Goal: Task Accomplishment & Management: Use online tool/utility

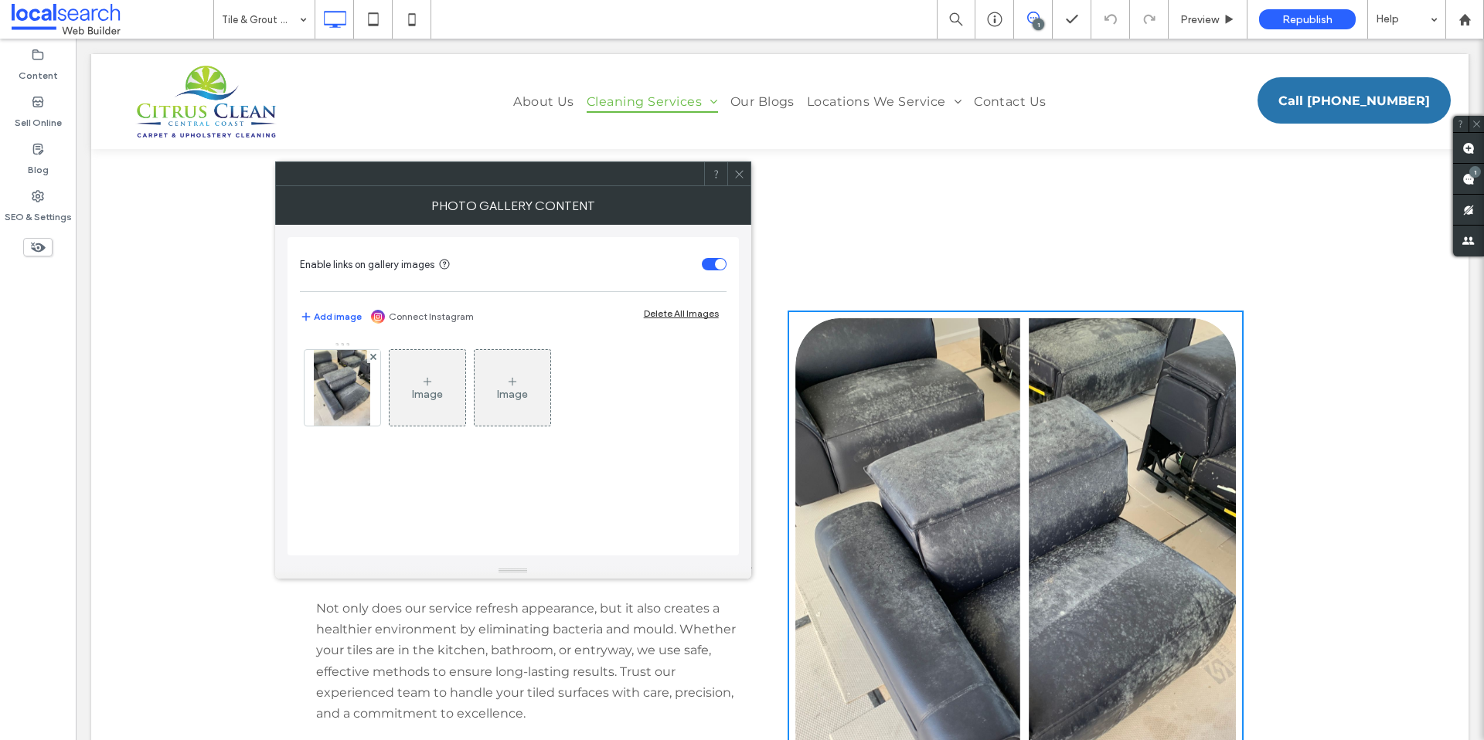
click at [747, 176] on div at bounding box center [738, 173] width 23 height 23
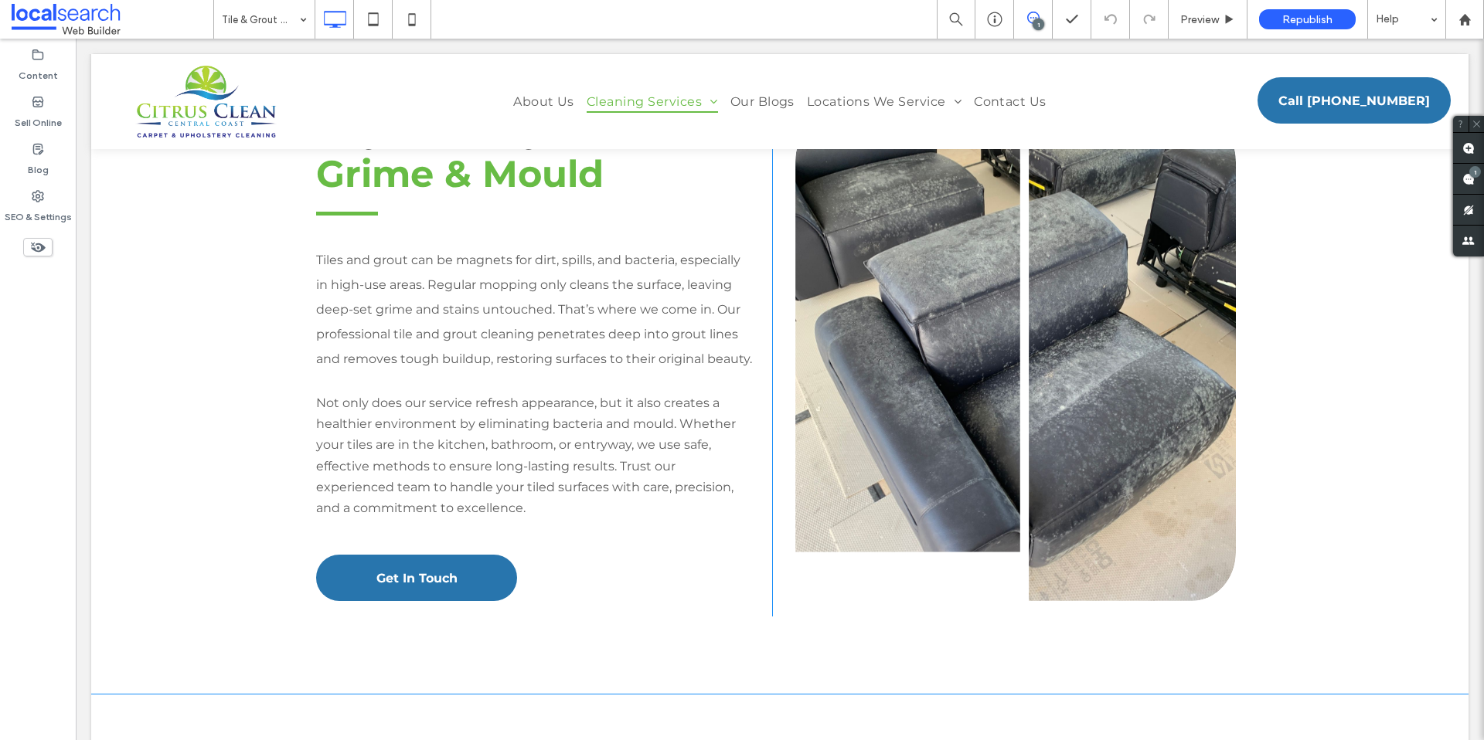
scroll to position [1448, 0]
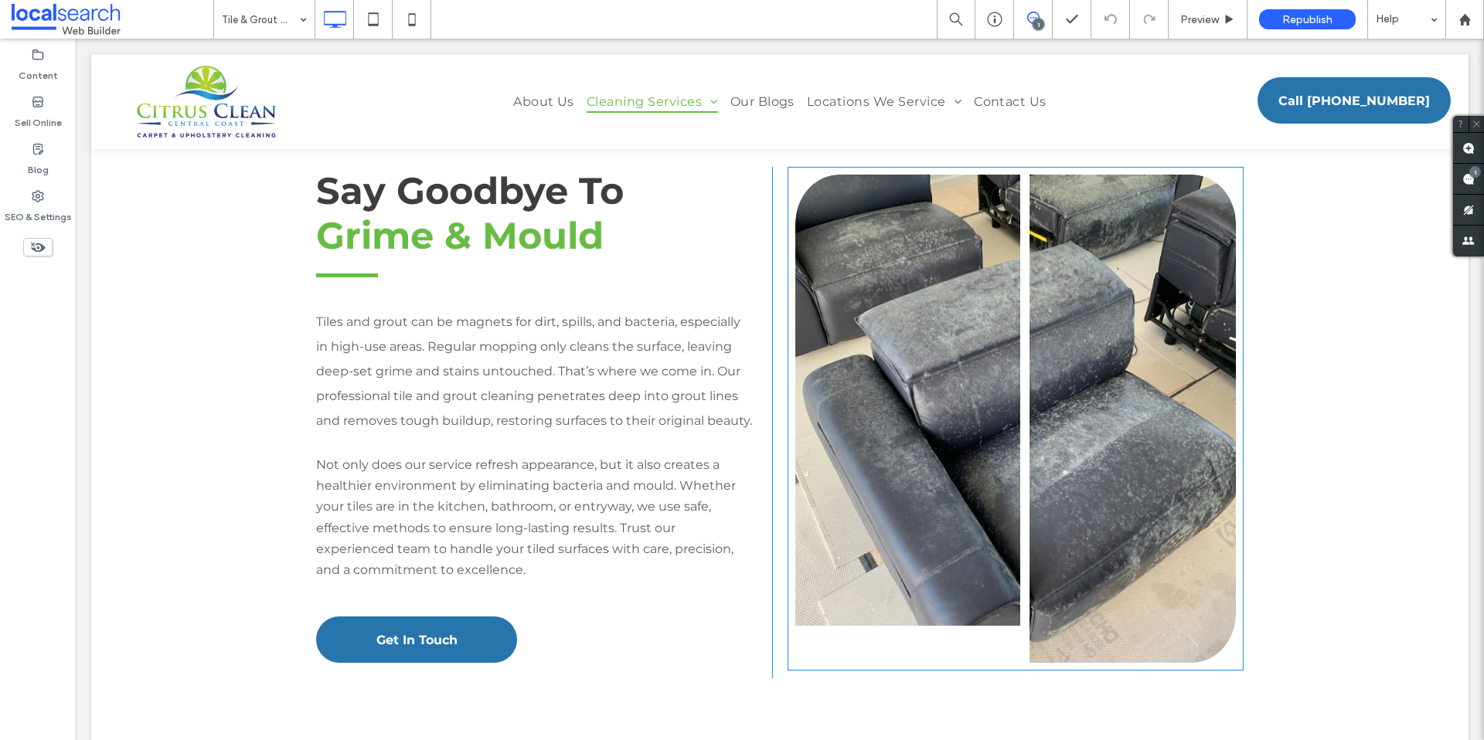
click at [977, 410] on link at bounding box center [1015, 419] width 467 height 518
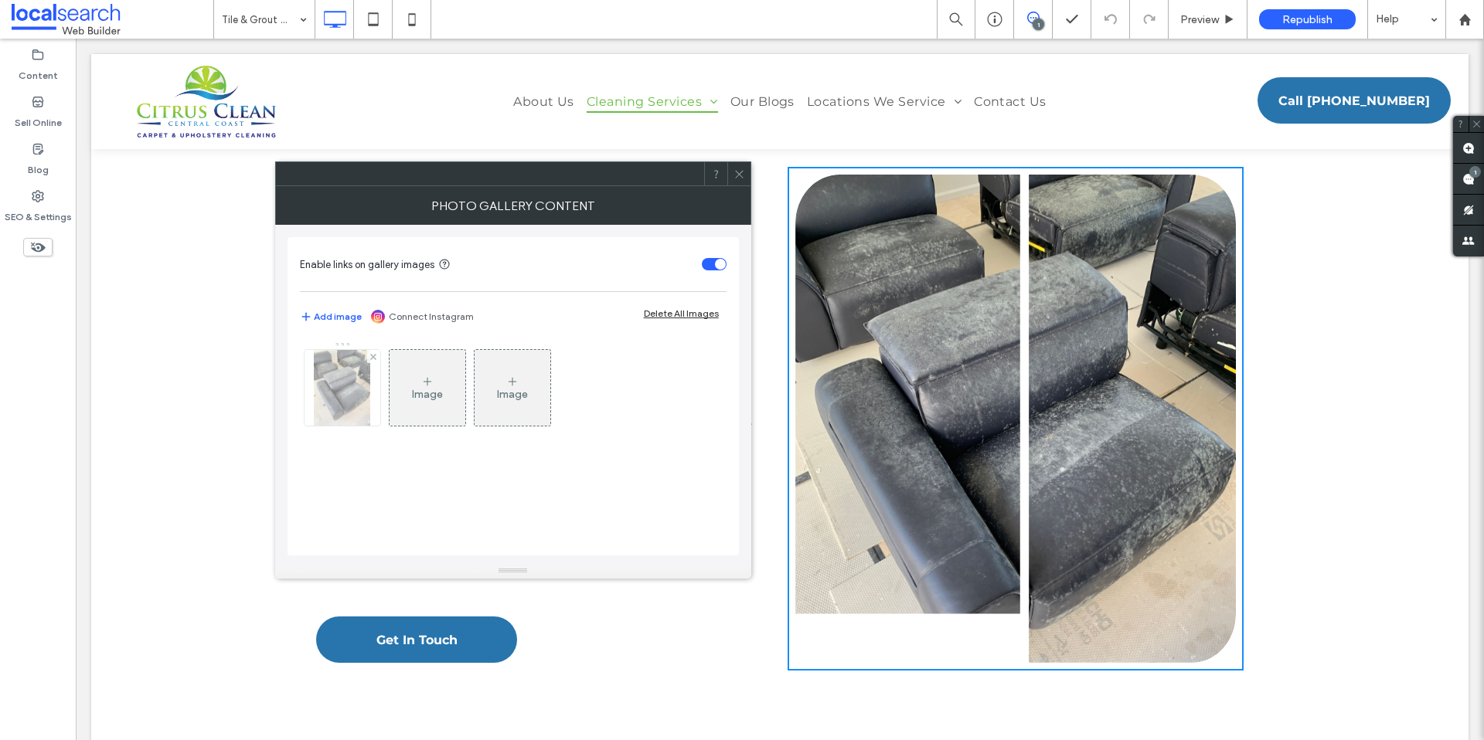
click at [326, 395] on img at bounding box center [342, 388] width 57 height 76
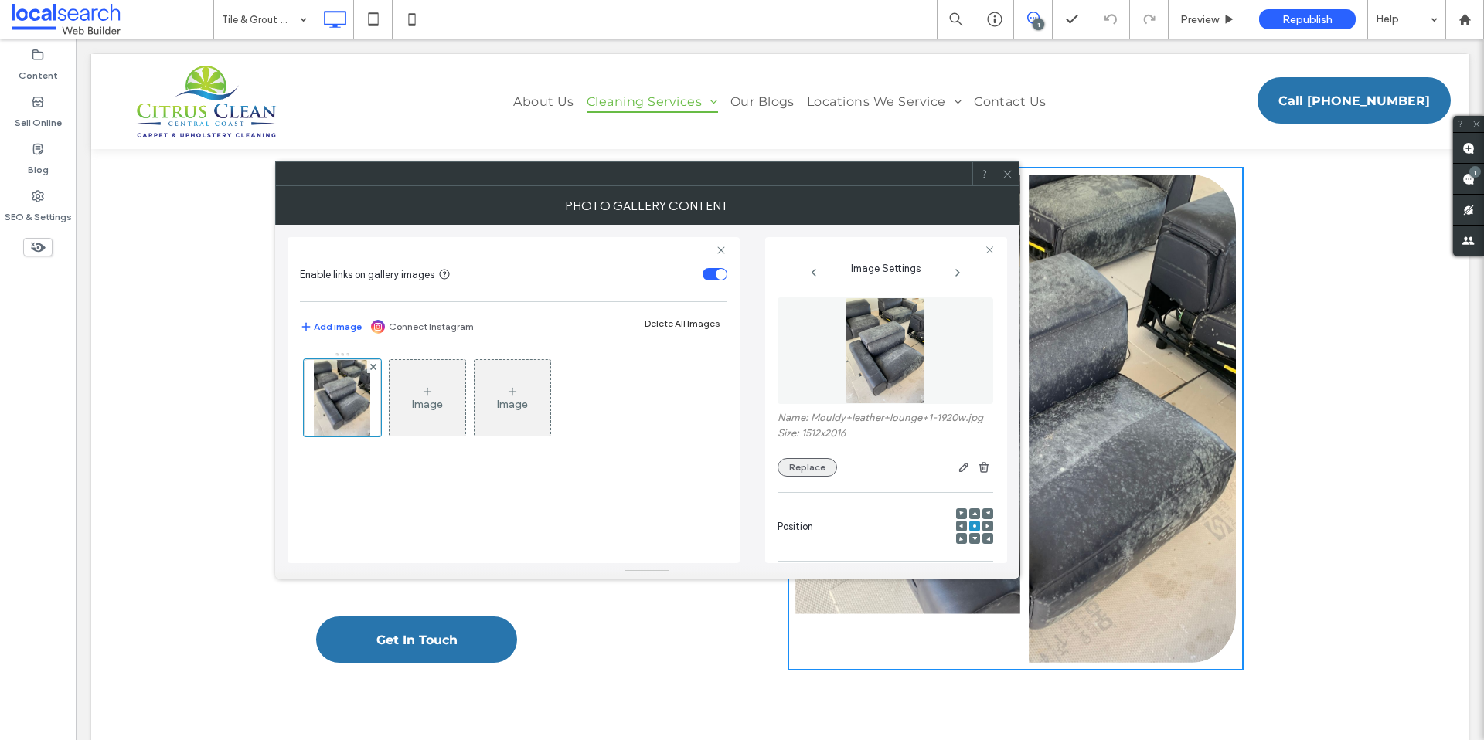
click at [797, 470] on button "Replace" at bounding box center [808, 467] width 60 height 19
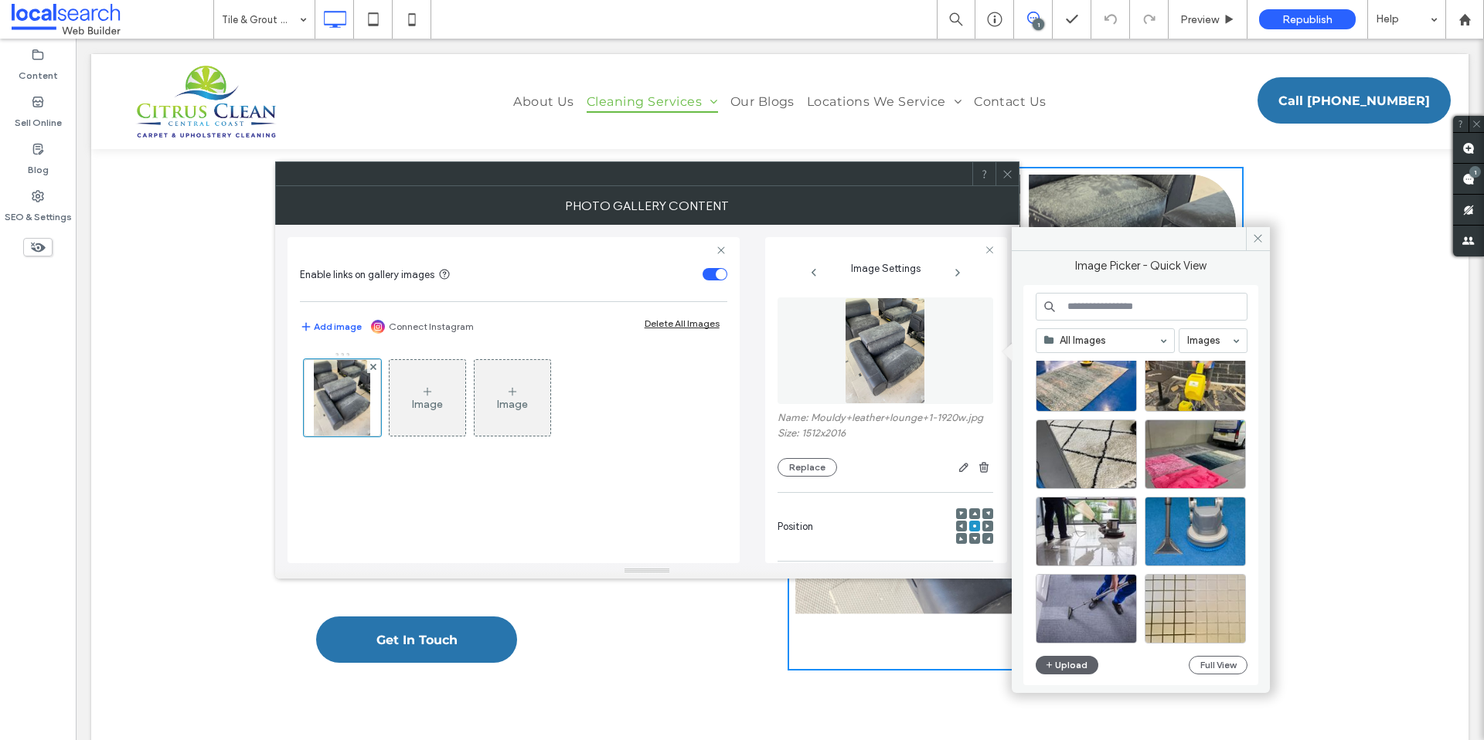
scroll to position [663, 0]
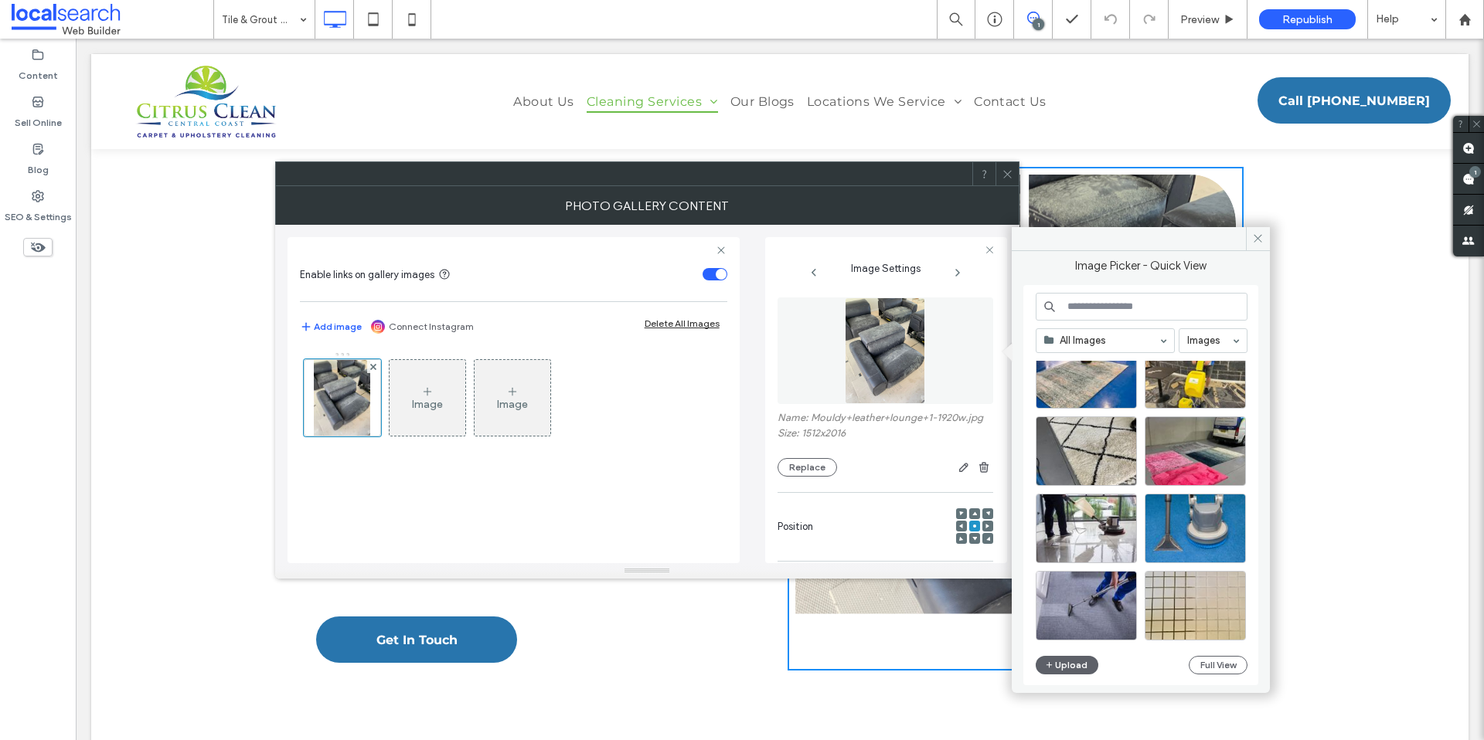
click at [1126, 307] on input at bounding box center [1142, 307] width 212 height 28
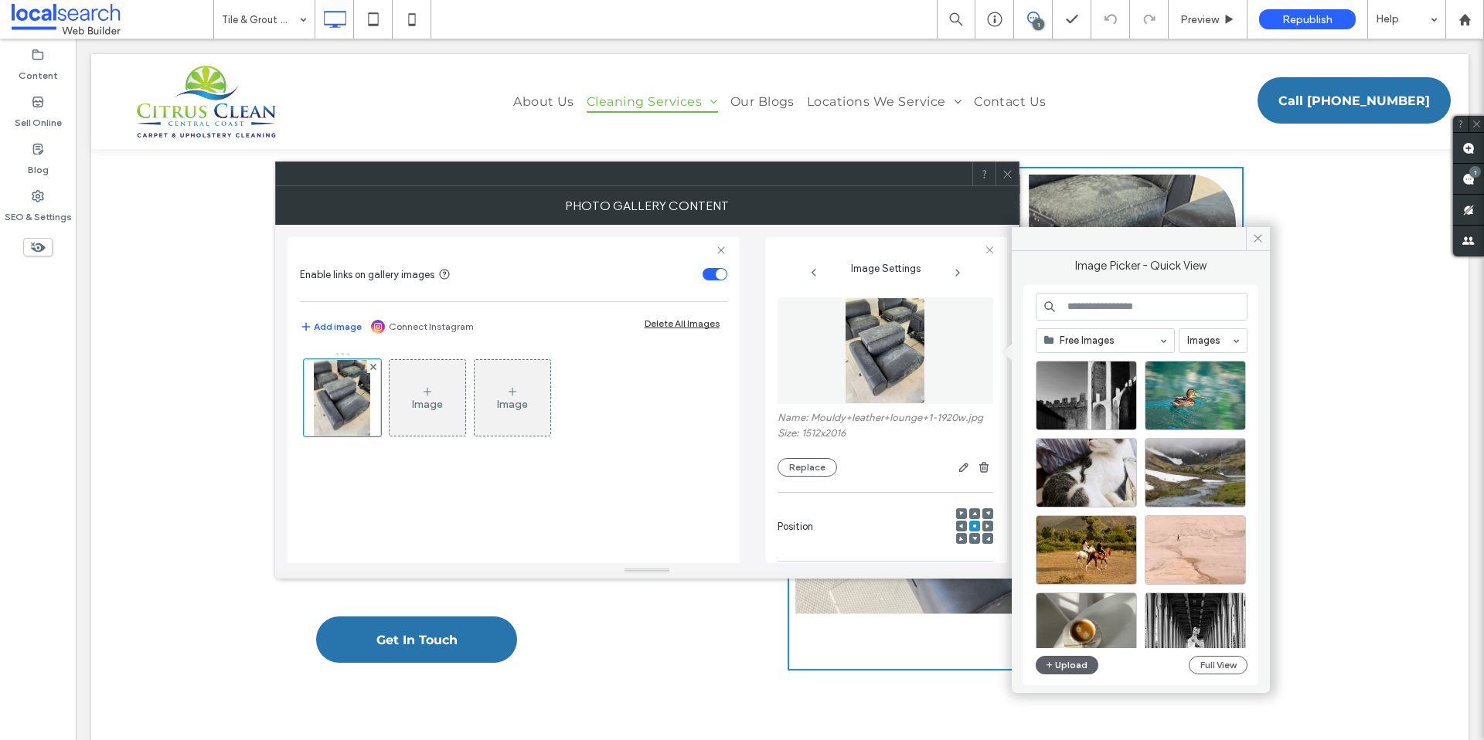
click at [1154, 302] on input at bounding box center [1142, 307] width 212 height 28
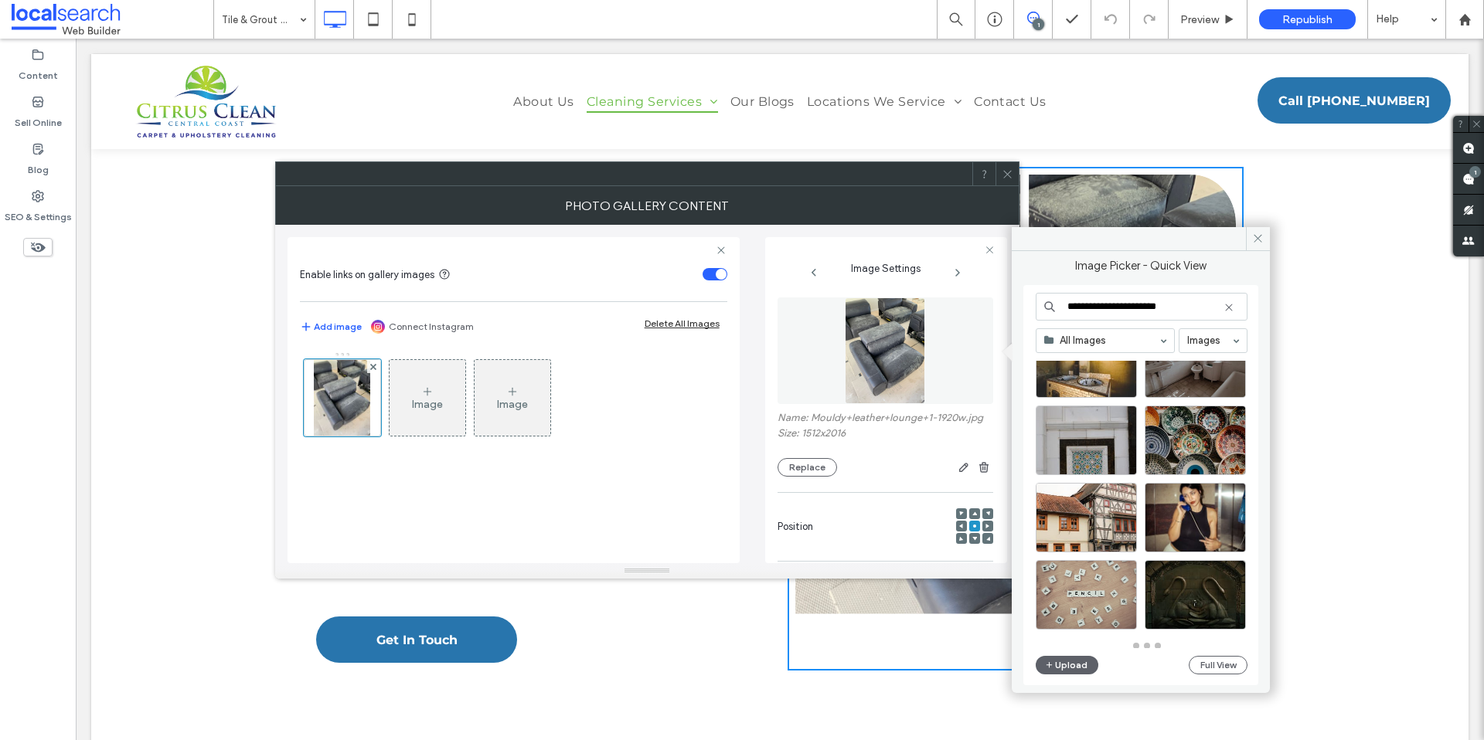
scroll to position [1605, 0]
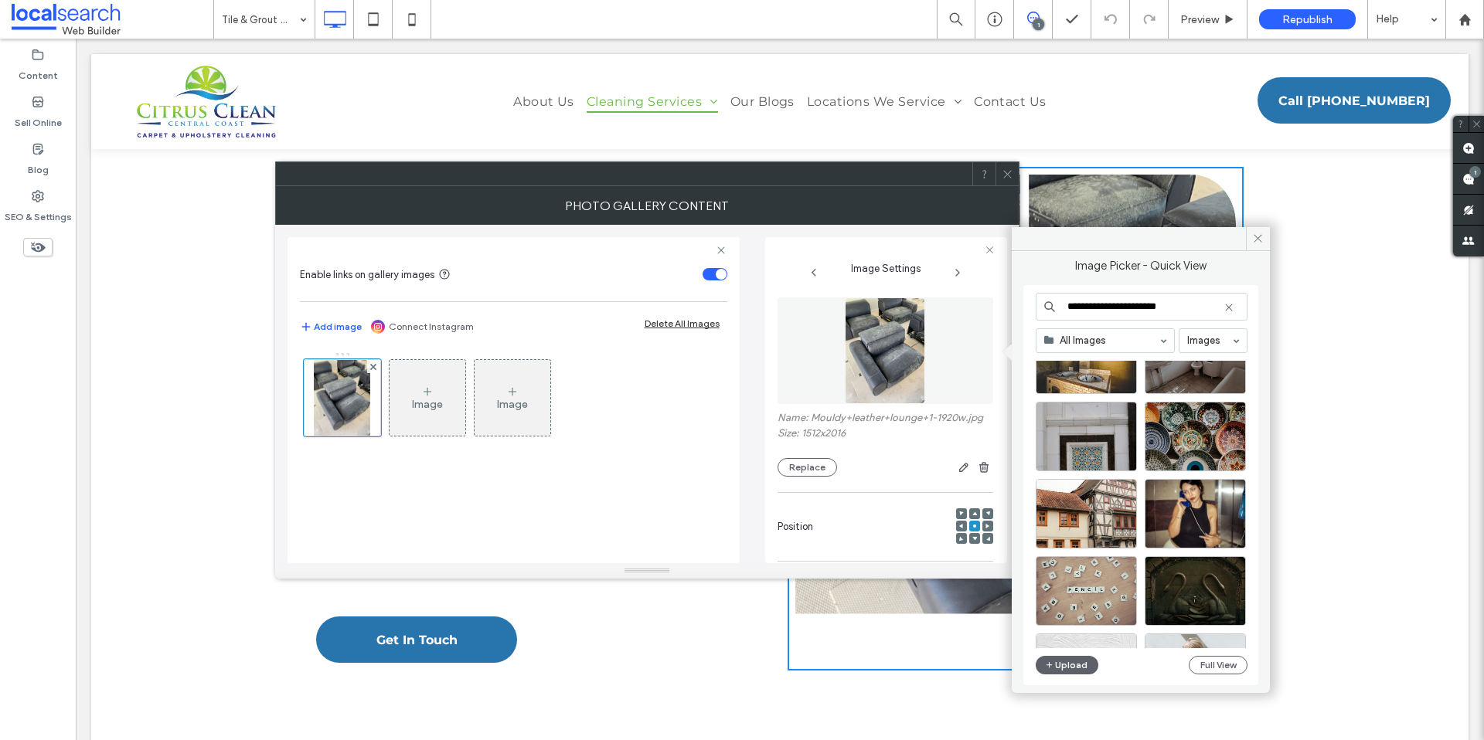
drag, startPoint x: 1184, startPoint y: 302, endPoint x: 1060, endPoint y: 303, distance: 124.4
click at [1060, 303] on input "**********" at bounding box center [1142, 307] width 212 height 28
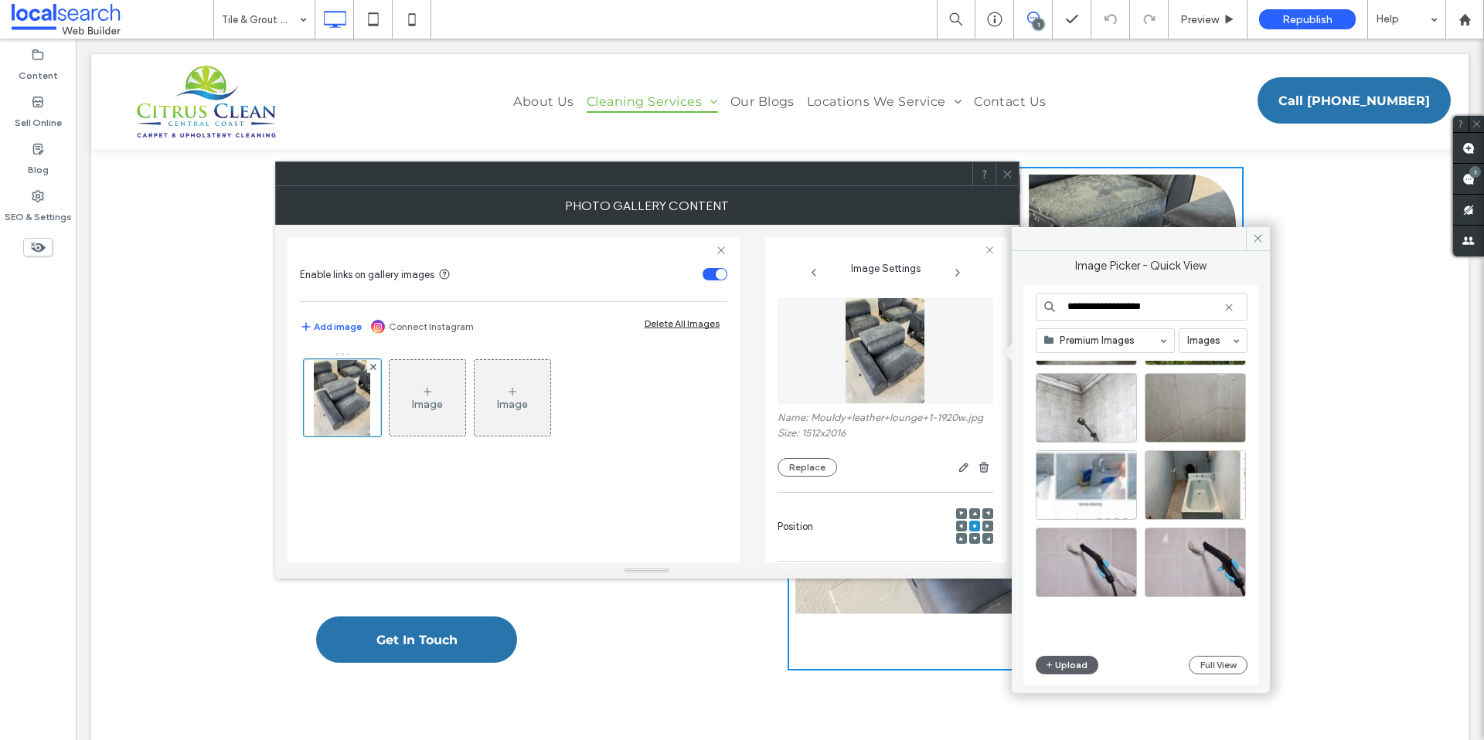
scroll to position [1849, 0]
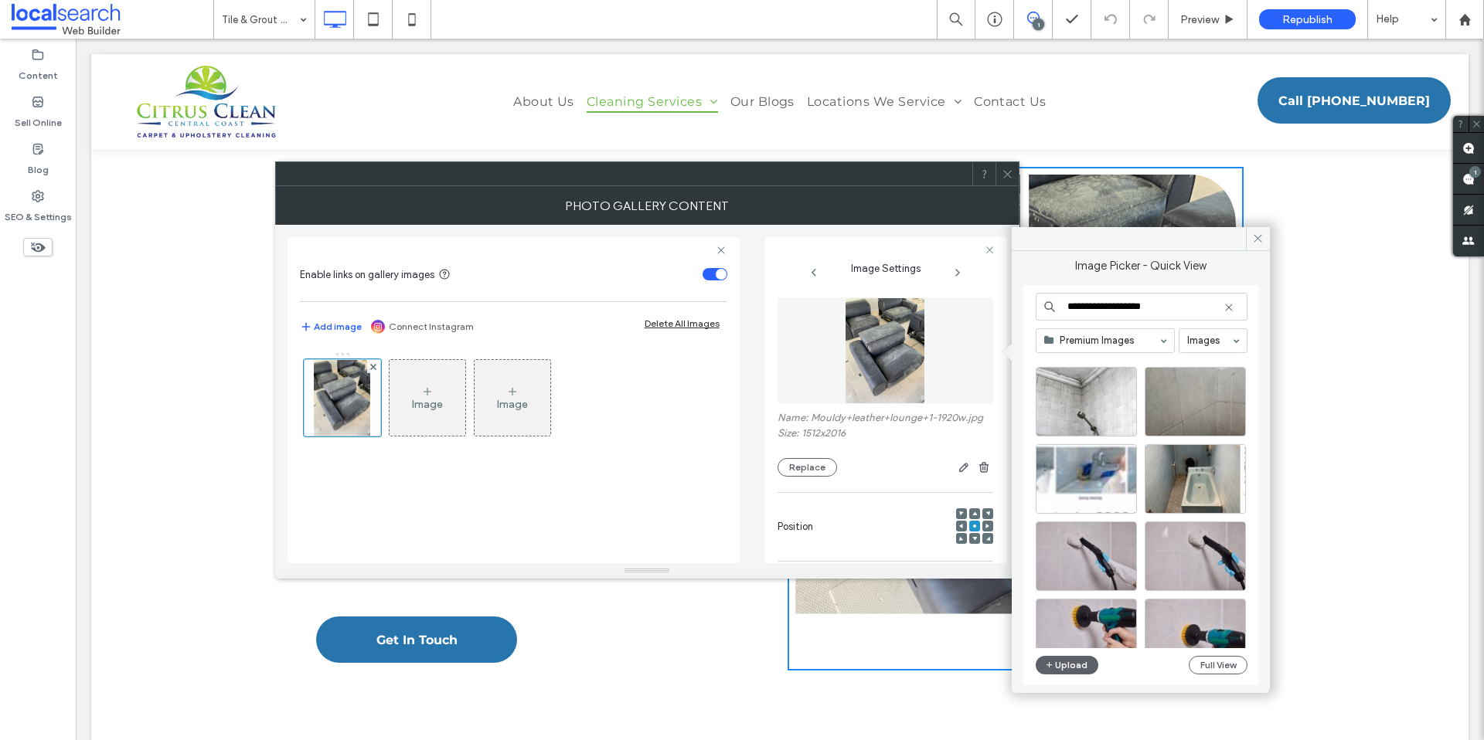
drag, startPoint x: 1163, startPoint y: 307, endPoint x: 1132, endPoint y: 307, distance: 31.7
click at [1132, 307] on input "**********" at bounding box center [1142, 307] width 212 height 28
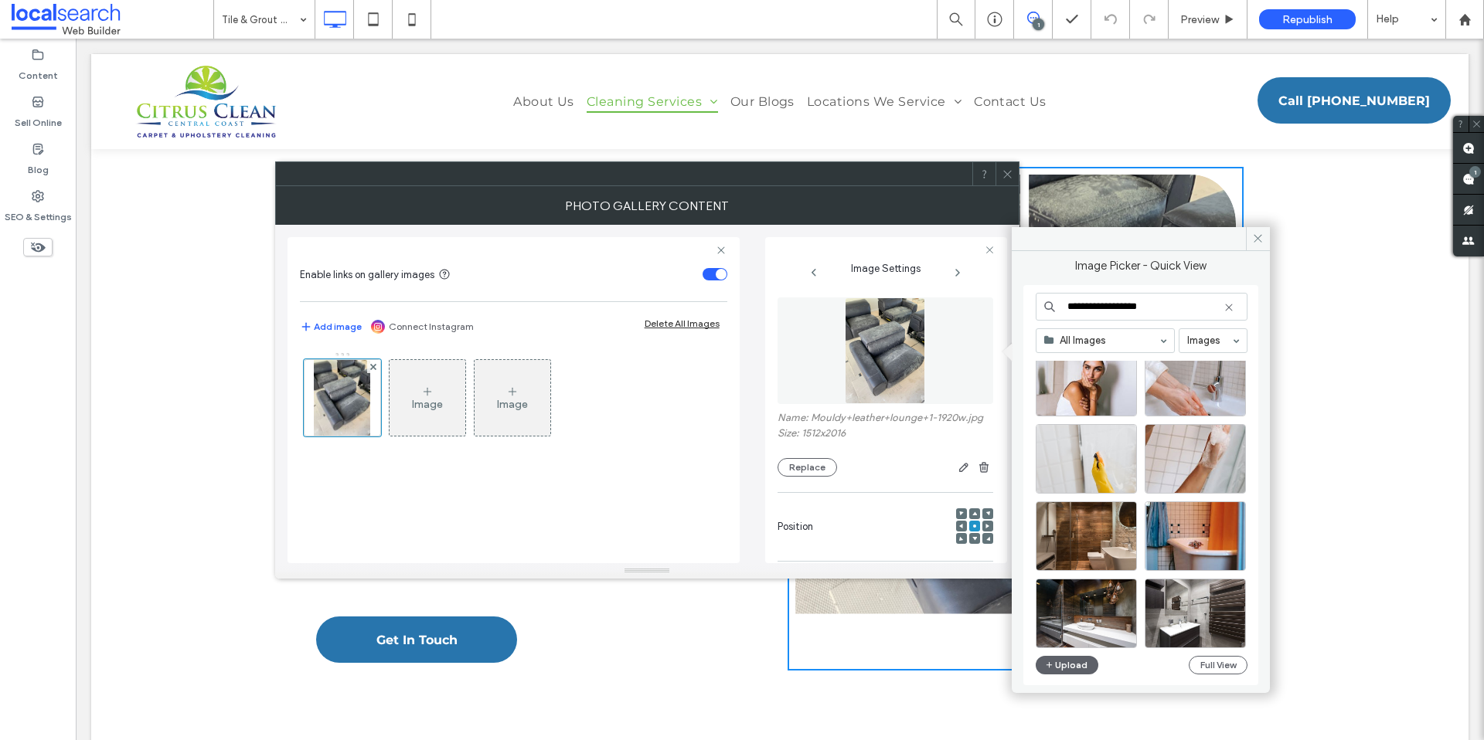
scroll to position [1605, 0]
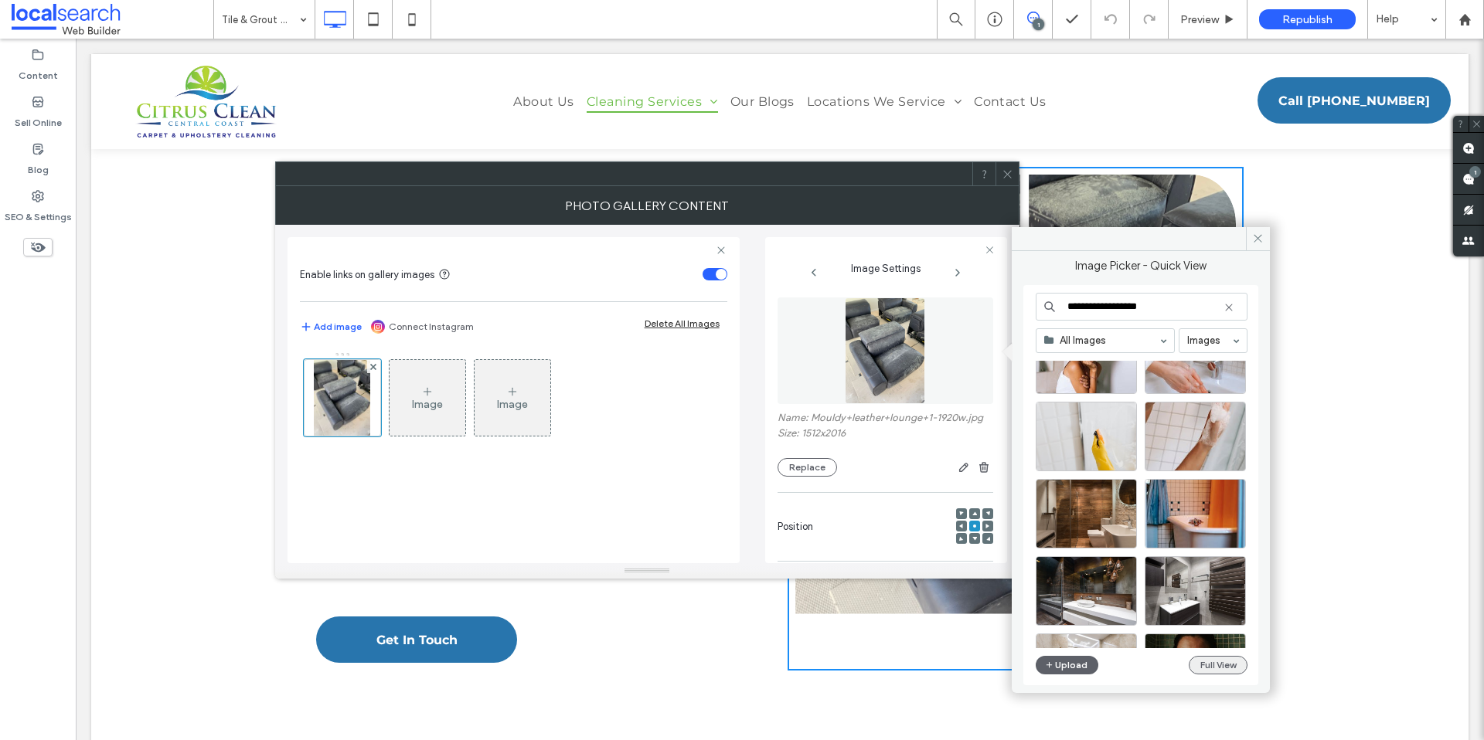
type input "**********"
click at [1204, 663] on button "Full View" at bounding box center [1218, 665] width 59 height 19
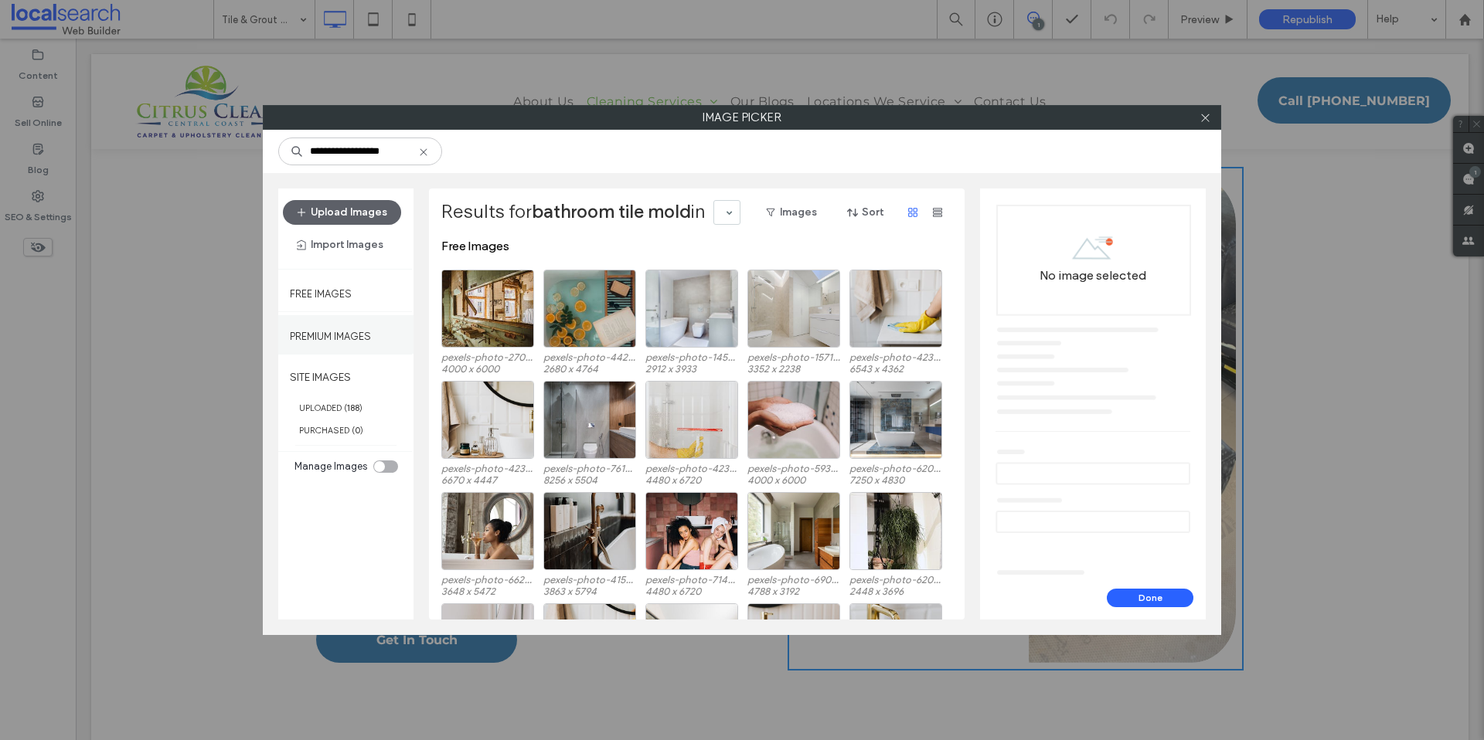
click at [338, 322] on div "Premium Images" at bounding box center [345, 334] width 135 height 39
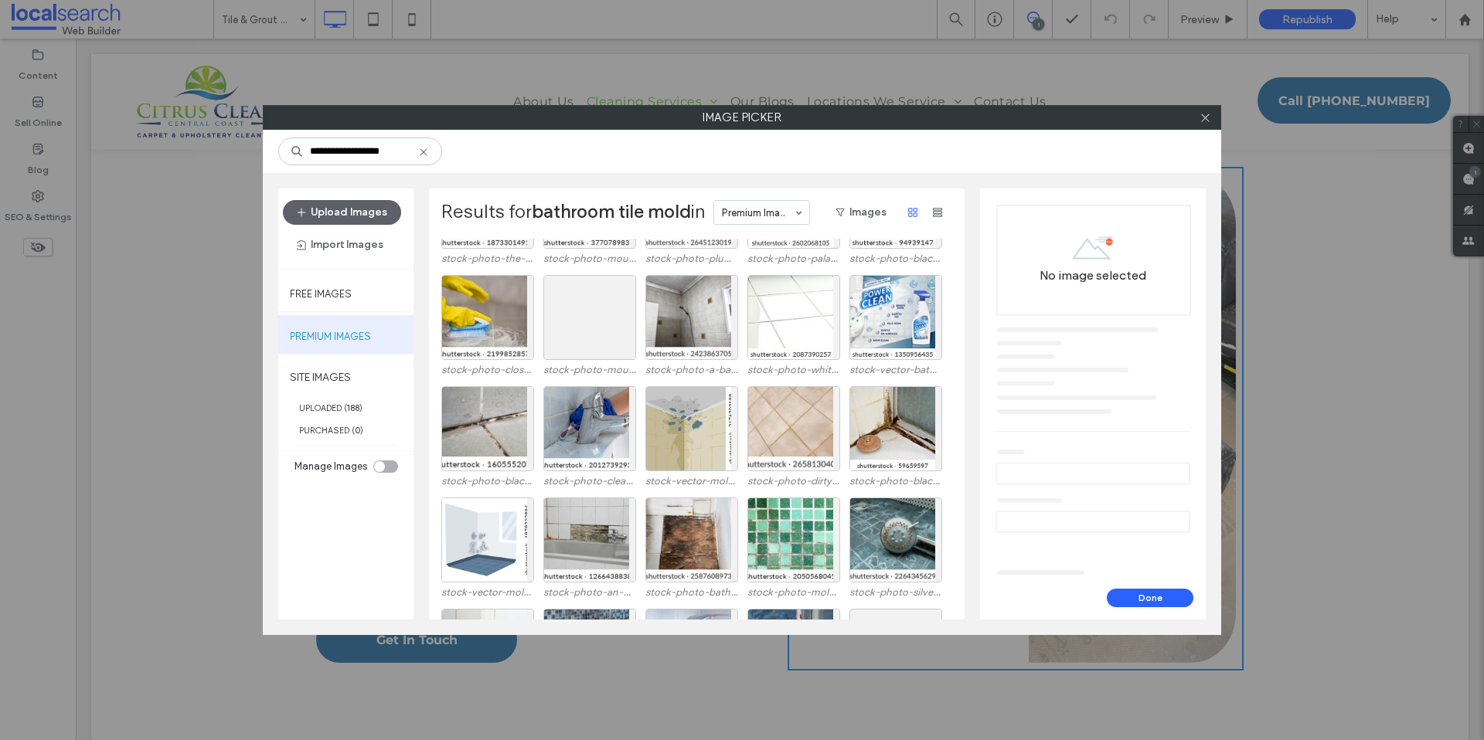
scroll to position [2660, 0]
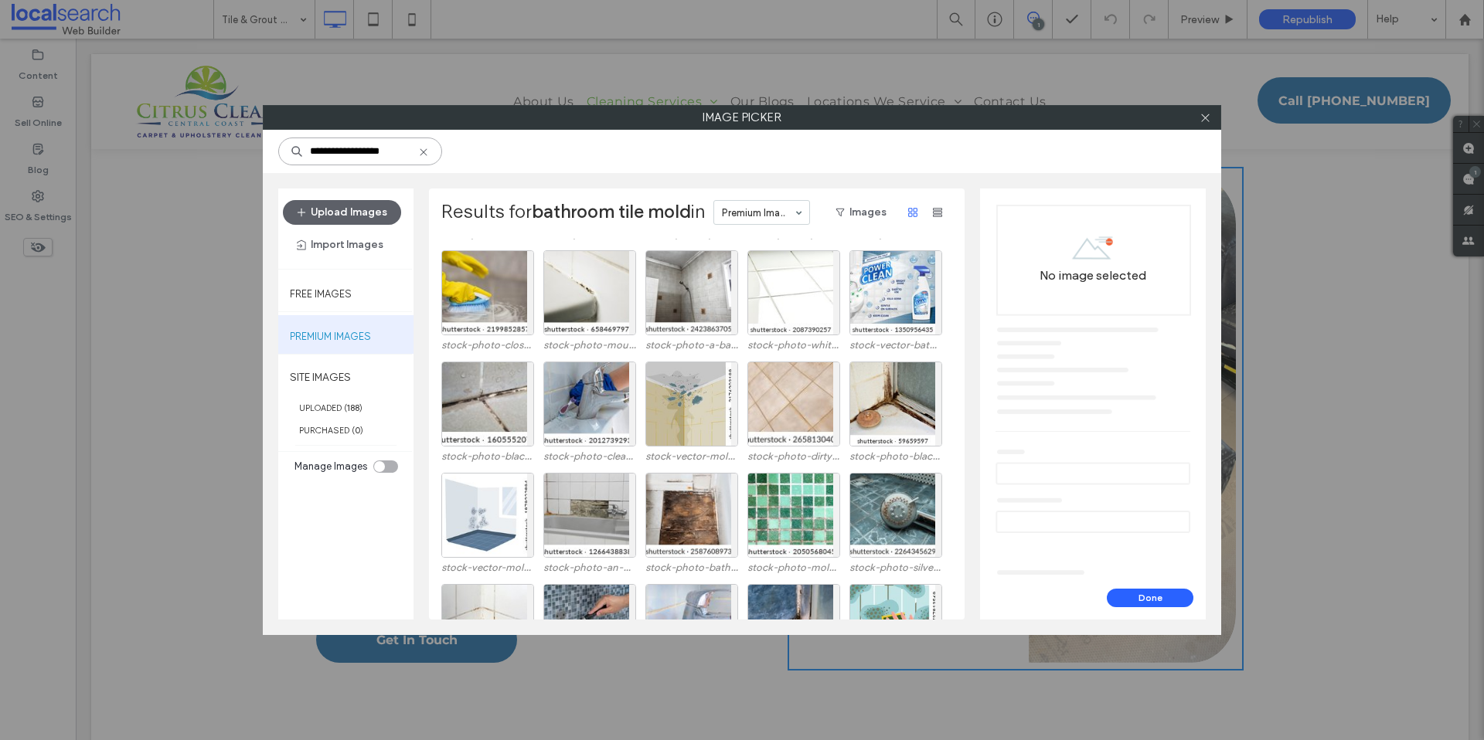
drag, startPoint x: 356, startPoint y: 152, endPoint x: 260, endPoint y: 152, distance: 96.6
click at [260, 152] on div "**********" at bounding box center [742, 370] width 1484 height 740
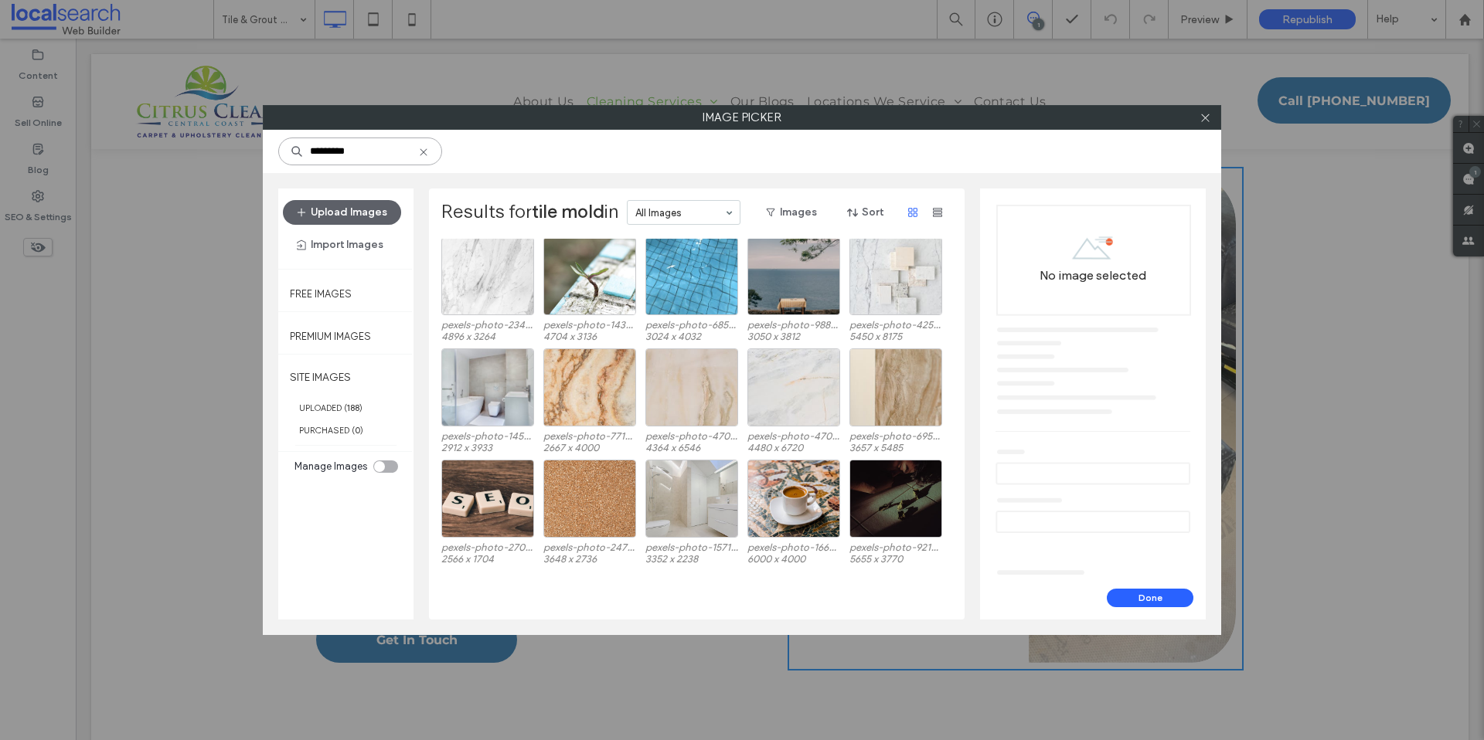
scroll to position [501, 0]
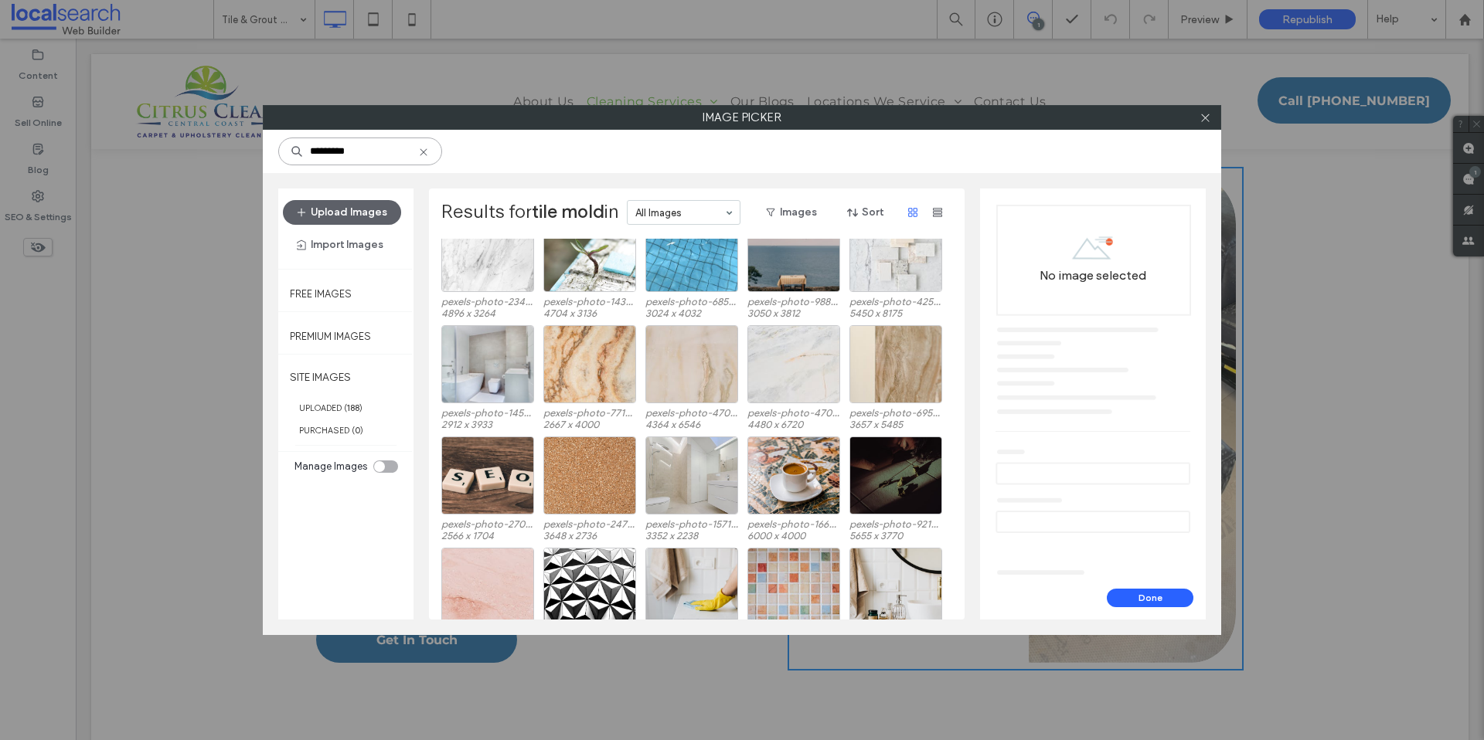
drag, startPoint x: 366, startPoint y: 151, endPoint x: 328, endPoint y: 153, distance: 38.7
click at [328, 153] on input "*********" at bounding box center [360, 152] width 164 height 28
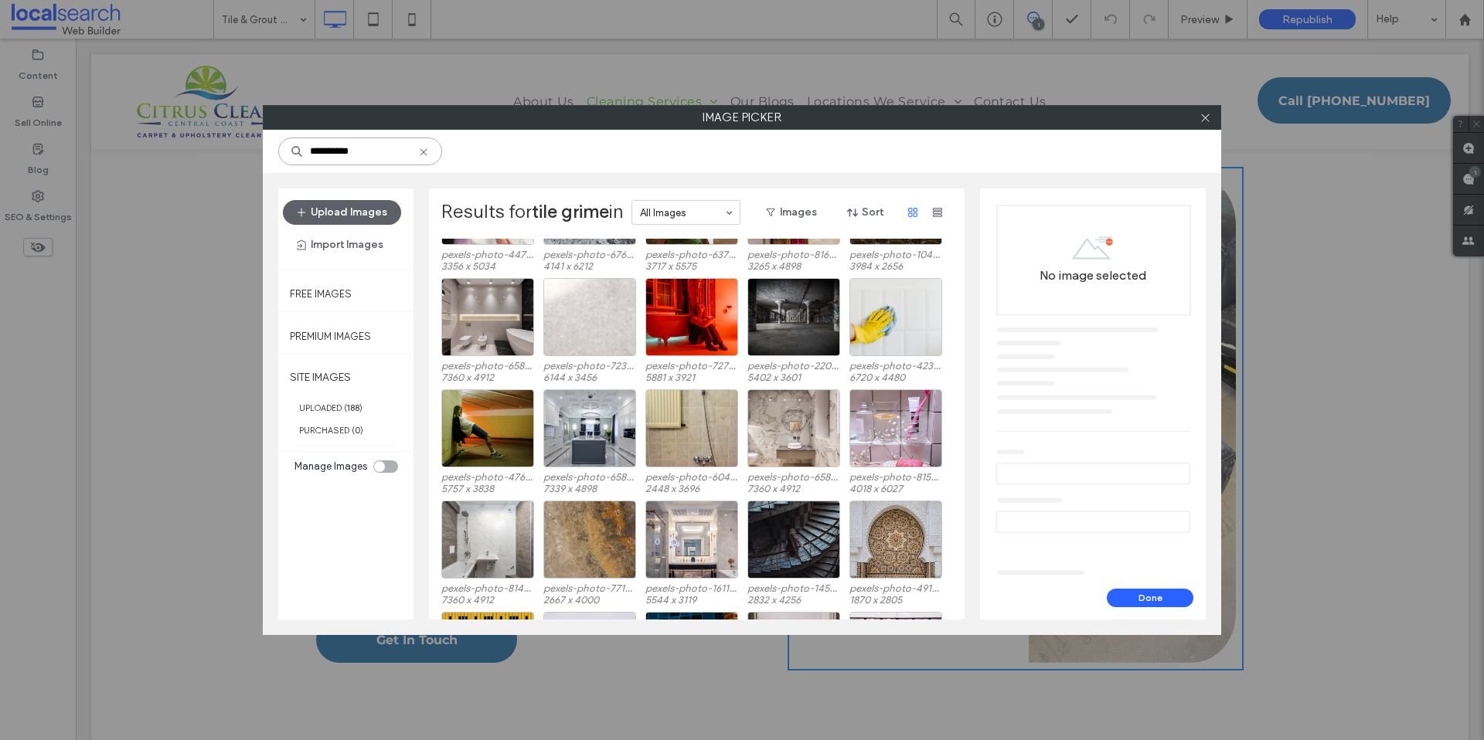
scroll to position [3880, 0]
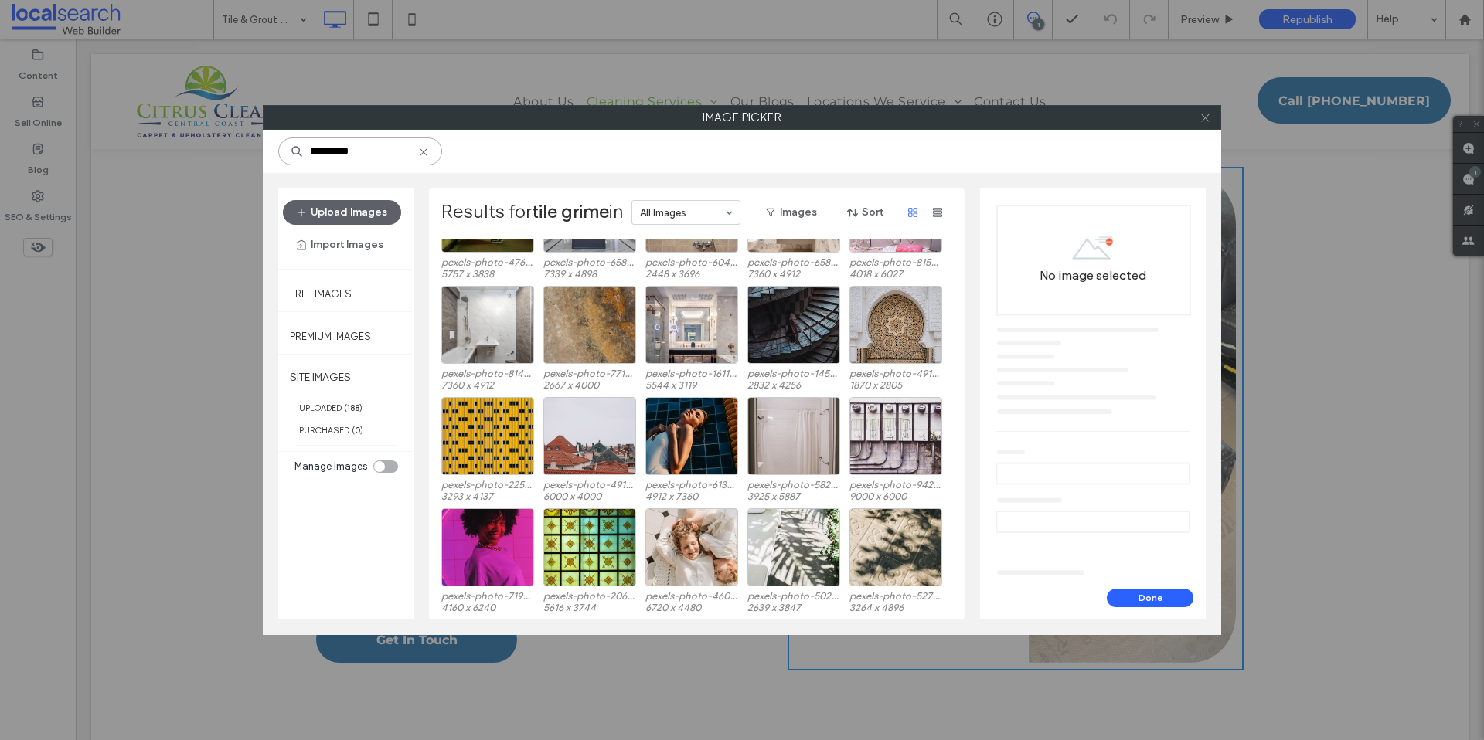
type input "**********"
click at [1207, 117] on icon at bounding box center [1206, 118] width 12 height 12
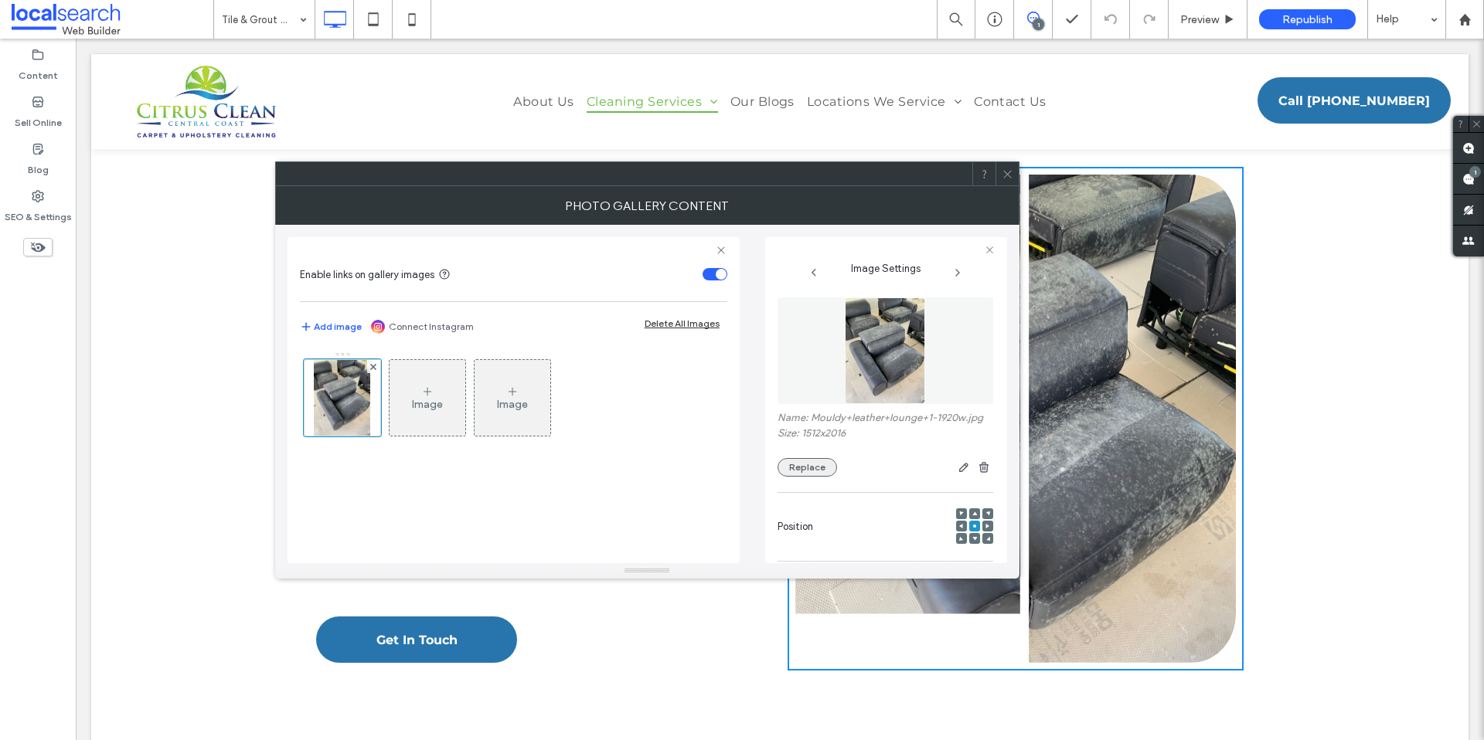
click at [813, 466] on button "Replace" at bounding box center [808, 467] width 60 height 19
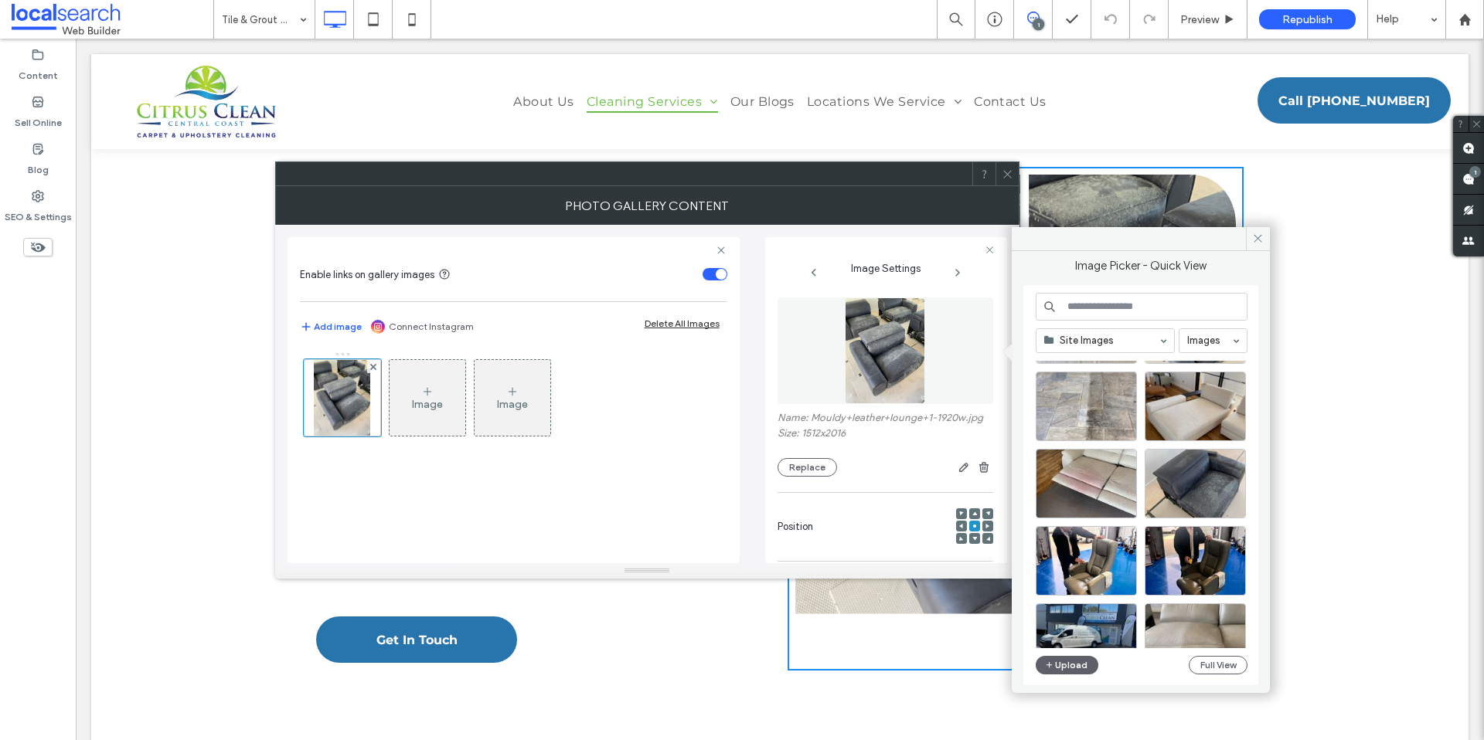
scroll to position [301, 0]
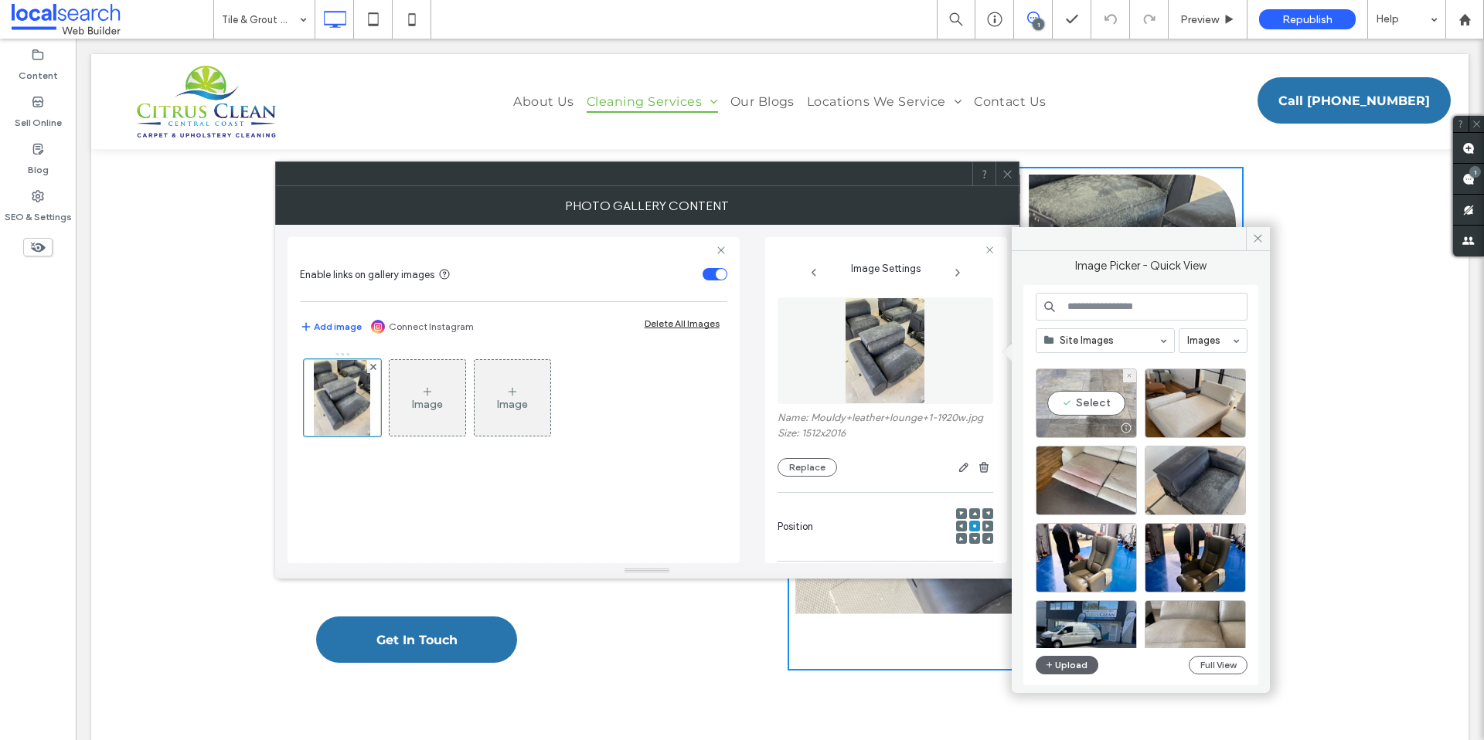
click at [1095, 408] on div "Select" at bounding box center [1086, 404] width 101 height 70
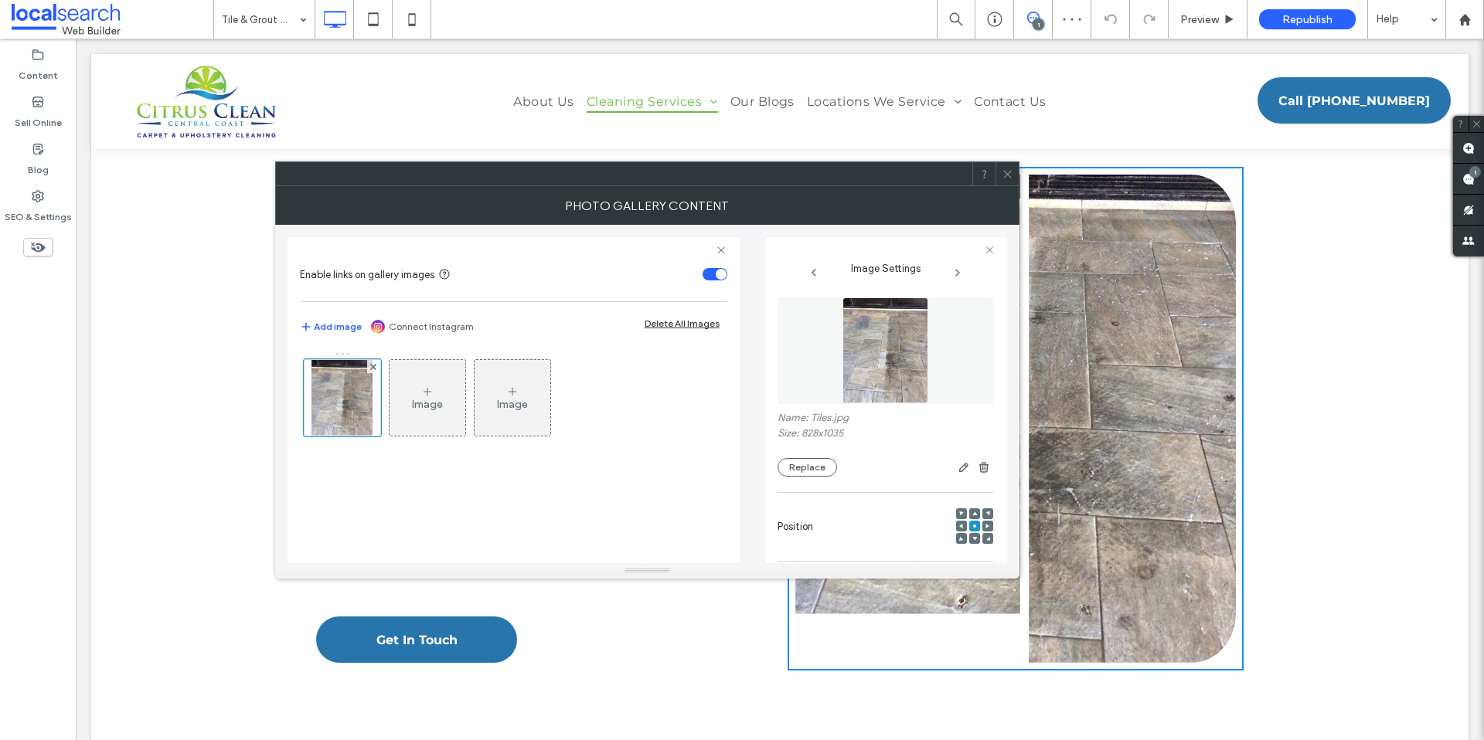
click at [1008, 173] on icon at bounding box center [1008, 175] width 12 height 12
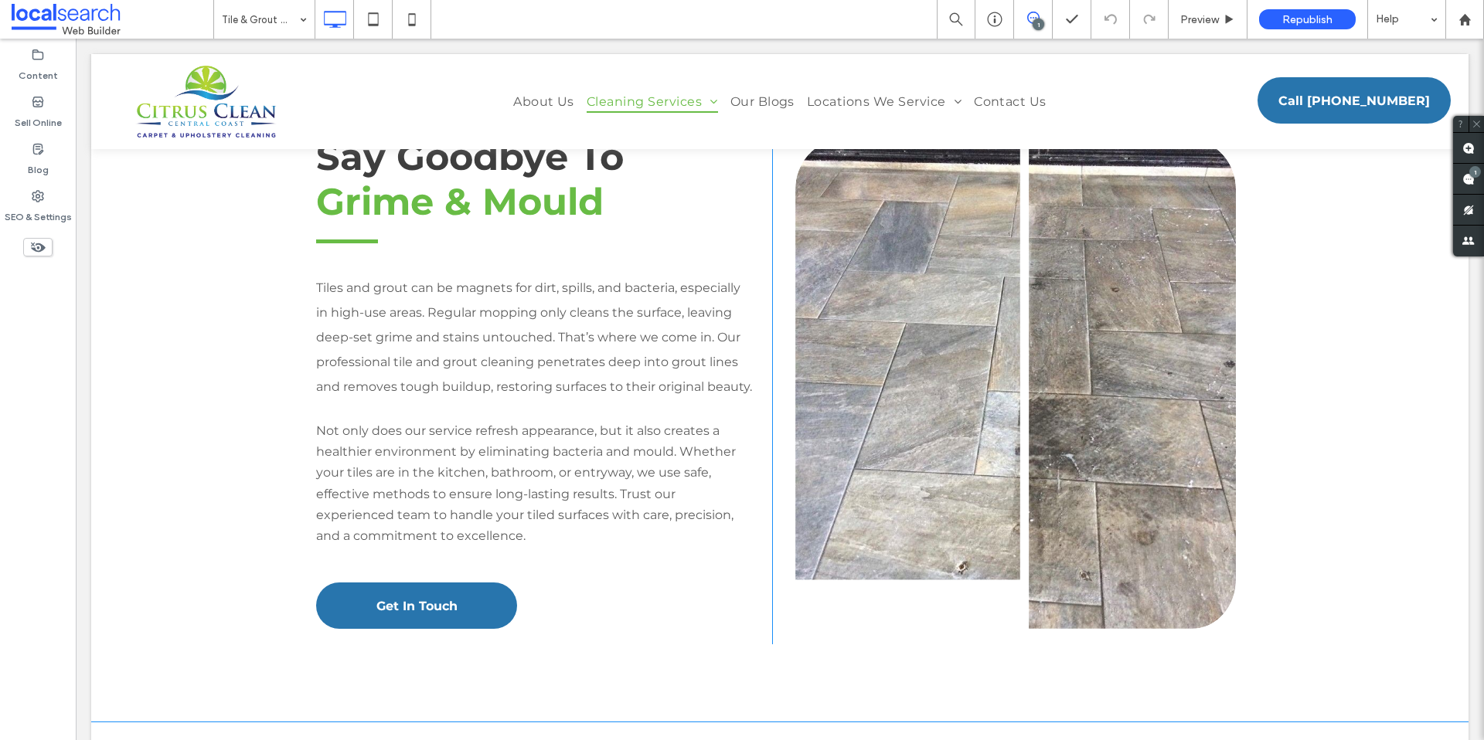
scroll to position [1357, 0]
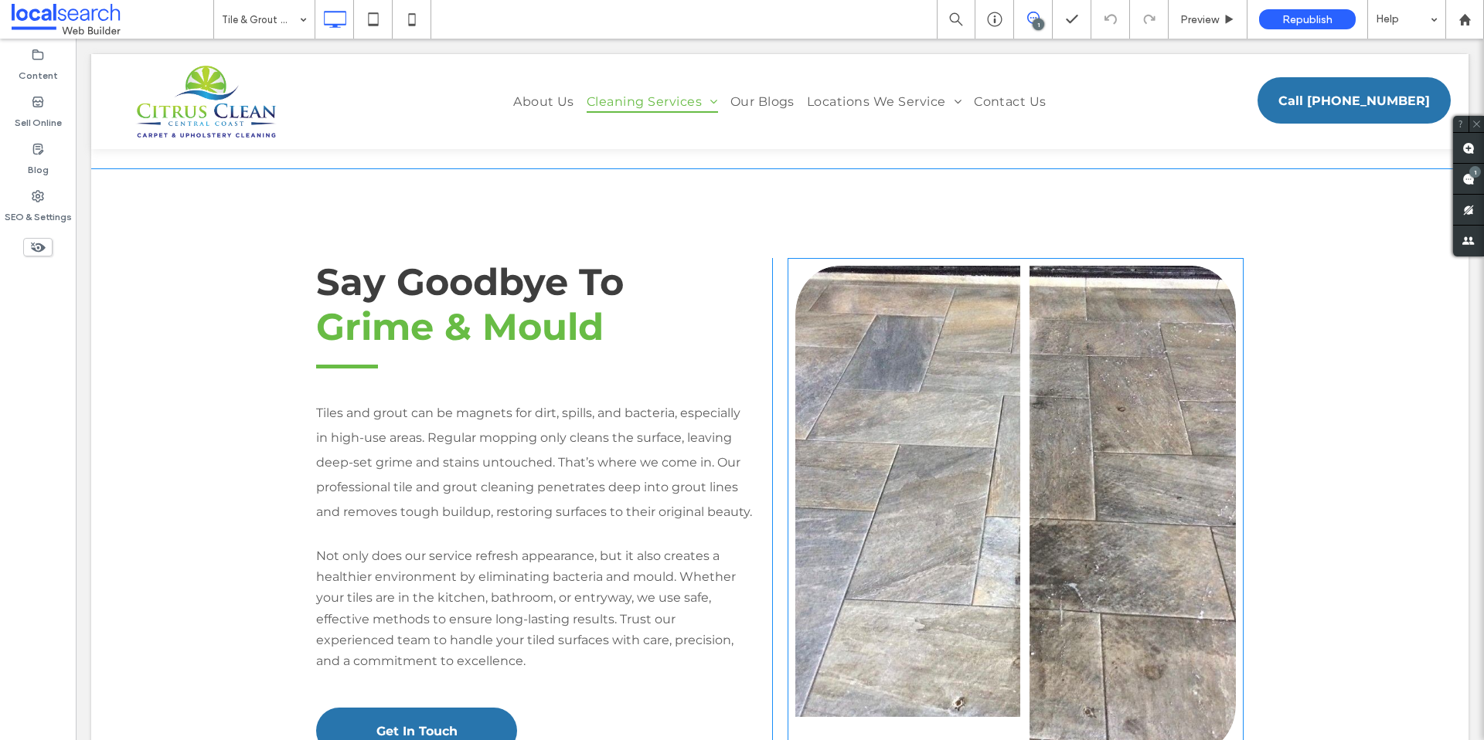
click at [989, 461] on link at bounding box center [1015, 510] width 467 height 518
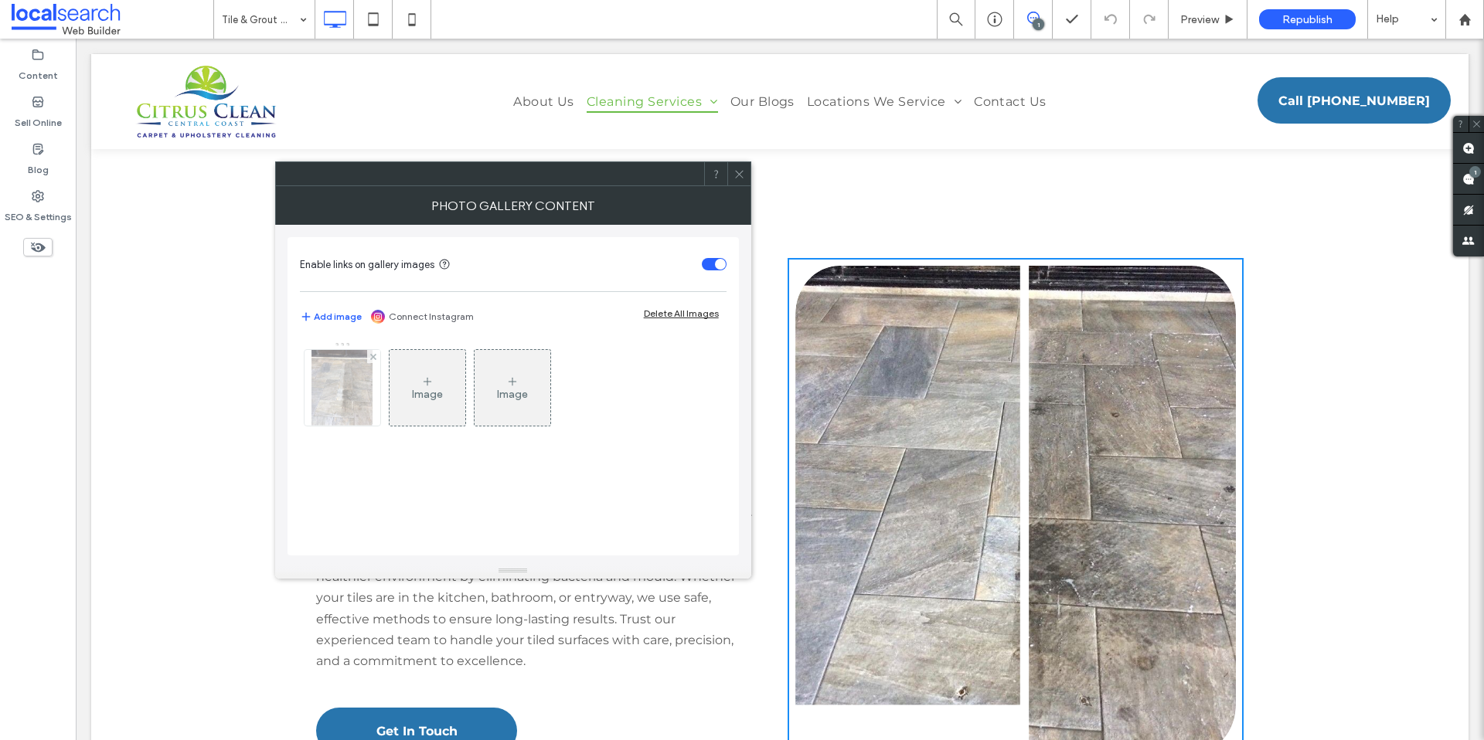
click at [327, 381] on img at bounding box center [342, 388] width 60 height 76
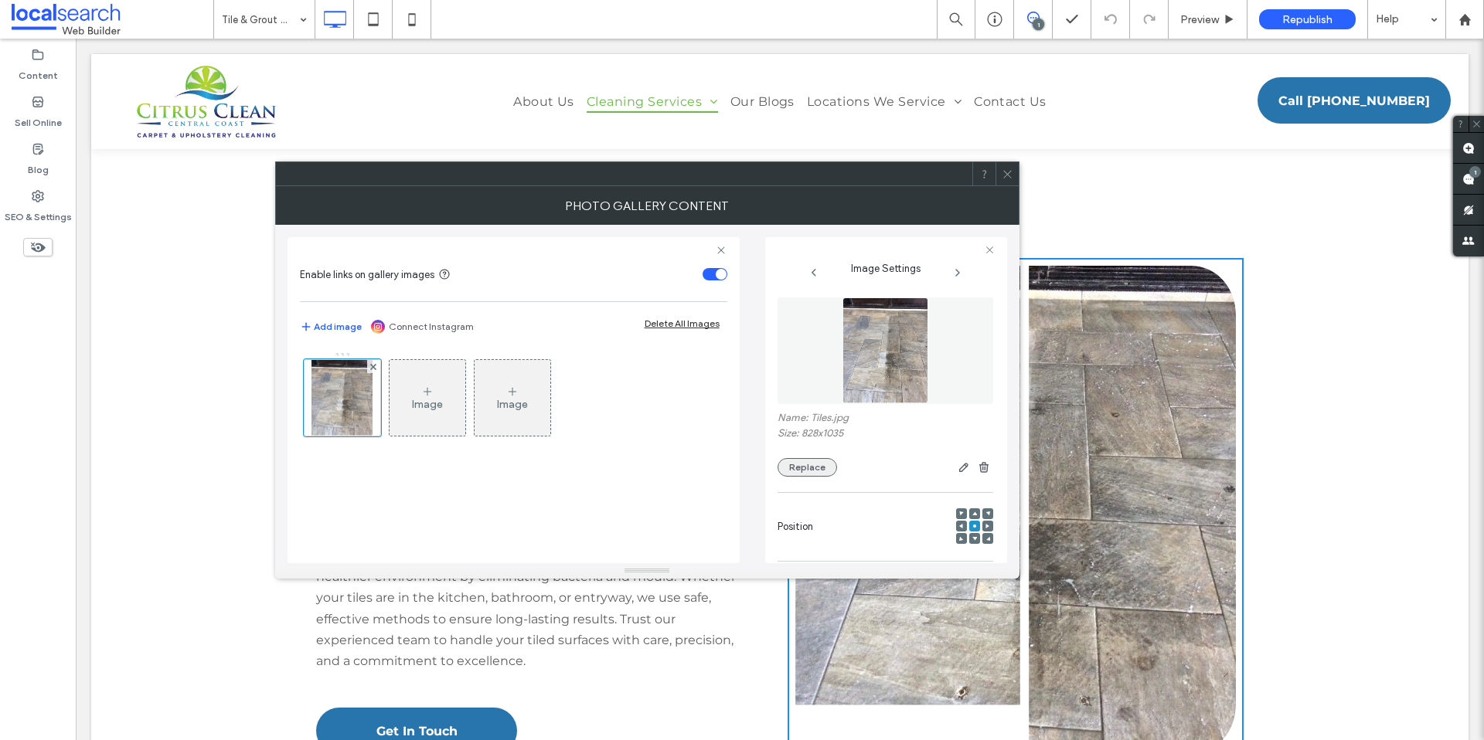
click at [810, 470] on button "Replace" at bounding box center [808, 467] width 60 height 19
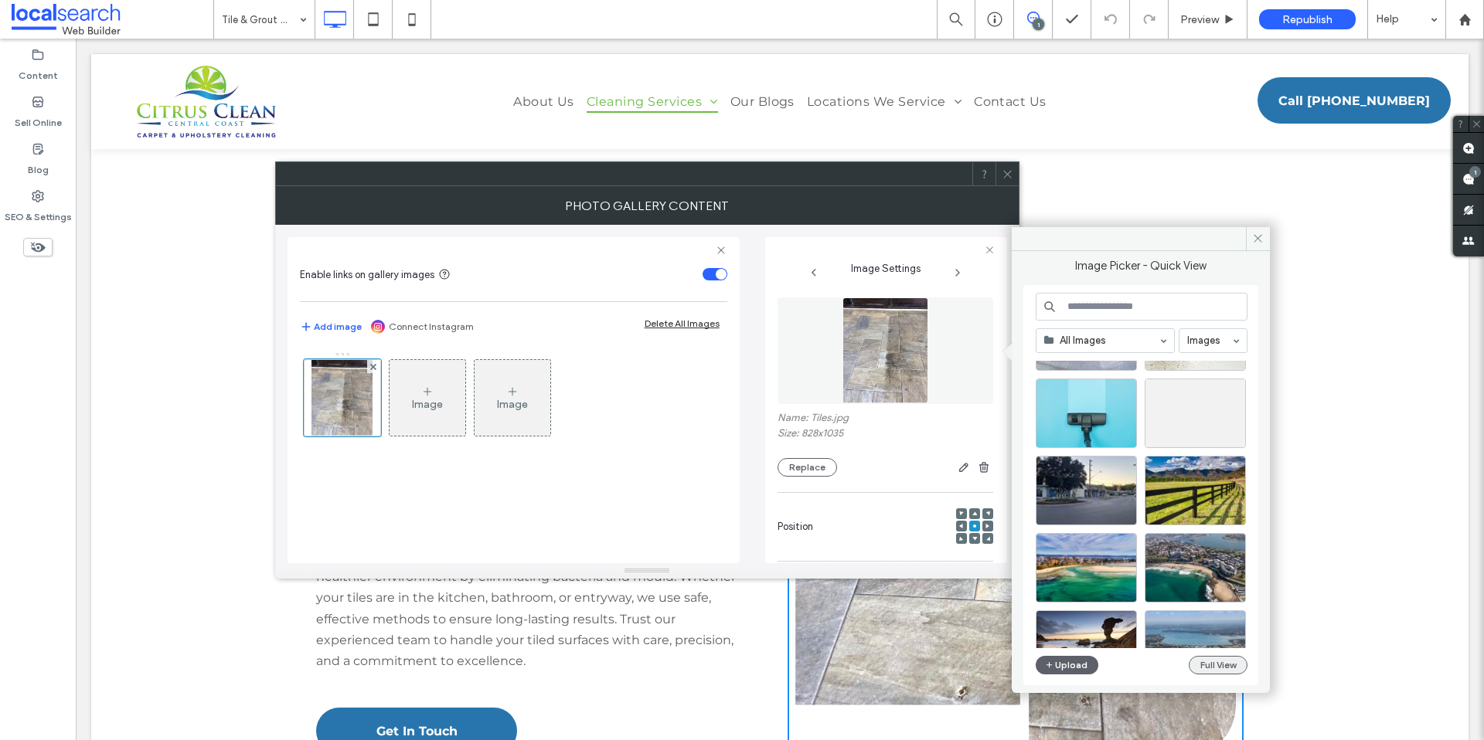
scroll to position [1630, 0]
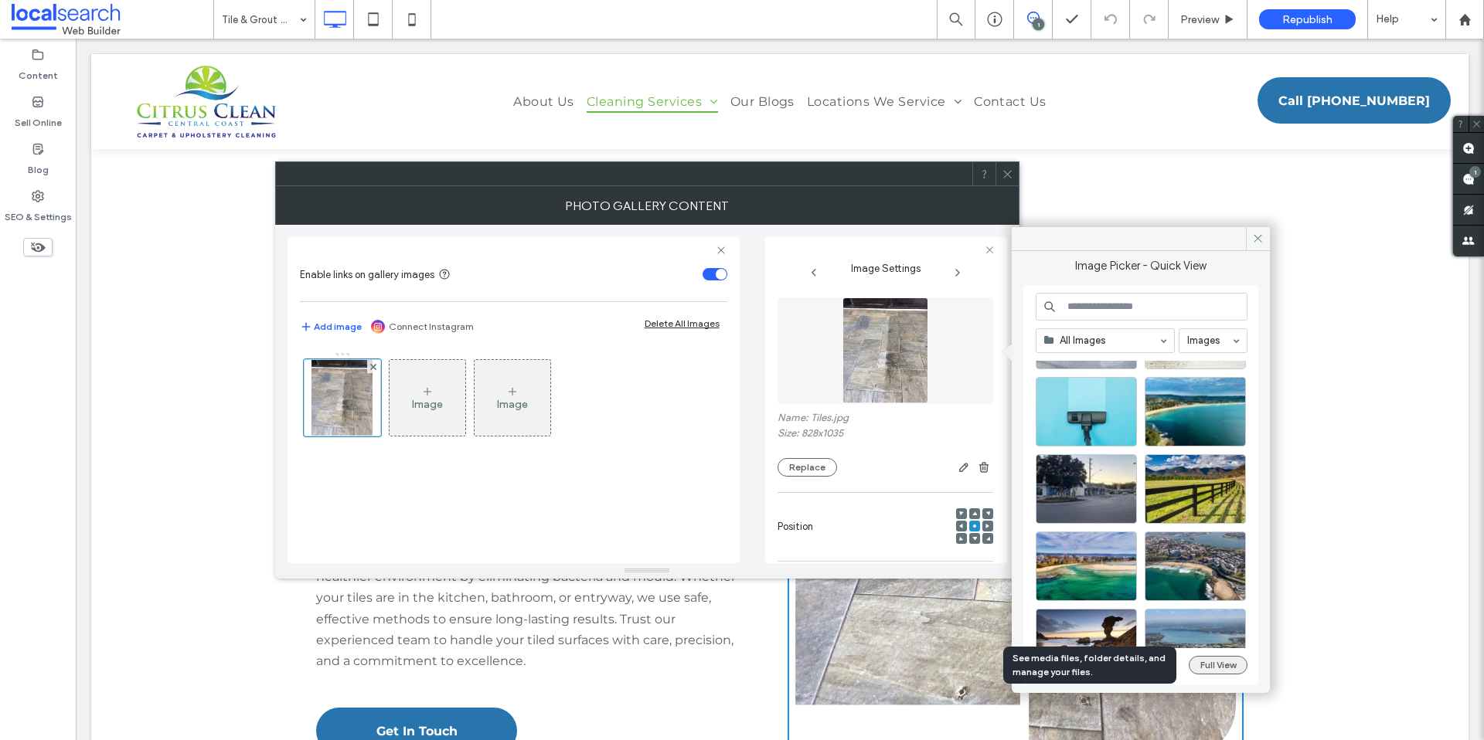
click at [1225, 666] on button "Full View" at bounding box center [1218, 665] width 59 height 19
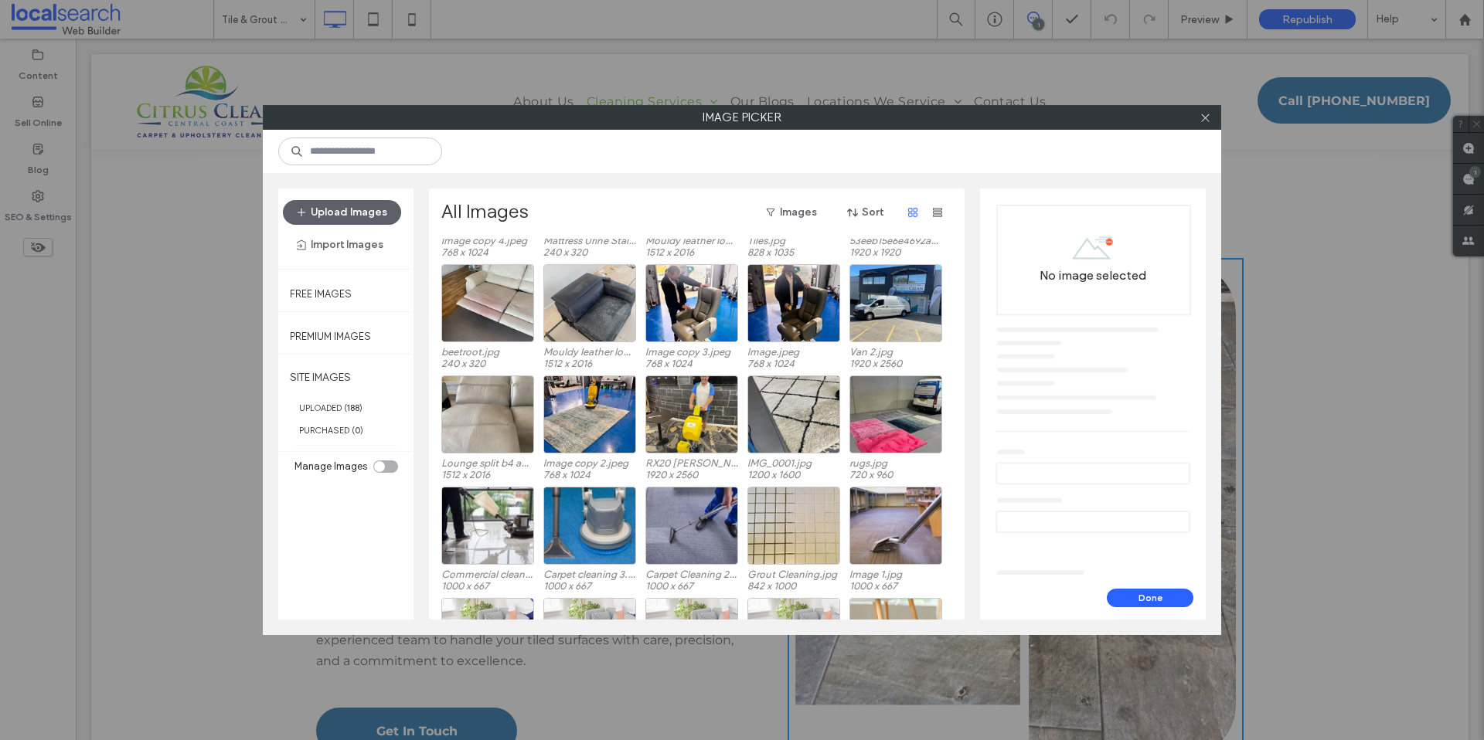
scroll to position [231, 0]
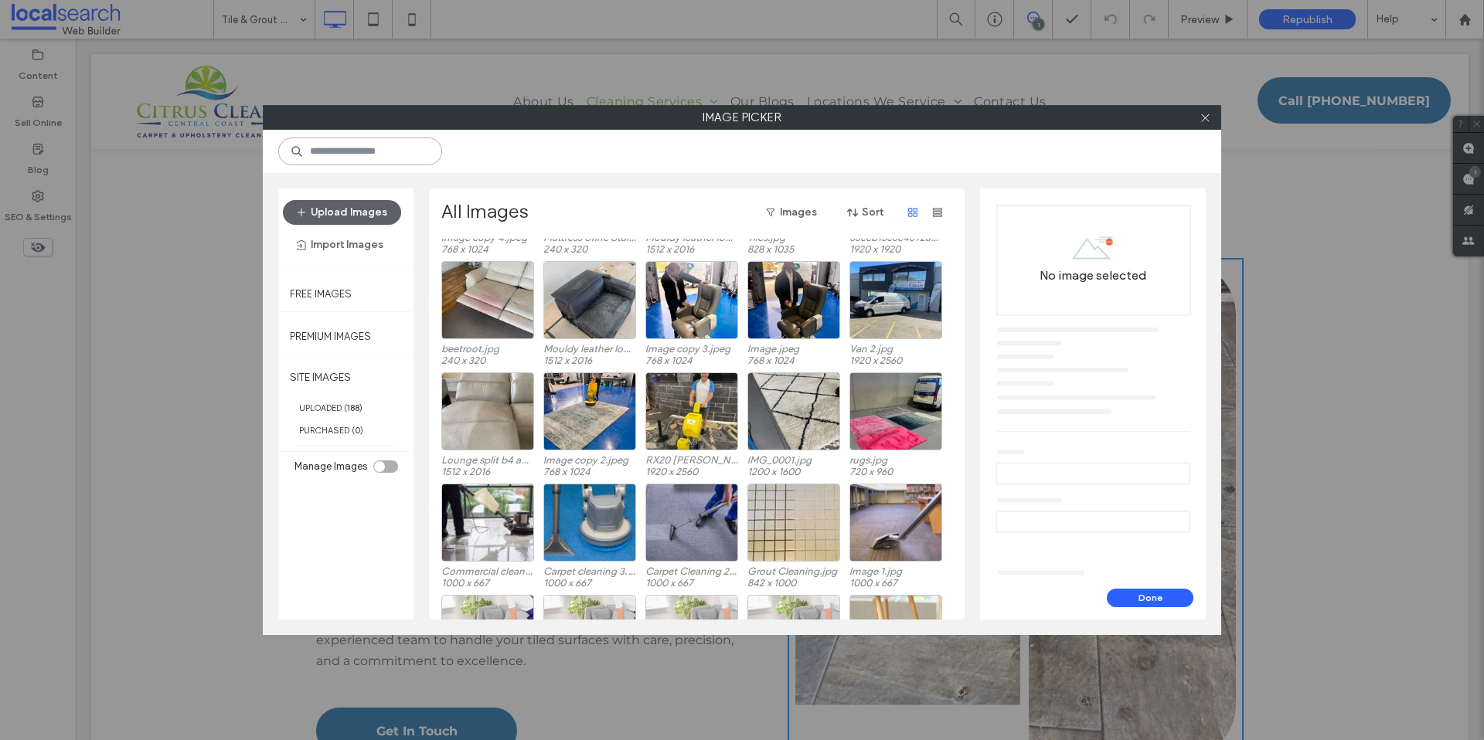
click at [360, 158] on input at bounding box center [360, 152] width 164 height 28
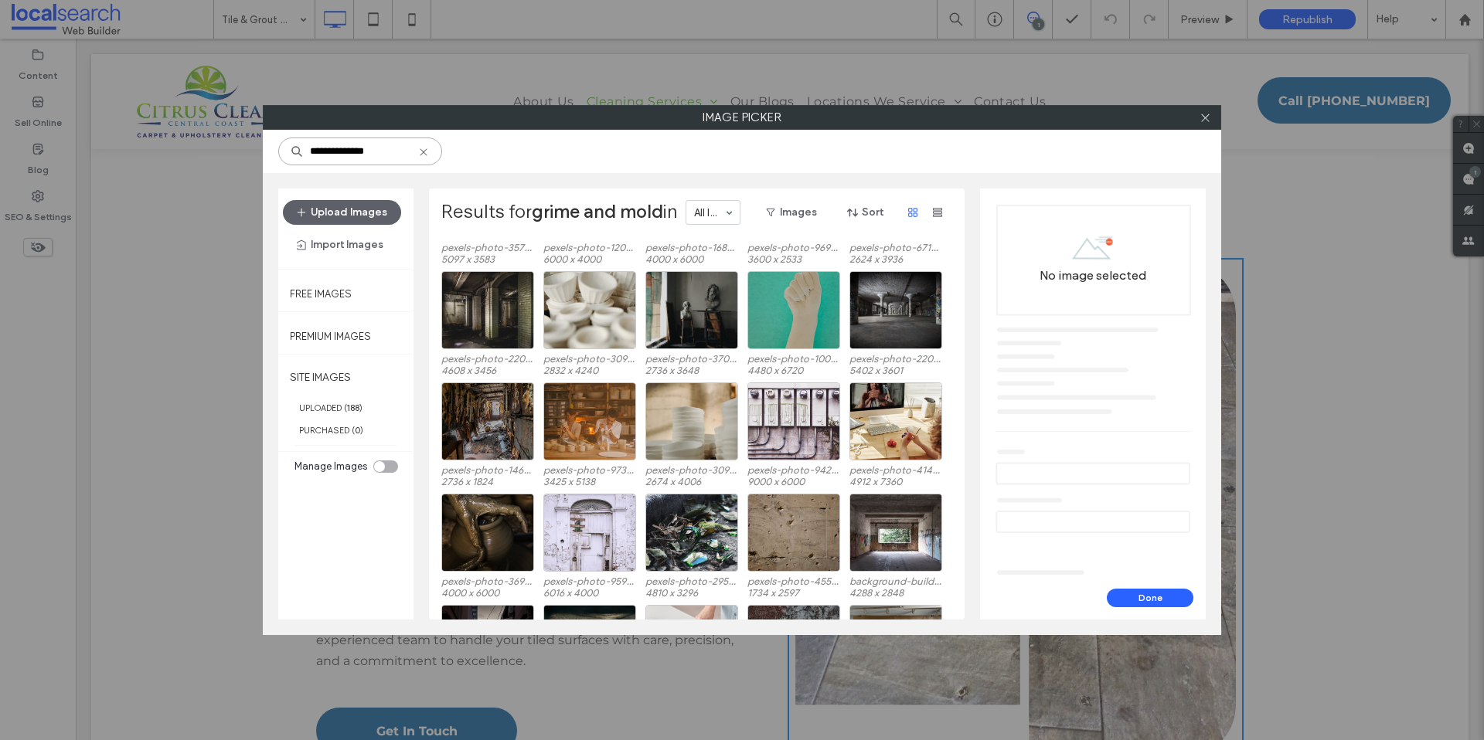
scroll to position [1208, 0]
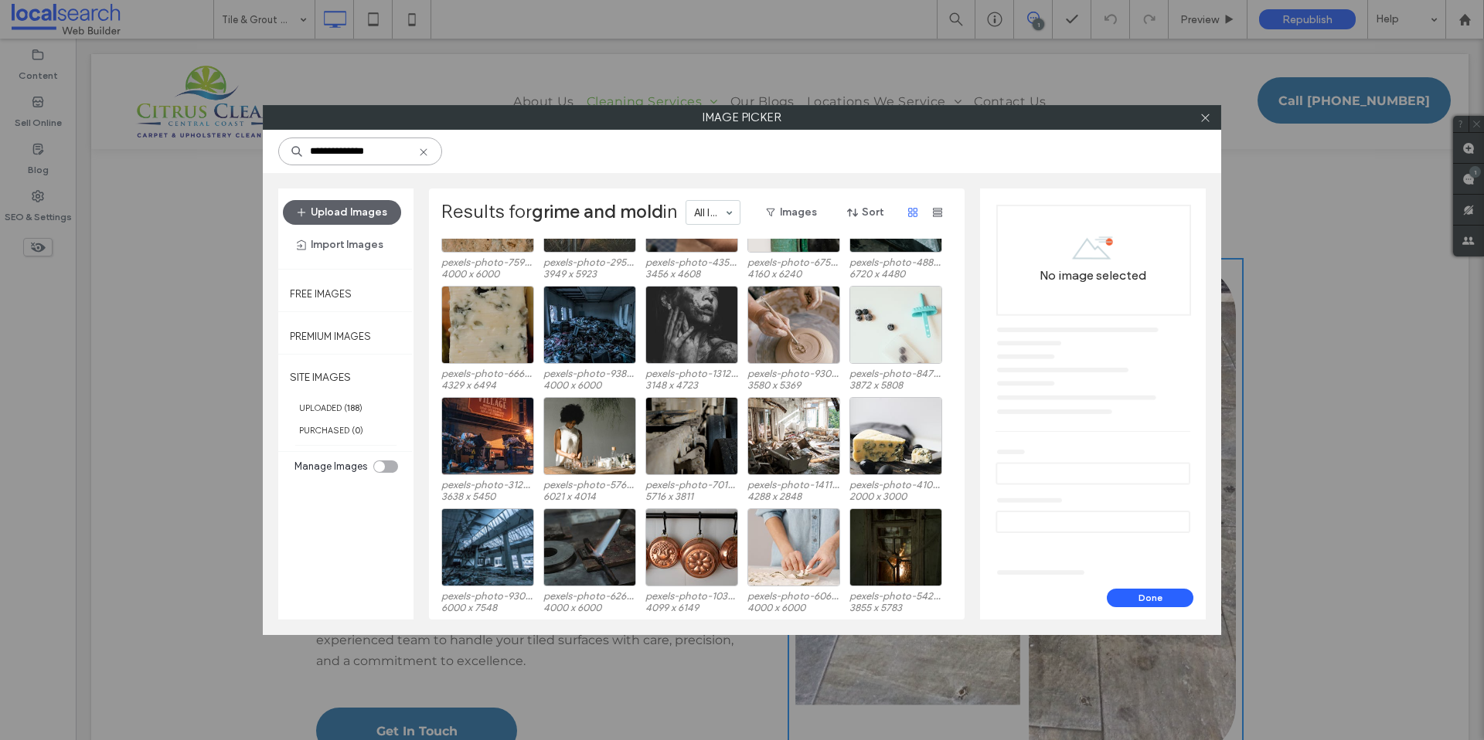
drag, startPoint x: 384, startPoint y: 151, endPoint x: 269, endPoint y: 148, distance: 115.2
click at [269, 148] on div "**********" at bounding box center [742, 151] width 958 height 43
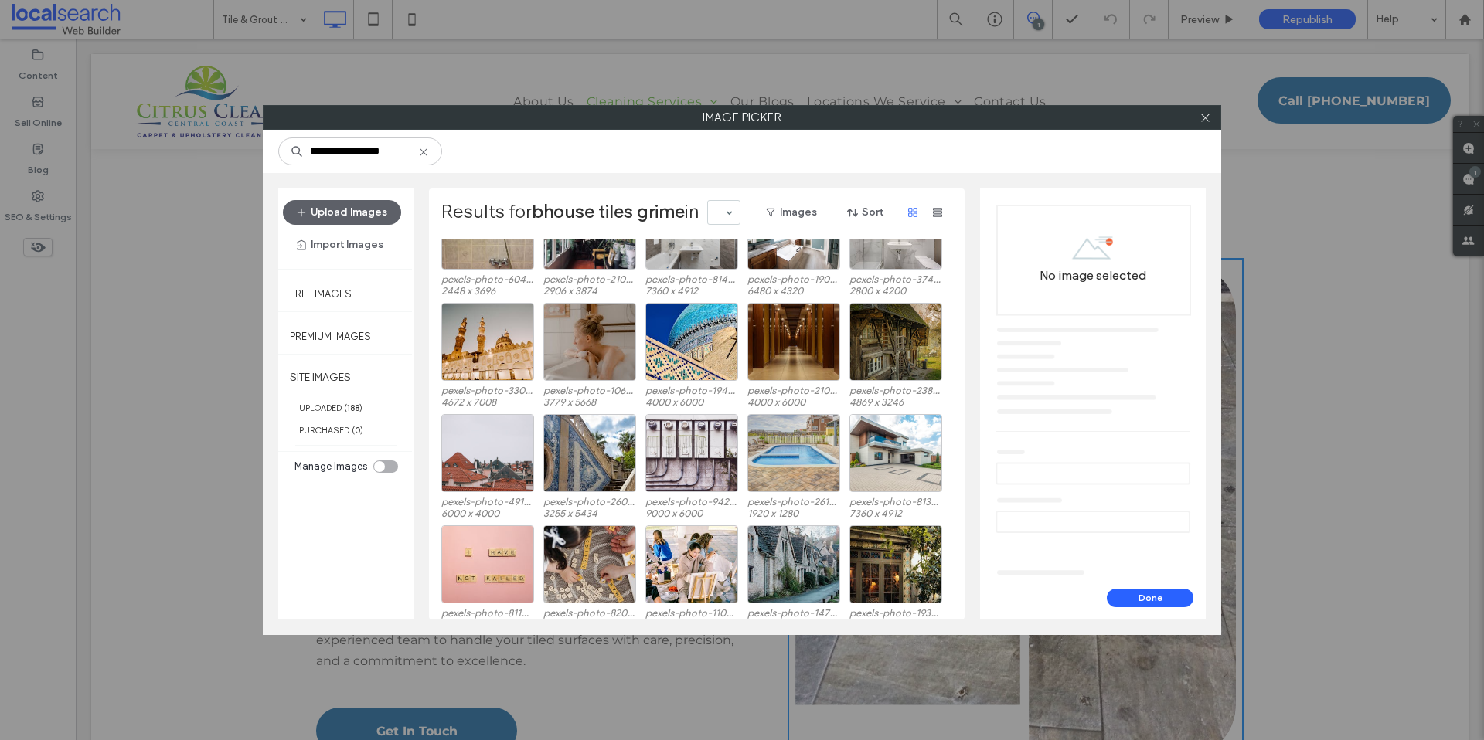
scroll to position [5994, 0]
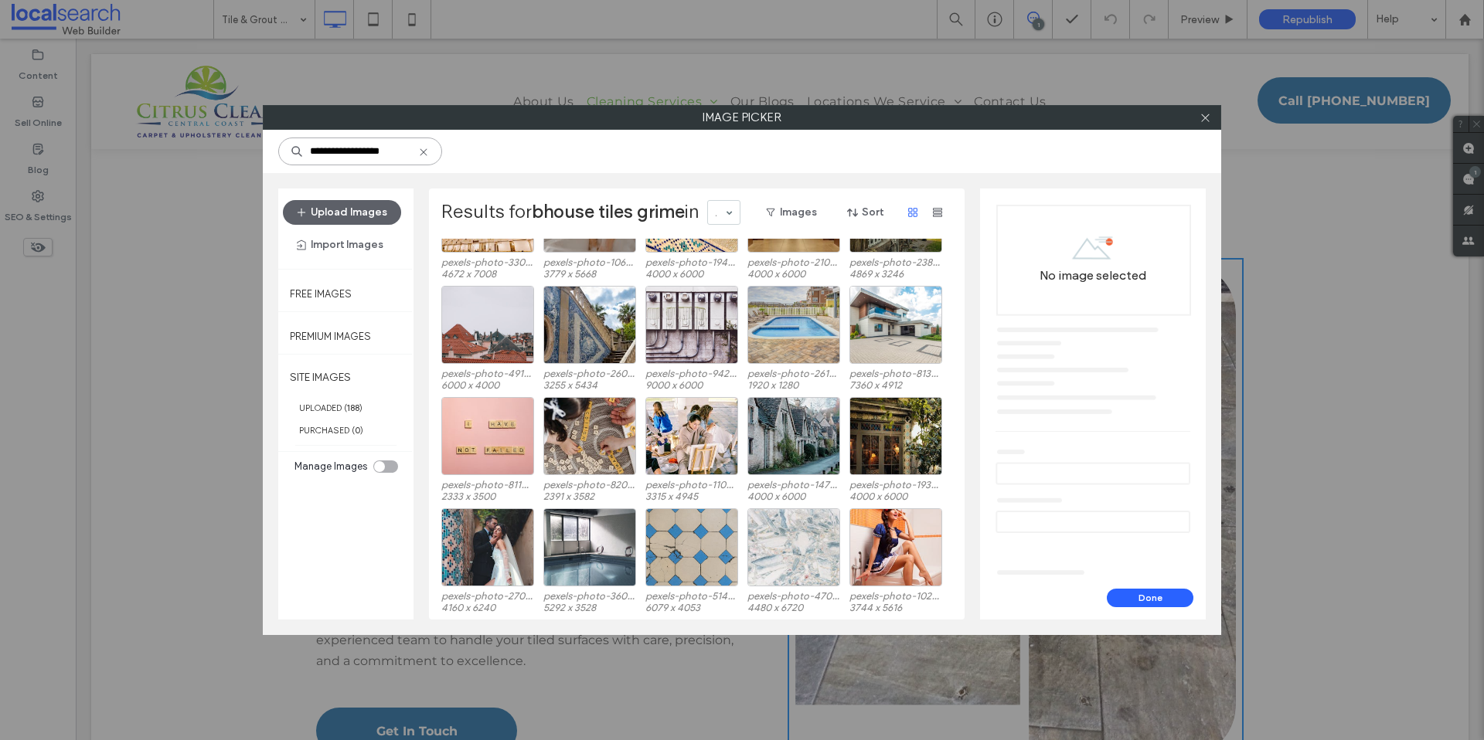
click at [319, 149] on input "**********" at bounding box center [360, 152] width 164 height 28
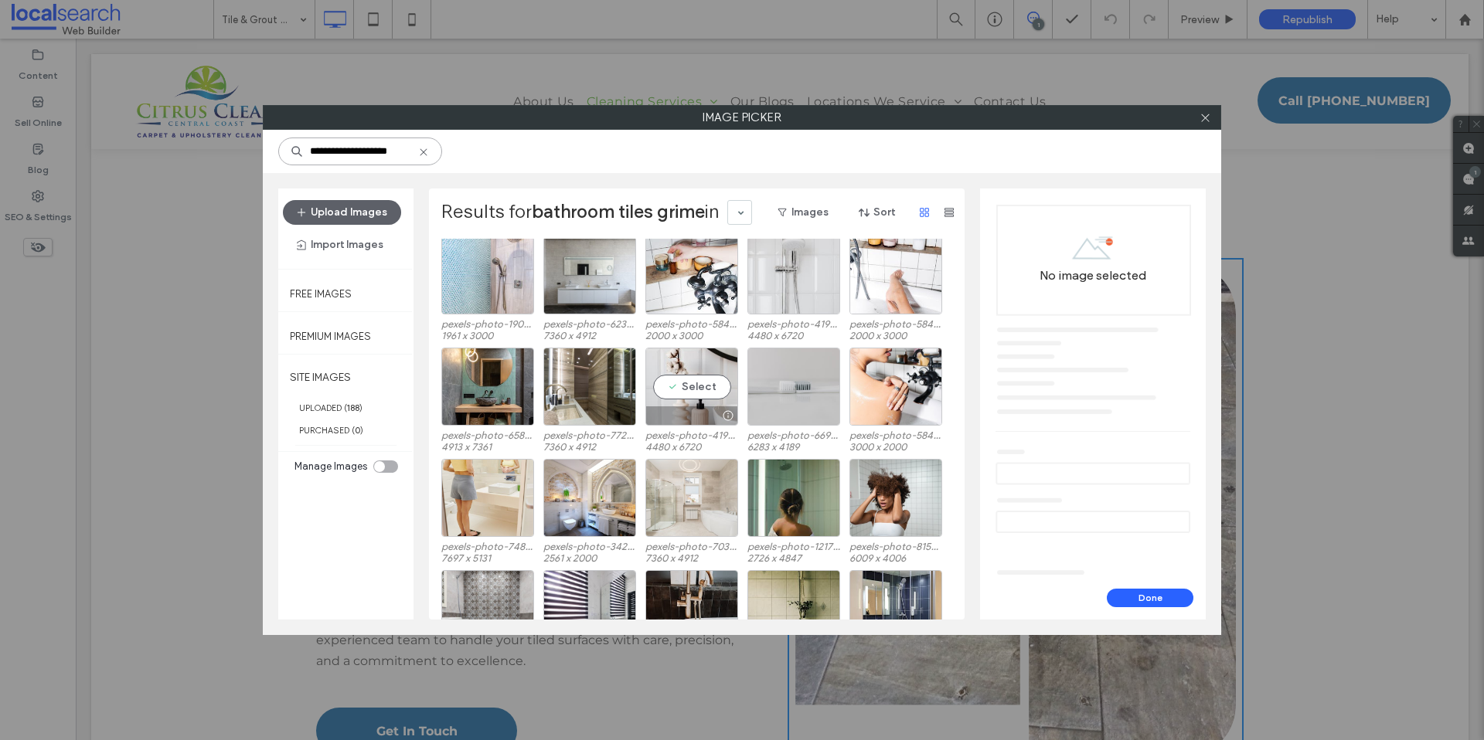
scroll to position [1156, 0]
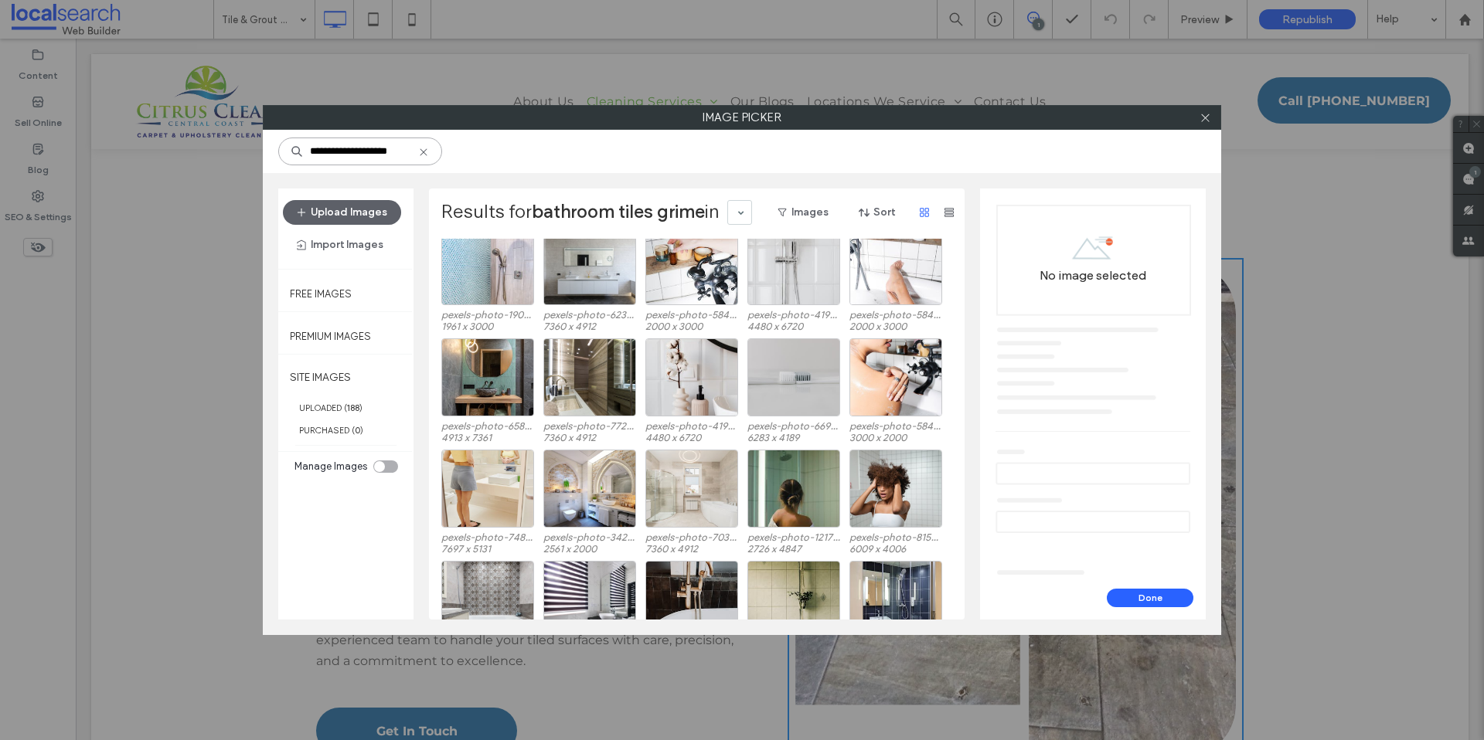
click at [392, 148] on input "**********" at bounding box center [360, 152] width 164 height 28
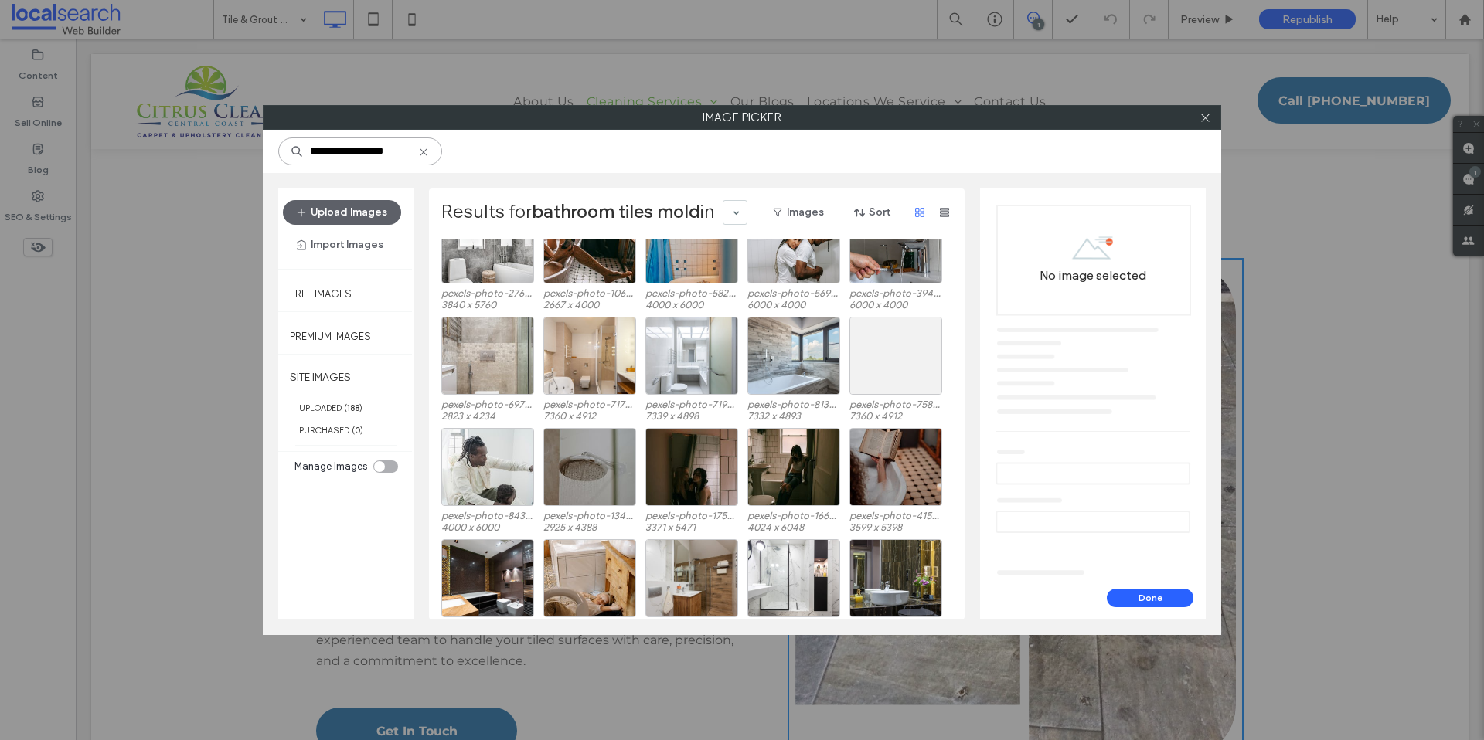
scroll to position [2321, 0]
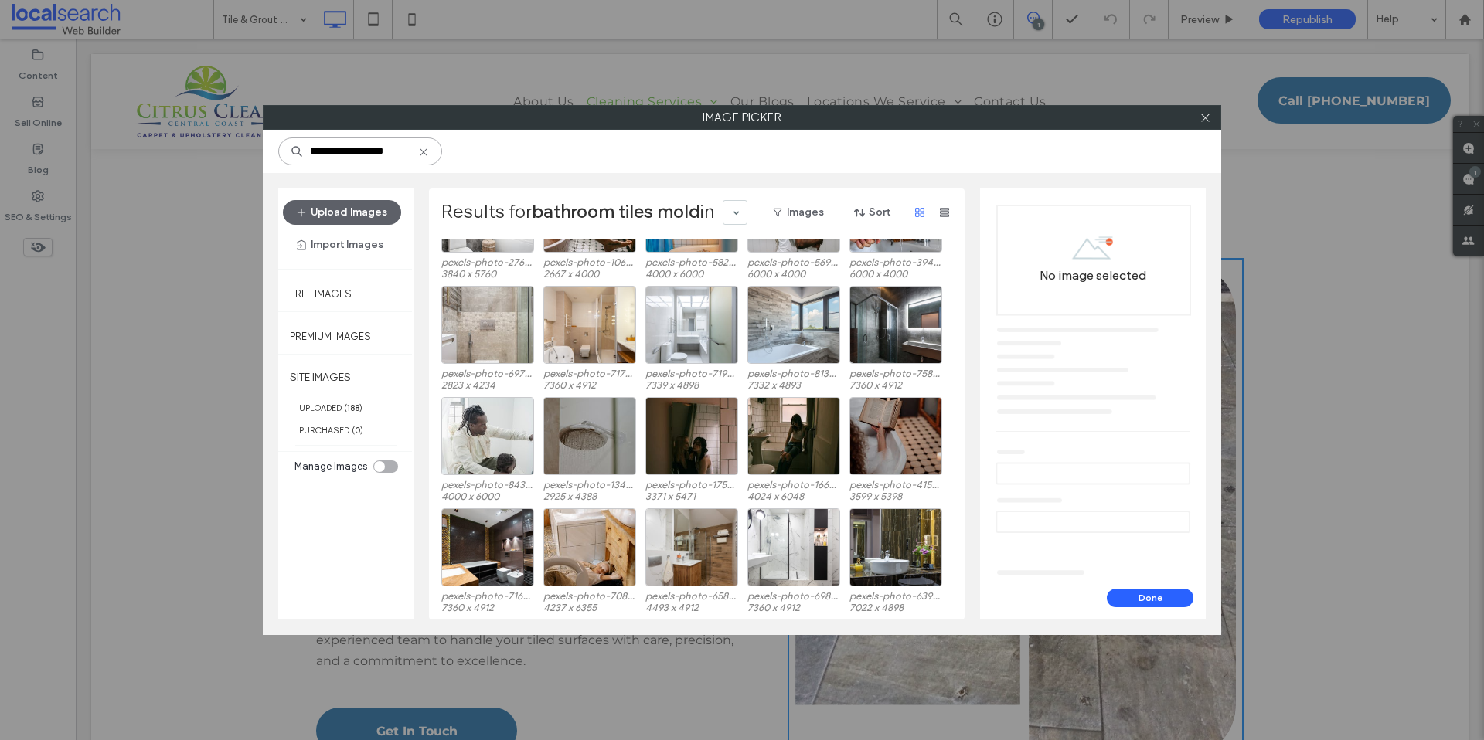
click at [383, 152] on input "**********" at bounding box center [360, 152] width 164 height 28
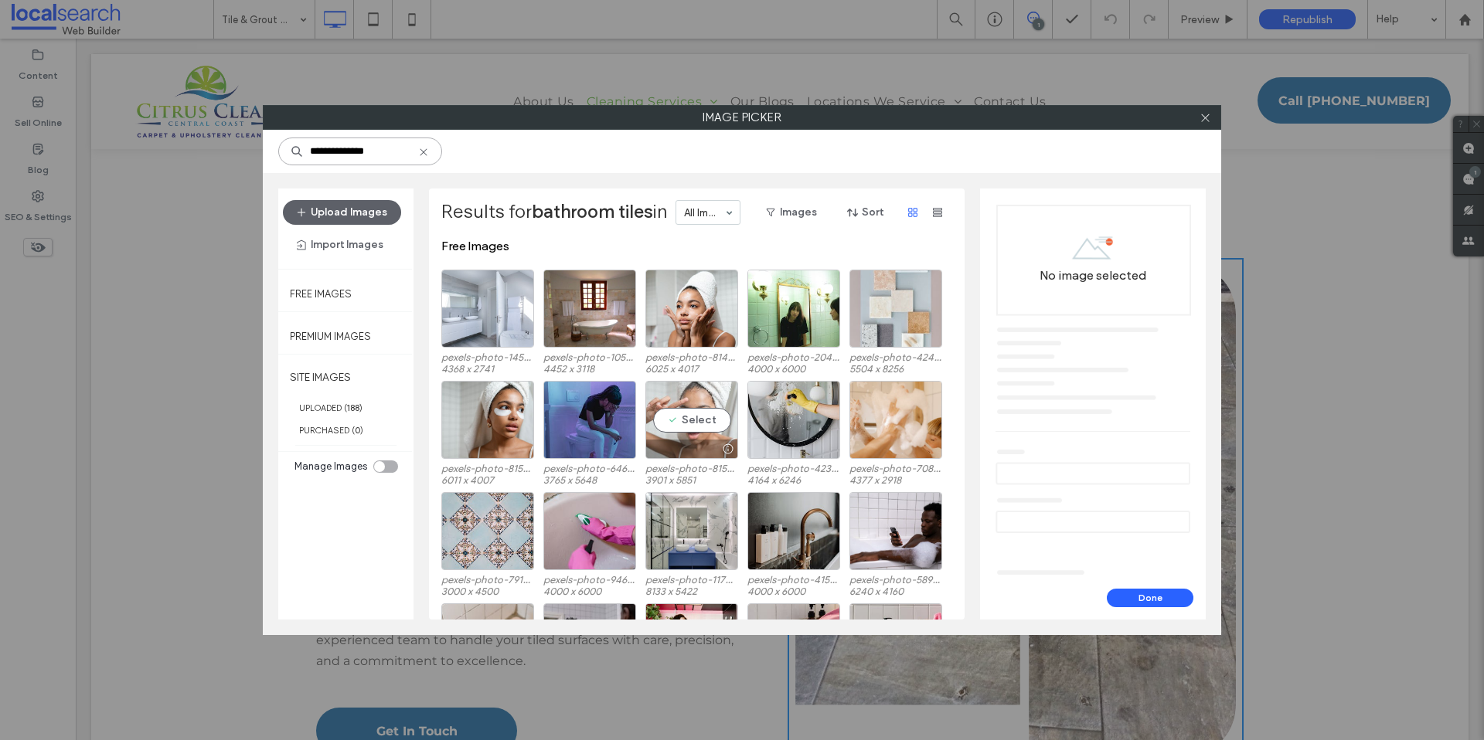
scroll to position [95, 0]
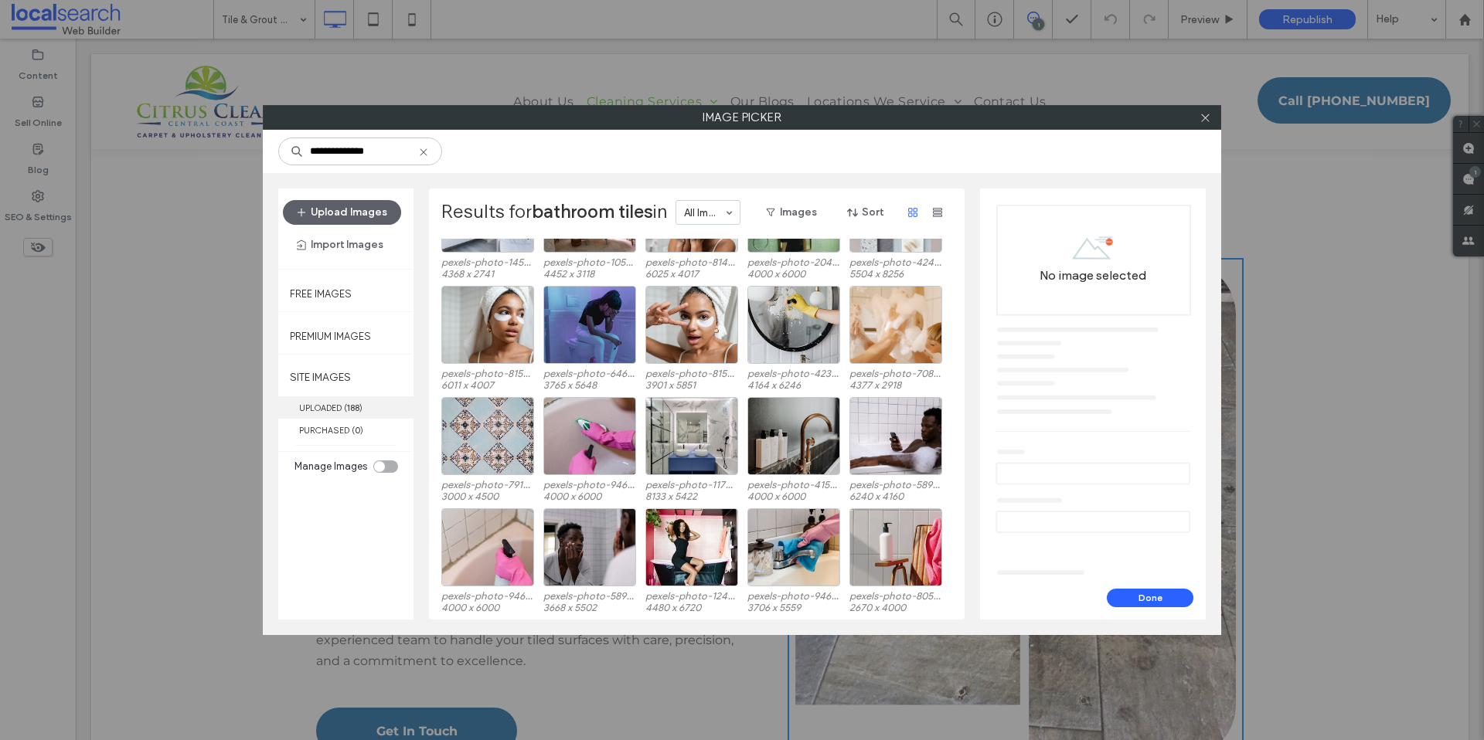
click at [322, 402] on label "UPLOADED ( 188 )" at bounding box center [345, 408] width 135 height 22
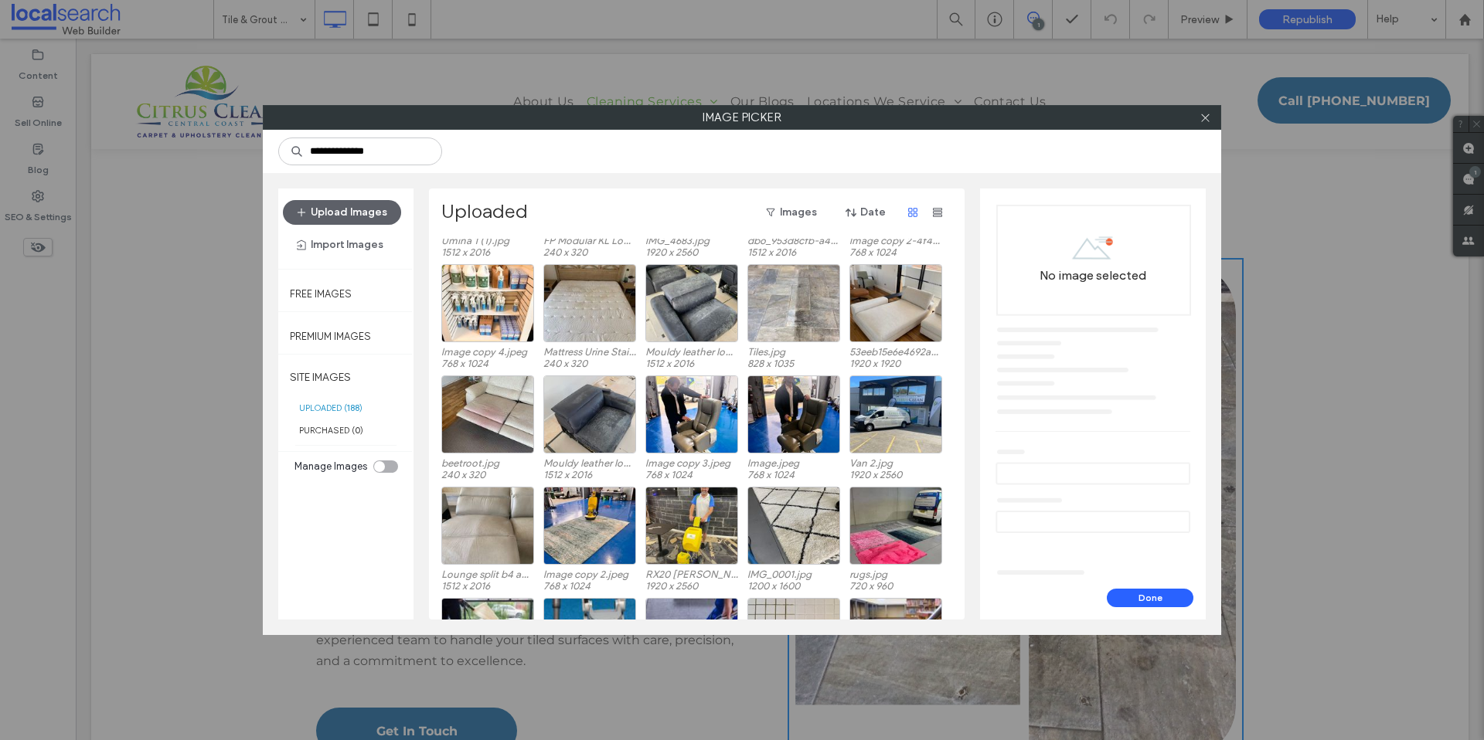
scroll to position [277, 0]
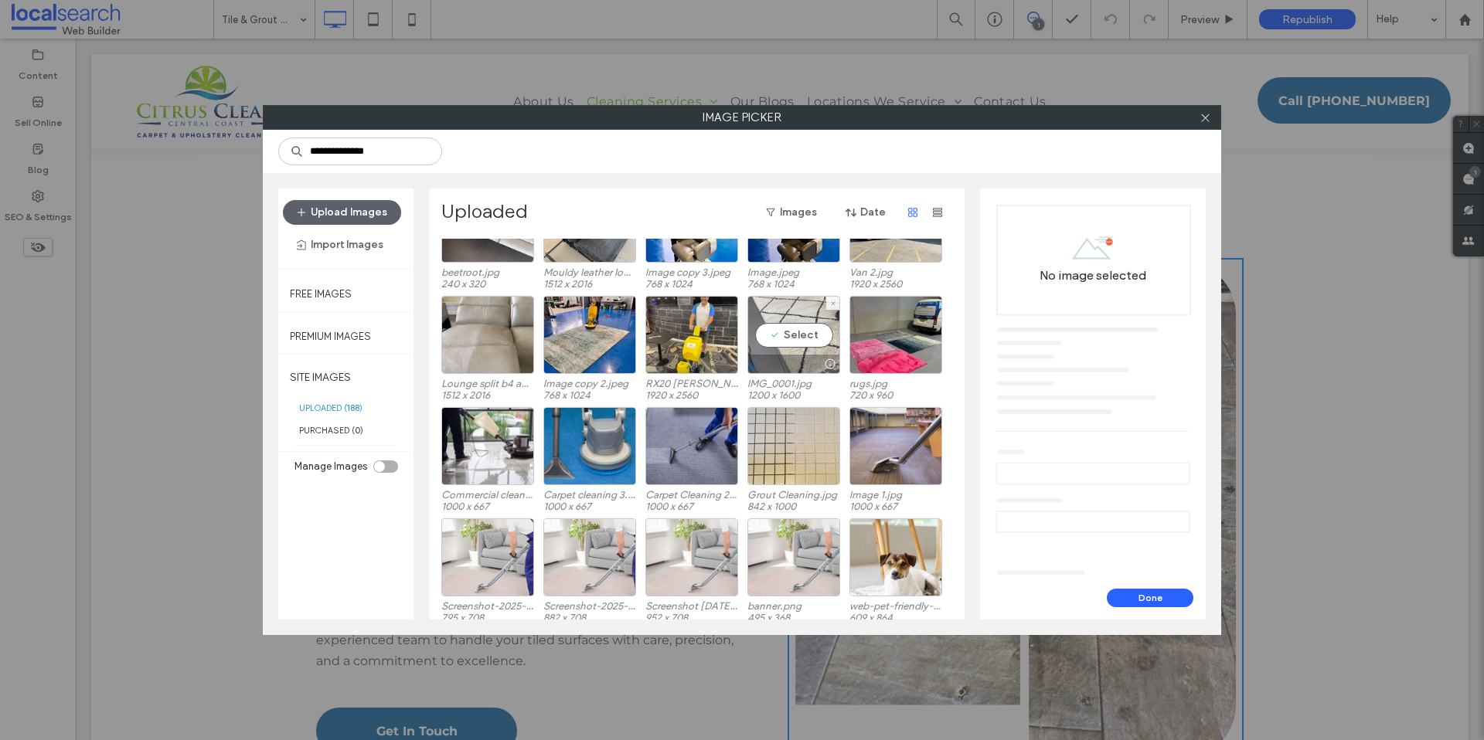
click at [794, 301] on div "Select" at bounding box center [793, 335] width 93 height 78
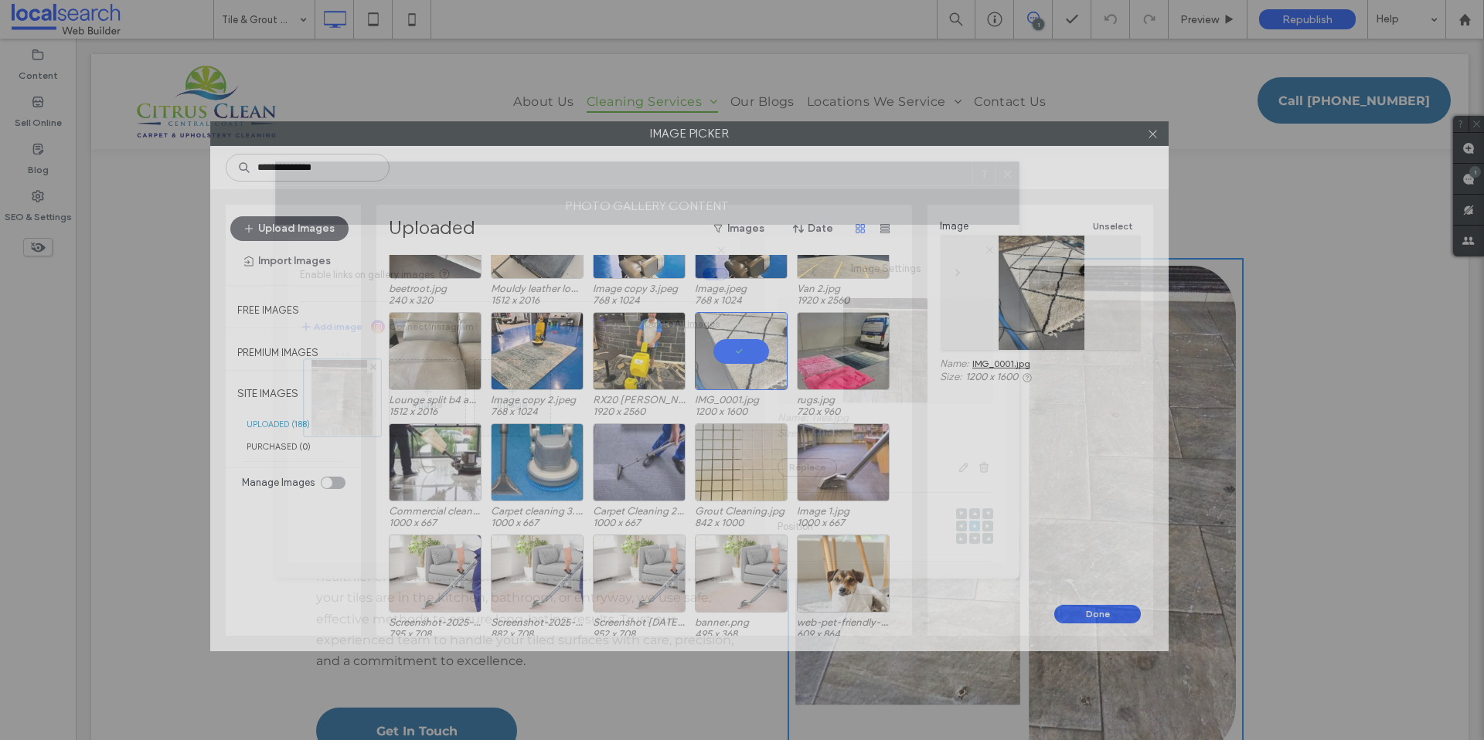
drag, startPoint x: 539, startPoint y: 120, endPoint x: 486, endPoint y: 136, distance: 55.0
click at [486, 136] on label "Image Picker" at bounding box center [689, 133] width 957 height 23
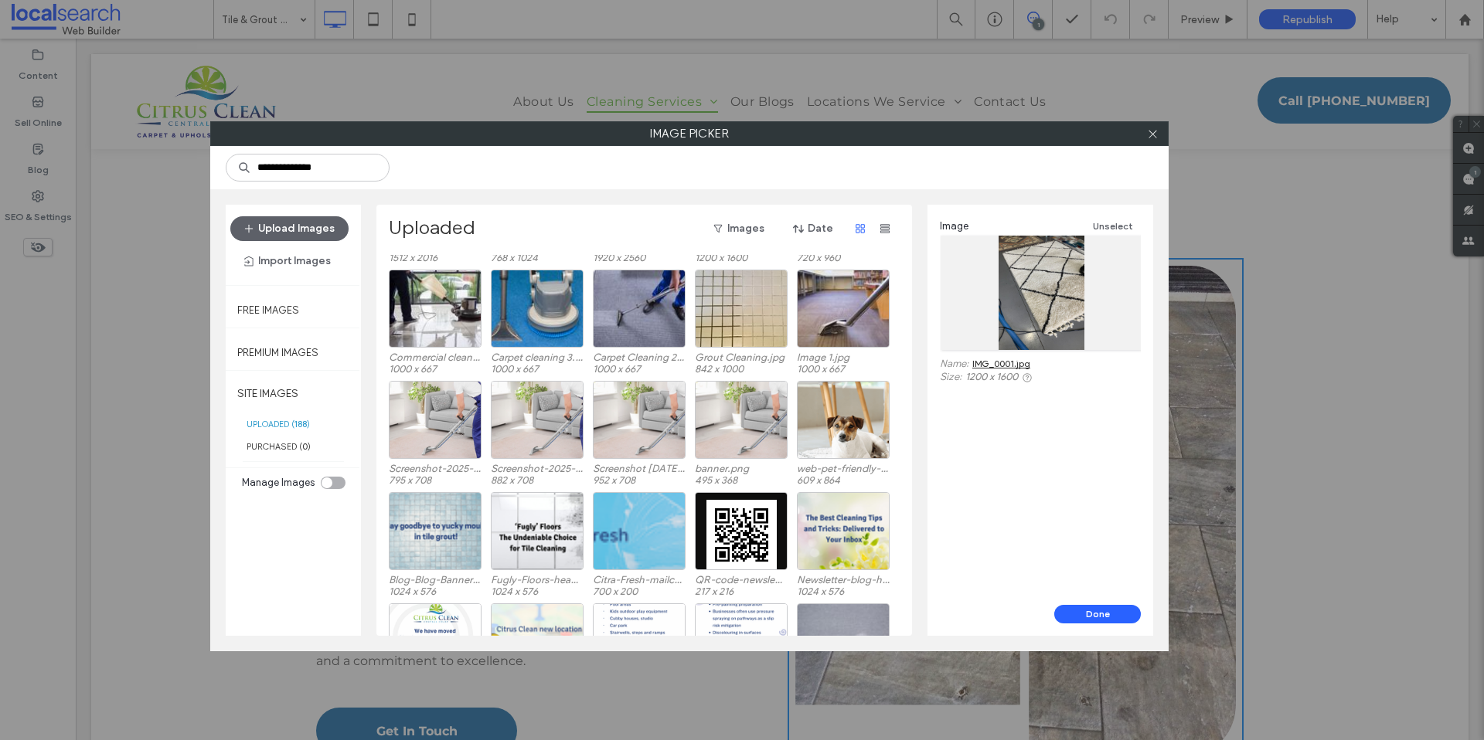
scroll to position [441, 0]
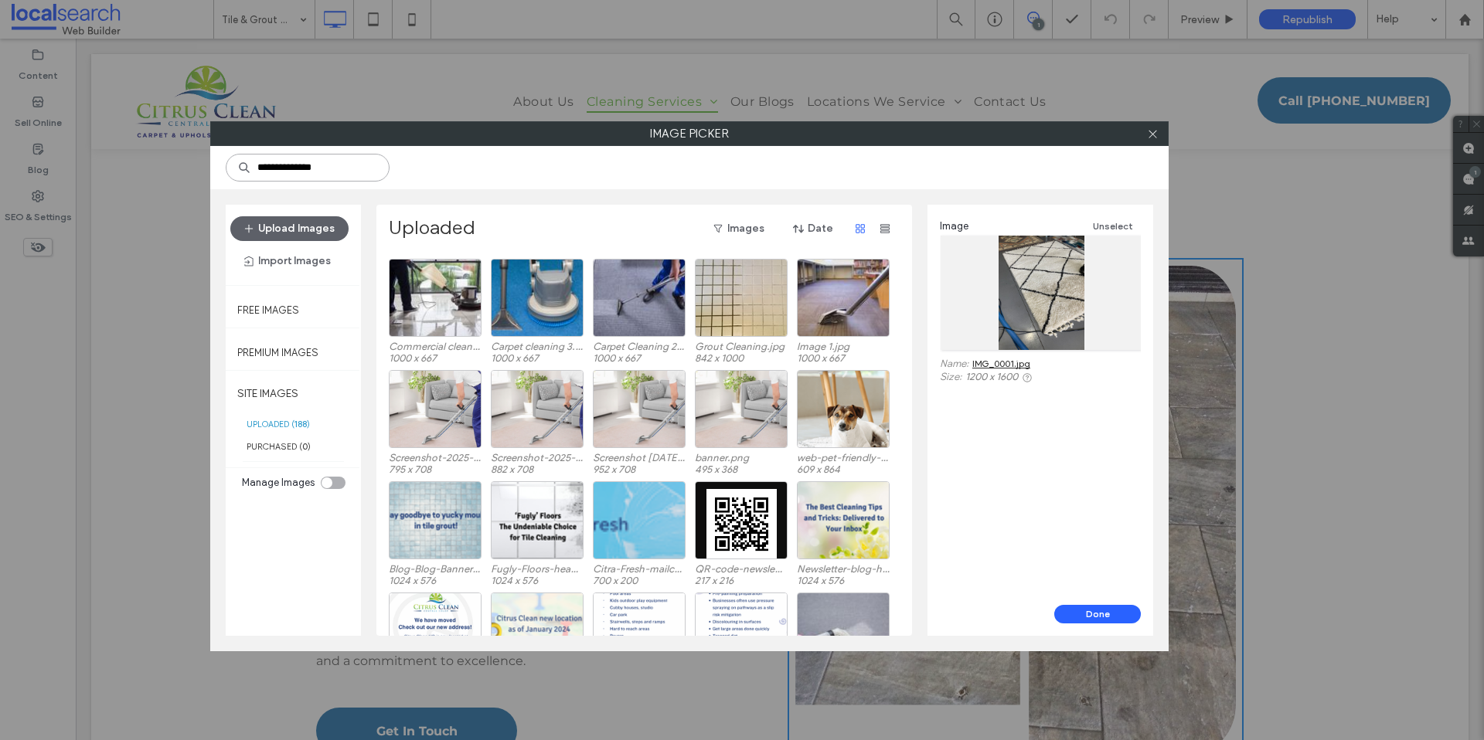
drag, startPoint x: 338, startPoint y: 172, endPoint x: 180, endPoint y: 158, distance: 158.4
click at [180, 158] on div "**********" at bounding box center [742, 370] width 1484 height 740
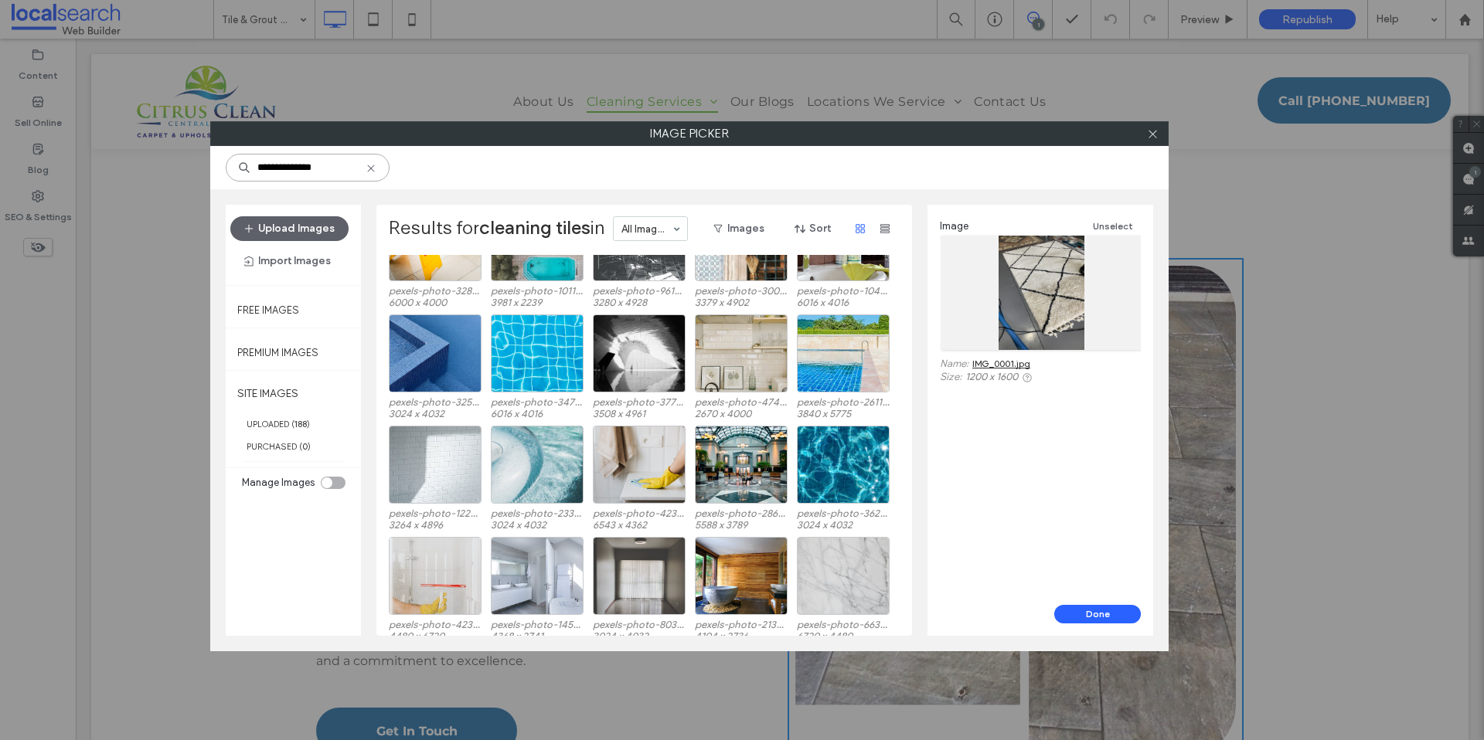
scroll to position [1311, 0]
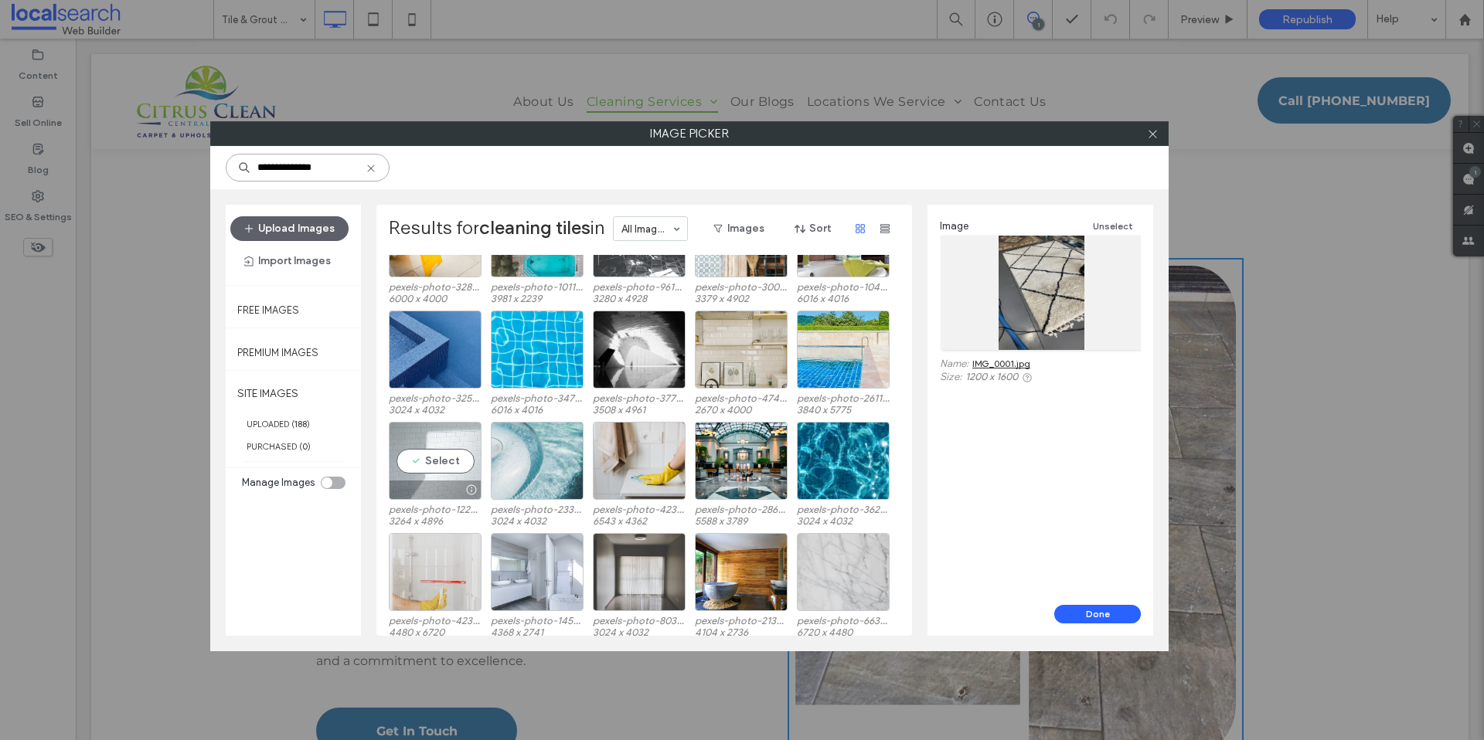
type input "**********"
click at [437, 460] on div "Select" at bounding box center [435, 461] width 93 height 78
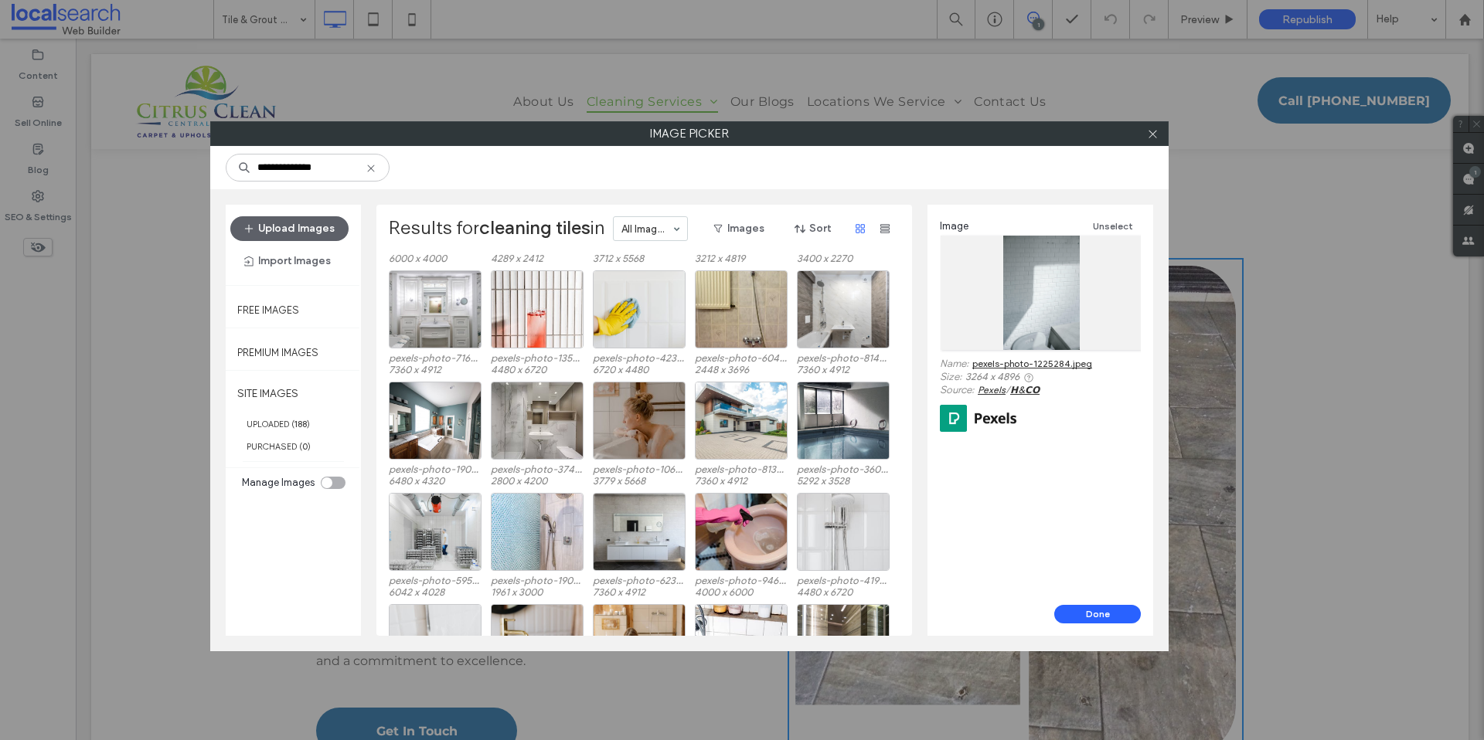
scroll to position [2161, 0]
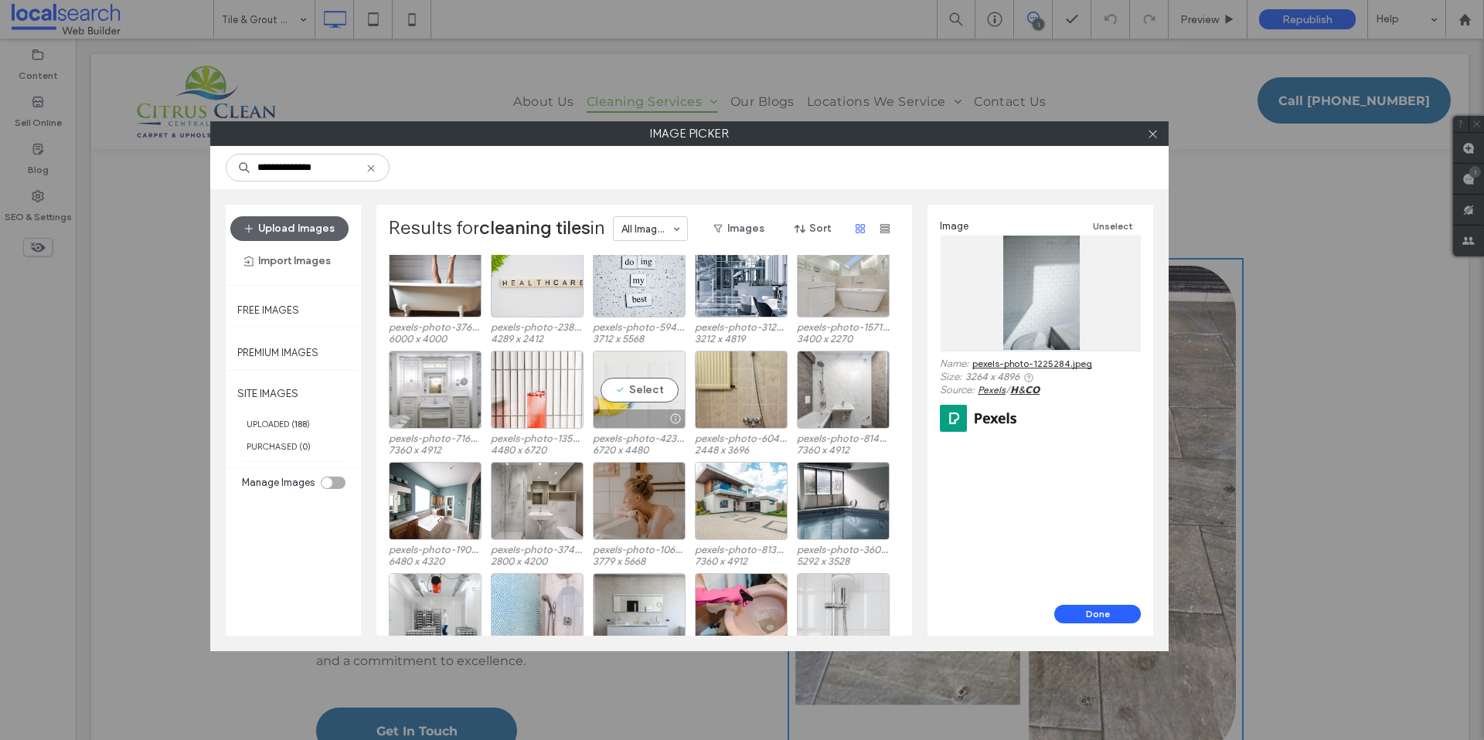
click at [644, 389] on div "Select" at bounding box center [639, 390] width 93 height 78
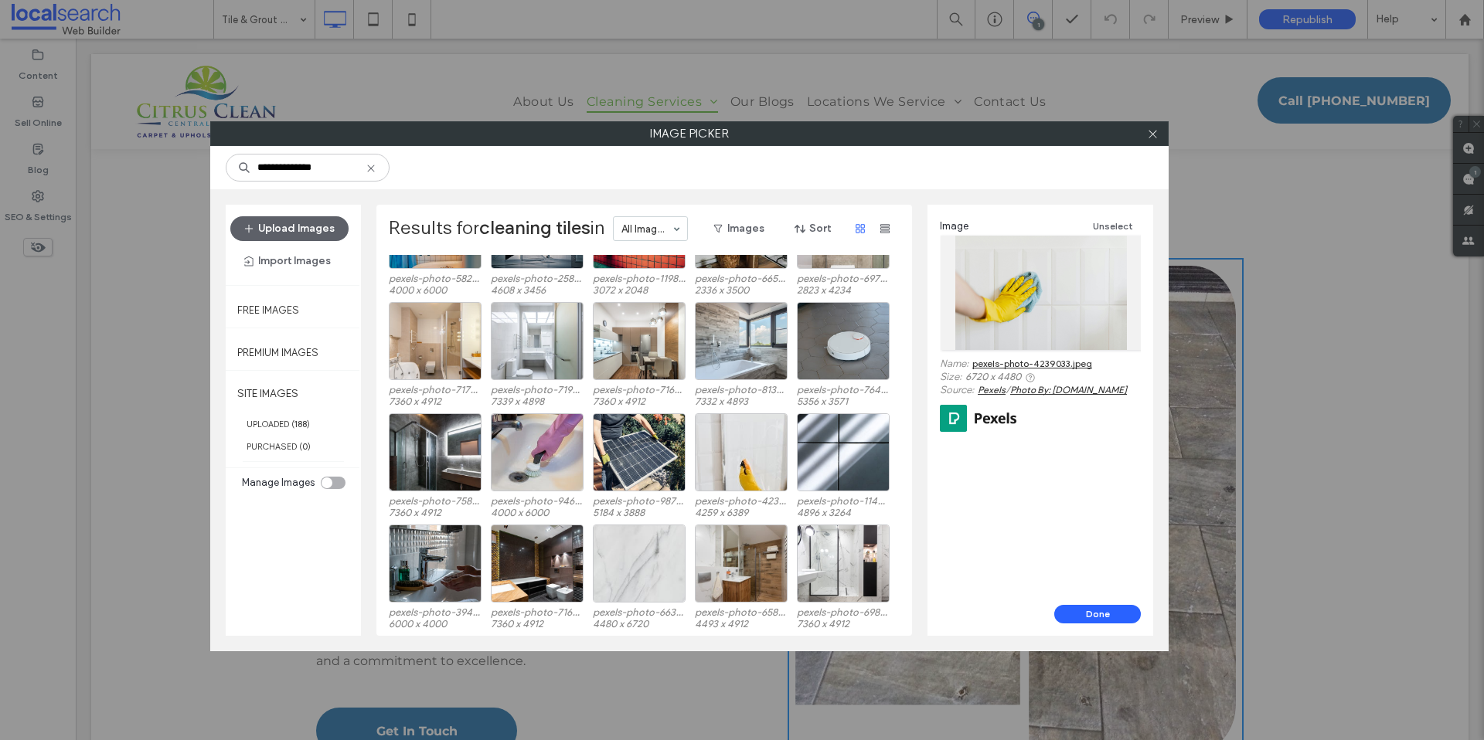
scroll to position [4439, 0]
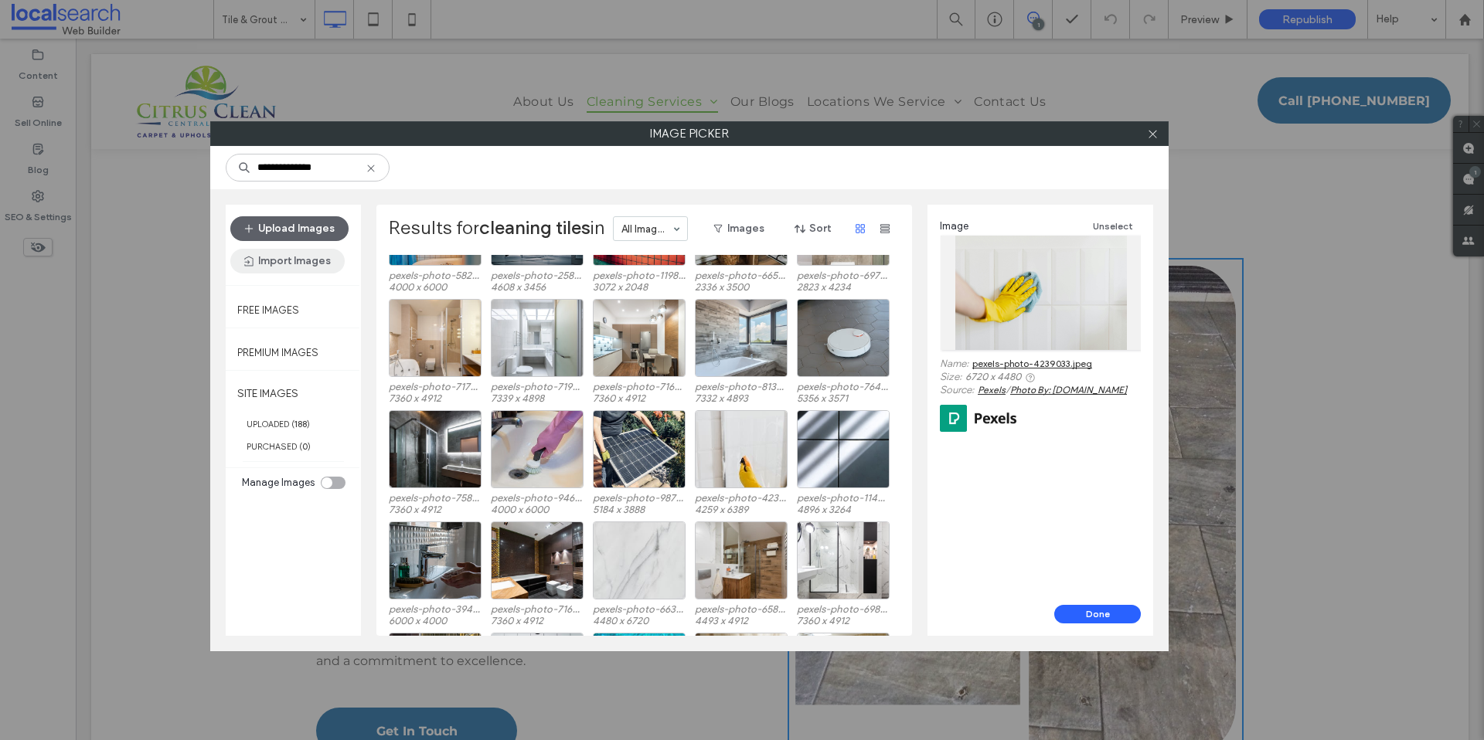
click at [262, 264] on button "Import Images" at bounding box center [287, 261] width 114 height 25
click at [270, 262] on button "Import Images" at bounding box center [287, 261] width 114 height 25
click at [277, 260] on button "Import Images" at bounding box center [287, 261] width 114 height 25
drag, startPoint x: 294, startPoint y: 549, endPoint x: 296, endPoint y: 526, distance: 22.5
click at [294, 548] on div "Upload Images Import Images Free Images Premium Images SITE IMAGES UPLOADED ( 1…" at bounding box center [293, 420] width 135 height 431
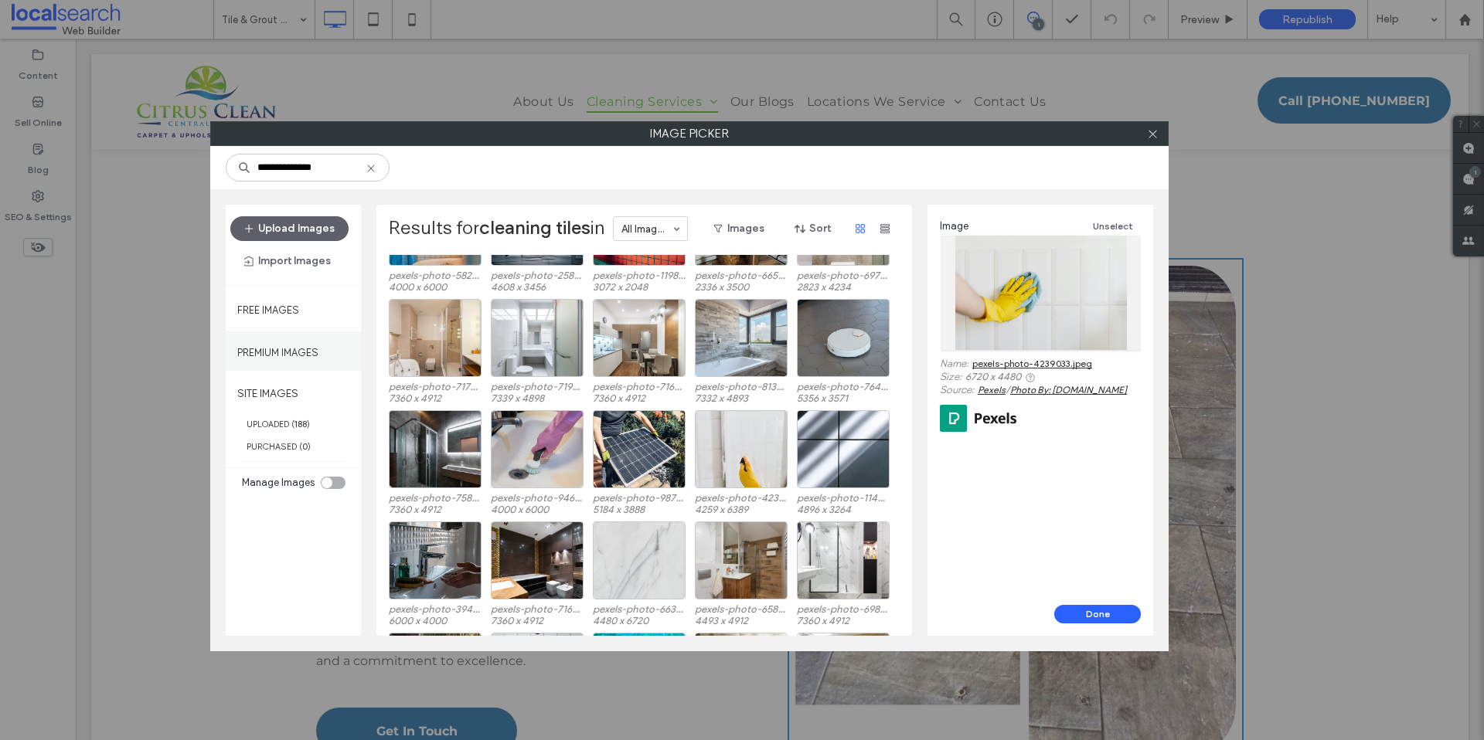
click at [272, 349] on label "Premium Images" at bounding box center [277, 348] width 81 height 19
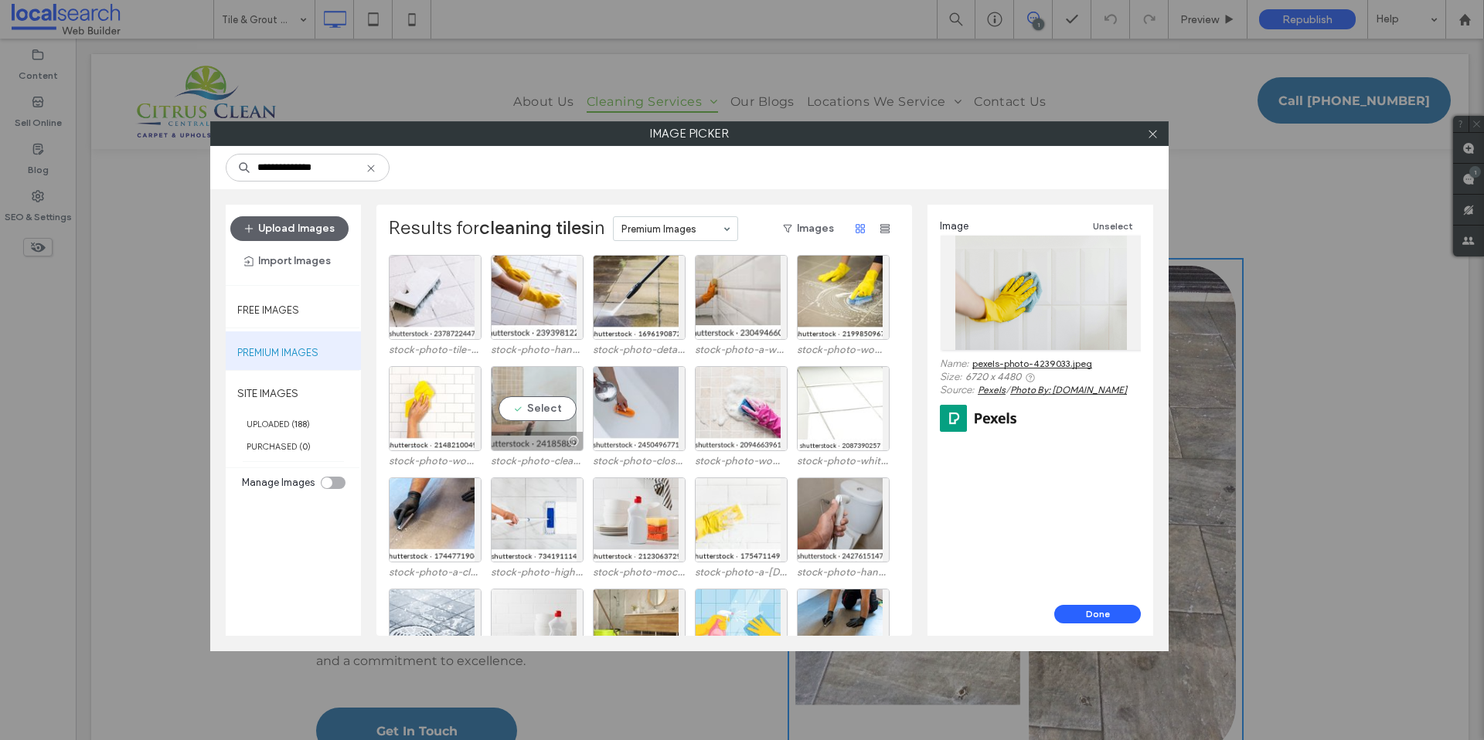
click at [536, 410] on div "Select" at bounding box center [537, 408] width 93 height 85
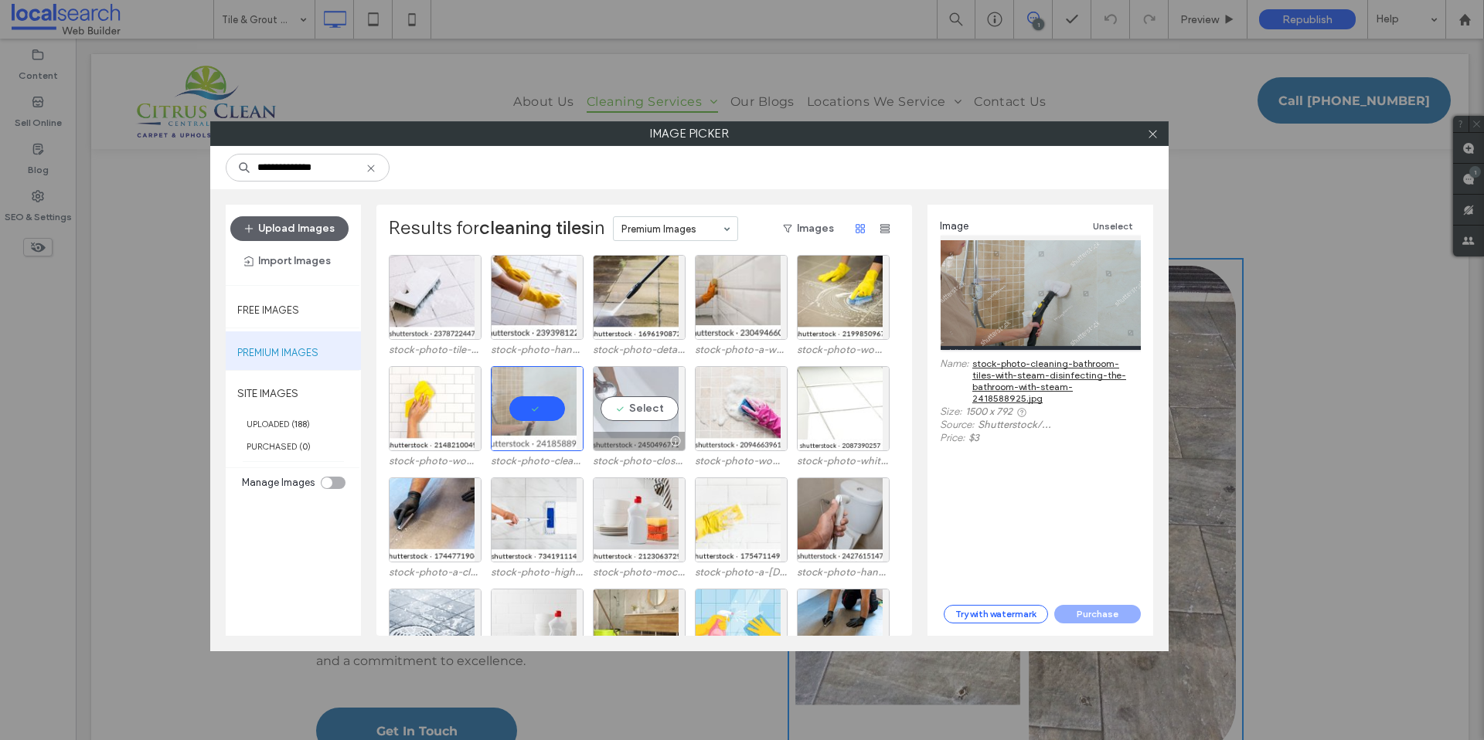
click at [628, 409] on div "Select" at bounding box center [639, 408] width 93 height 85
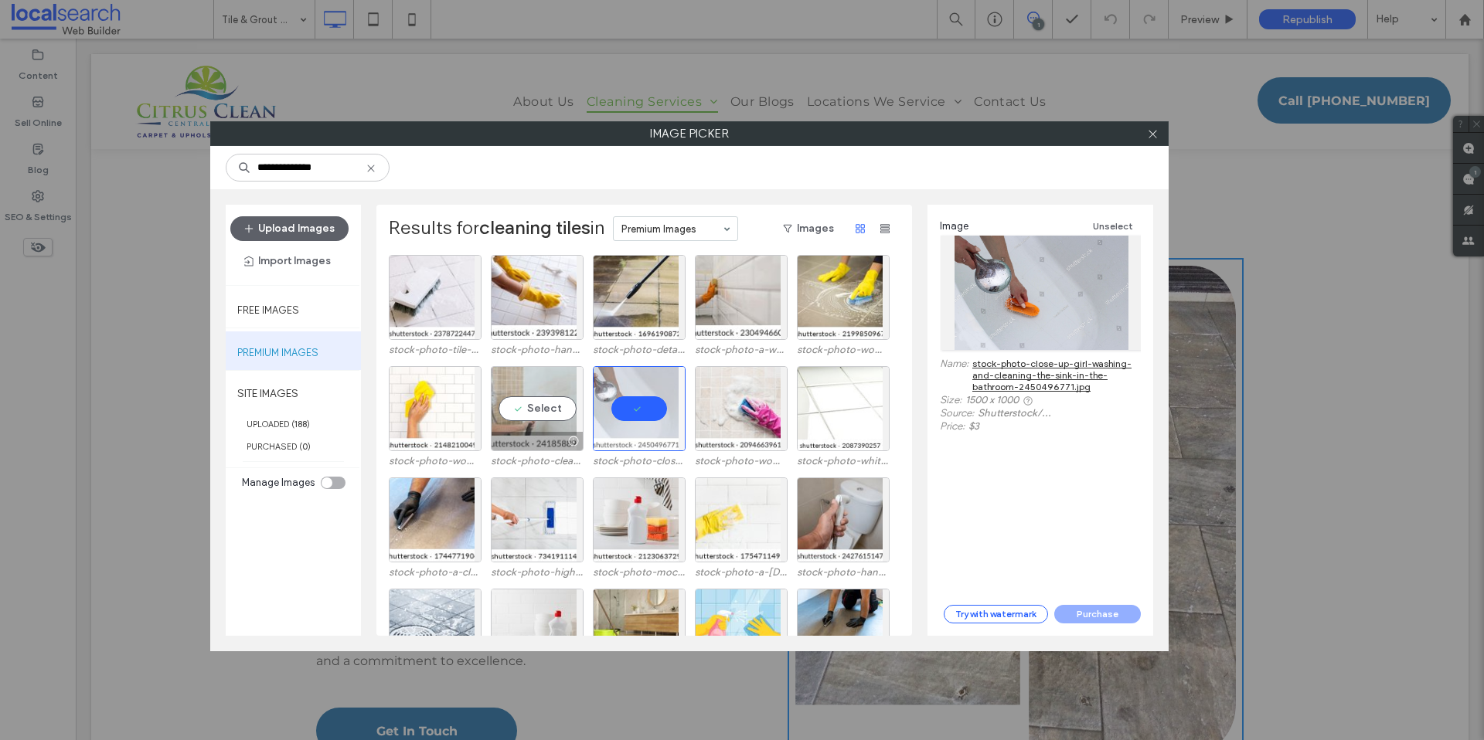
click at [540, 411] on div "Select" at bounding box center [537, 408] width 93 height 85
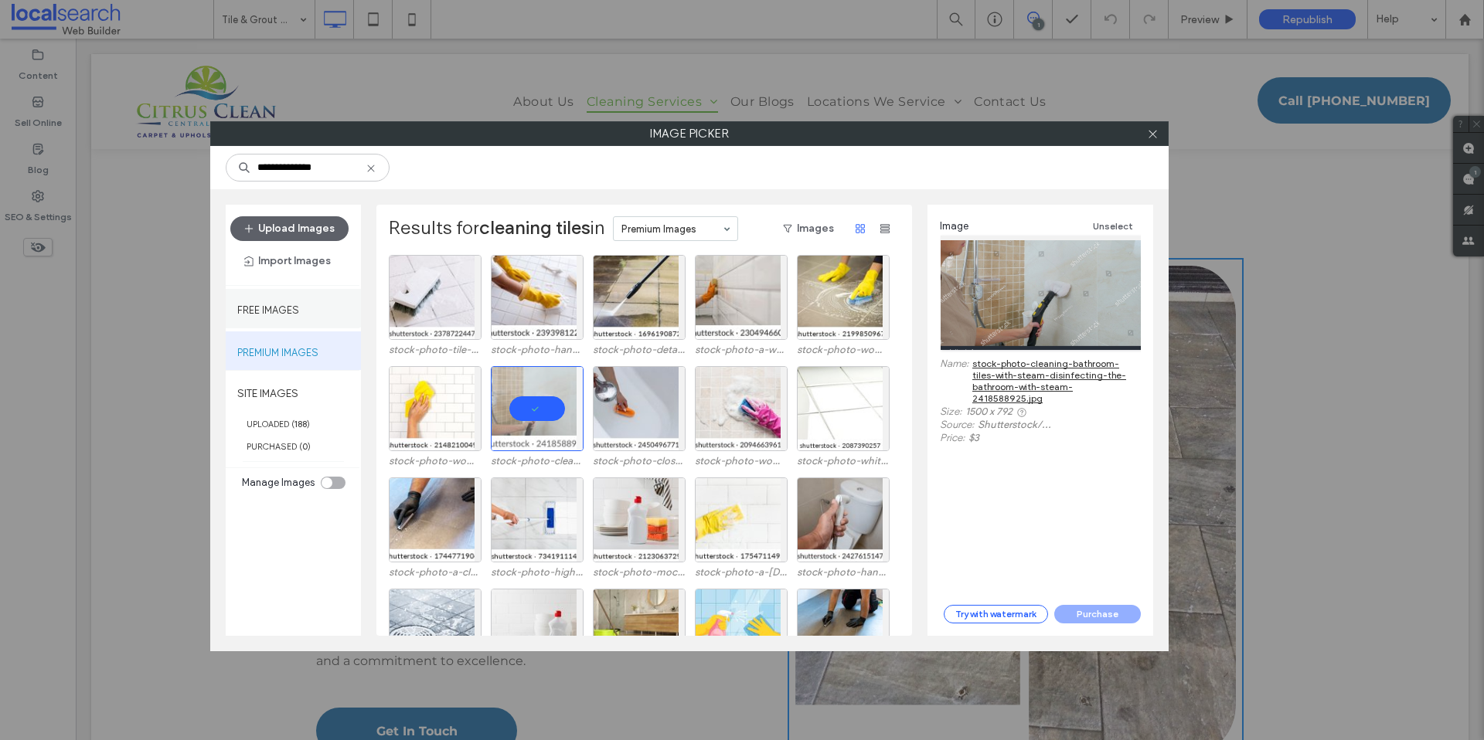
click at [288, 308] on label "Free Images" at bounding box center [268, 306] width 62 height 19
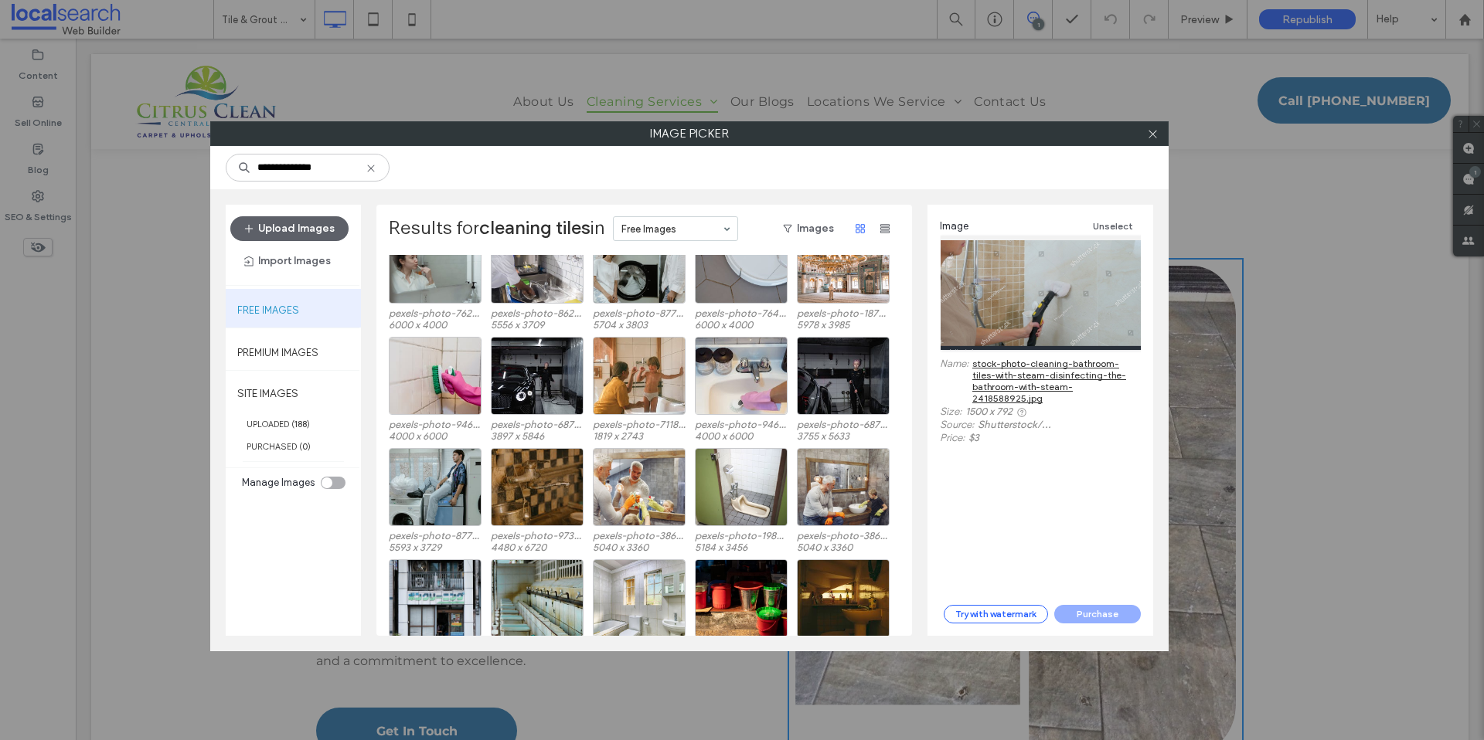
scroll to position [368, 0]
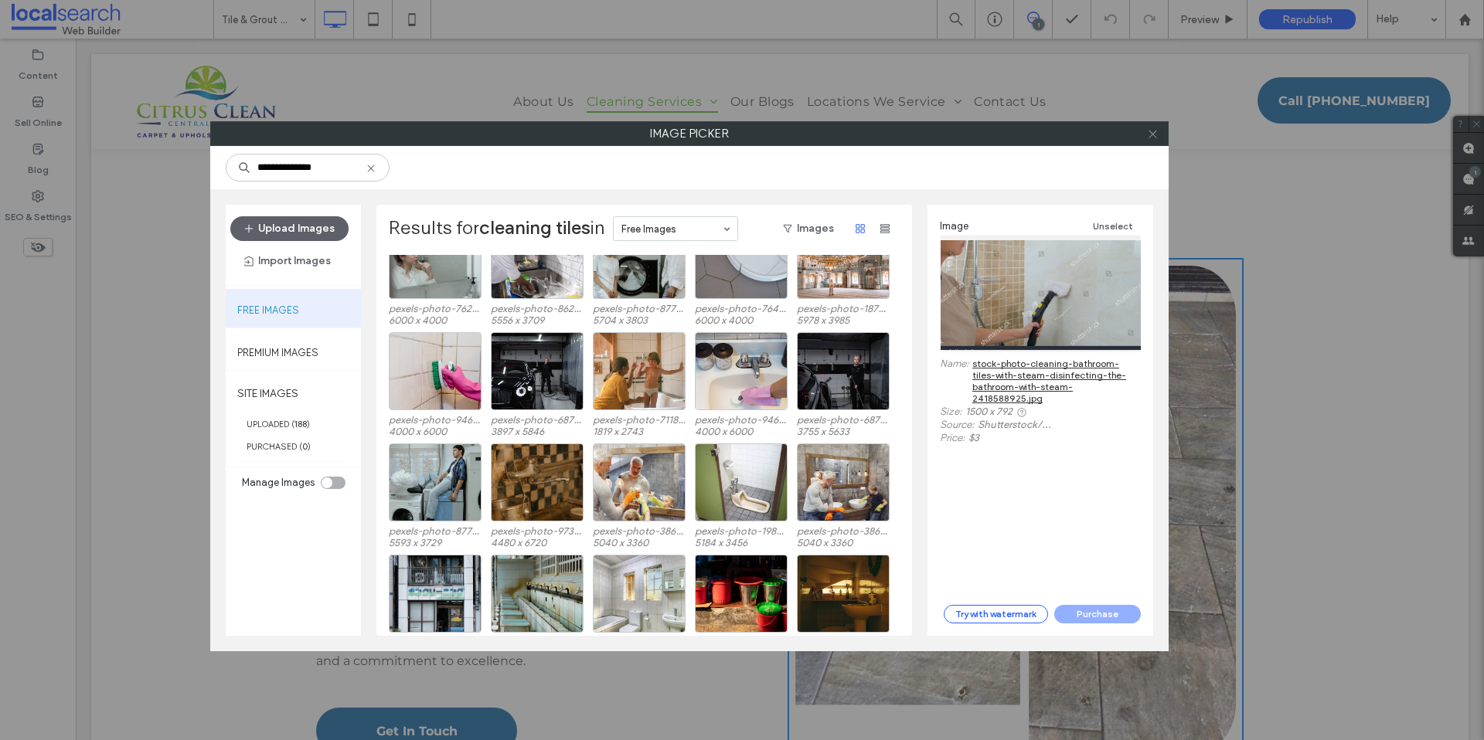
click at [1151, 133] on icon at bounding box center [1153, 134] width 12 height 12
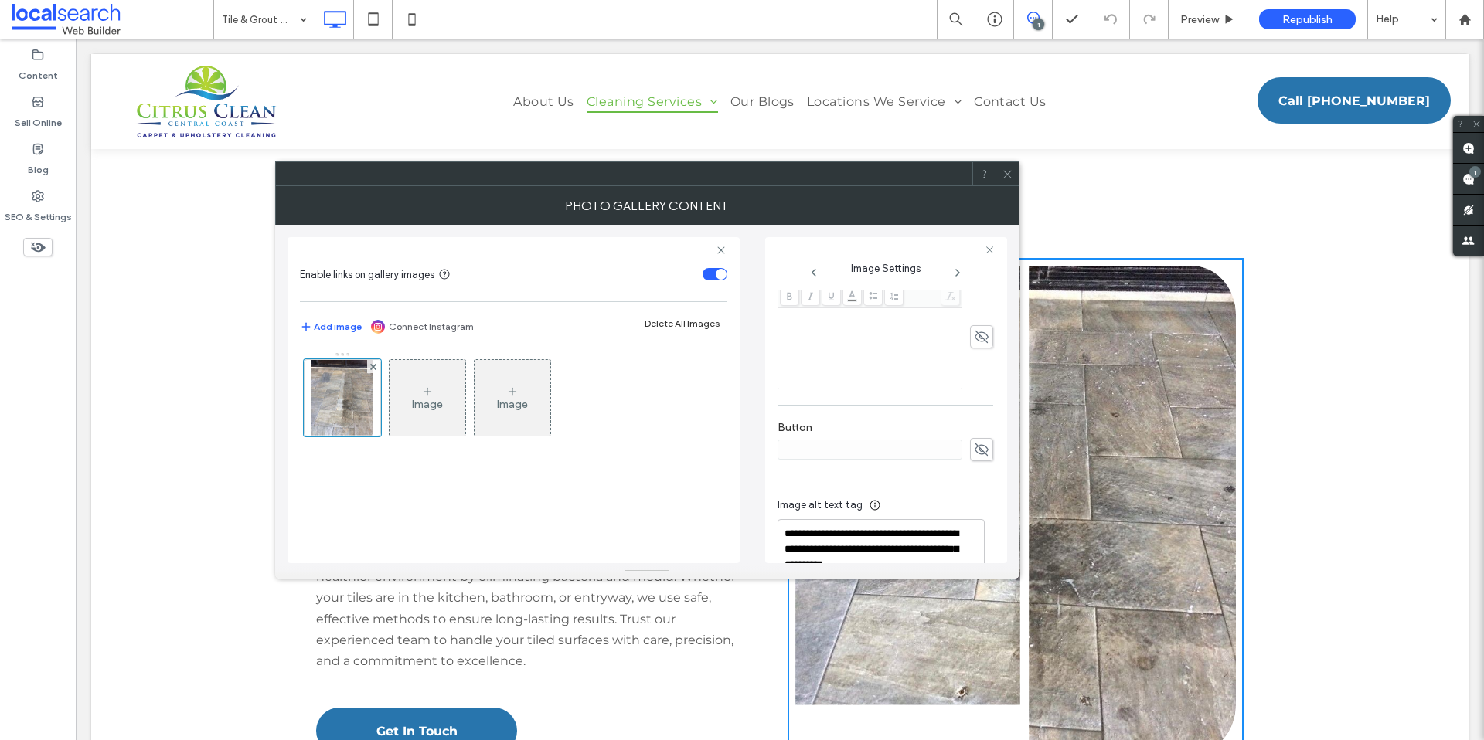
scroll to position [454, 0]
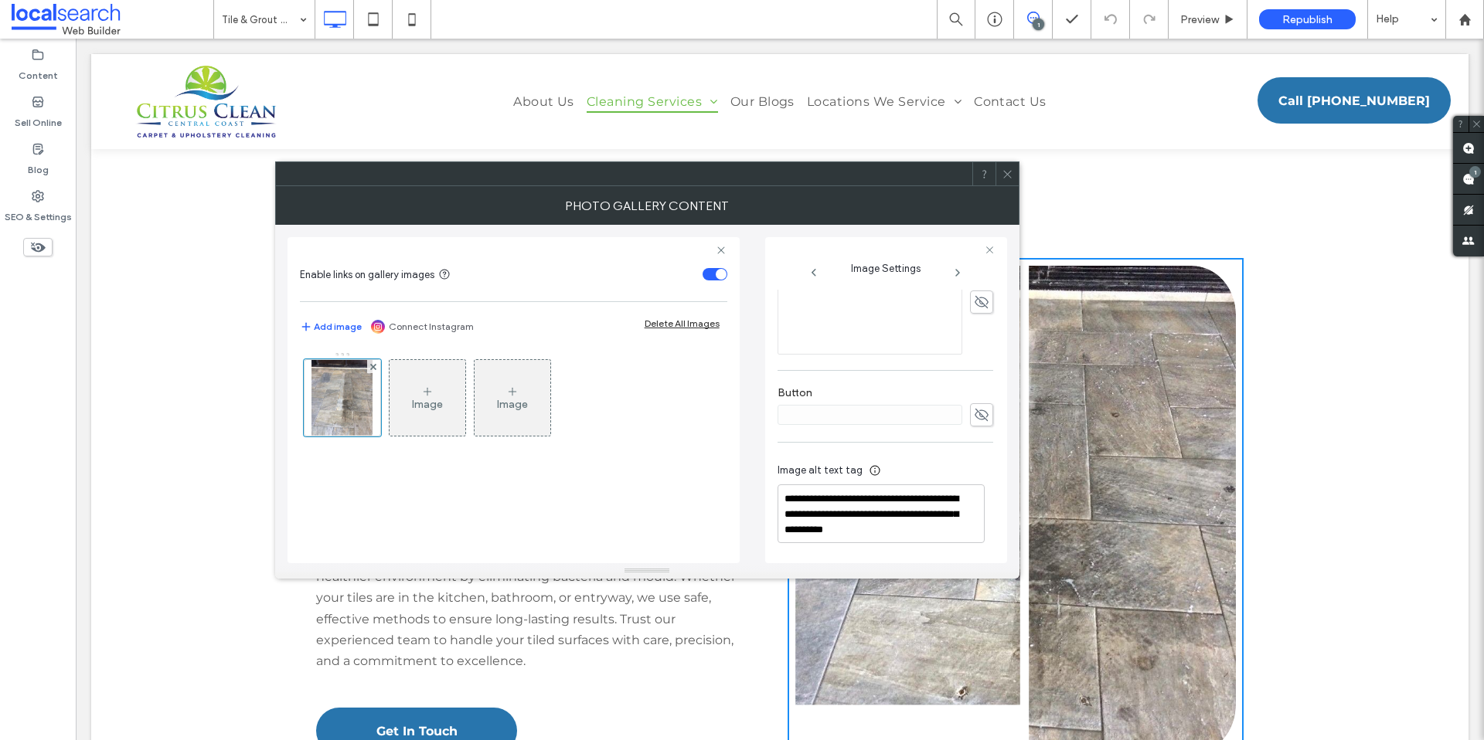
click at [625, 428] on div "Image Image" at bounding box center [513, 402] width 426 height 100
click at [325, 410] on div at bounding box center [342, 397] width 77 height 77
click at [354, 402] on div at bounding box center [342, 397] width 77 height 77
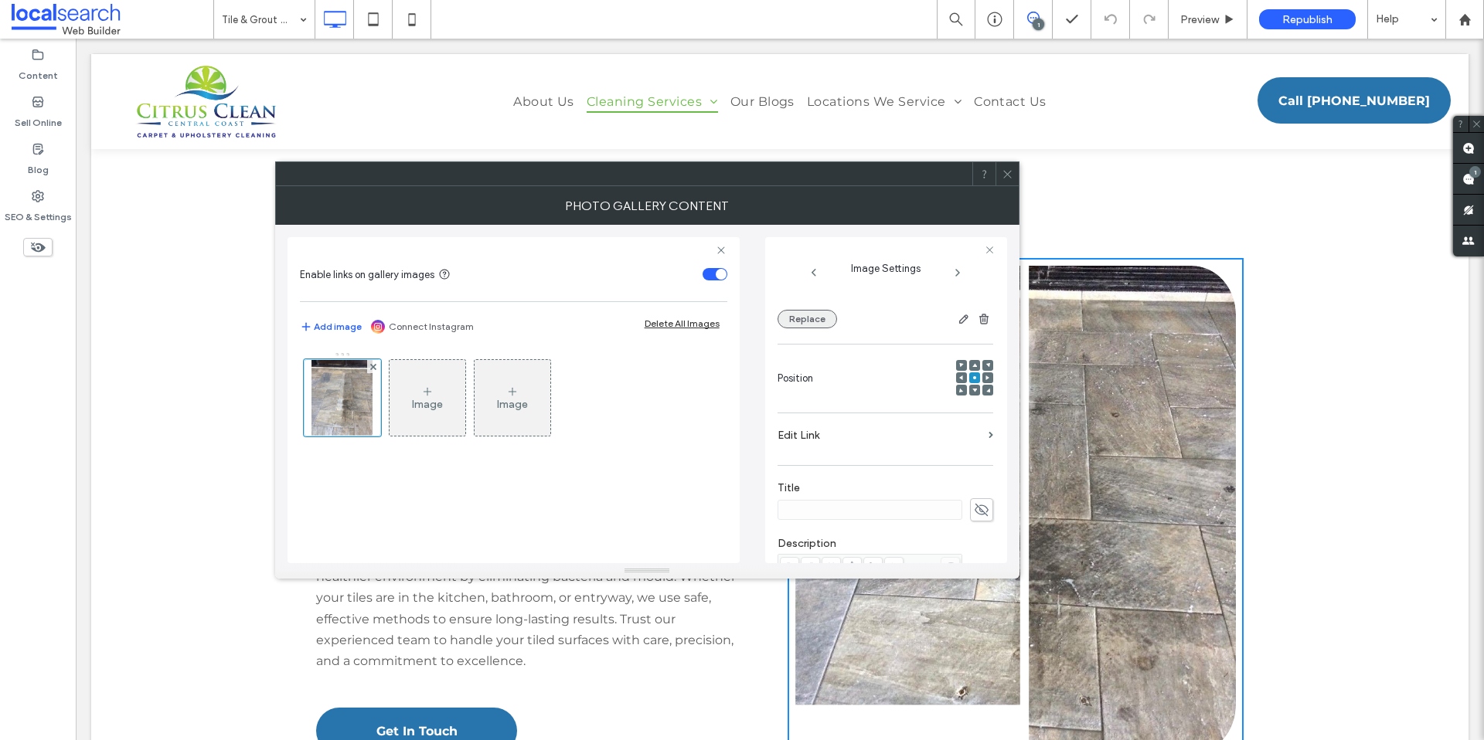
click at [823, 320] on button "Replace" at bounding box center [808, 319] width 60 height 19
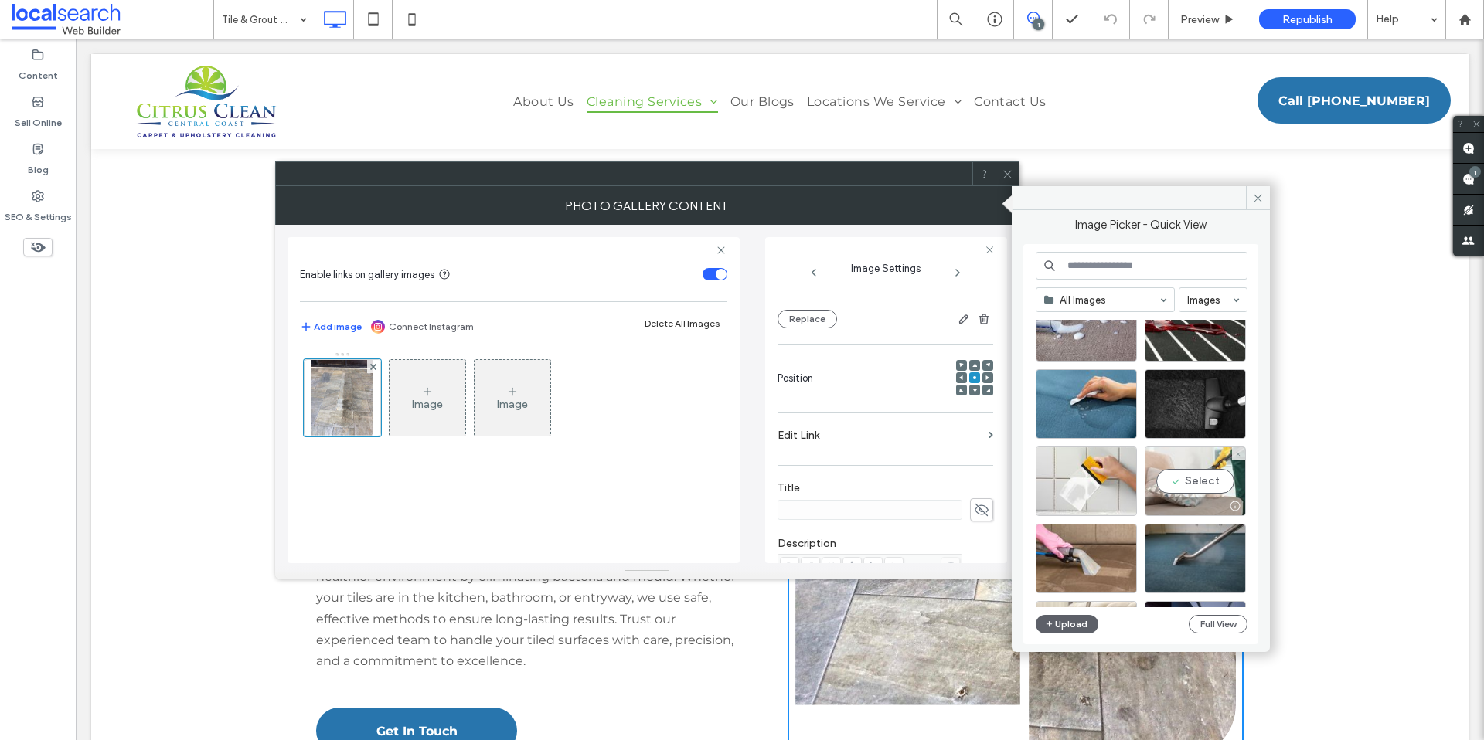
scroll to position [2135, 0]
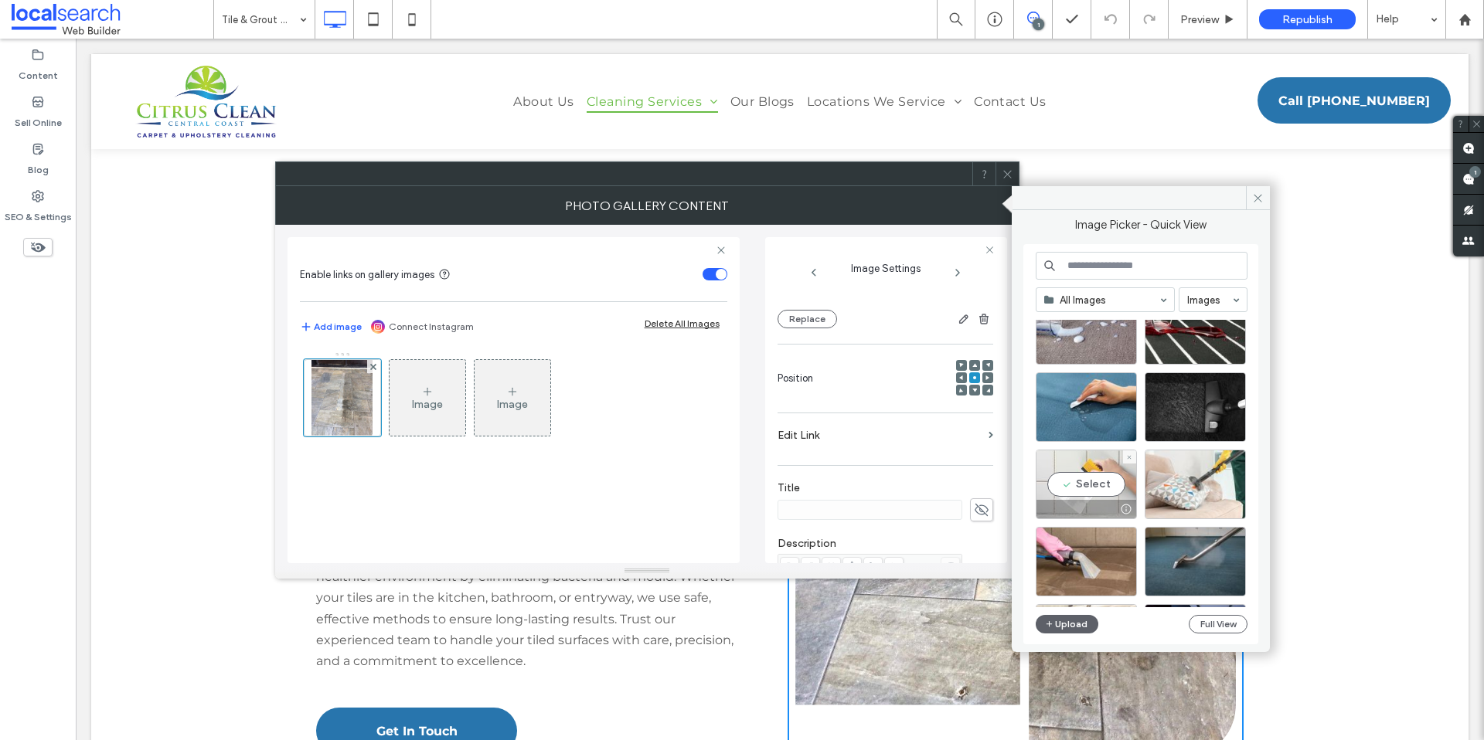
click at [1084, 477] on div "Select" at bounding box center [1086, 485] width 101 height 70
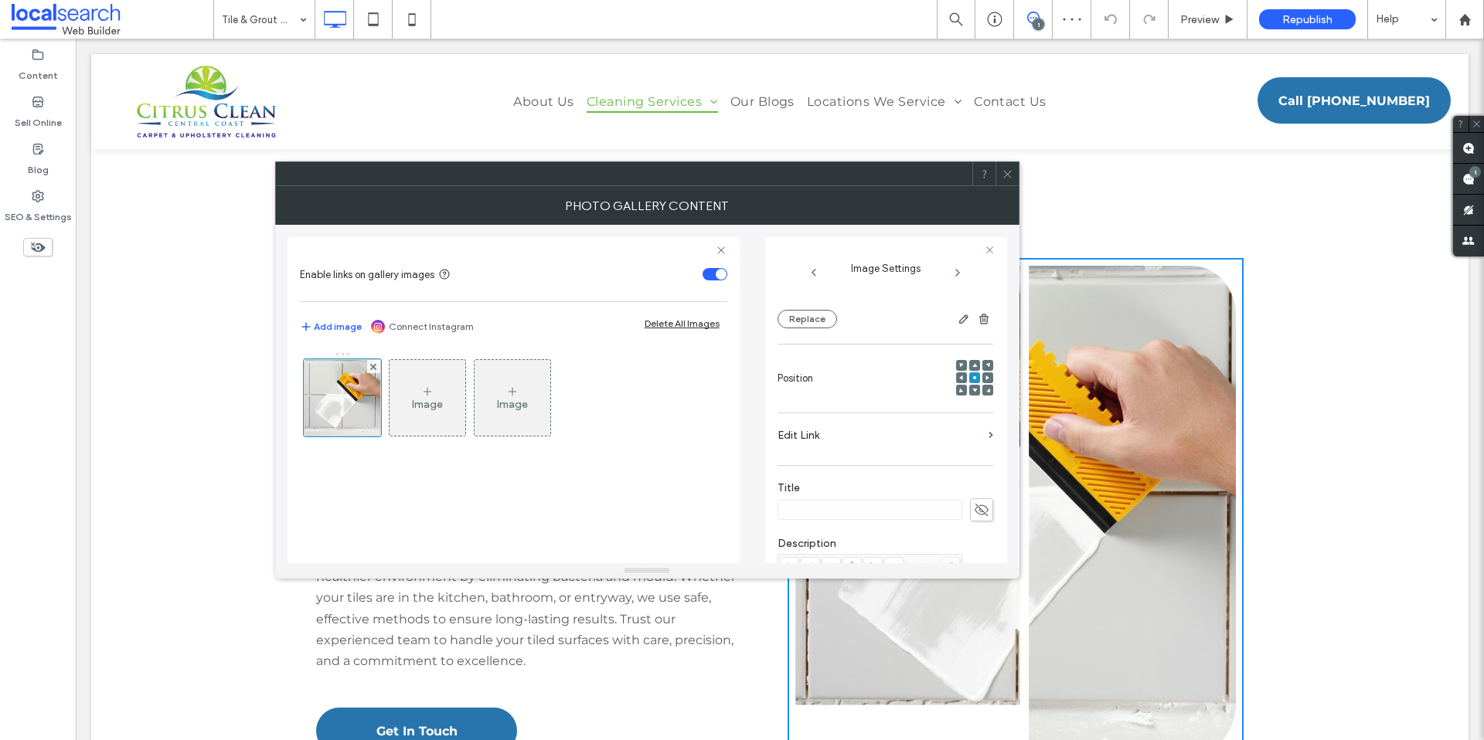
click at [1013, 173] on div at bounding box center [1007, 173] width 23 height 23
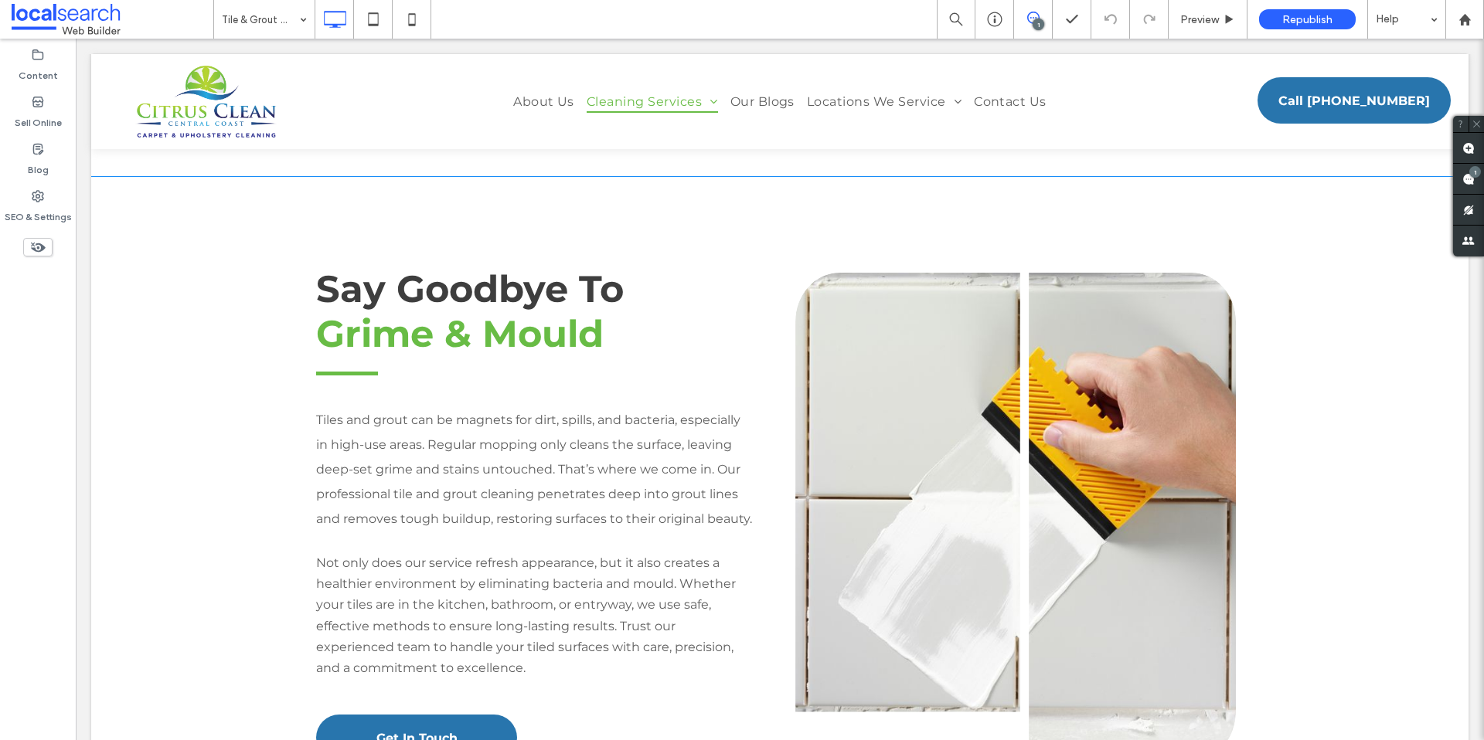
scroll to position [1305, 0]
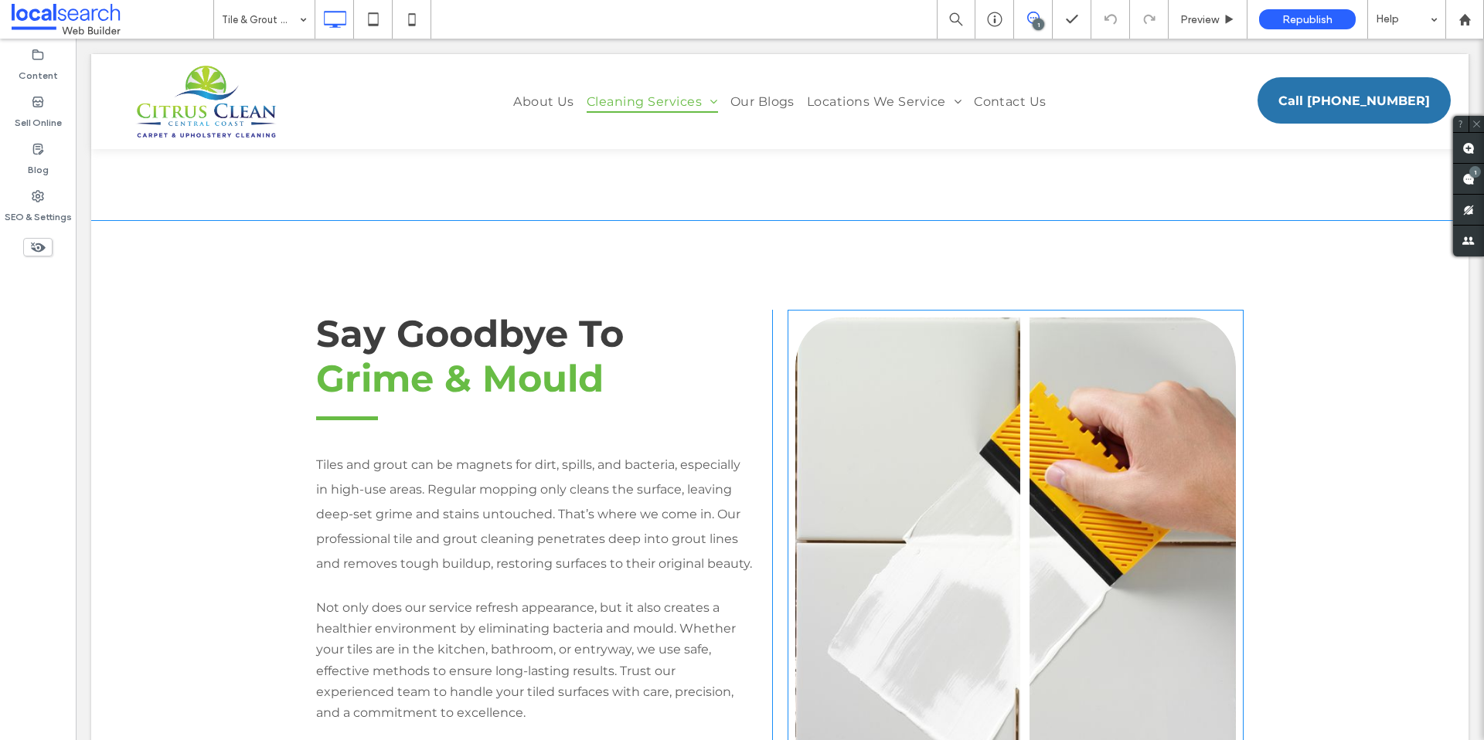
click at [1129, 557] on link at bounding box center [1015, 562] width 467 height 518
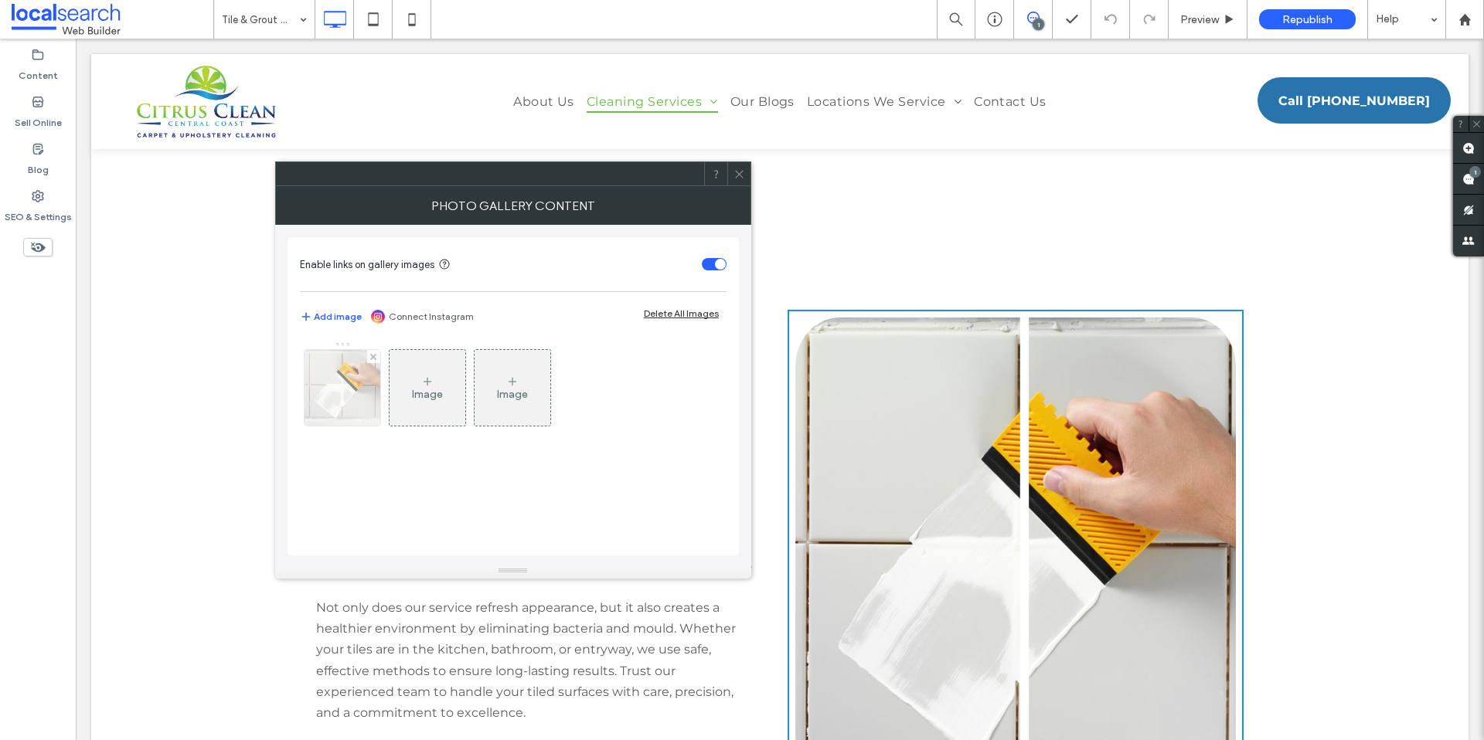
click at [329, 401] on img at bounding box center [341, 388] width 101 height 76
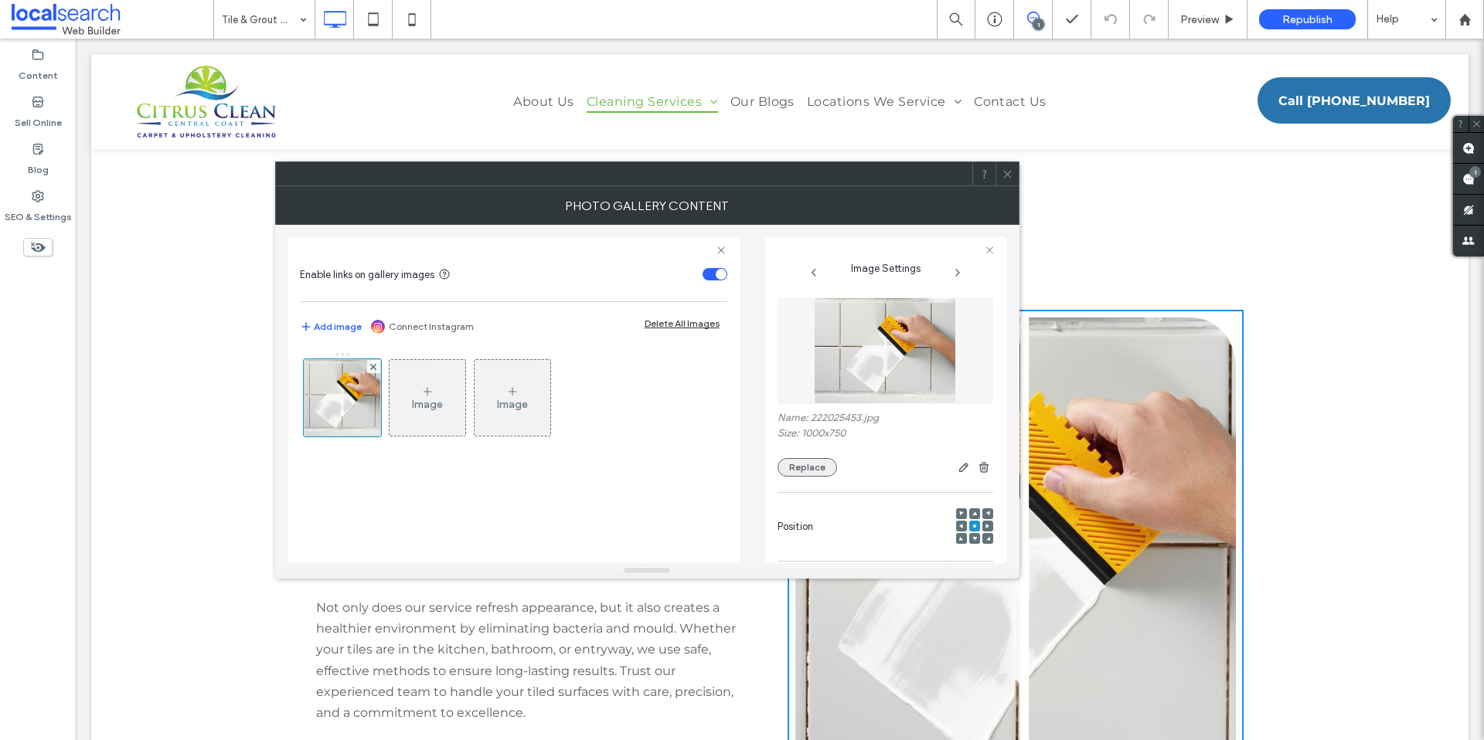
click at [802, 467] on button "Replace" at bounding box center [808, 467] width 60 height 19
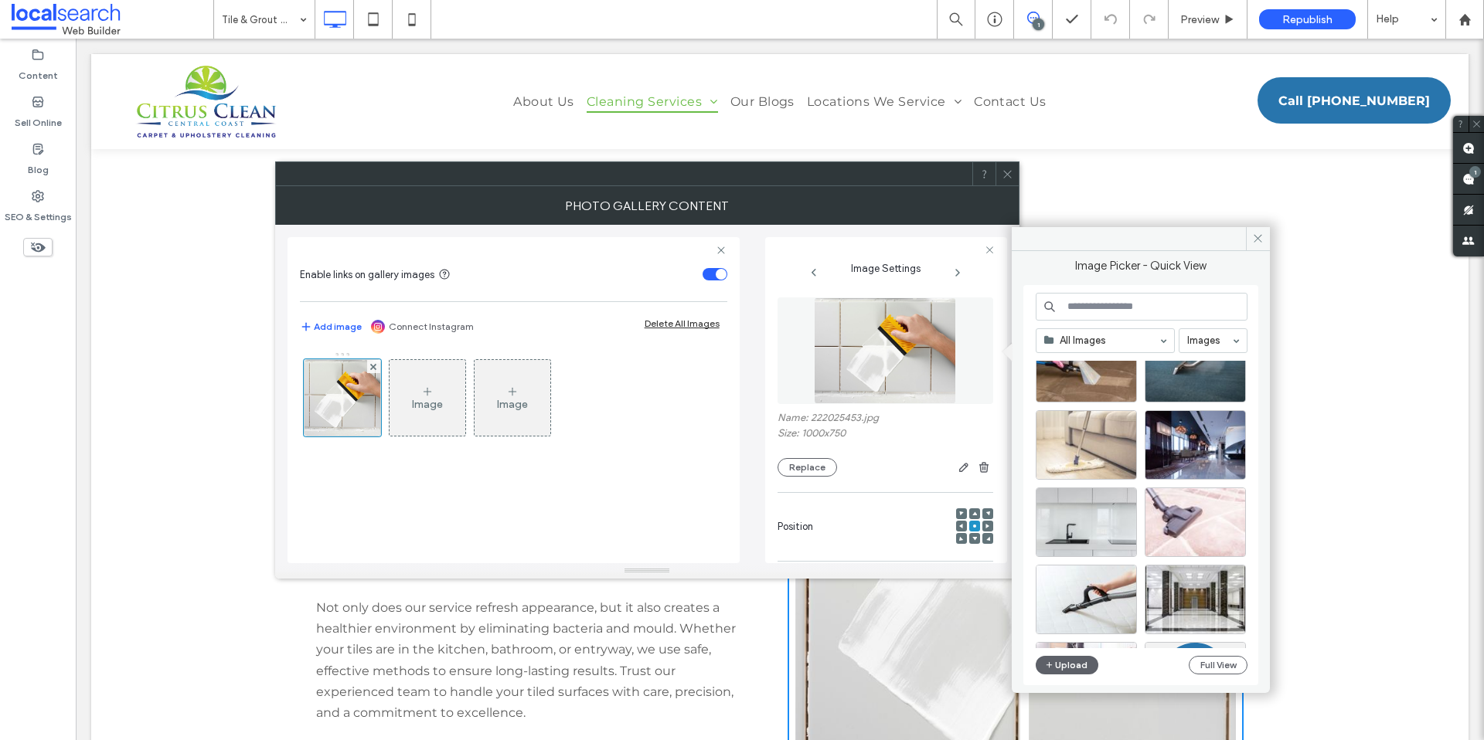
scroll to position [2371, 0]
click at [1092, 565] on div "Select" at bounding box center [1086, 599] width 101 height 70
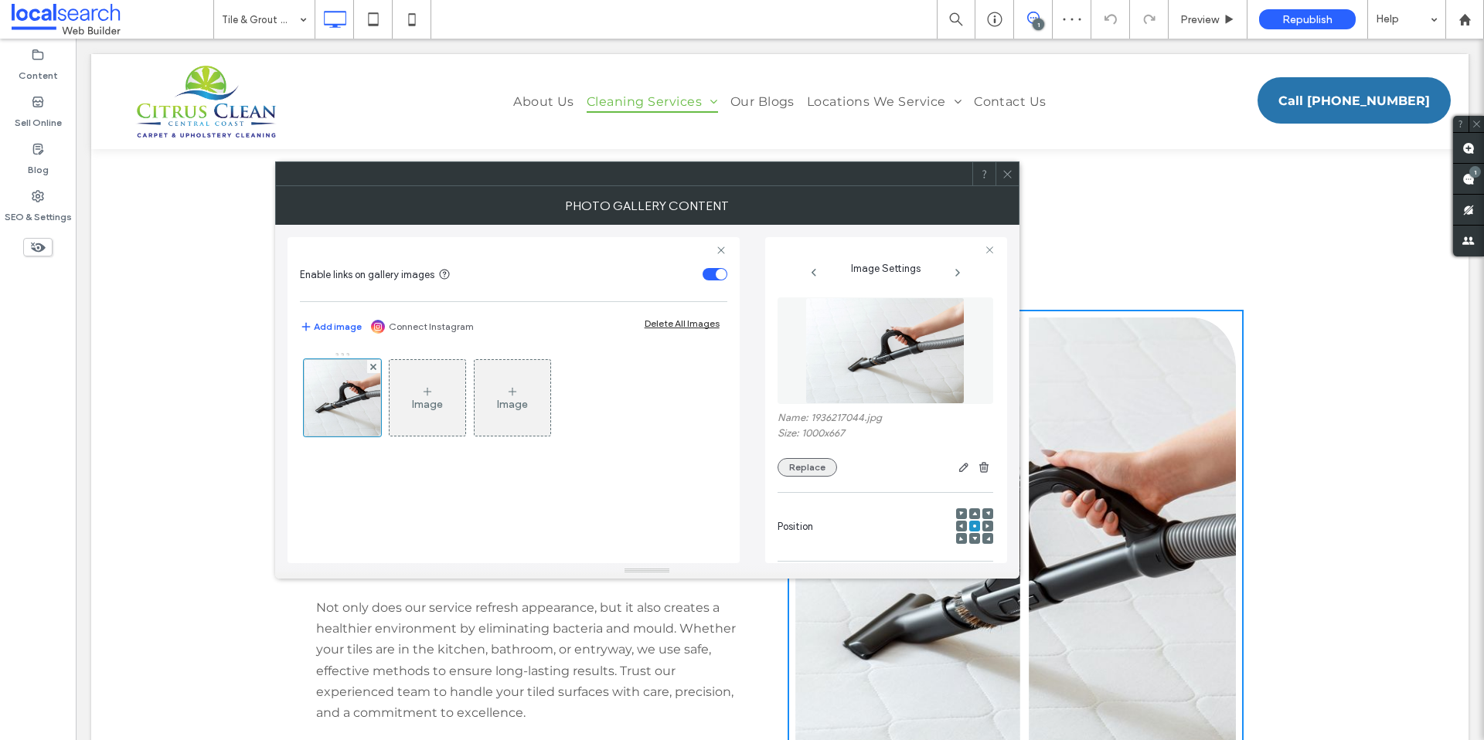
click at [801, 464] on button "Replace" at bounding box center [808, 467] width 60 height 19
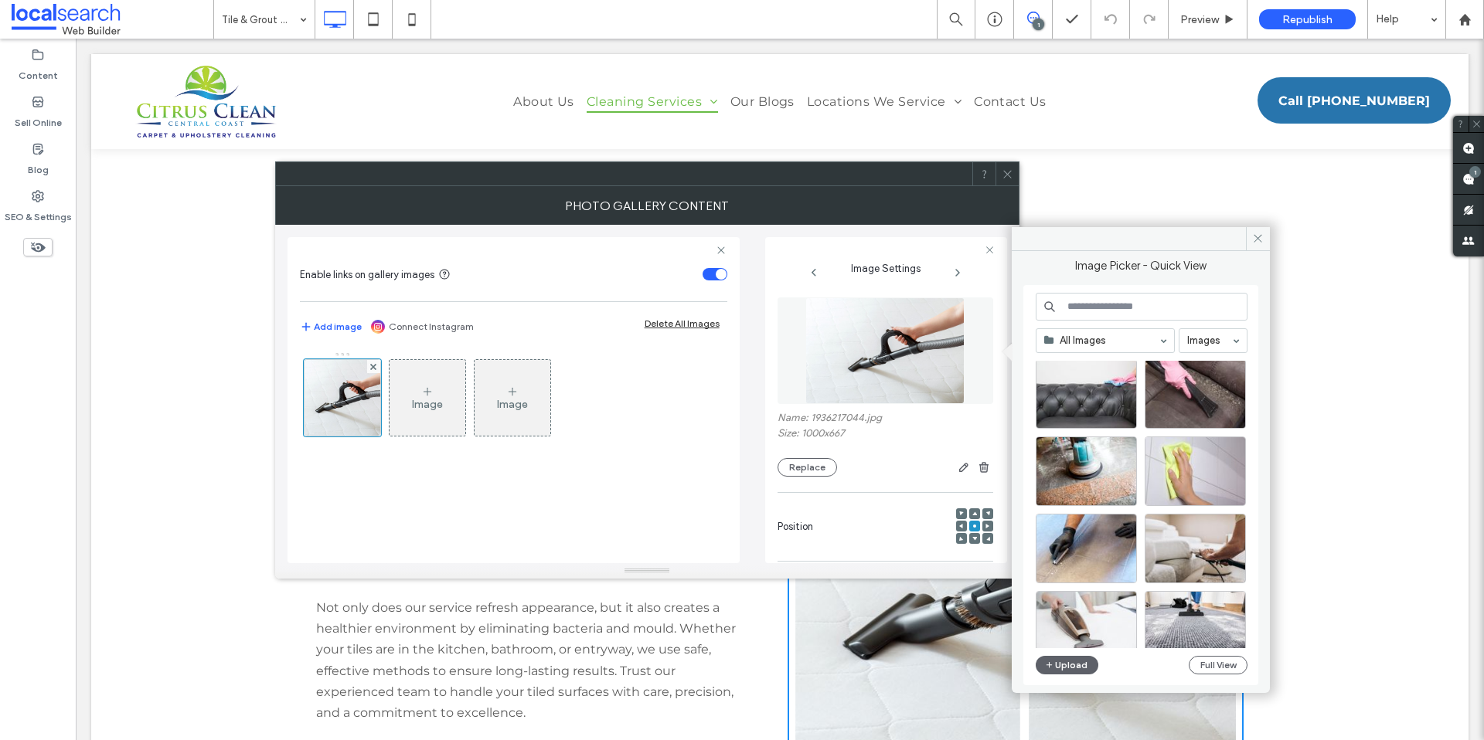
scroll to position [3407, 0]
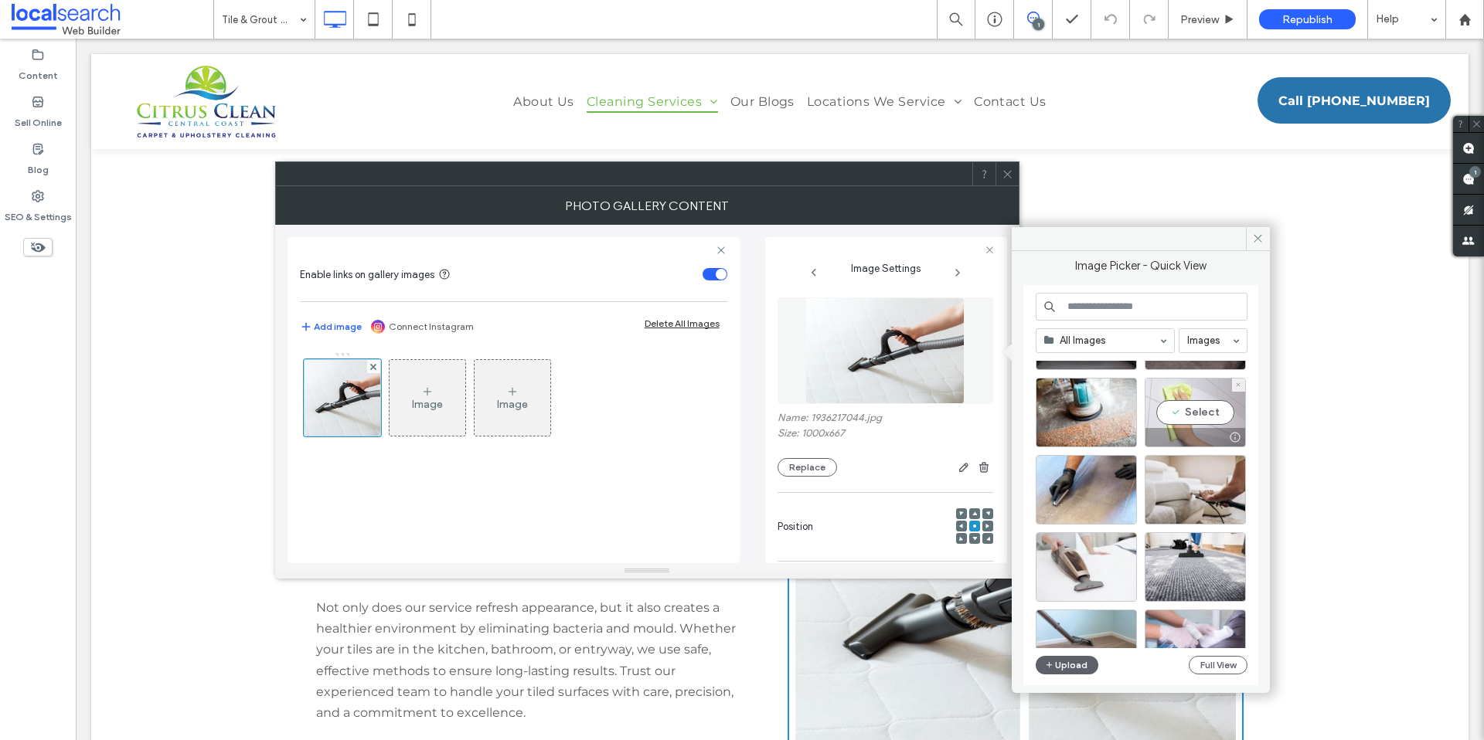
click at [1195, 414] on div "Select" at bounding box center [1195, 413] width 101 height 70
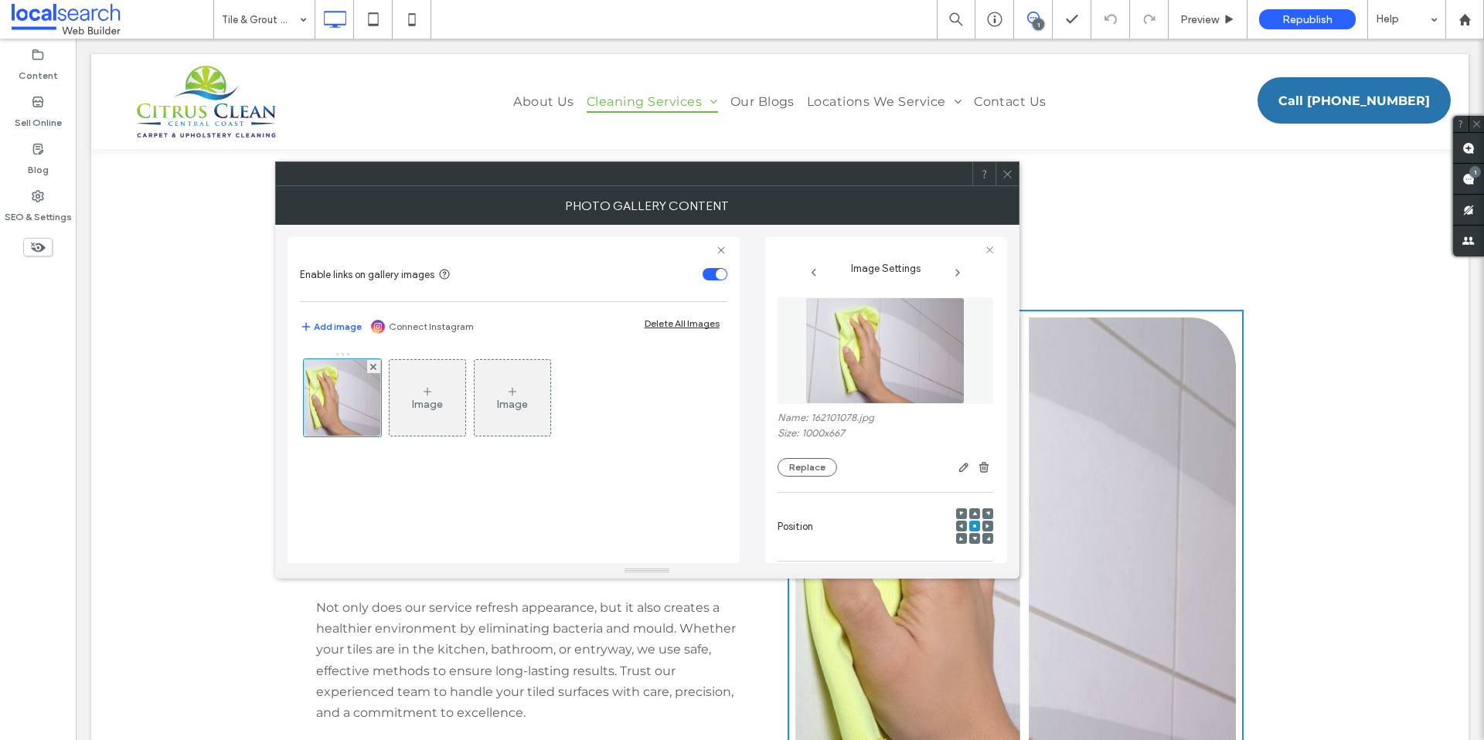
click at [1008, 164] on span at bounding box center [1008, 173] width 12 height 23
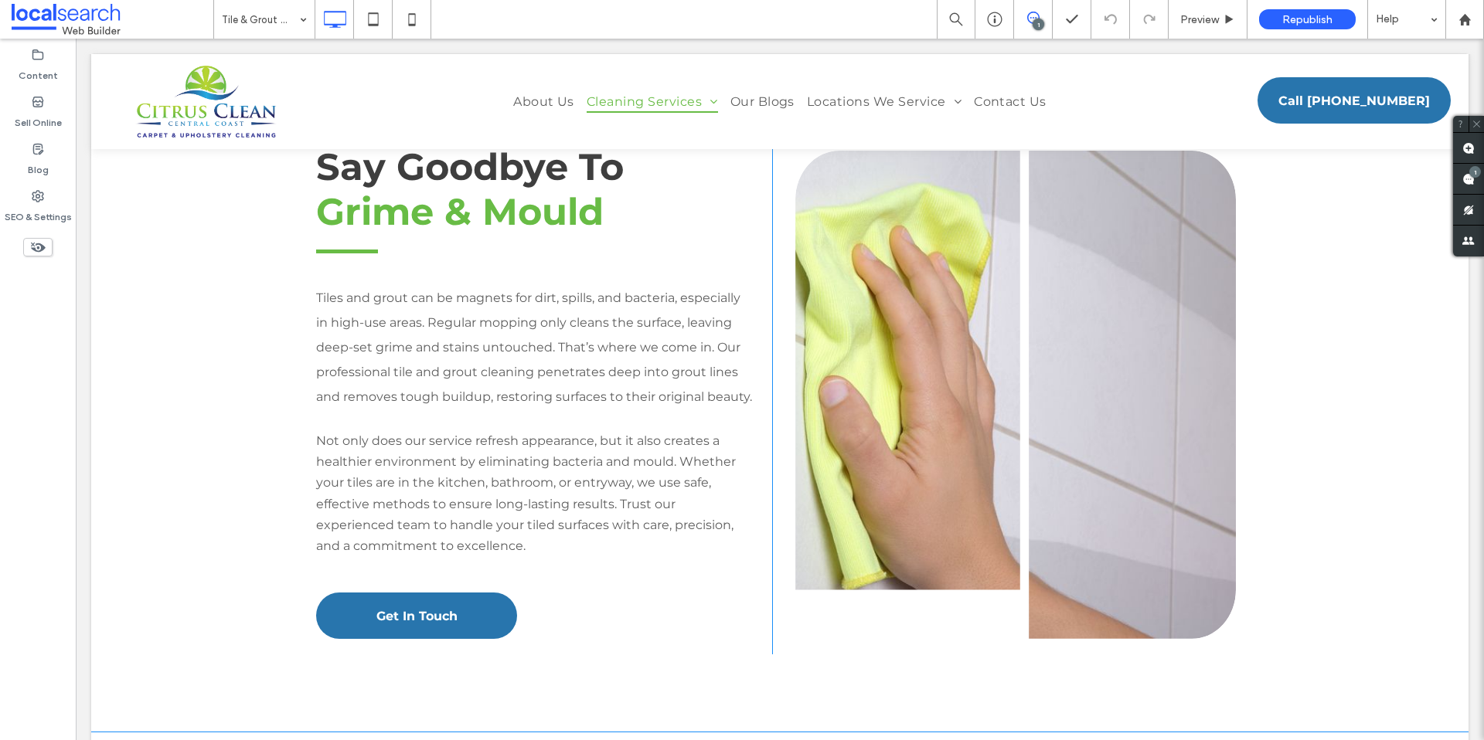
scroll to position [1469, 0]
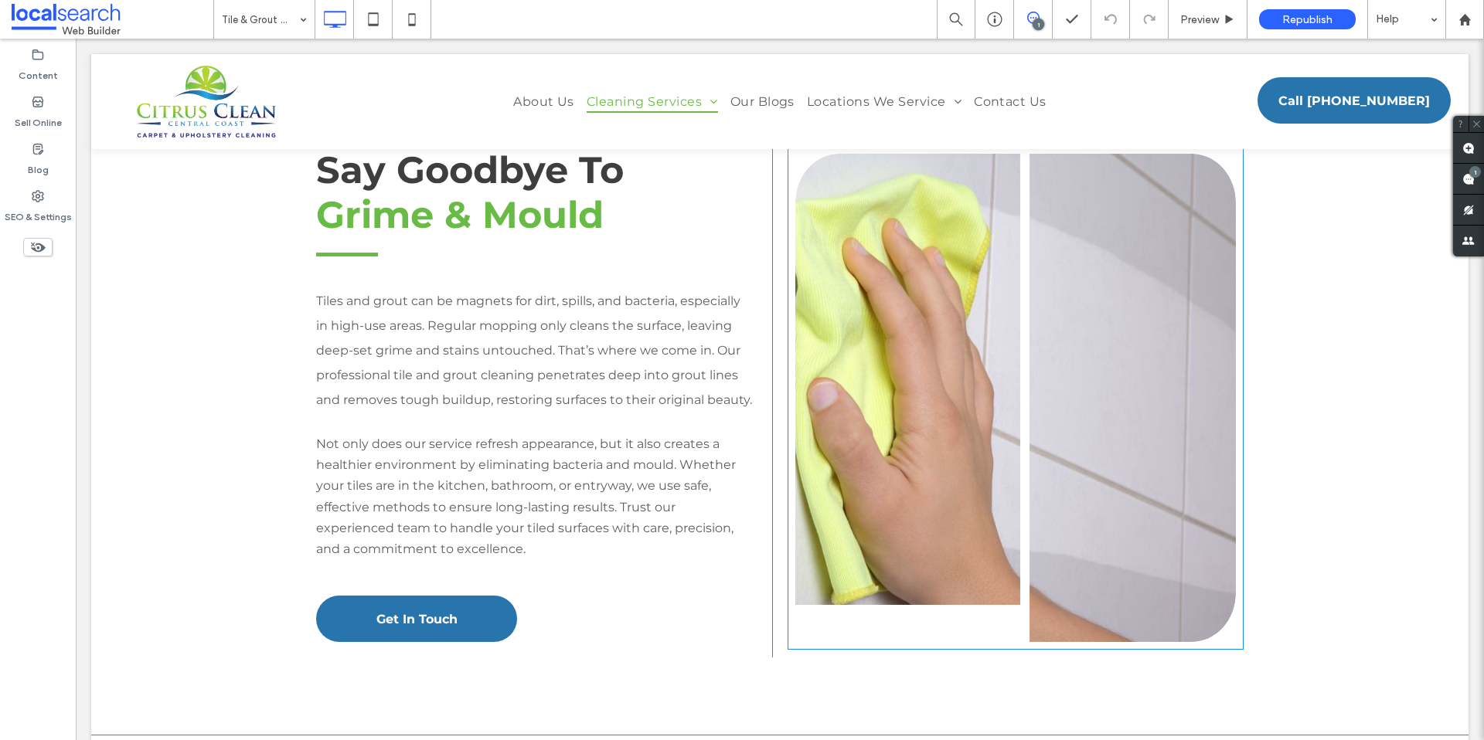
click at [948, 489] on link at bounding box center [1015, 398] width 467 height 518
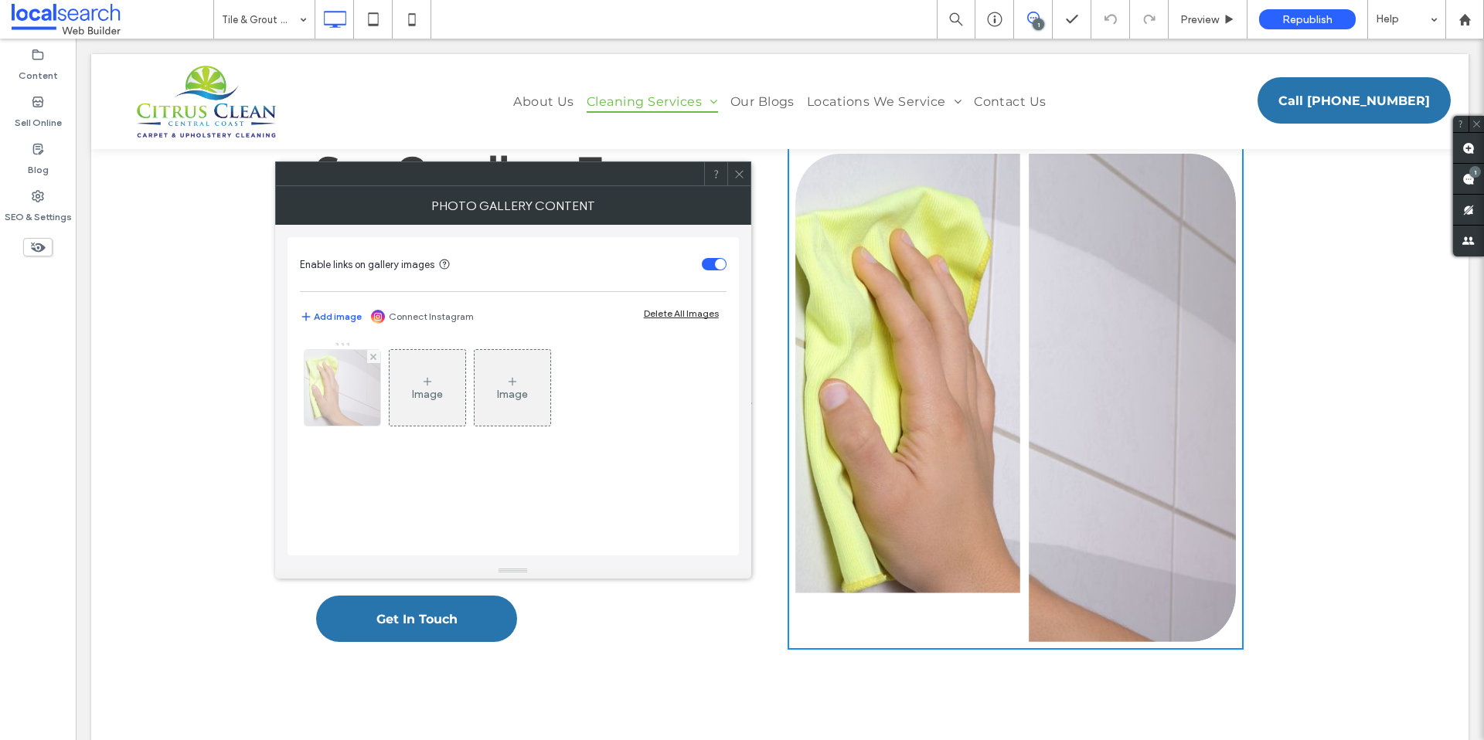
click at [326, 400] on img at bounding box center [342, 388] width 114 height 76
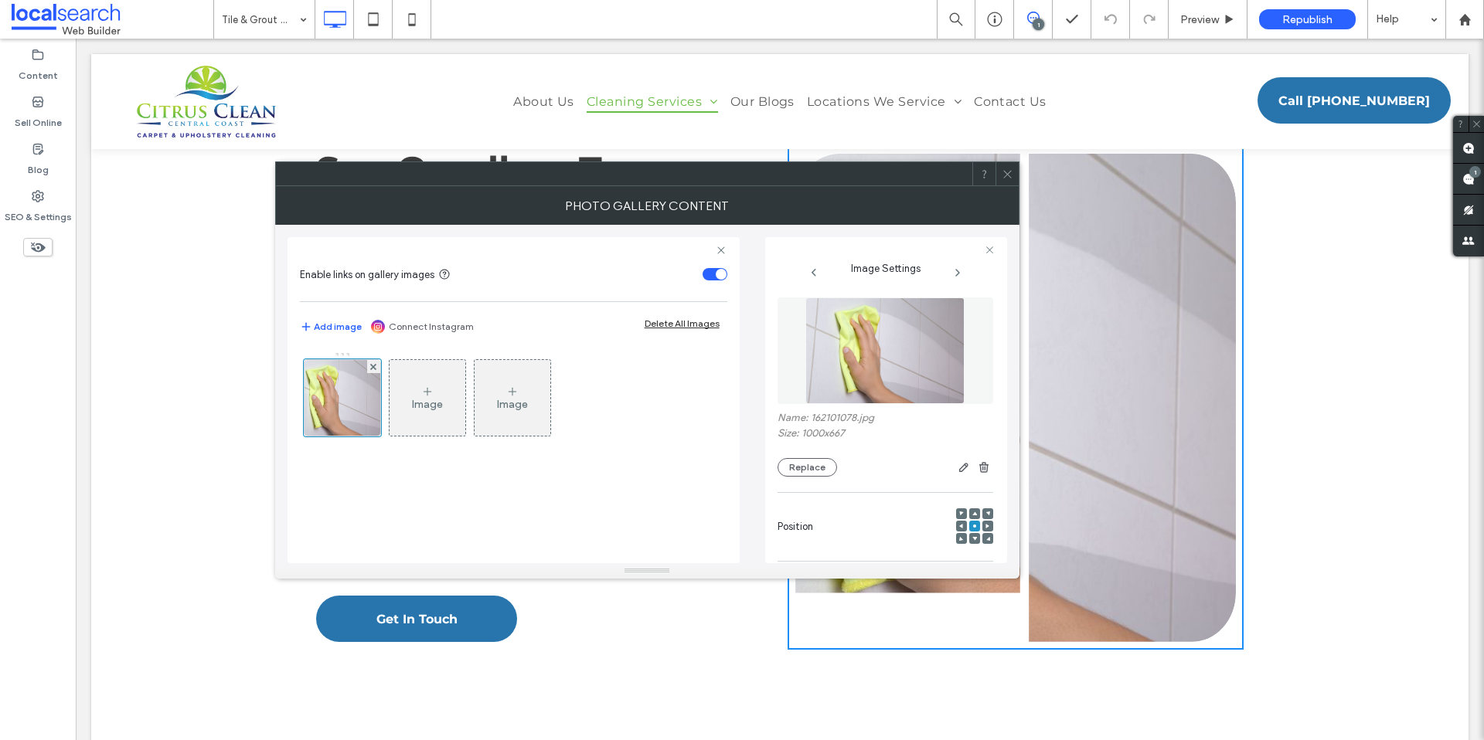
click at [972, 540] on use at bounding box center [974, 539] width 5 height 4
click at [972, 538] on use at bounding box center [974, 539] width 5 height 4
click at [959, 539] on icon at bounding box center [961, 538] width 5 height 5
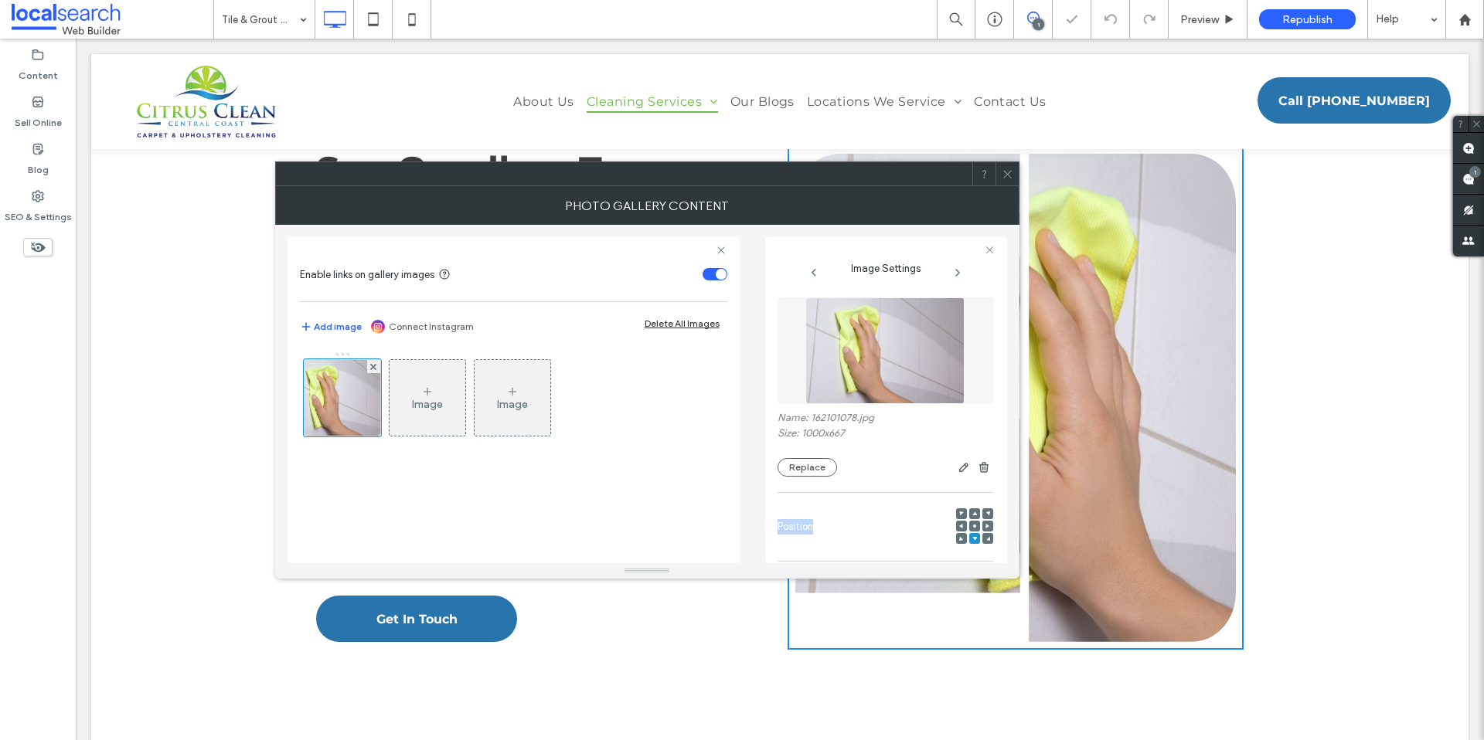
click at [959, 539] on icon at bounding box center [961, 538] width 5 height 5
click at [986, 516] on icon at bounding box center [988, 514] width 5 height 5
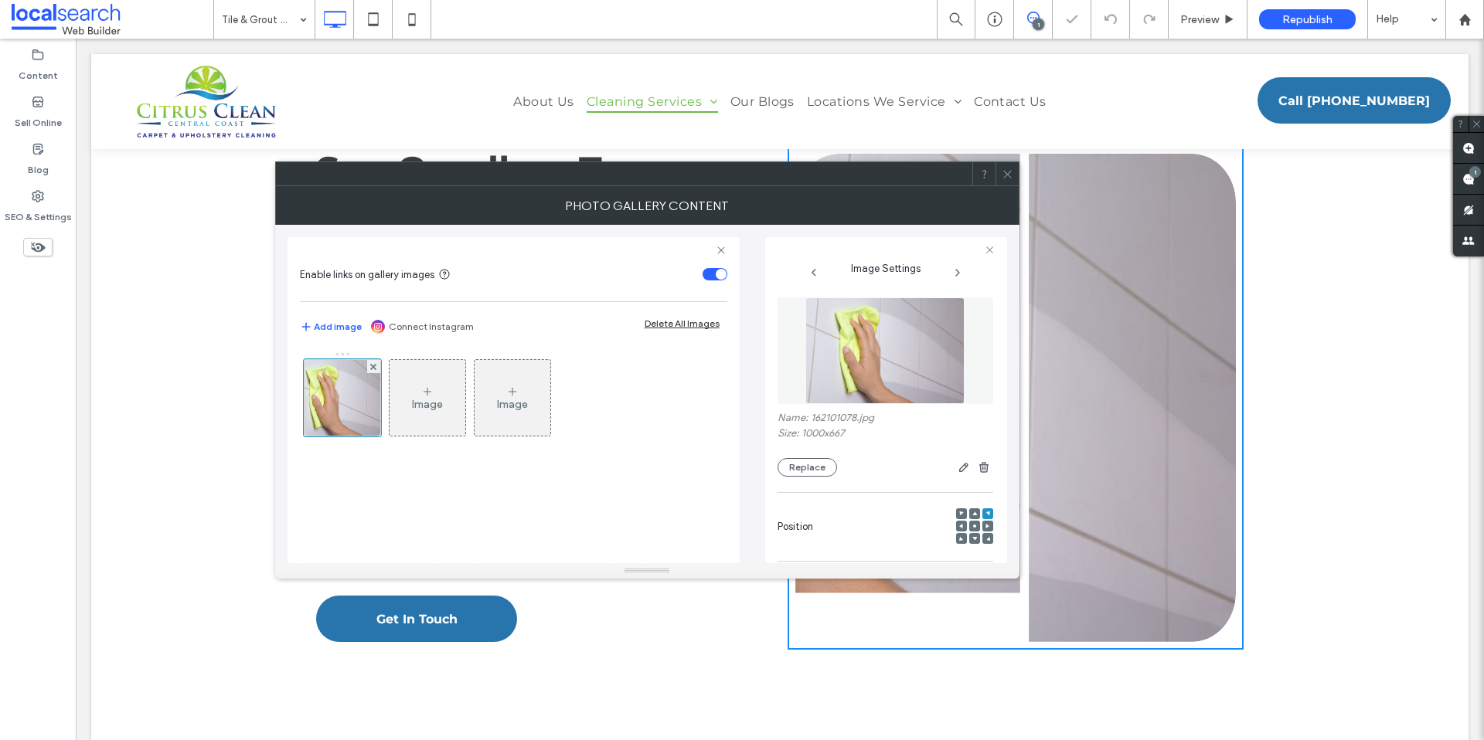
click at [986, 513] on use at bounding box center [988, 514] width 4 height 4
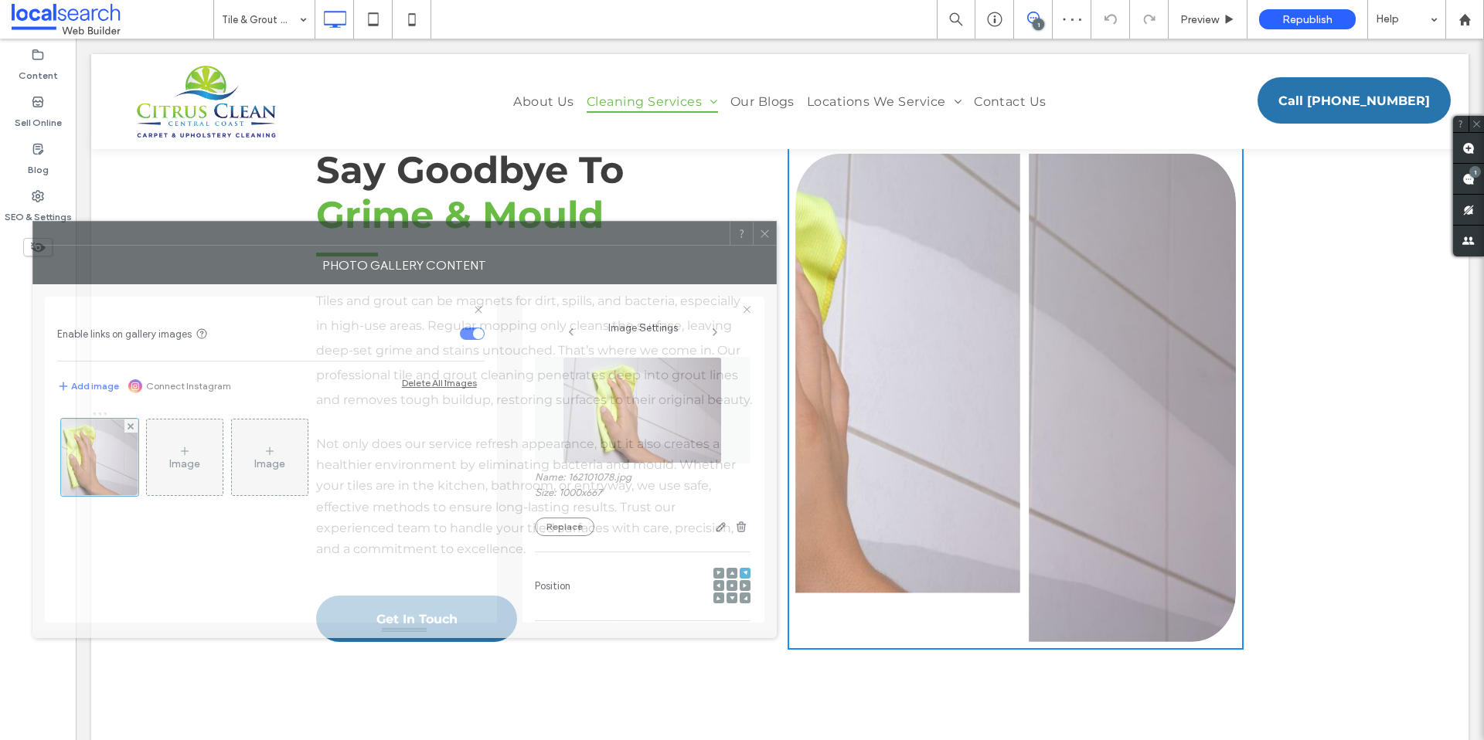
drag, startPoint x: 910, startPoint y: 172, endPoint x: 667, endPoint y: 232, distance: 249.9
click at [667, 232] on div at bounding box center [381, 233] width 696 height 23
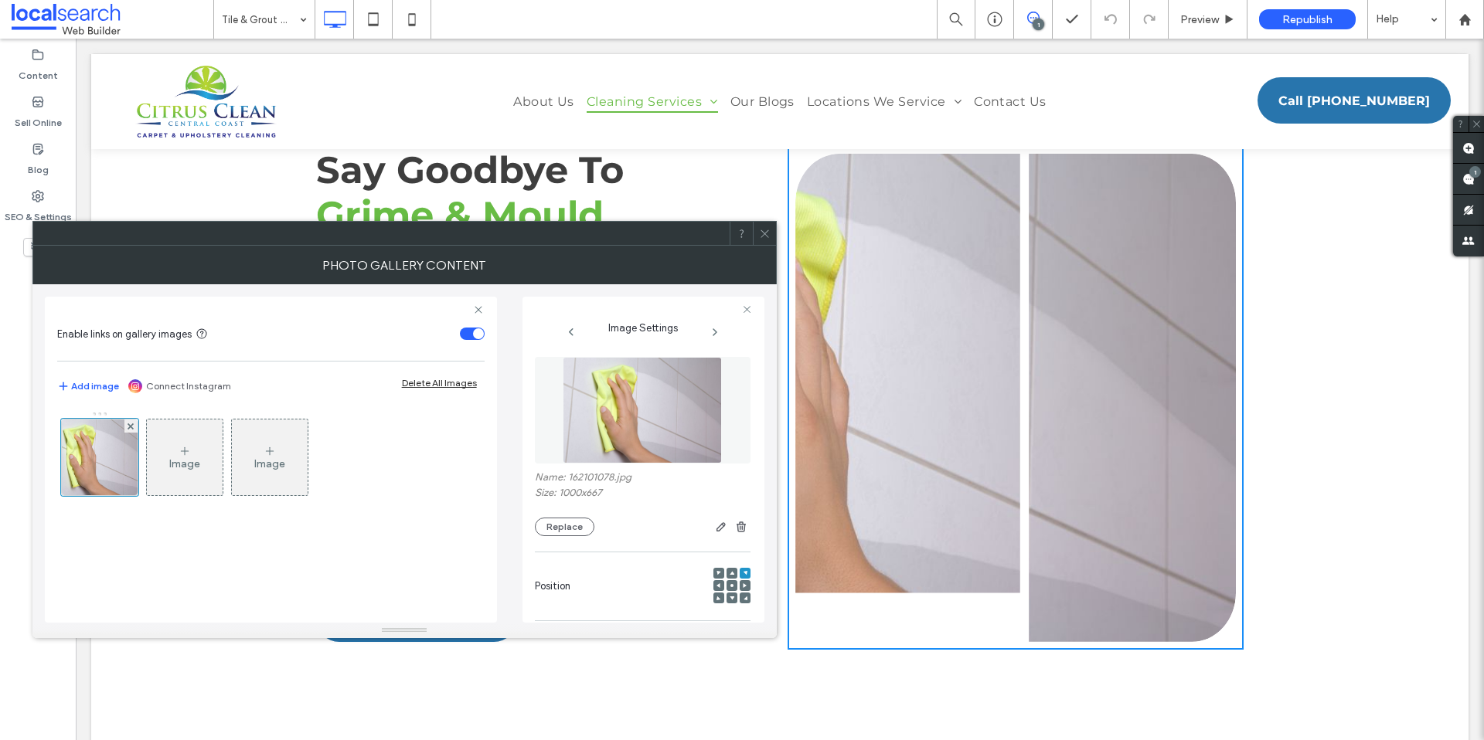
click at [717, 596] on icon at bounding box center [719, 598] width 5 height 5
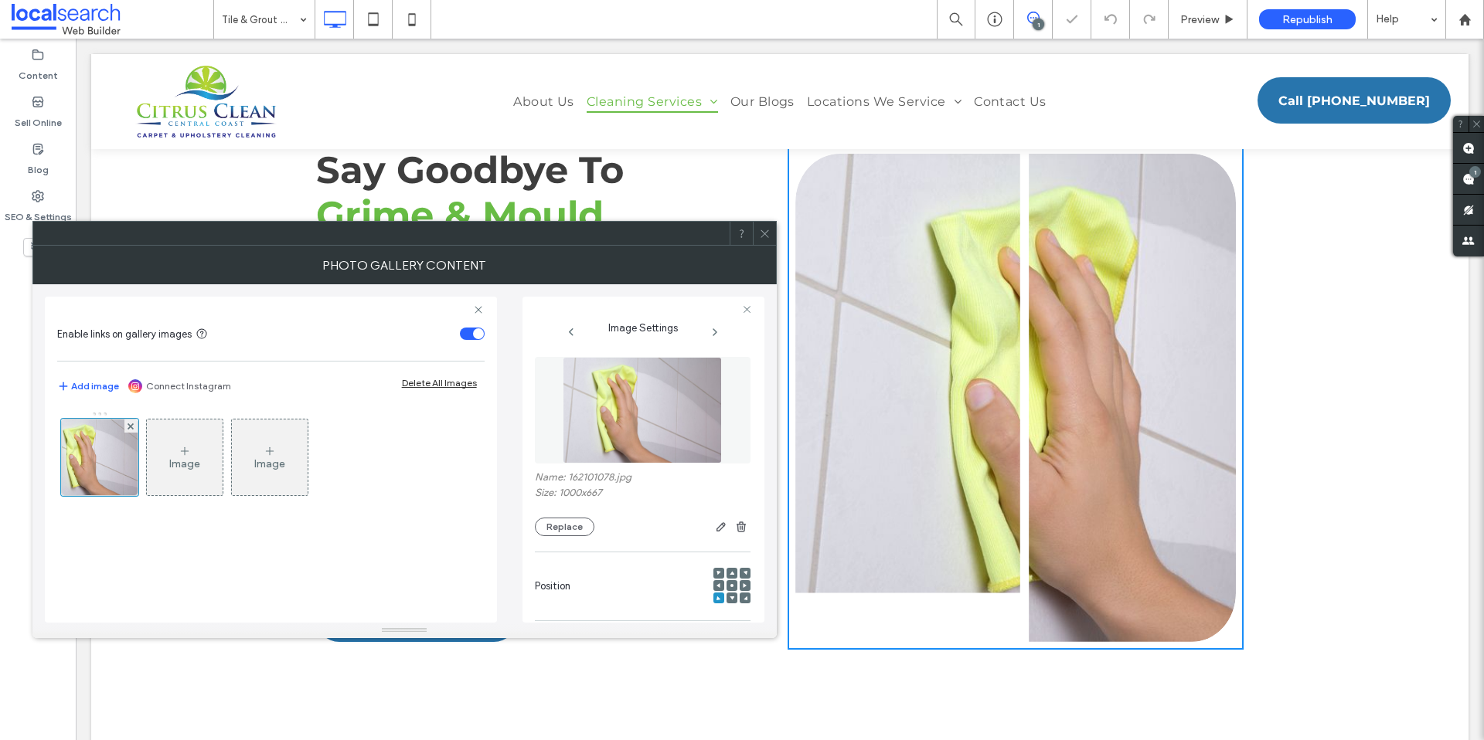
click at [740, 586] on div at bounding box center [745, 585] width 11 height 11
click at [740, 573] on div at bounding box center [745, 573] width 11 height 11
click at [736, 567] on div at bounding box center [731, 586] width 37 height 53
click at [743, 572] on use at bounding box center [745, 573] width 4 height 4
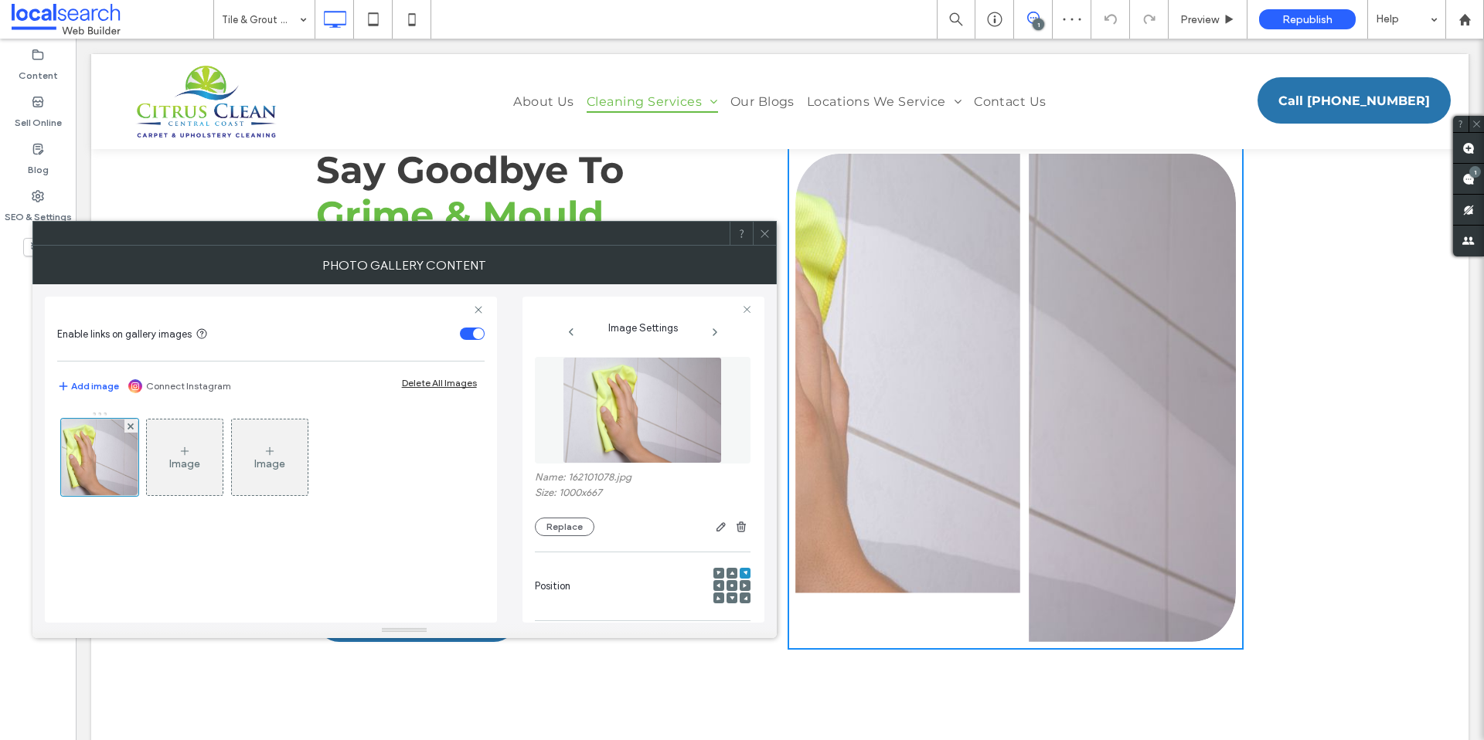
click at [717, 584] on icon at bounding box center [719, 586] width 5 height 5
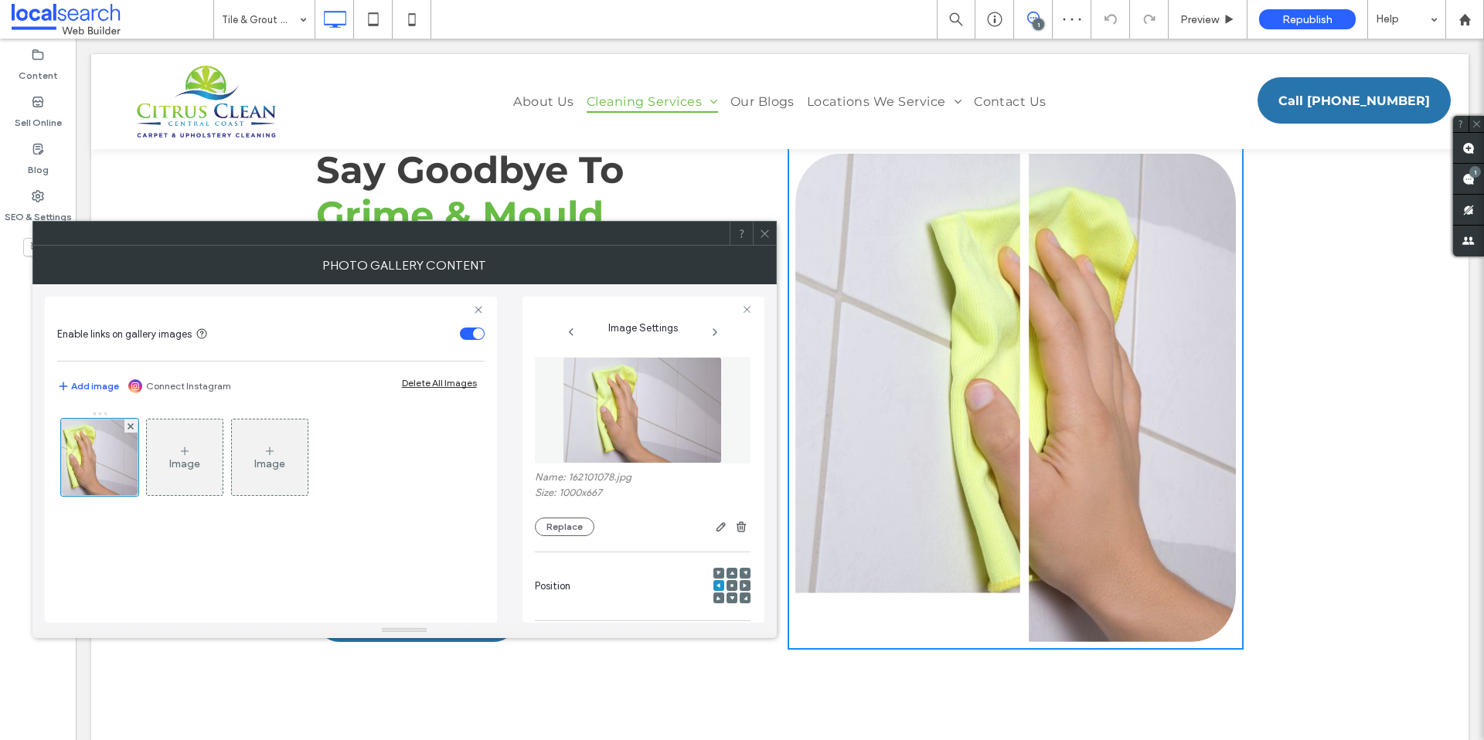
click at [730, 584] on icon at bounding box center [732, 586] width 5 height 5
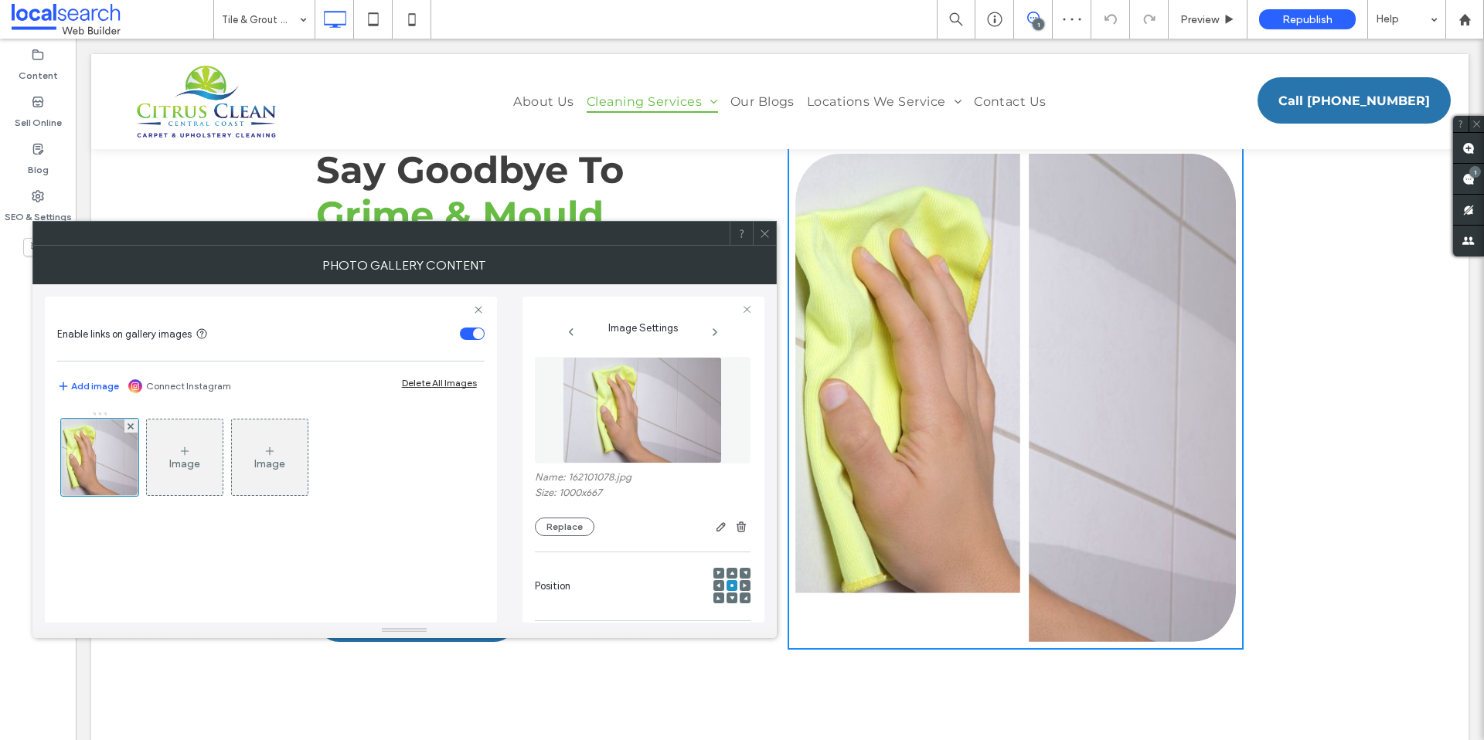
click at [659, 429] on img at bounding box center [642, 410] width 159 height 107
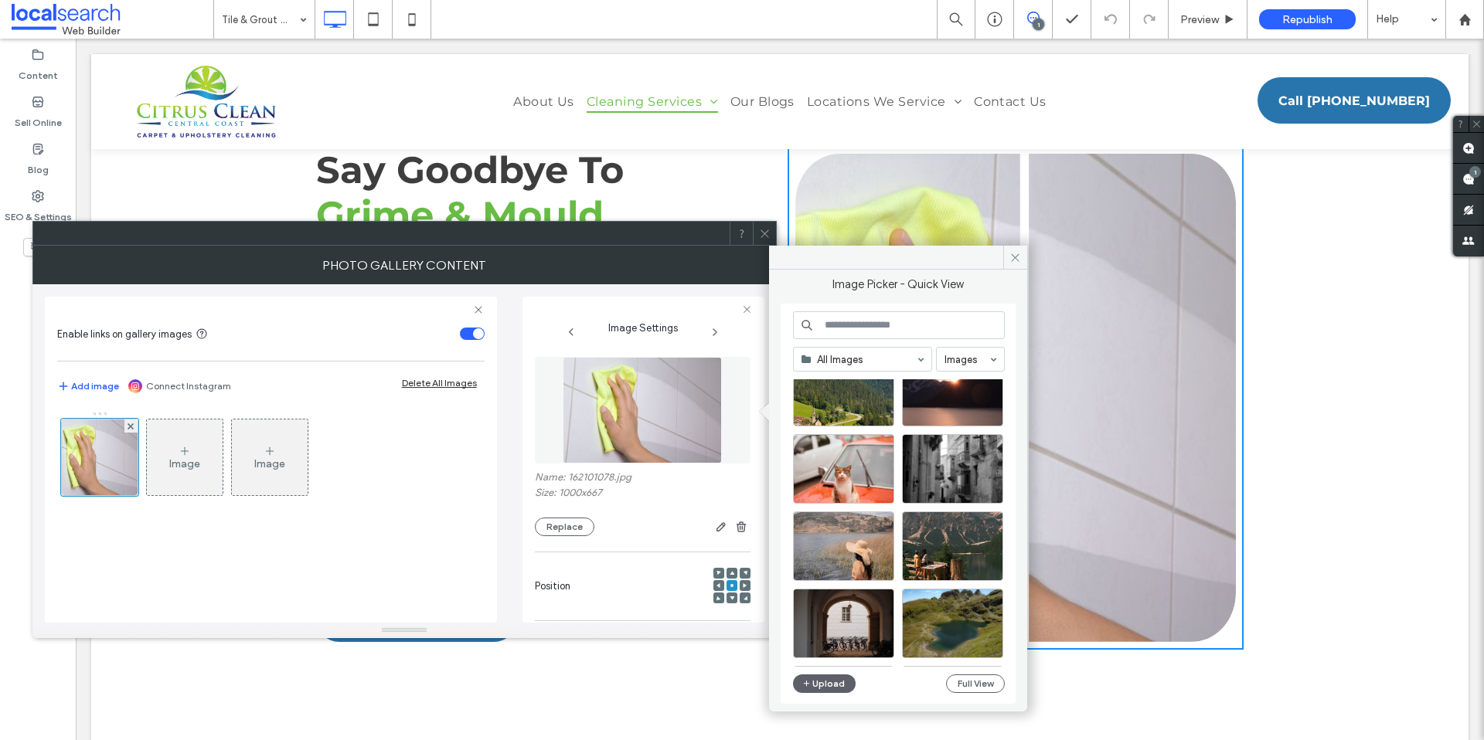
scroll to position [9970, 0]
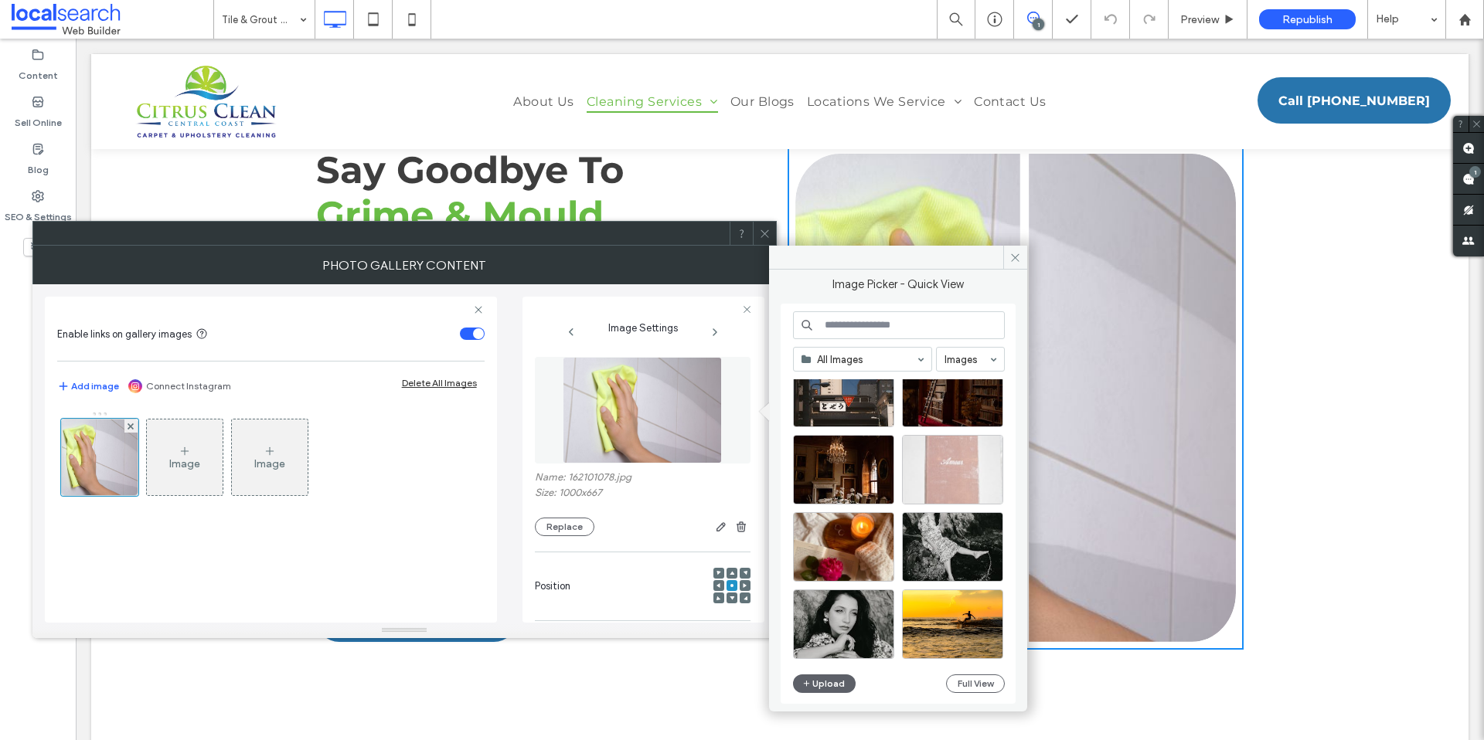
click at [894, 333] on input at bounding box center [899, 326] width 212 height 28
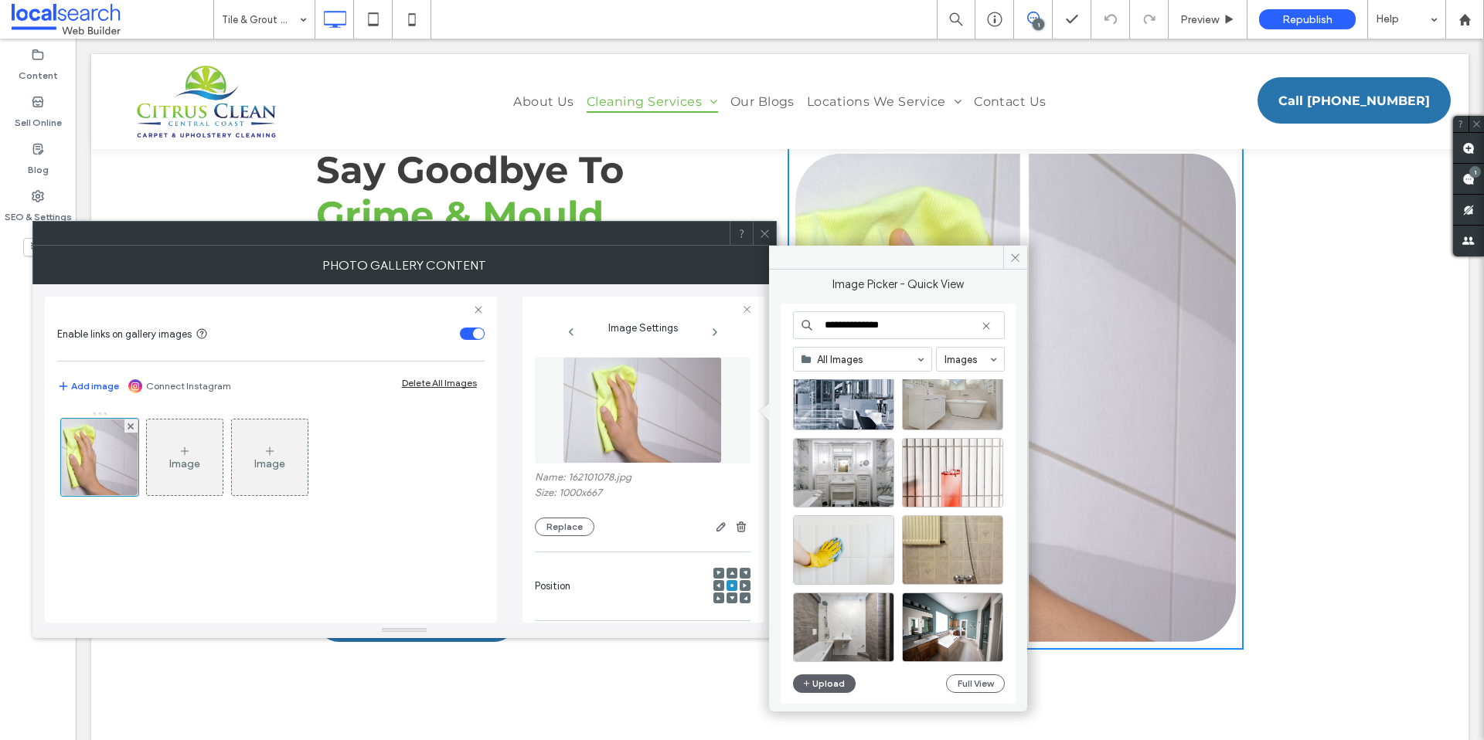
scroll to position [3832, 0]
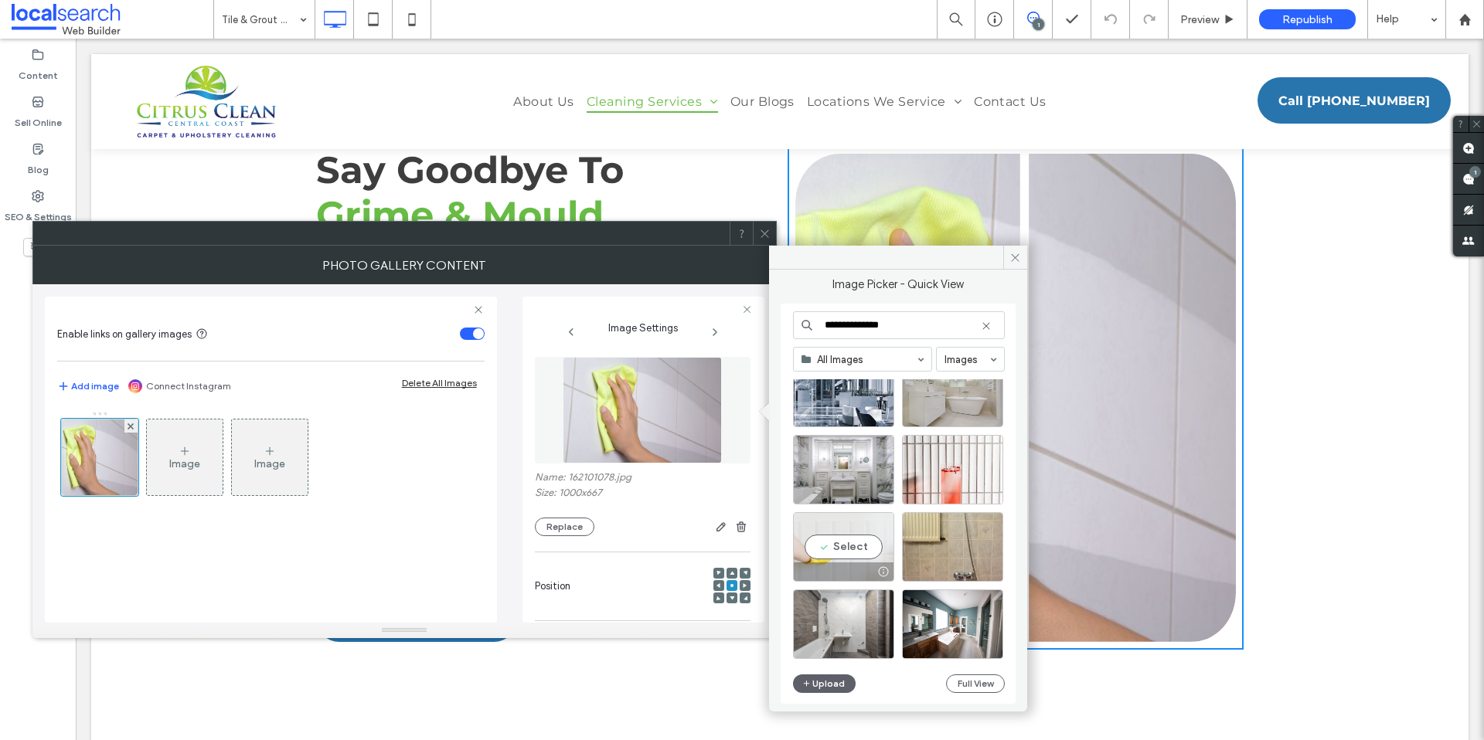
type input "**********"
click at [861, 545] on div "Select" at bounding box center [843, 547] width 101 height 70
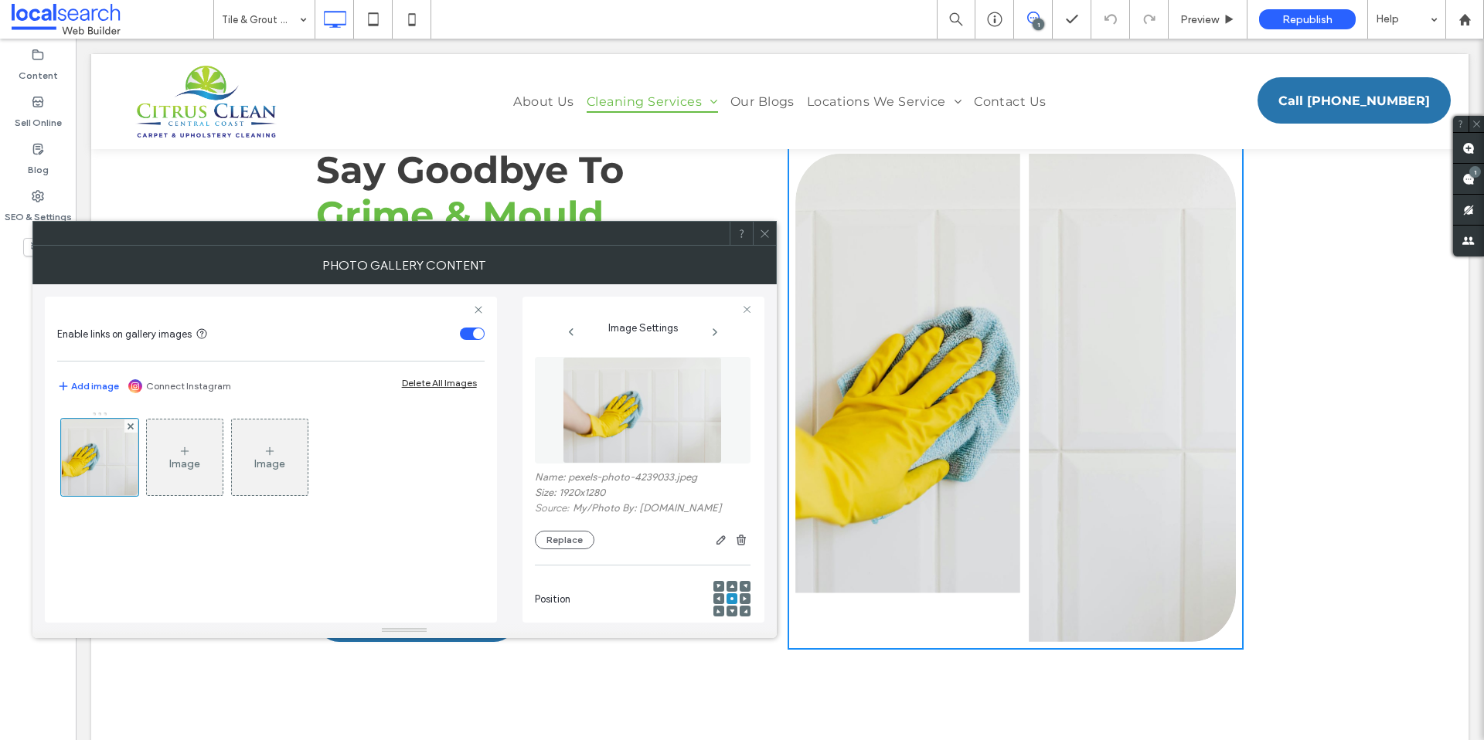
click at [767, 231] on icon at bounding box center [765, 234] width 12 height 12
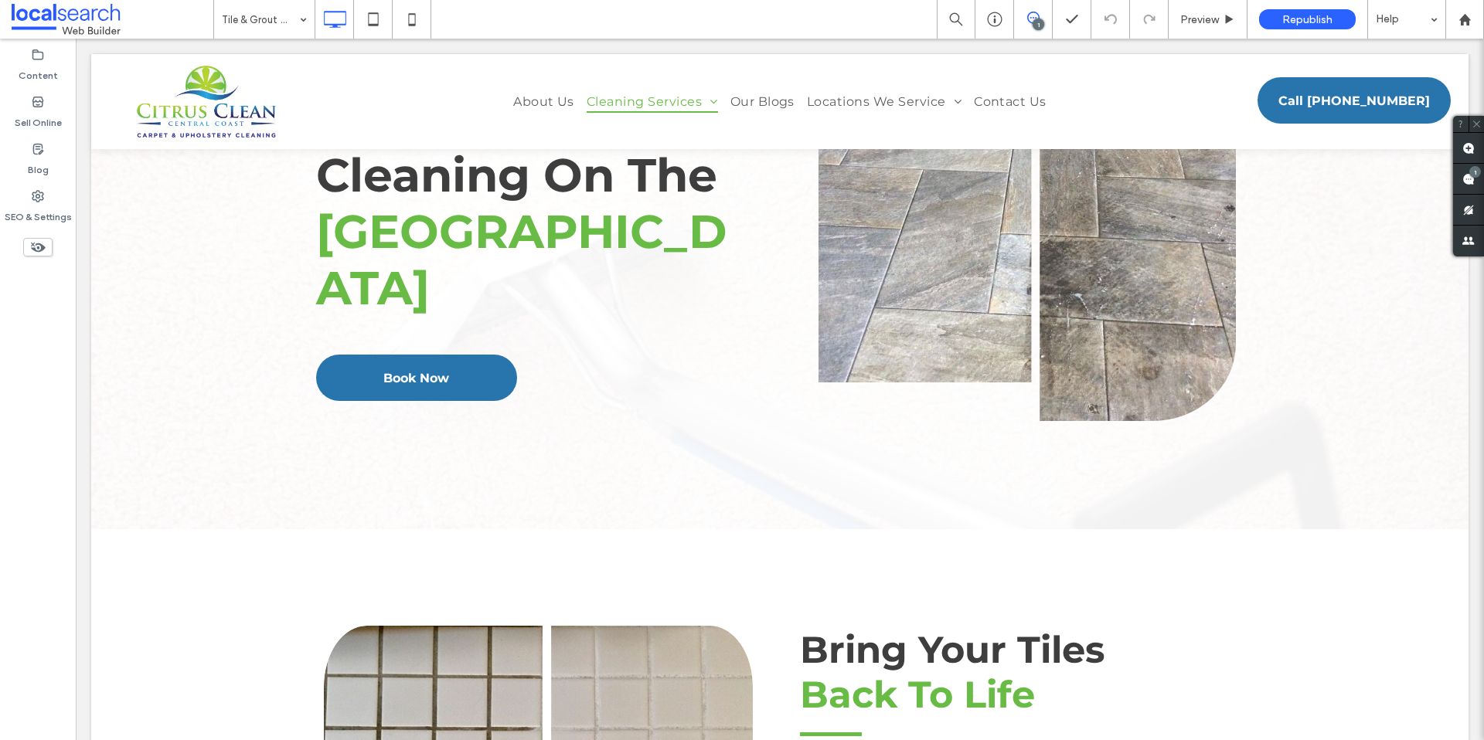
scroll to position [0, 0]
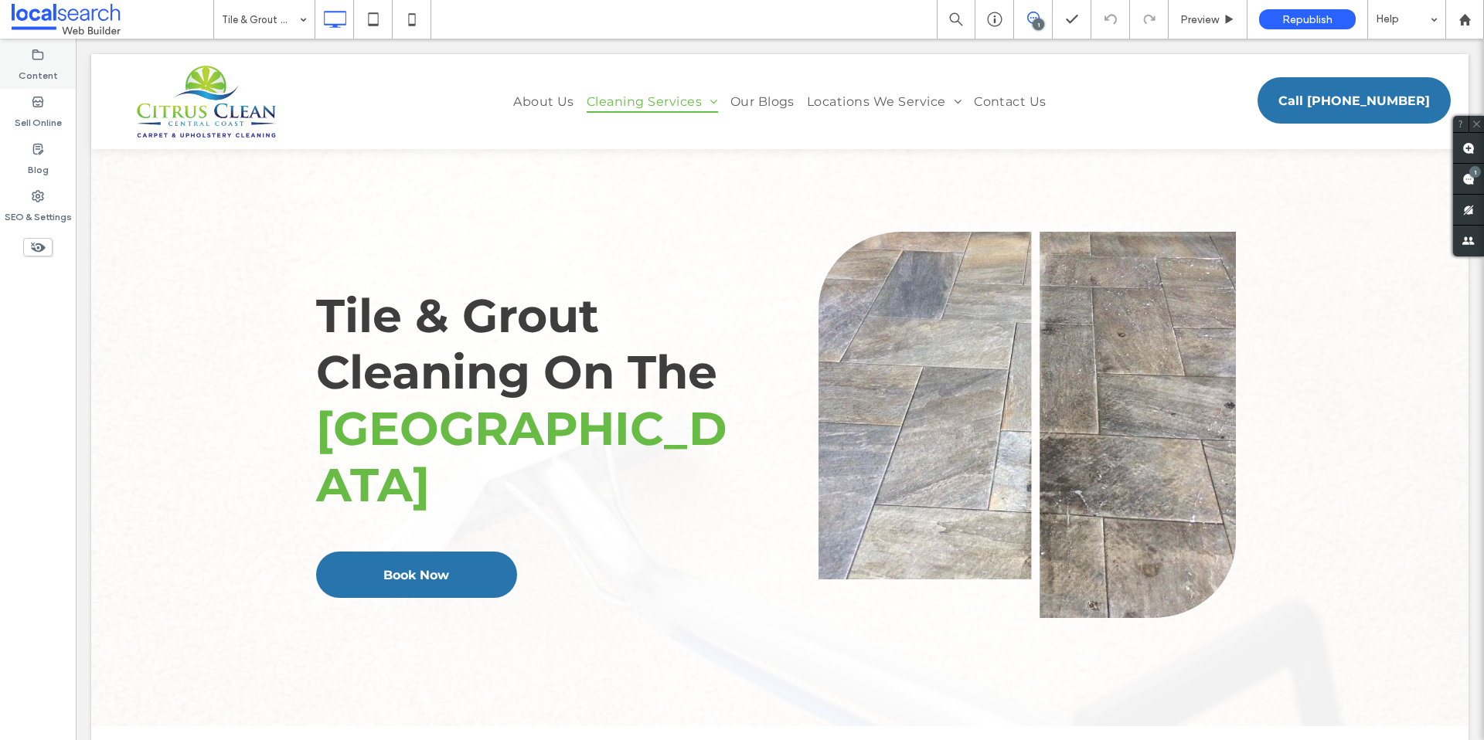
click at [34, 57] on icon at bounding box center [38, 55] width 12 height 12
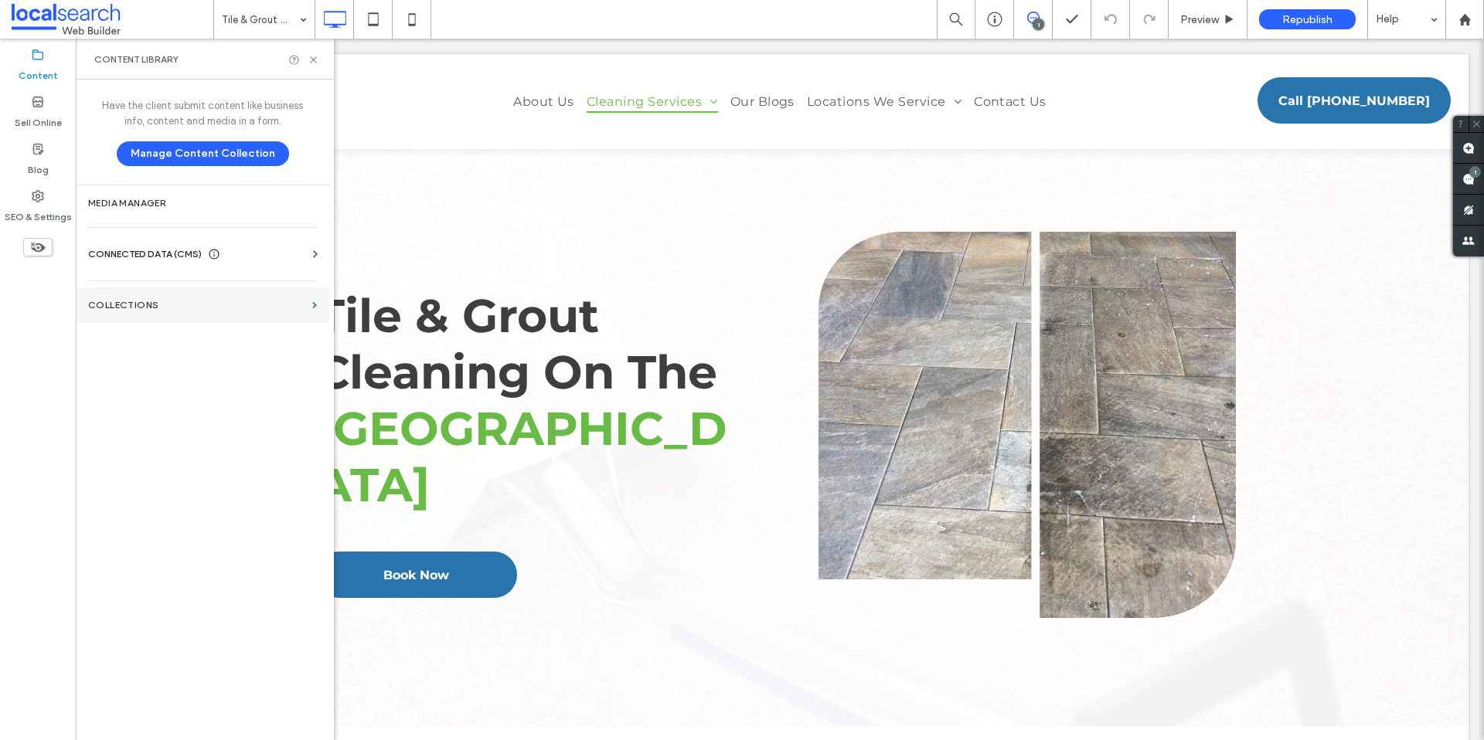
click at [242, 318] on section "Collections" at bounding box center [203, 306] width 254 height 36
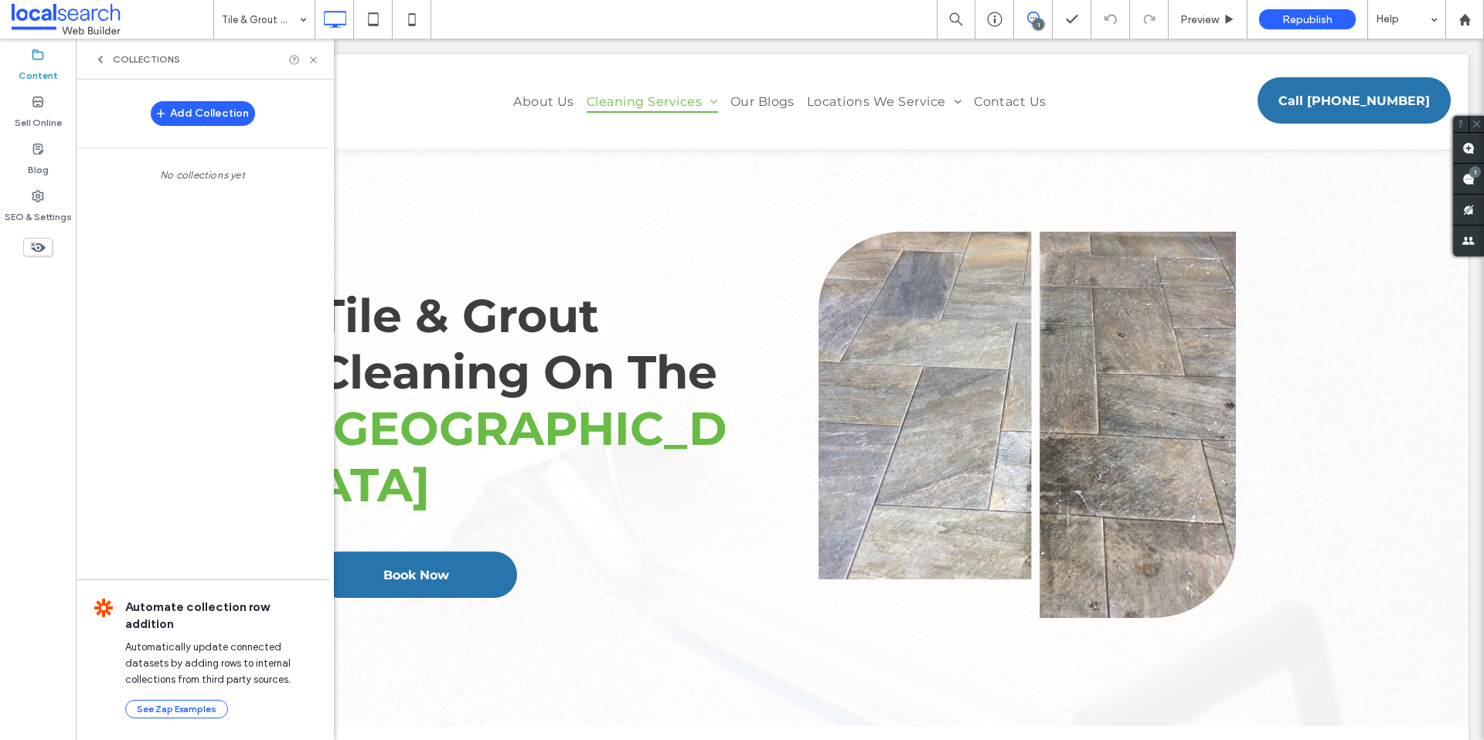
click at [126, 61] on span "Collections" at bounding box center [146, 59] width 67 height 12
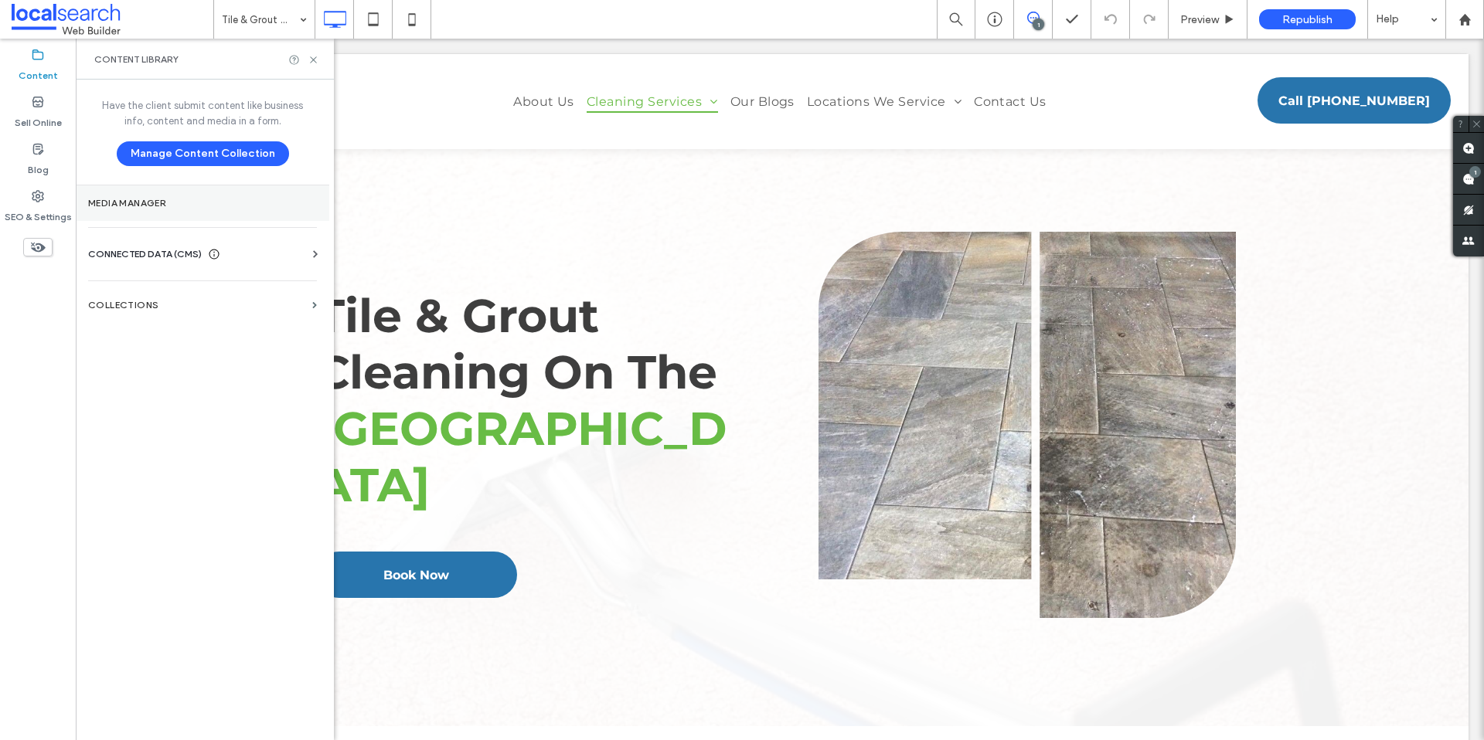
click at [169, 204] on label "Media Manager" at bounding box center [202, 203] width 229 height 11
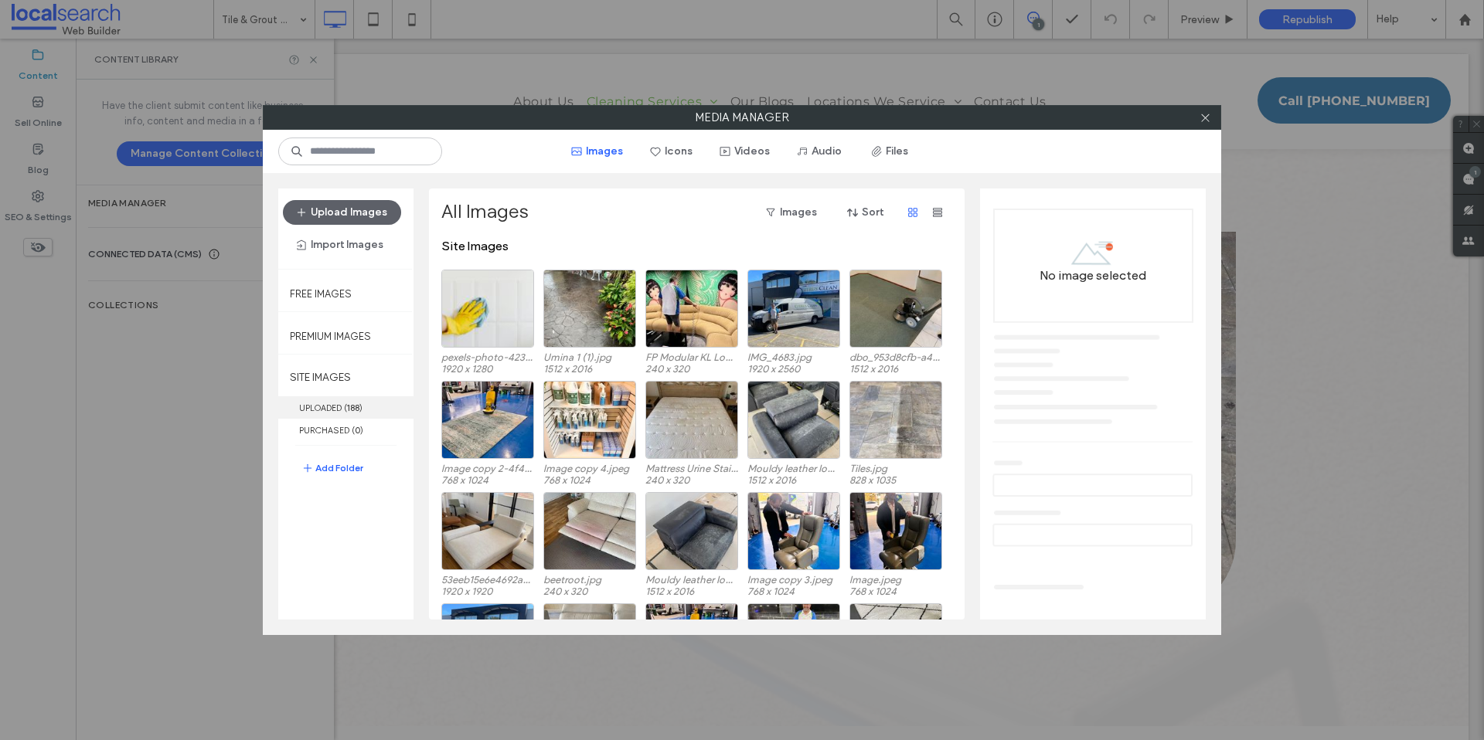
click at [337, 414] on label "UPLOADED ( 188 )" at bounding box center [345, 408] width 135 height 22
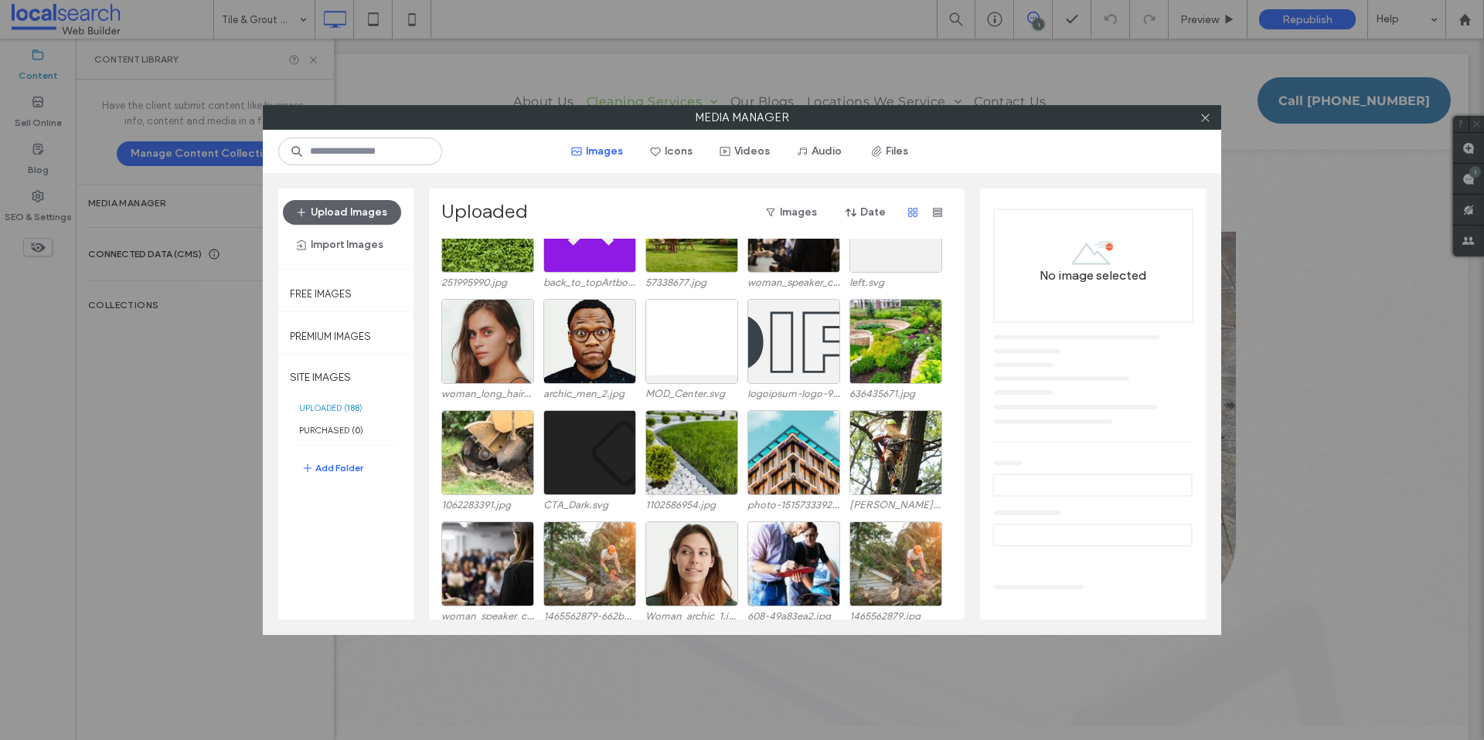
scroll to position [3849, 0]
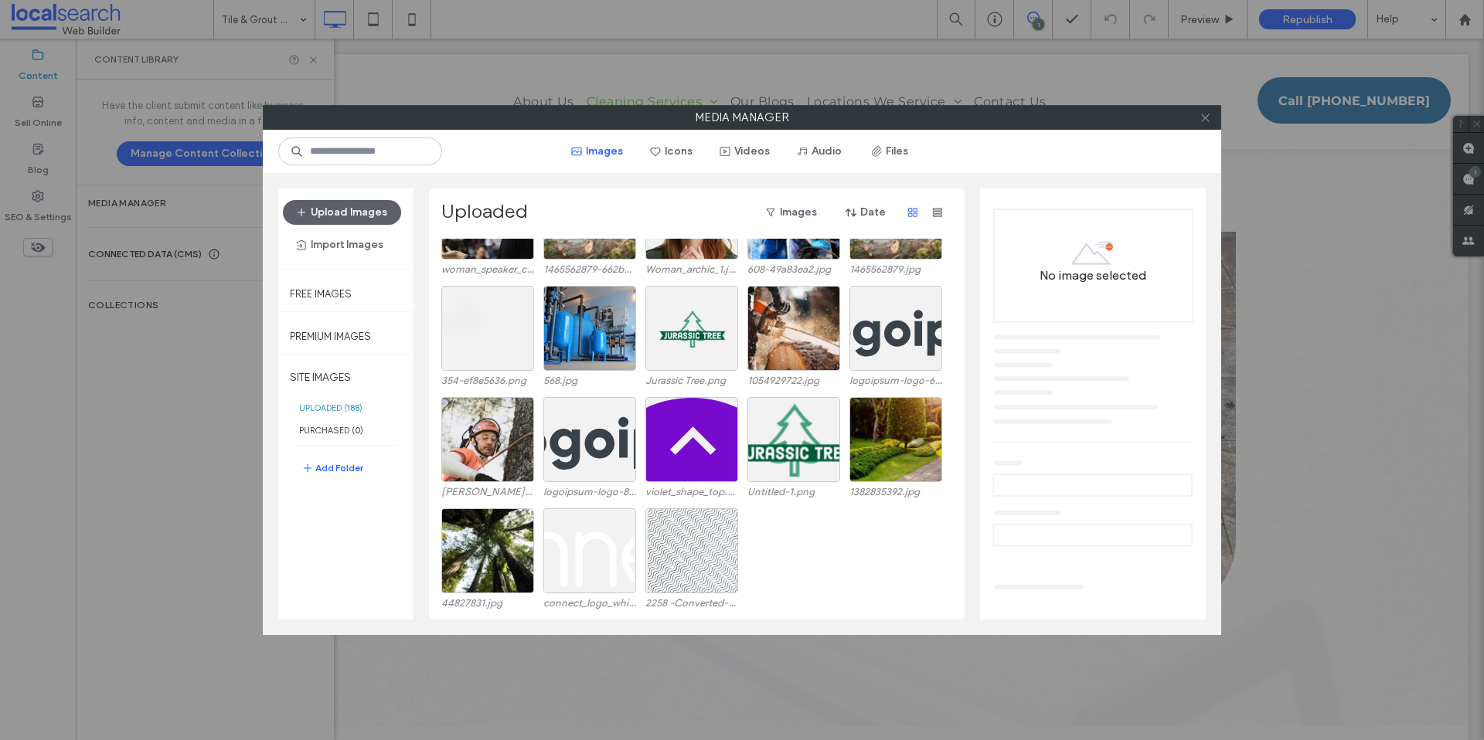
click at [1205, 108] on span at bounding box center [1206, 117] width 12 height 23
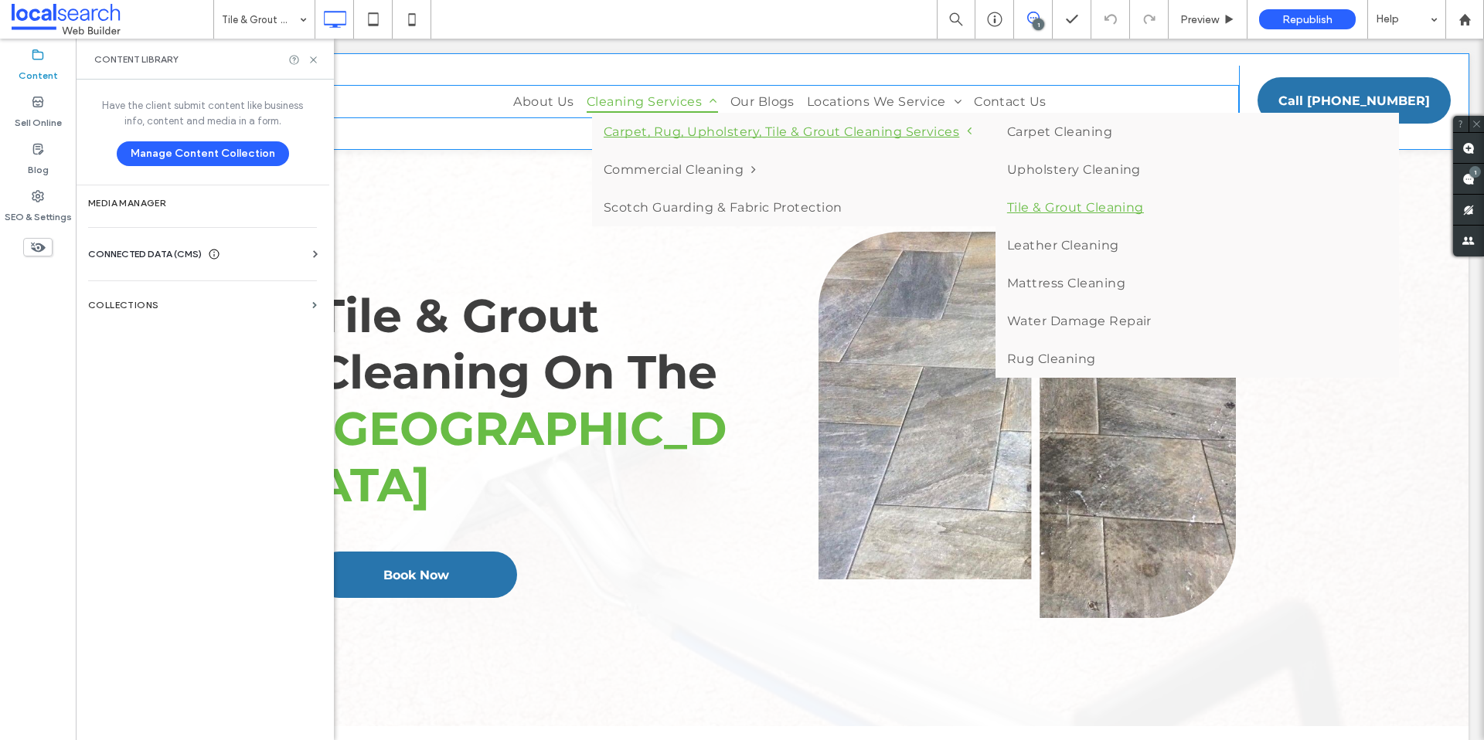
click at [1049, 203] on link "Tile & Grout Cleaning" at bounding box center [1197, 208] width 403 height 38
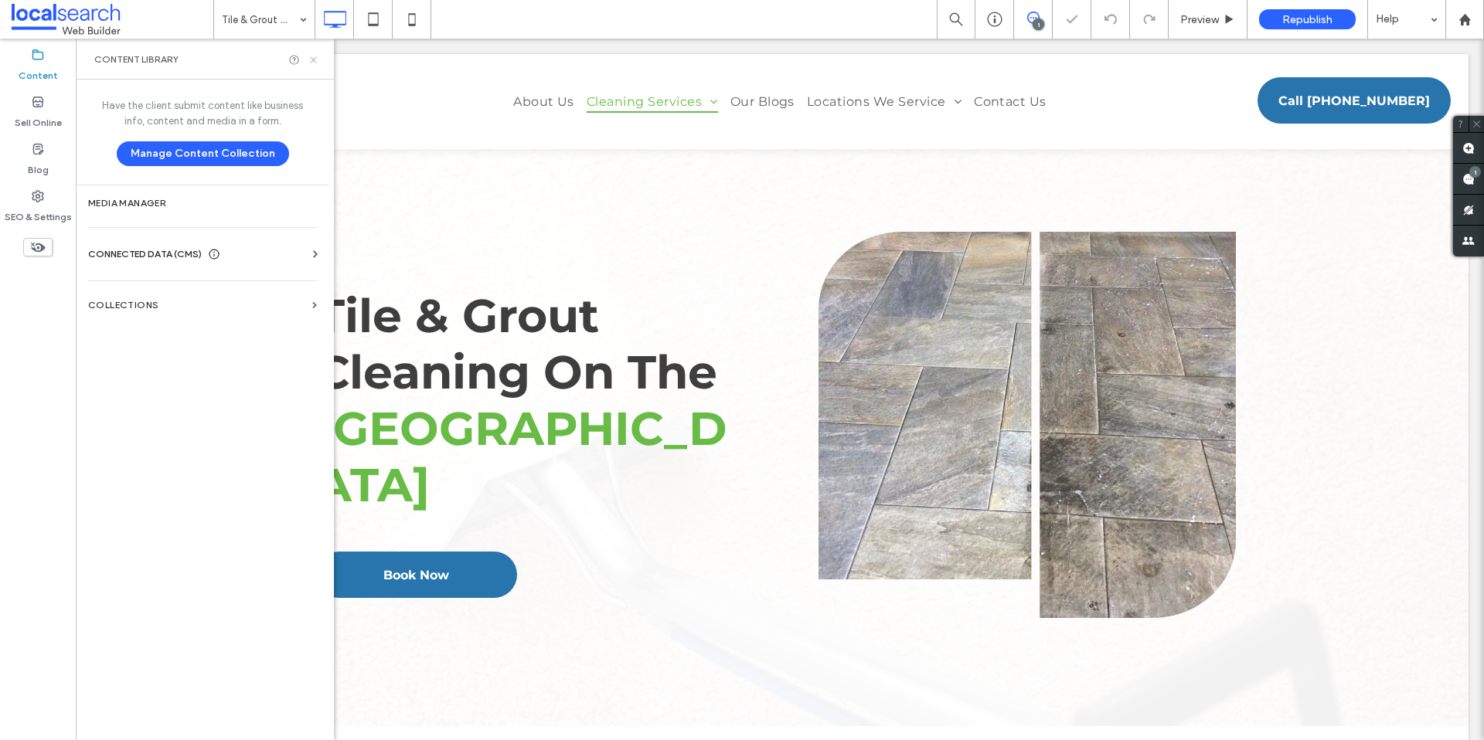
click at [308, 57] on icon at bounding box center [314, 60] width 12 height 12
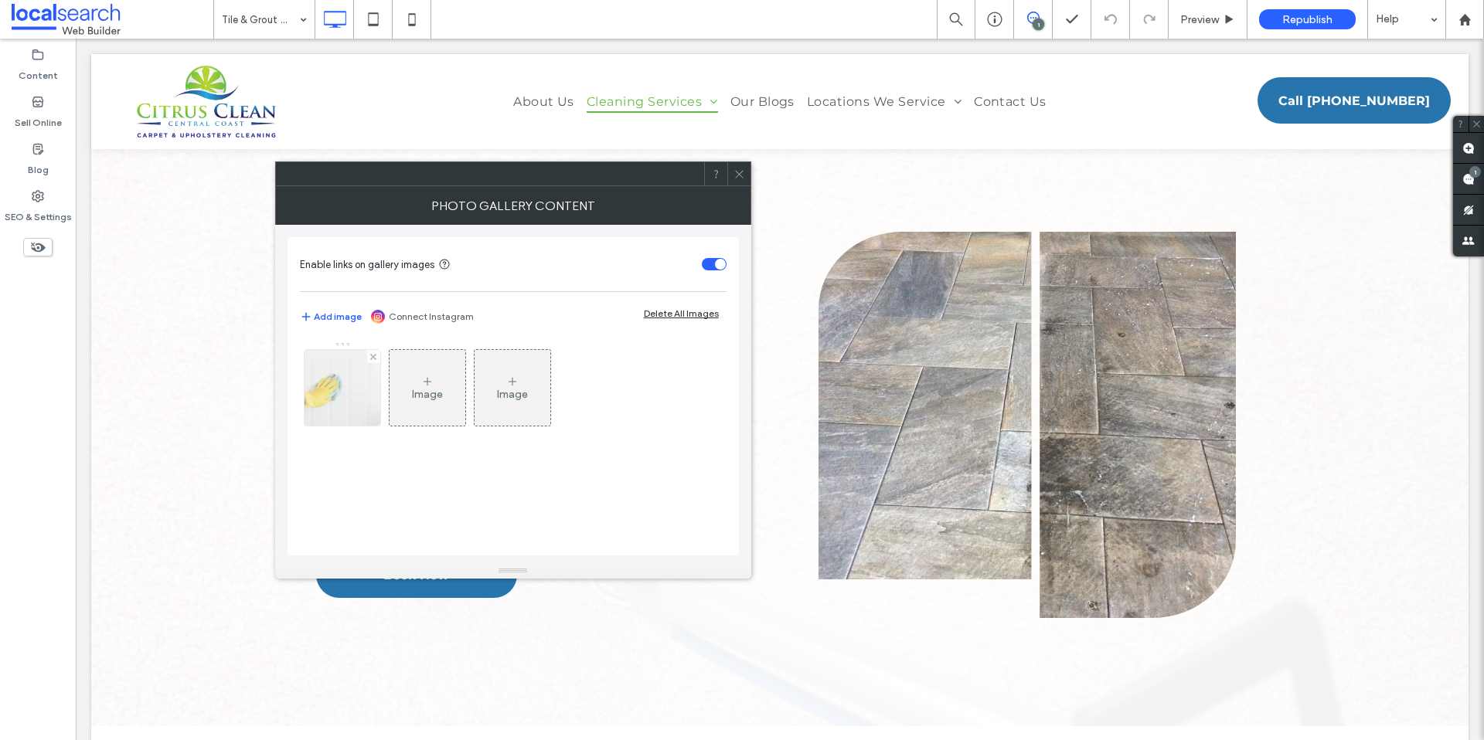
click at [339, 403] on img at bounding box center [342, 388] width 114 height 76
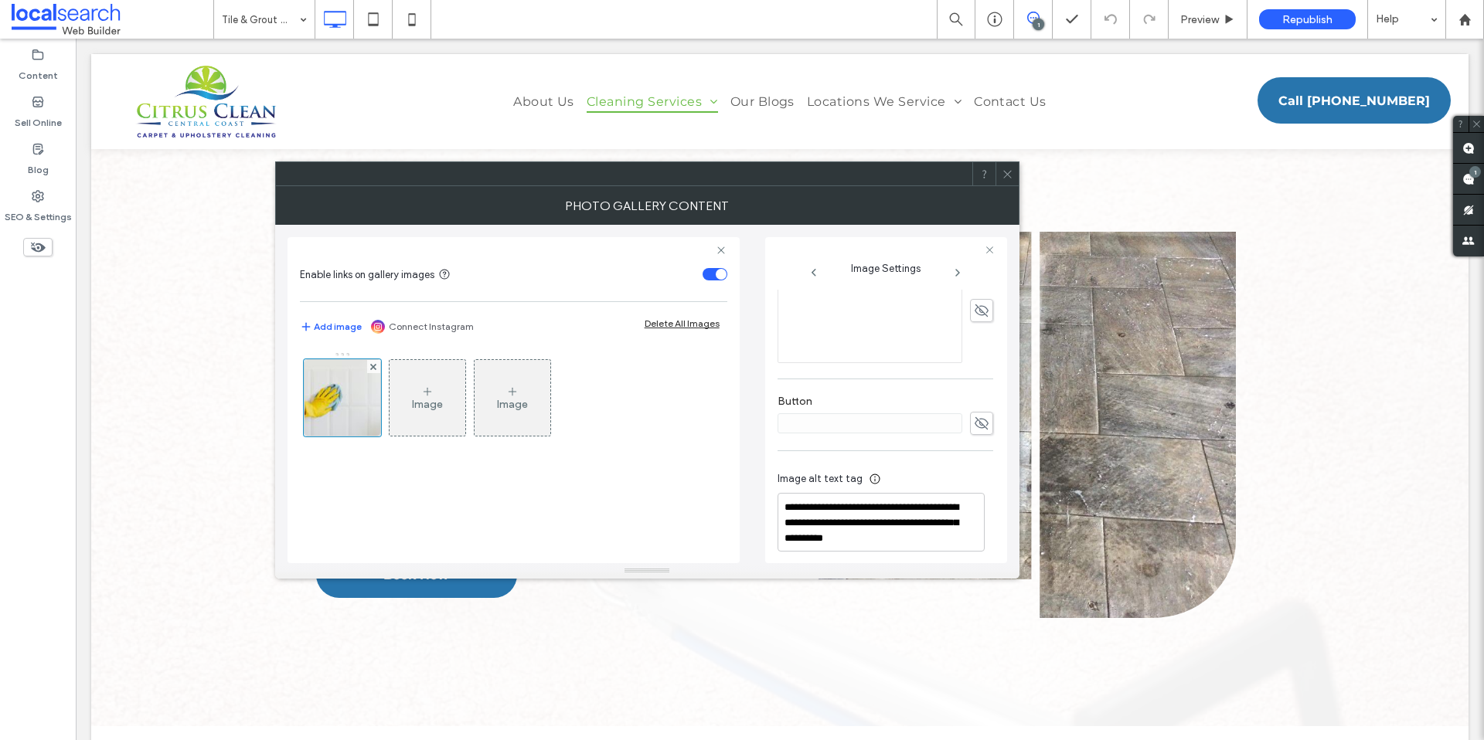
scroll to position [454, 0]
click at [805, 516] on textarea "**********" at bounding box center [881, 514] width 207 height 59
click at [791, 516] on textarea "**********" at bounding box center [881, 514] width 207 height 59
type textarea "**********"
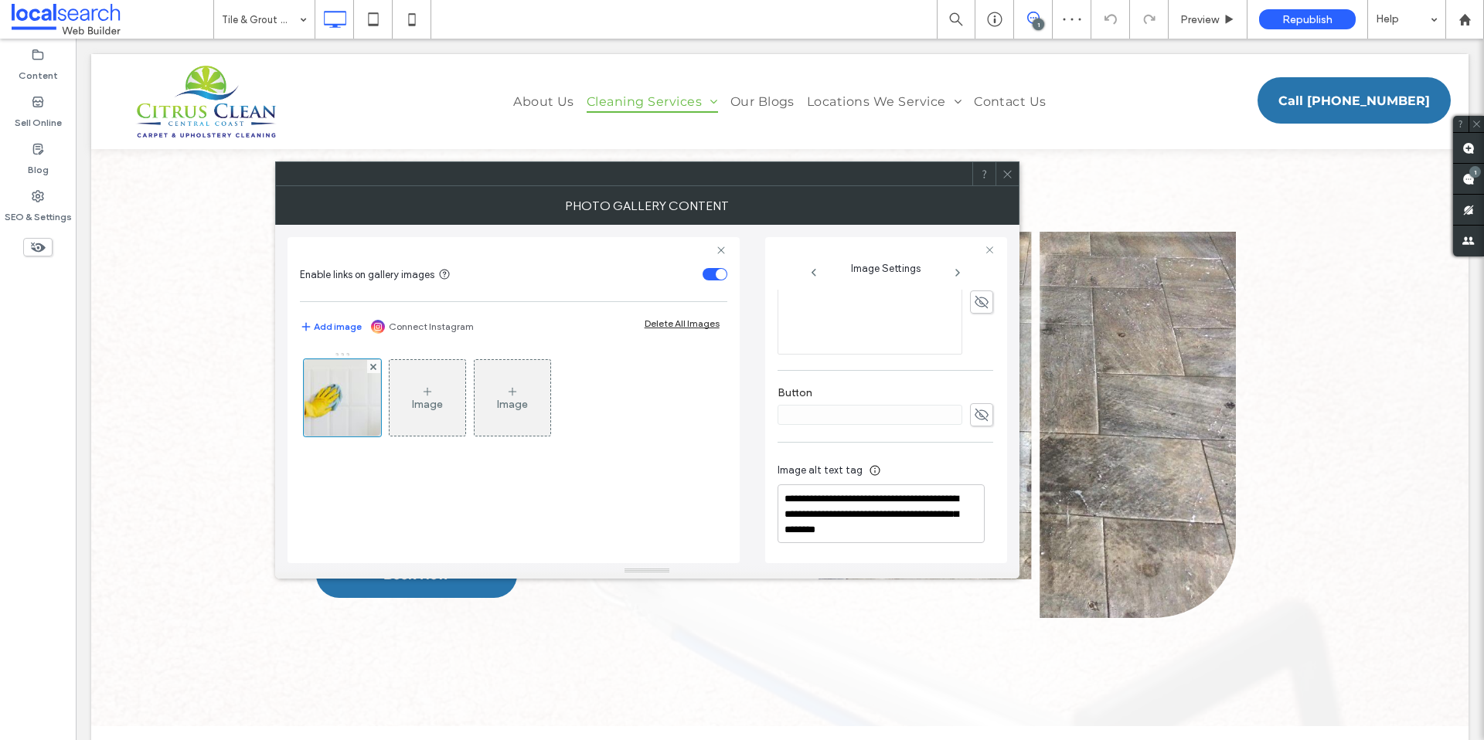
click at [1006, 175] on use at bounding box center [1007, 174] width 8 height 8
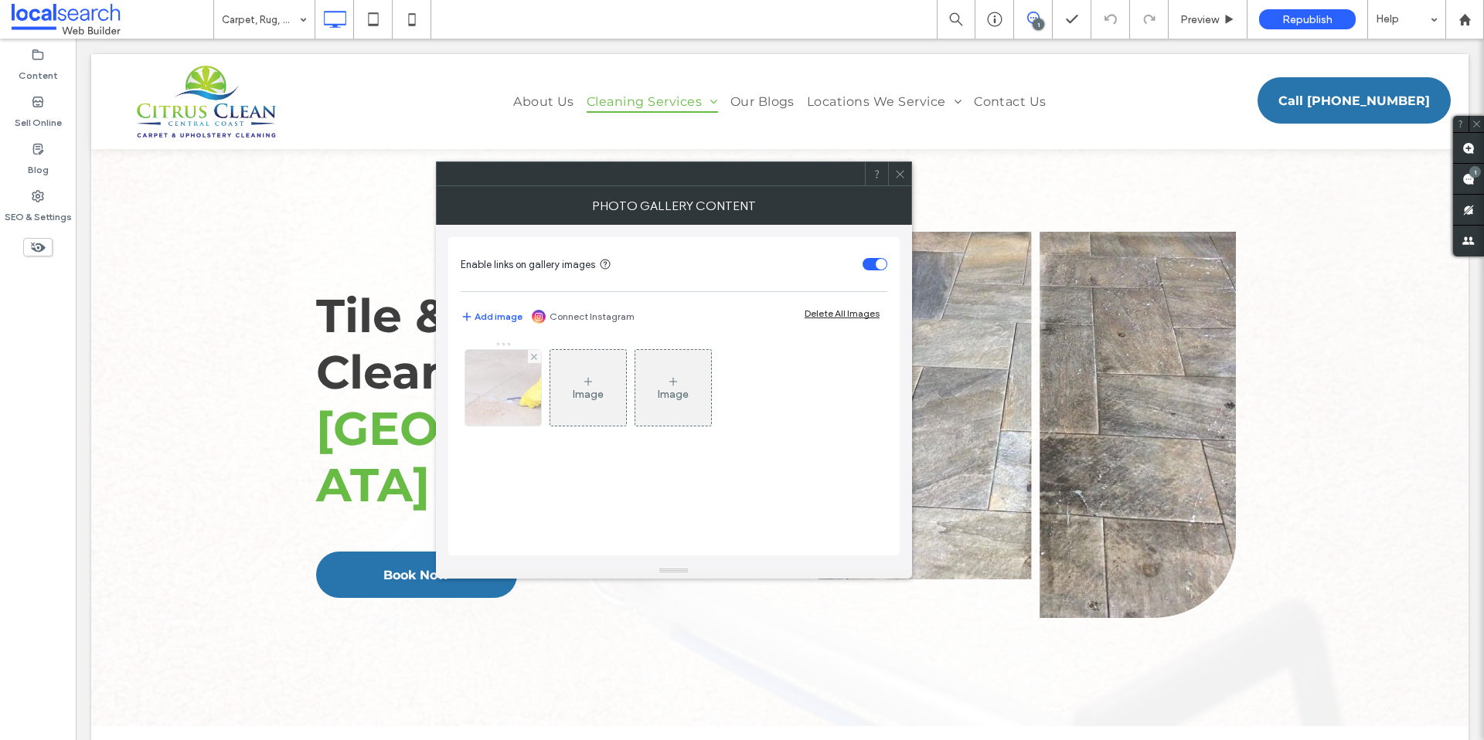
click at [490, 395] on img at bounding box center [503, 388] width 119 height 76
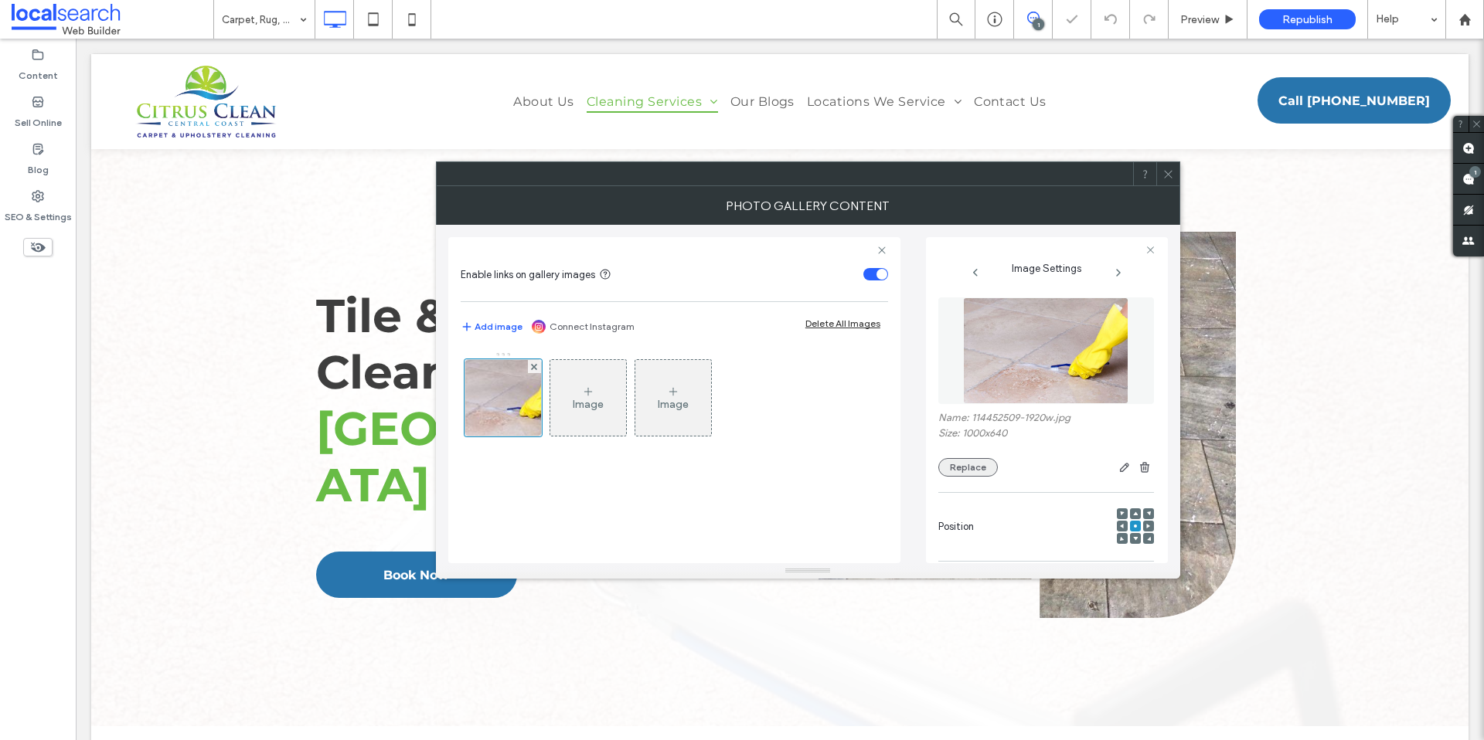
click at [965, 468] on button "Replace" at bounding box center [968, 467] width 60 height 19
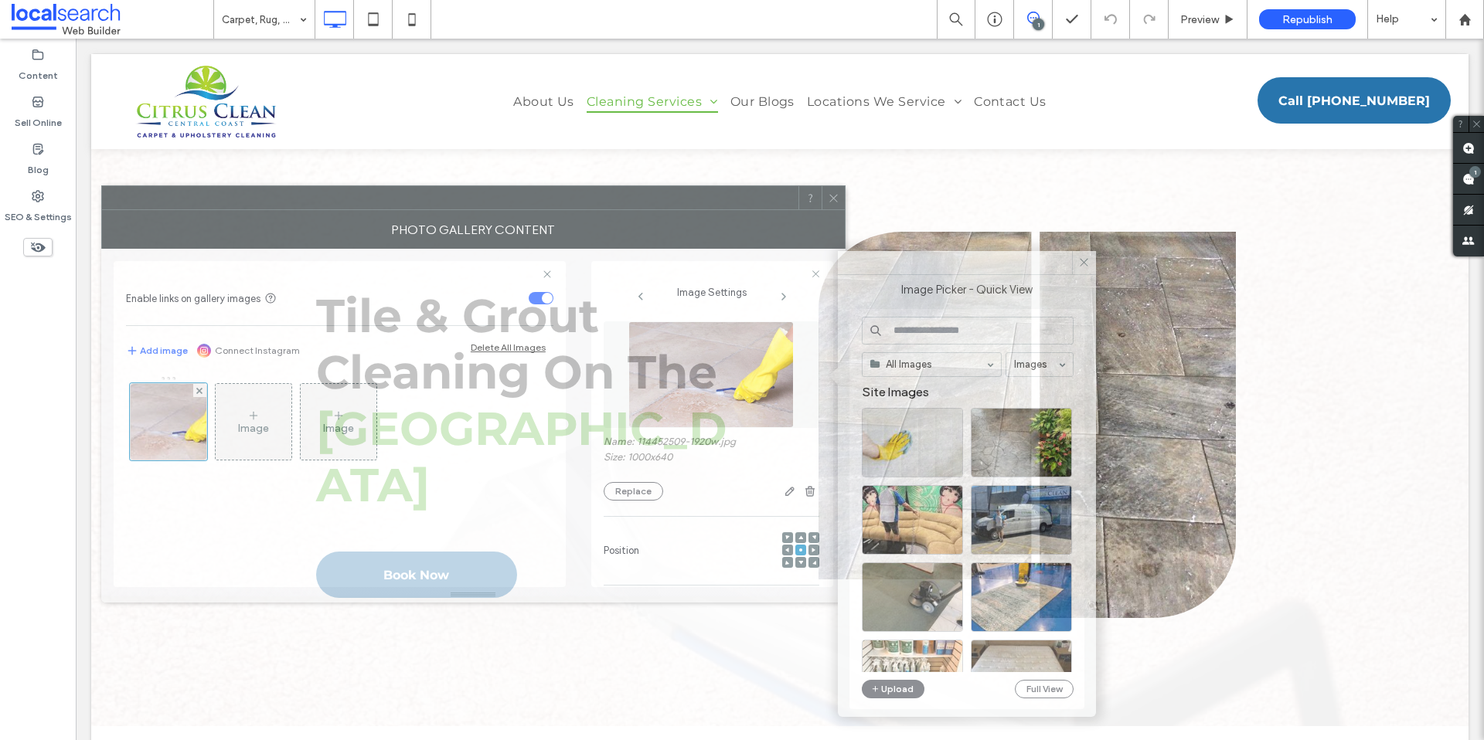
drag, startPoint x: 1037, startPoint y: 184, endPoint x: 730, endPoint y: 208, distance: 307.8
click at [730, 208] on div at bounding box center [450, 197] width 696 height 23
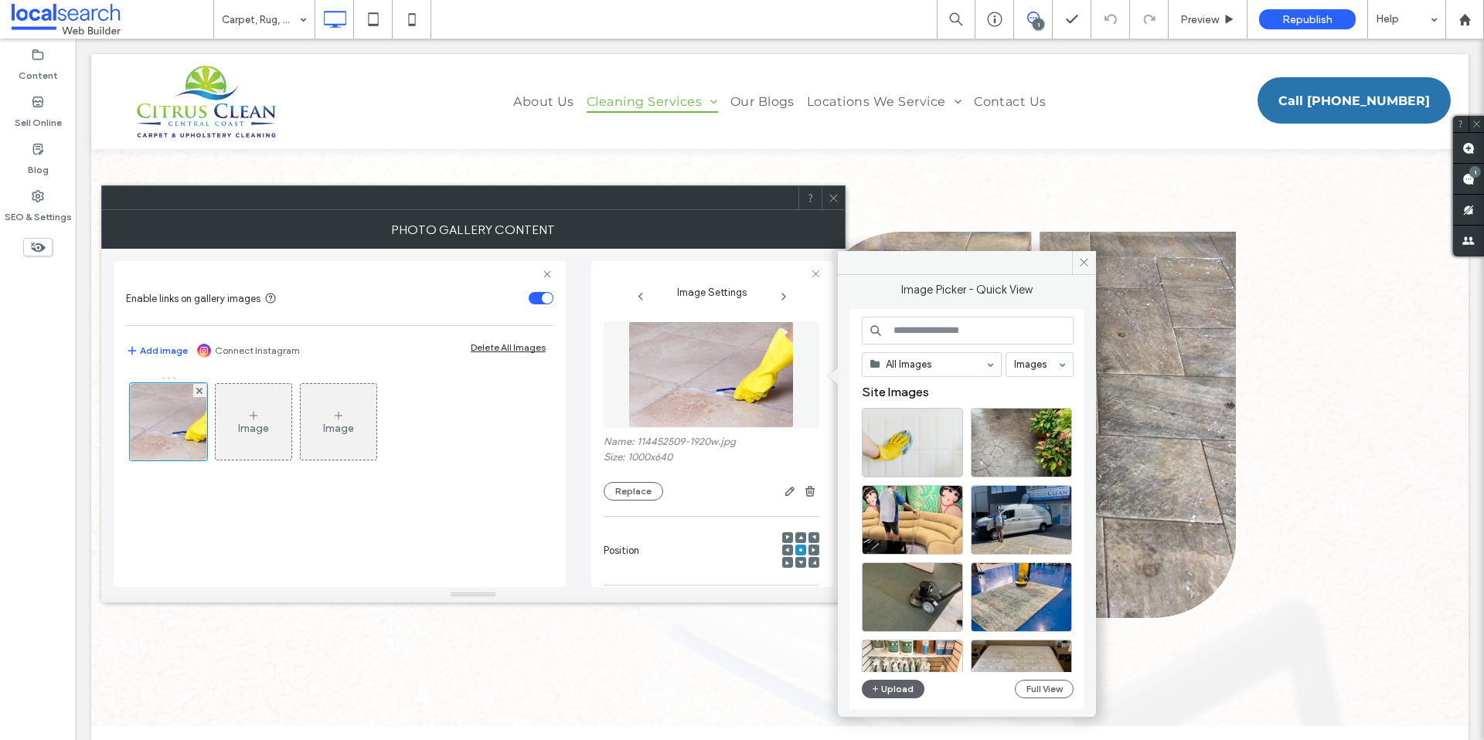
click at [950, 339] on input at bounding box center [968, 331] width 212 height 28
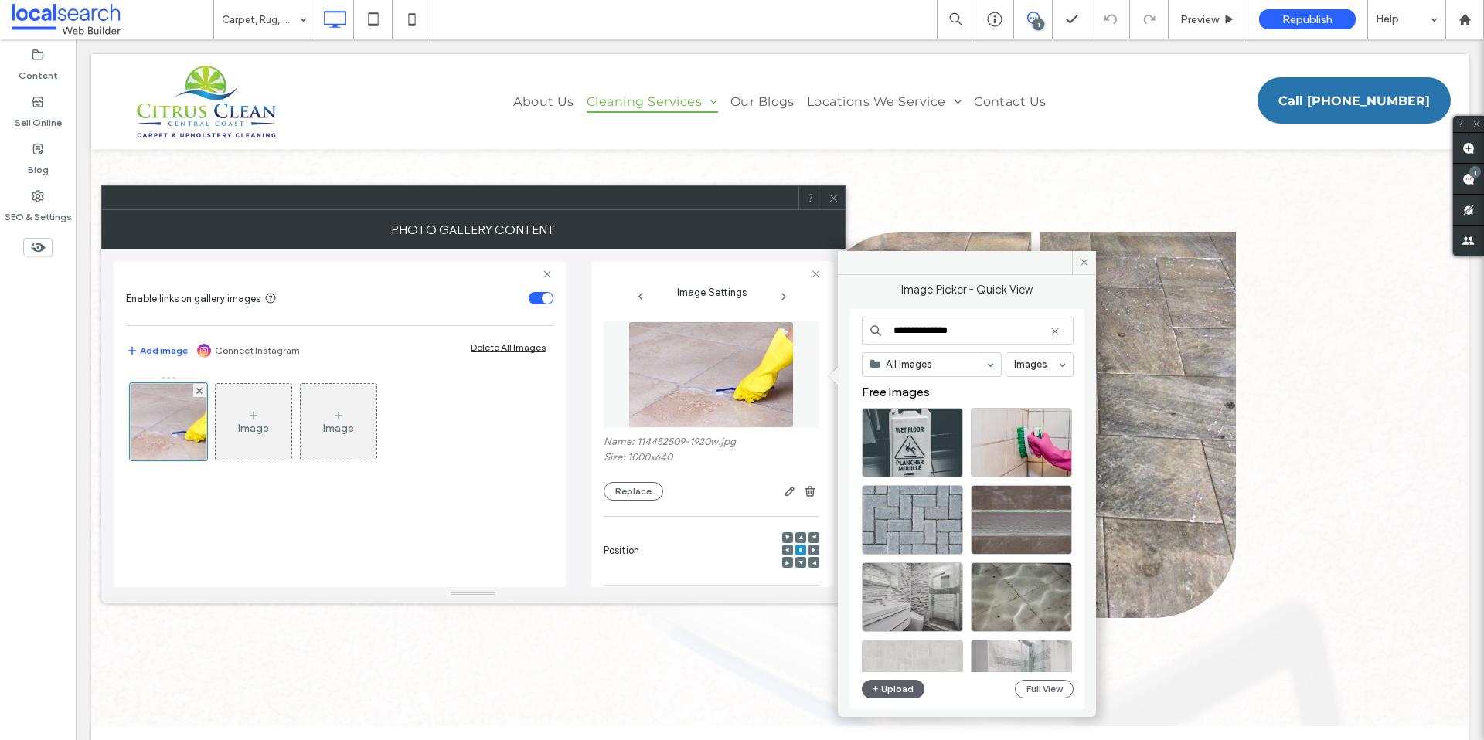
drag, startPoint x: 954, startPoint y: 329, endPoint x: 887, endPoint y: 332, distance: 67.3
click at [887, 332] on input "**********" at bounding box center [968, 331] width 212 height 28
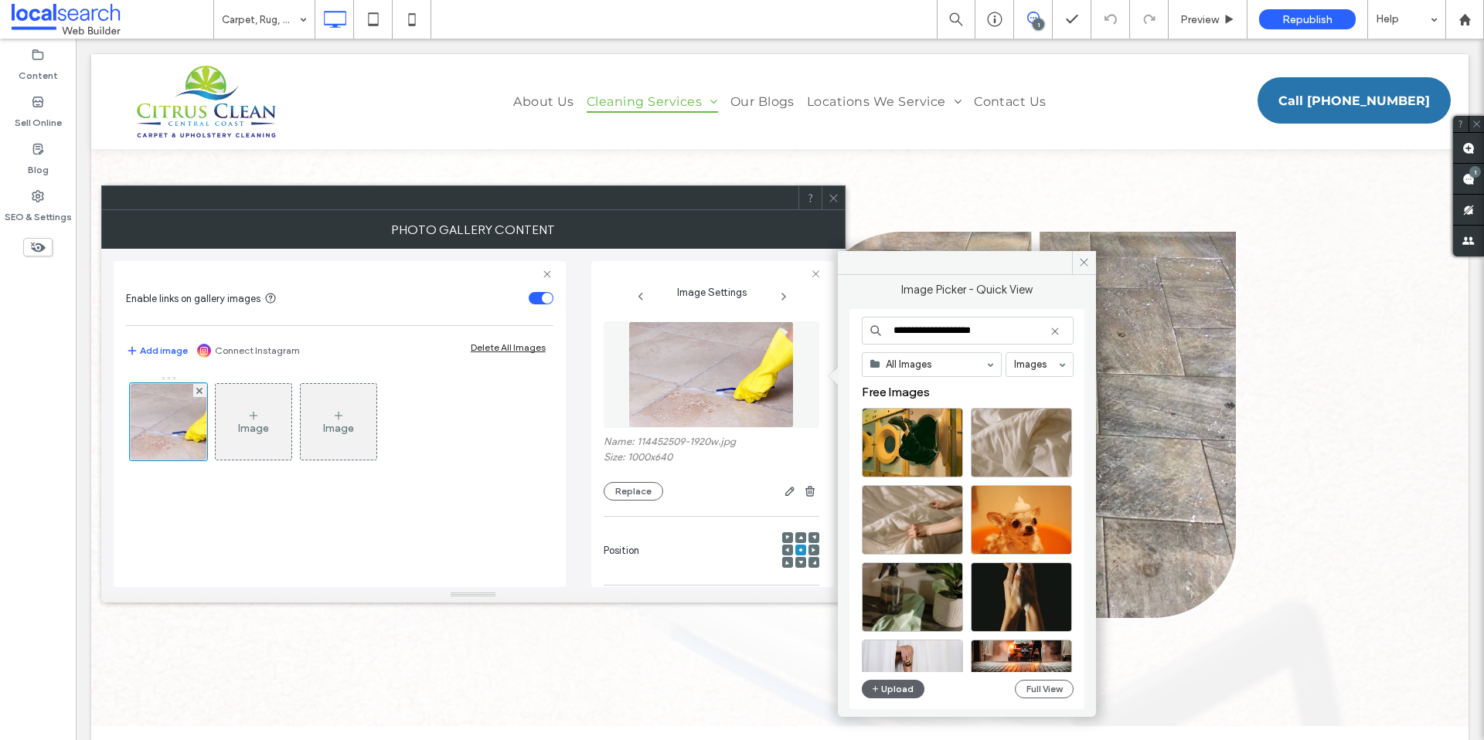
click at [946, 332] on input "**********" at bounding box center [968, 331] width 212 height 28
type input "**********"
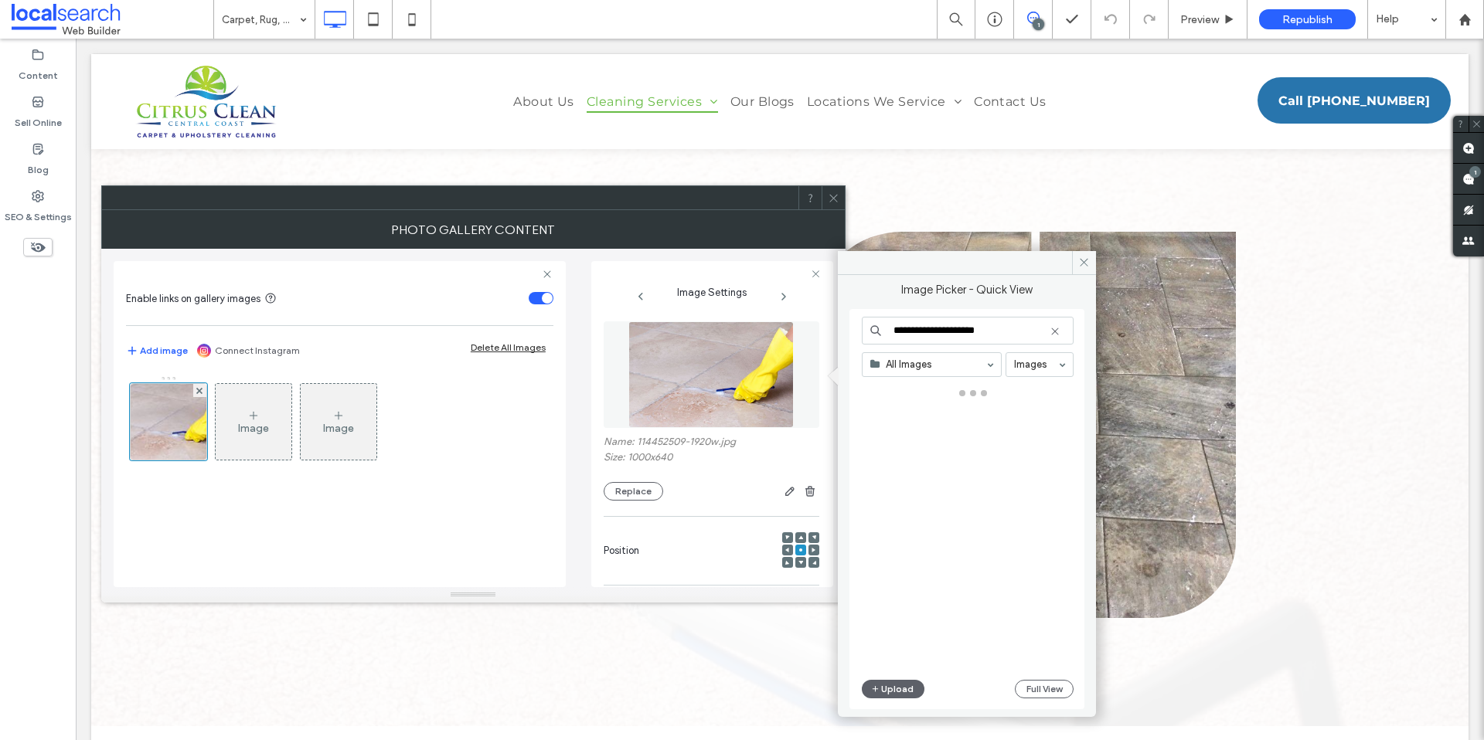
click at [1014, 331] on input "**********" at bounding box center [968, 331] width 212 height 28
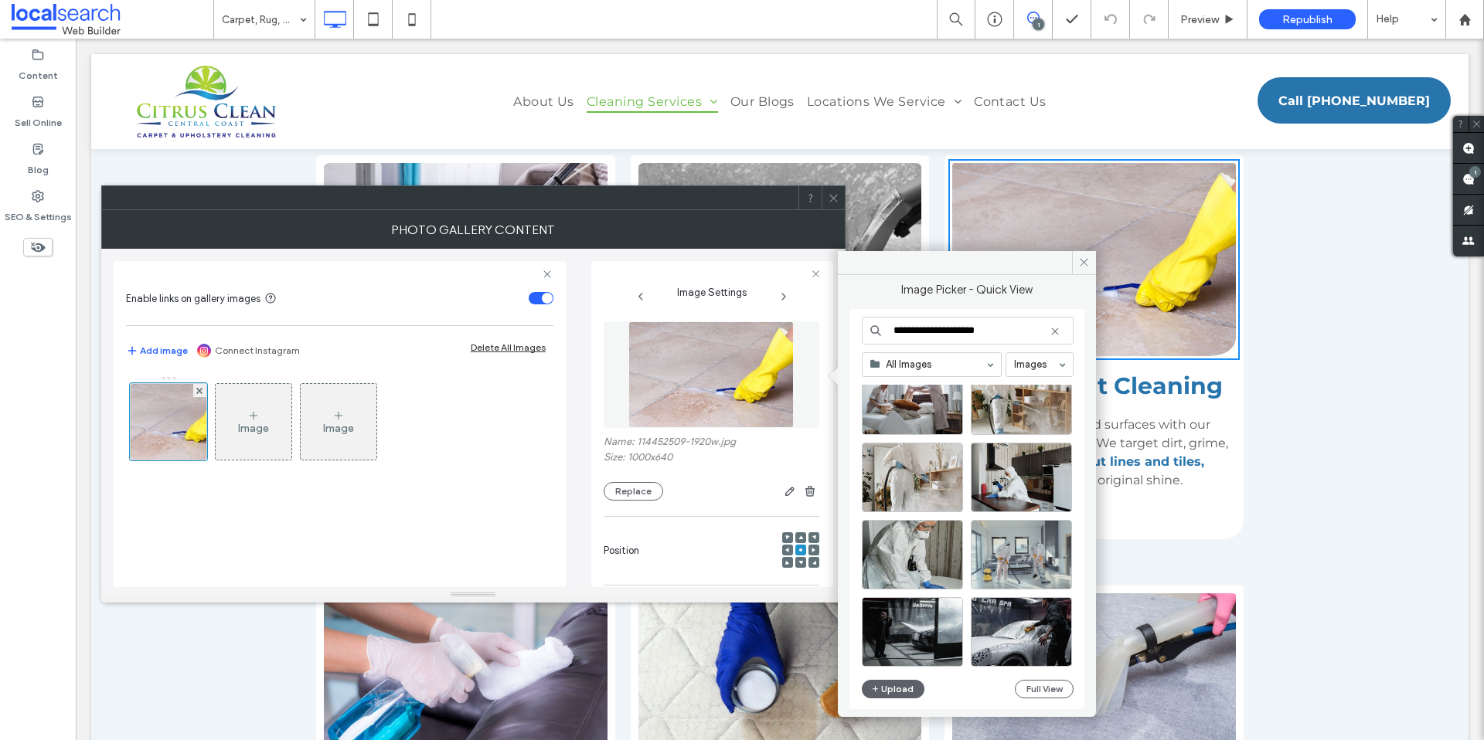
scroll to position [3446, 0]
click at [950, 331] on input "**********" at bounding box center [968, 331] width 212 height 28
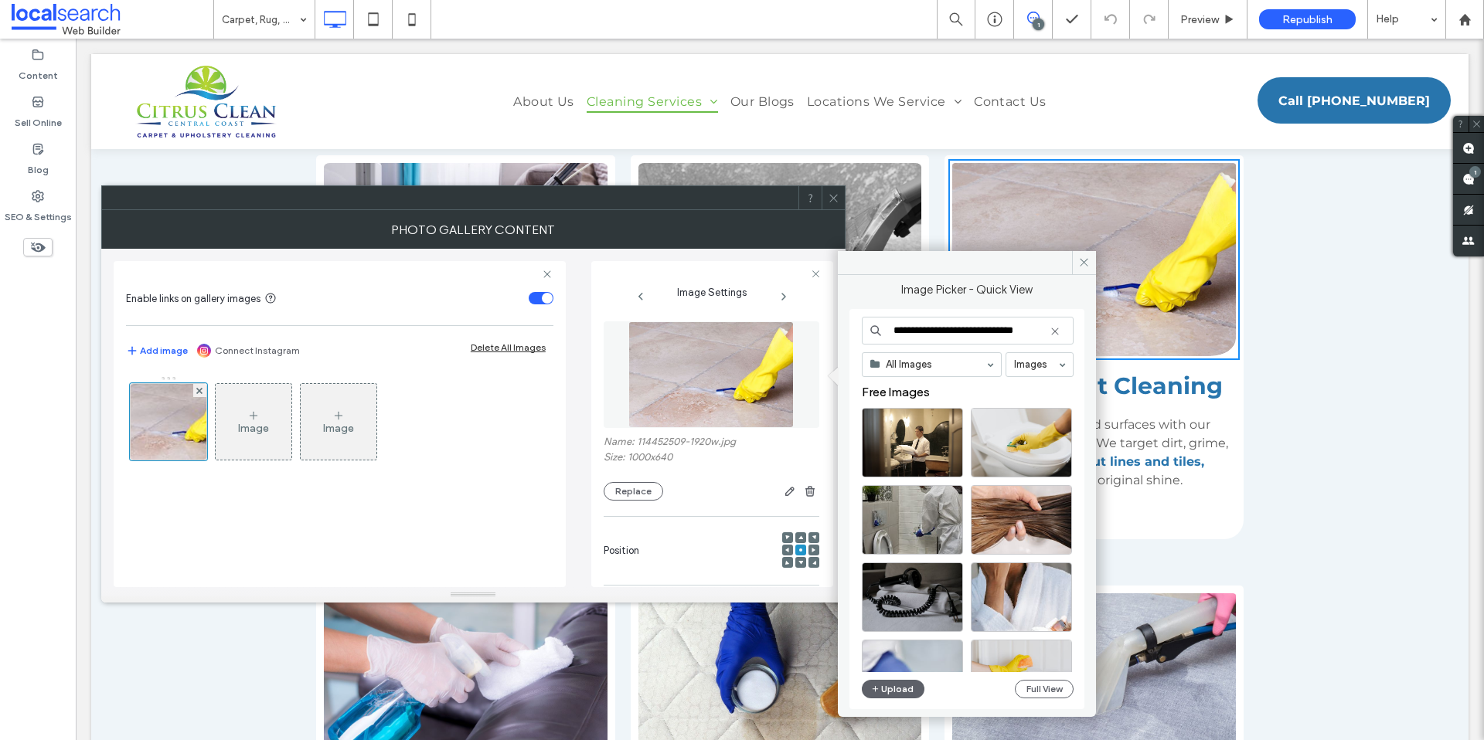
click at [1009, 393] on div "Free Images" at bounding box center [973, 396] width 223 height 23
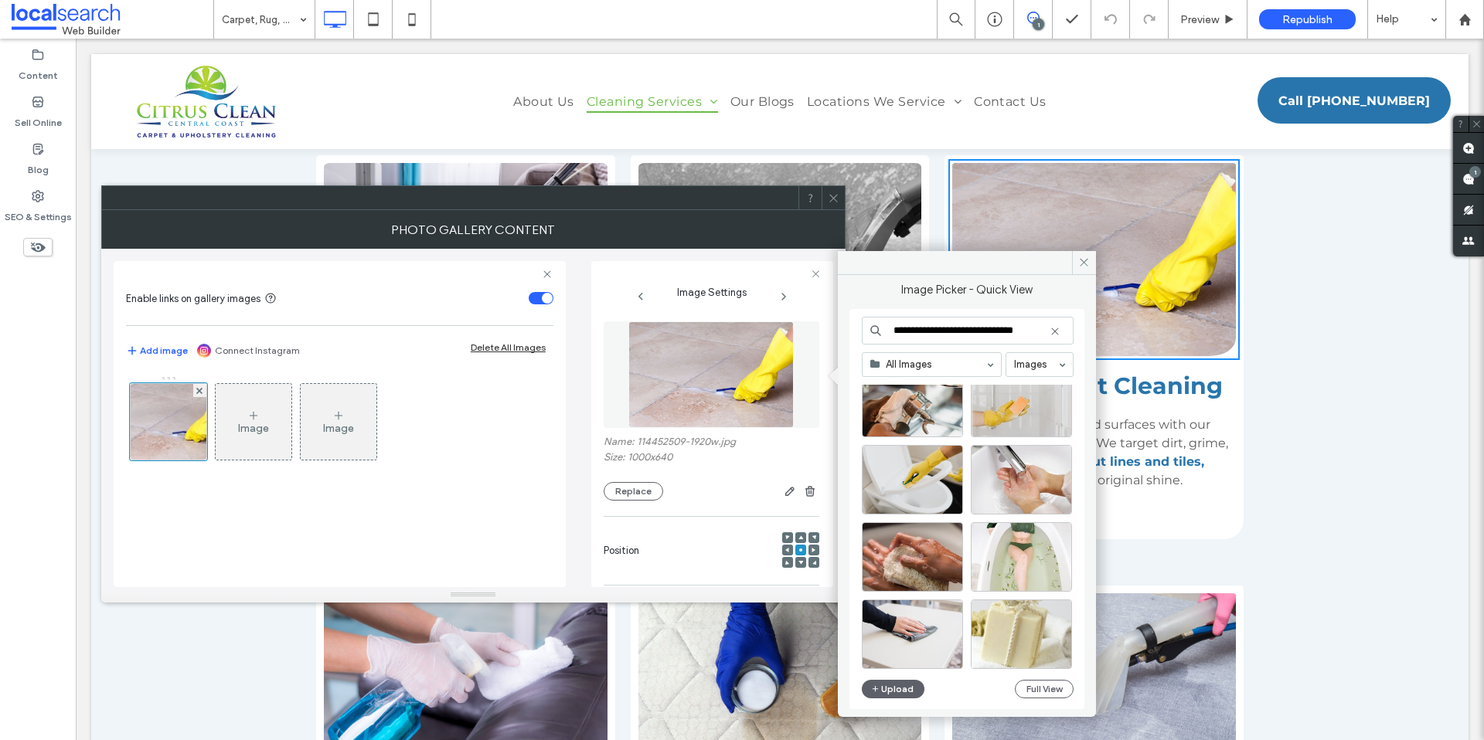
scroll to position [1591, 0]
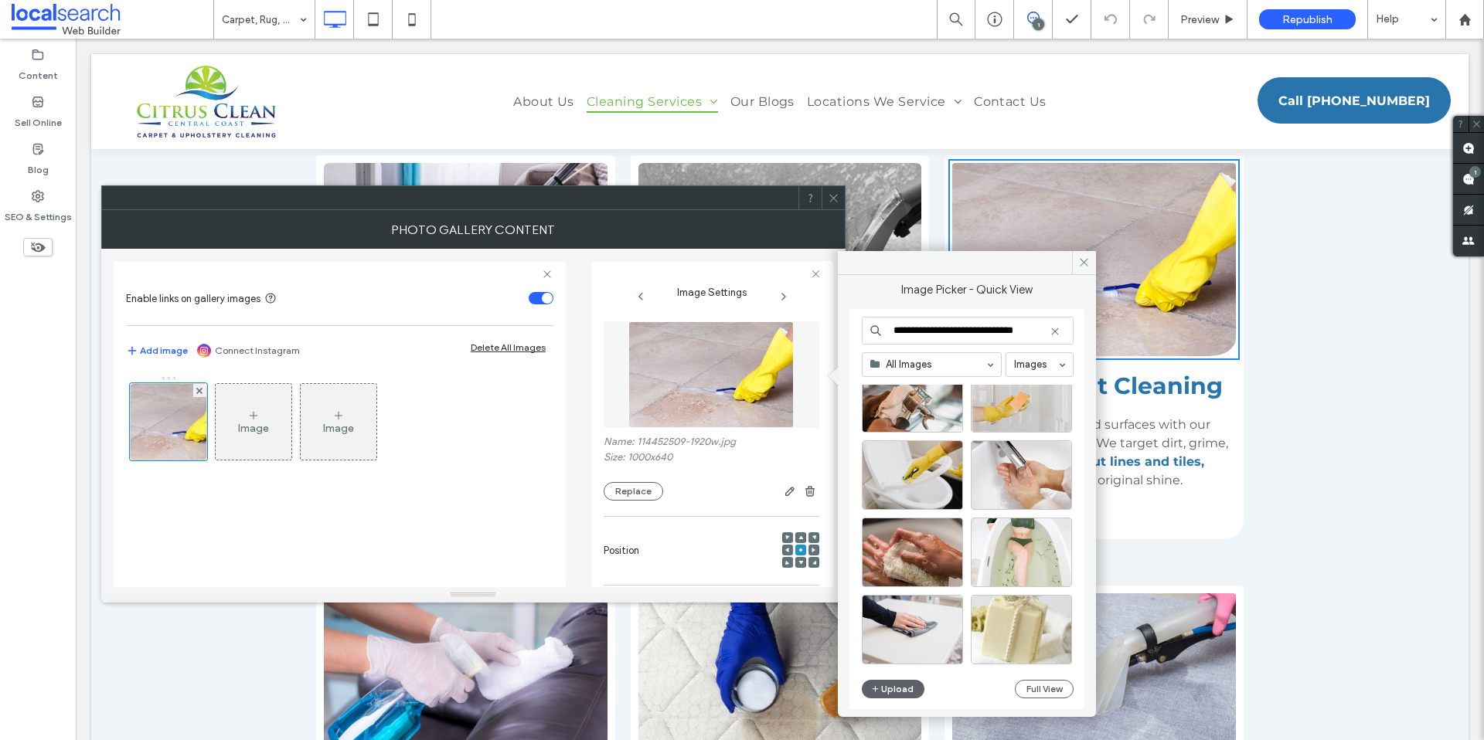
drag, startPoint x: 894, startPoint y: 334, endPoint x: 1062, endPoint y: 336, distance: 168.5
click at [1062, 336] on input "**********" at bounding box center [968, 331] width 212 height 28
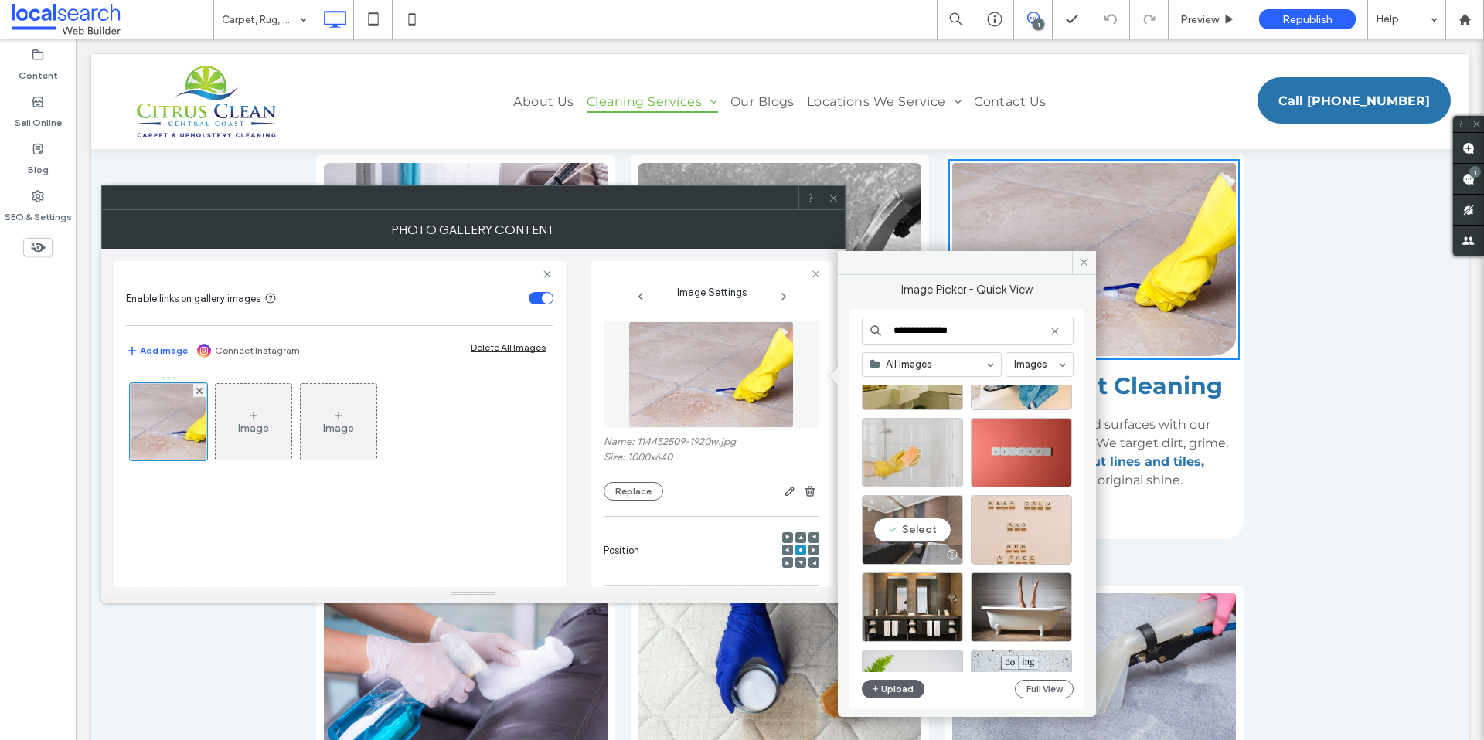
scroll to position [3471, 0]
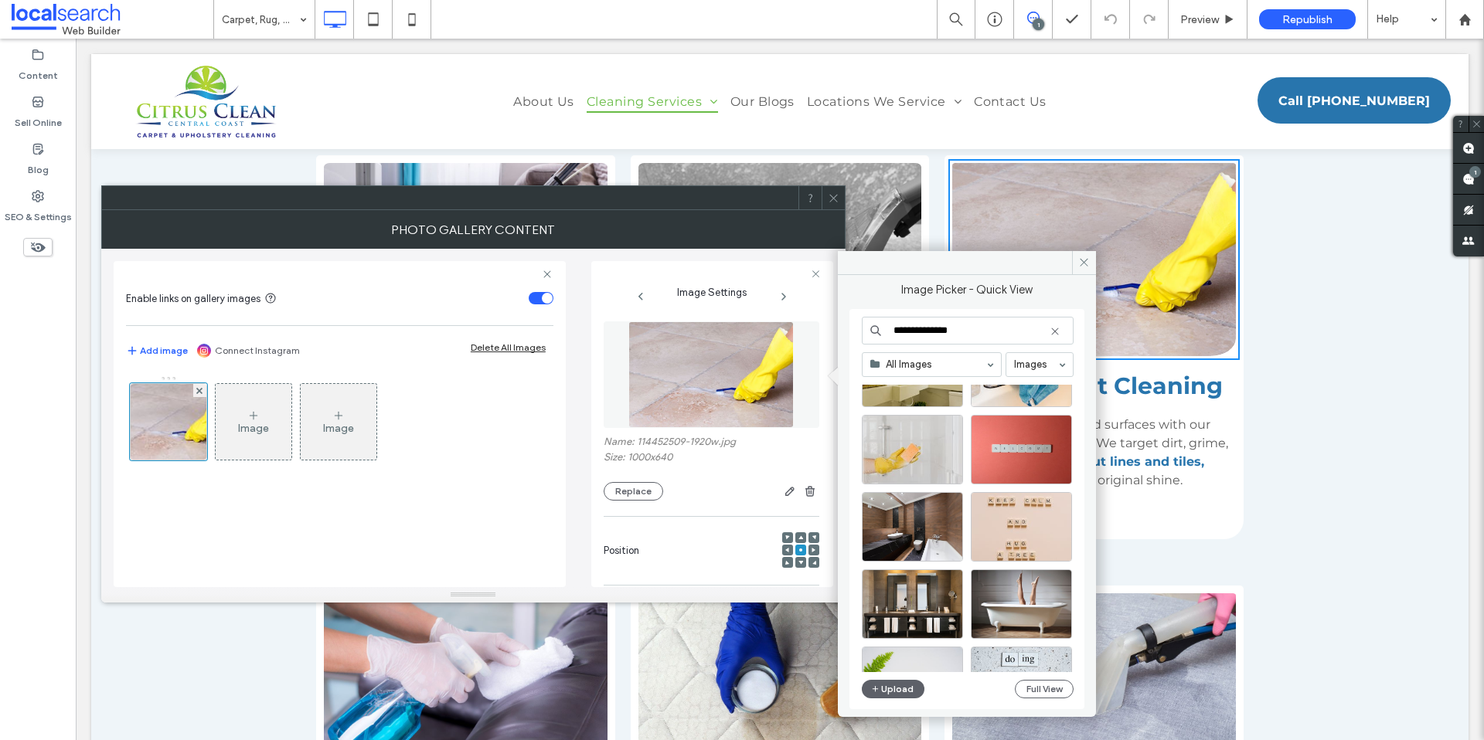
type input "**********"
click at [1057, 331] on icon at bounding box center [1055, 331] width 12 height 12
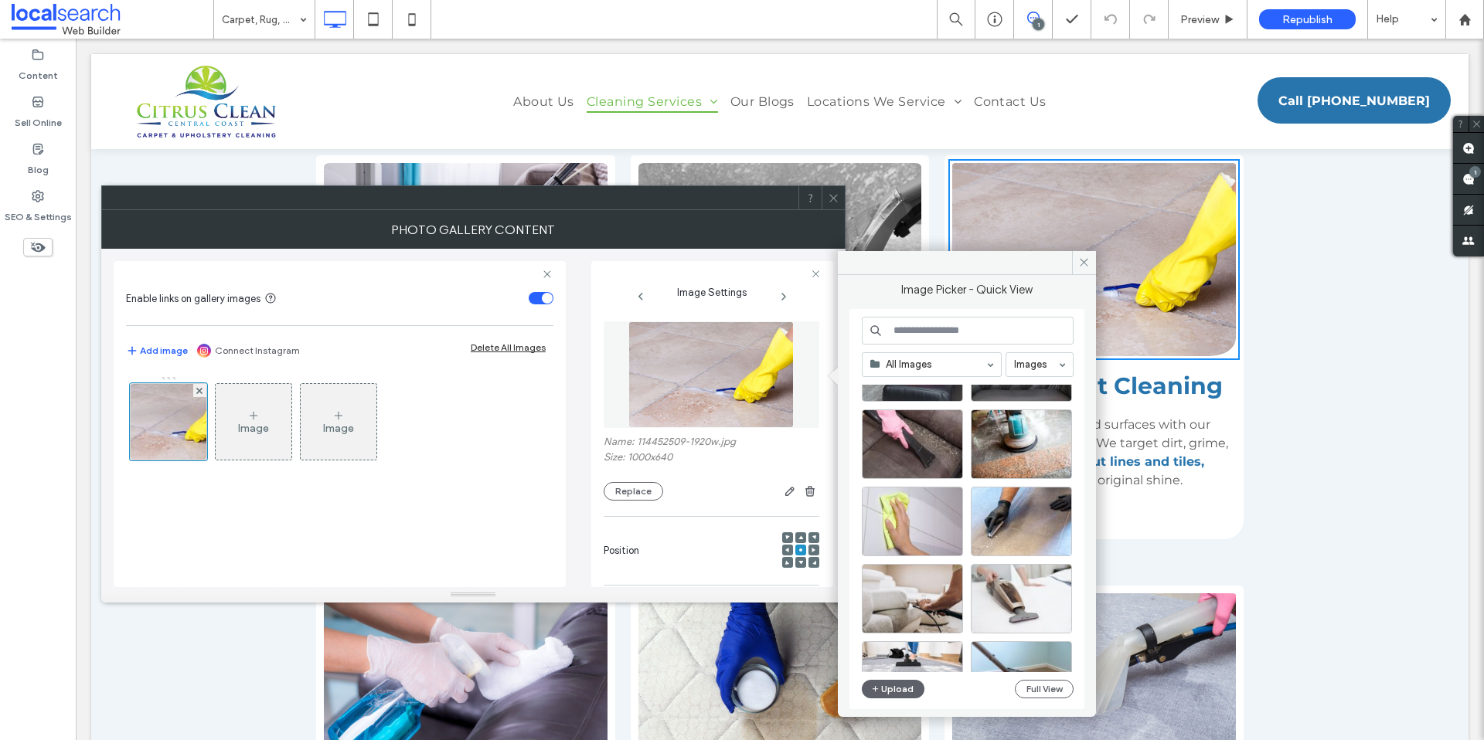
scroll to position [3409, 0]
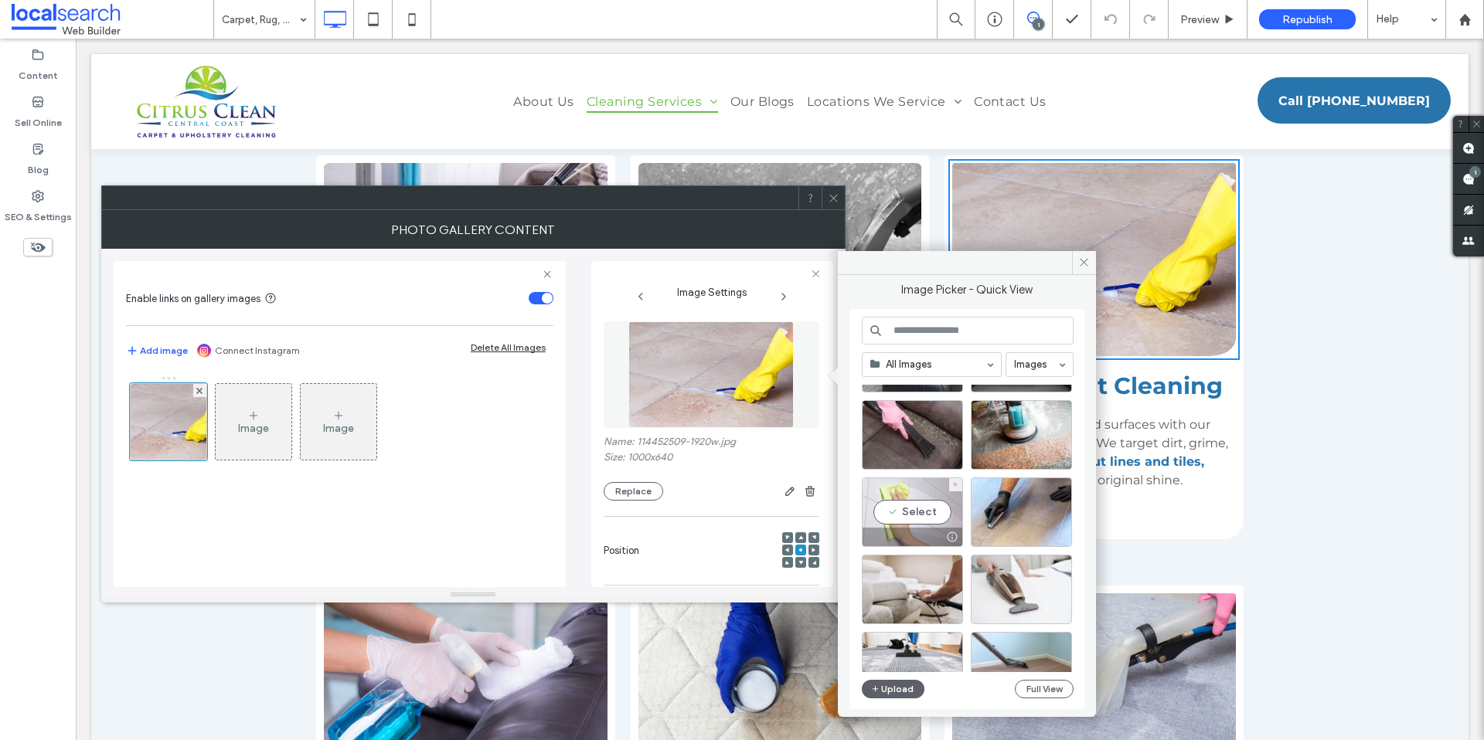
click at [907, 512] on div "Select" at bounding box center [912, 513] width 101 height 70
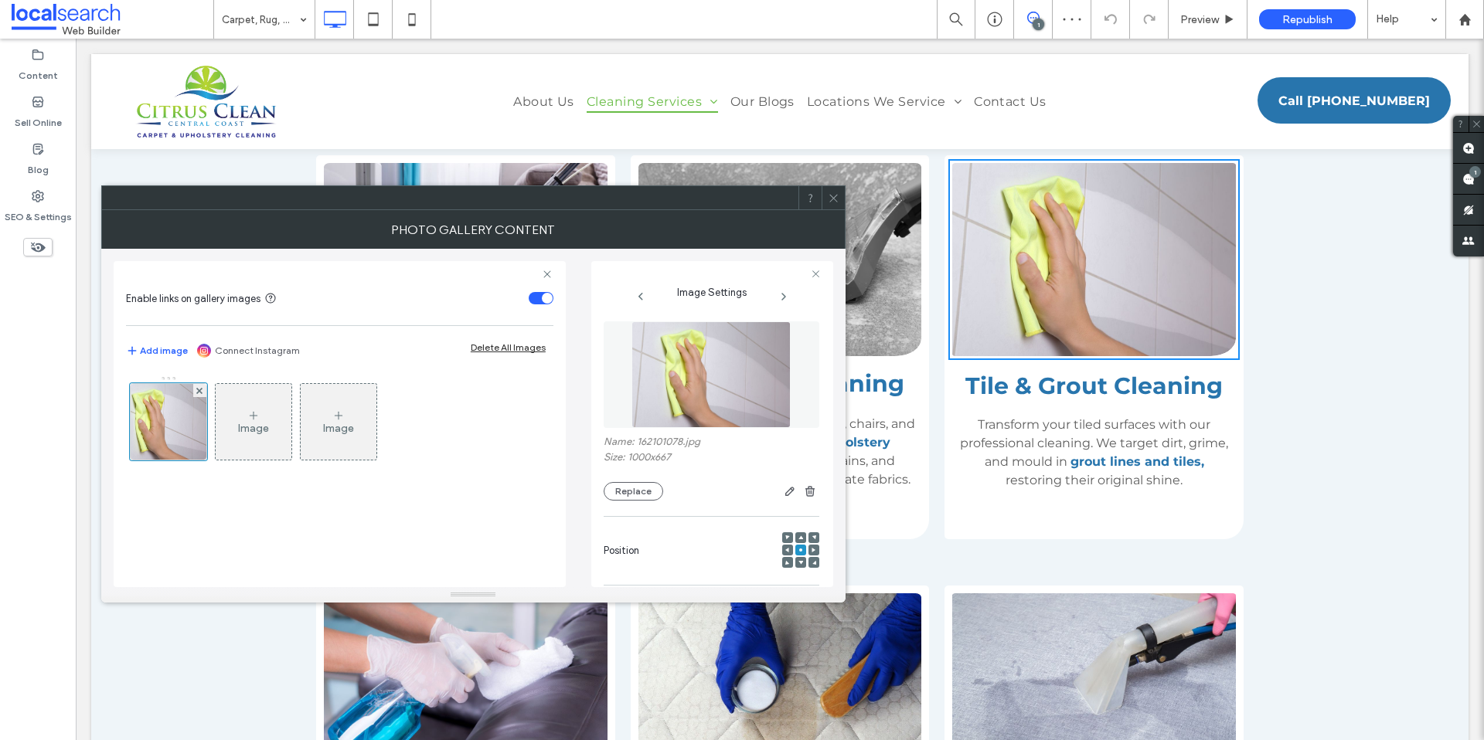
click at [812, 548] on icon at bounding box center [814, 550] width 5 height 5
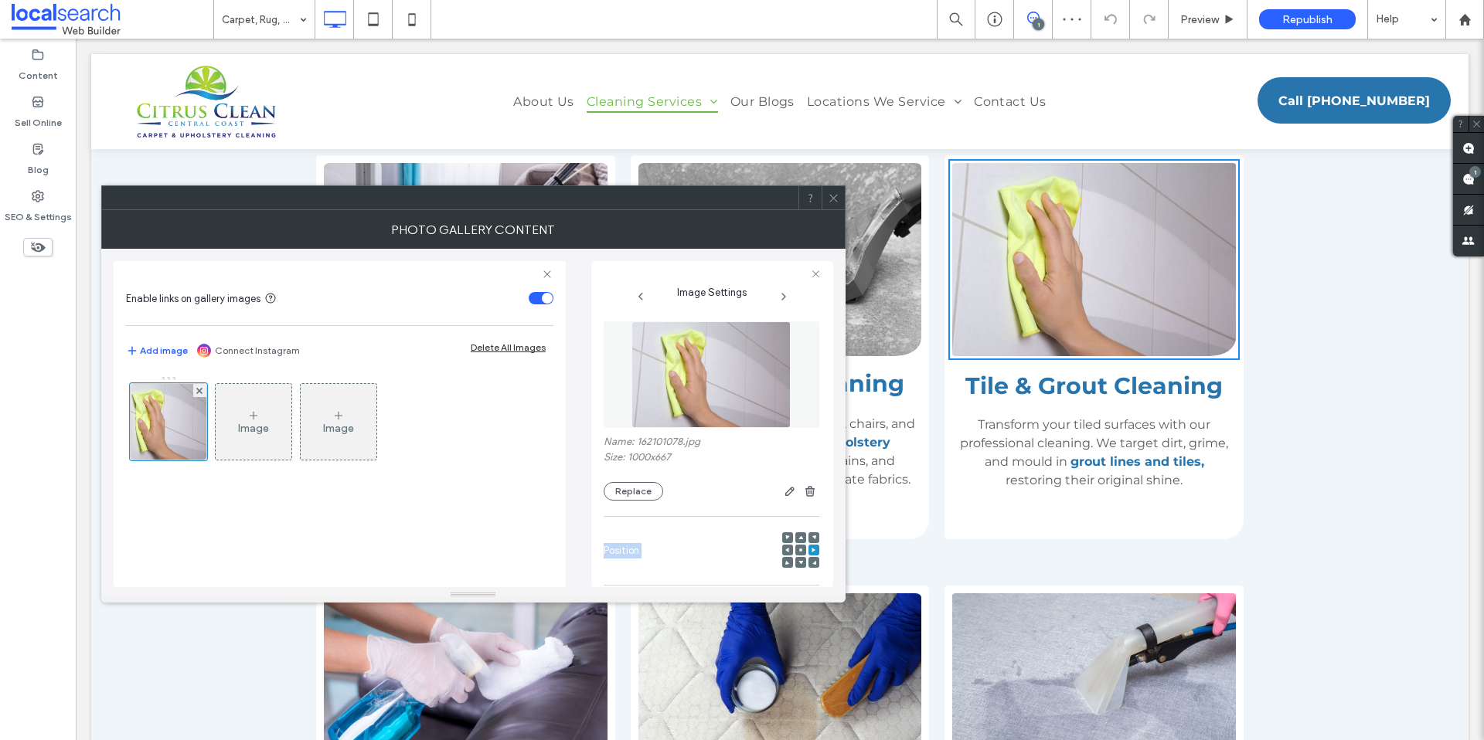
click at [812, 548] on icon at bounding box center [814, 550] width 5 height 5
click at [717, 356] on img at bounding box center [711, 375] width 159 height 107
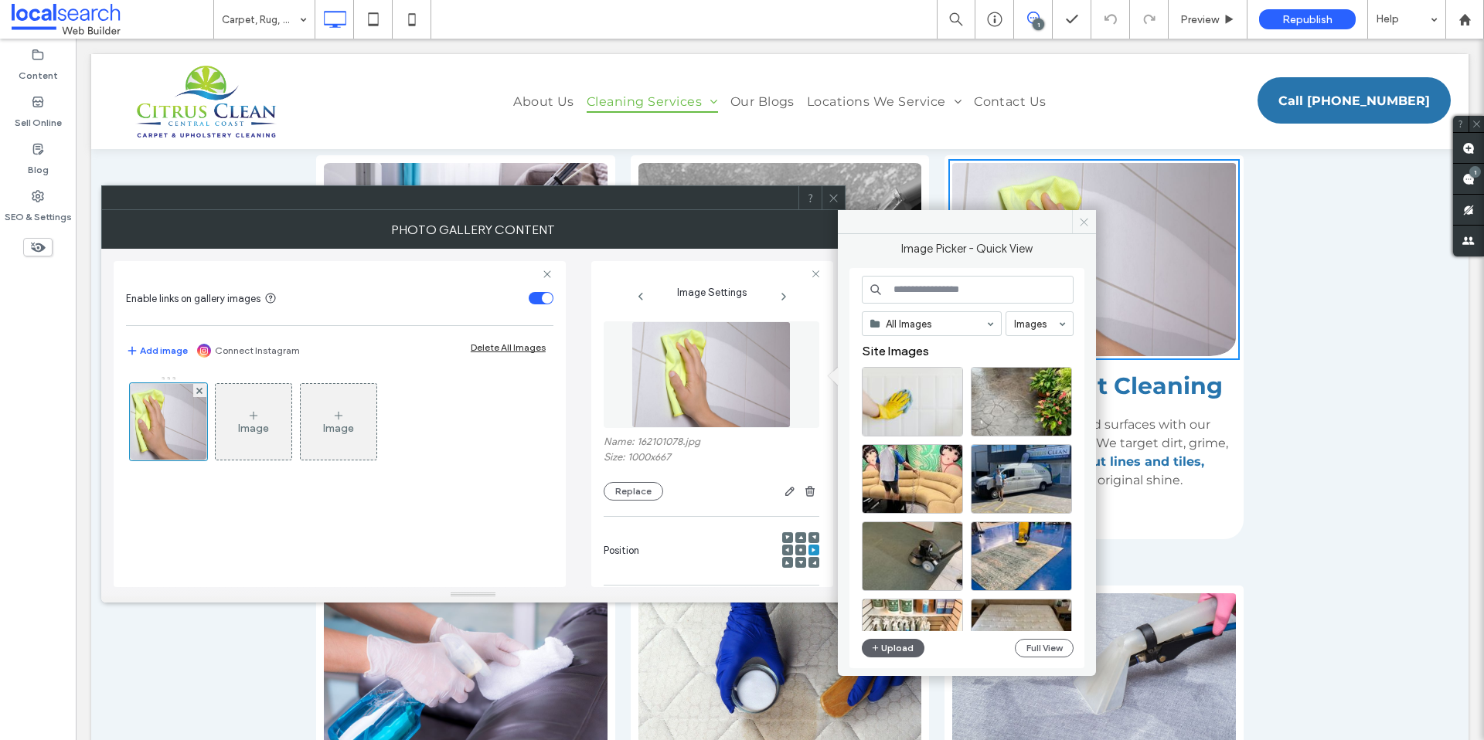
click at [1084, 223] on icon at bounding box center [1084, 222] width 12 height 12
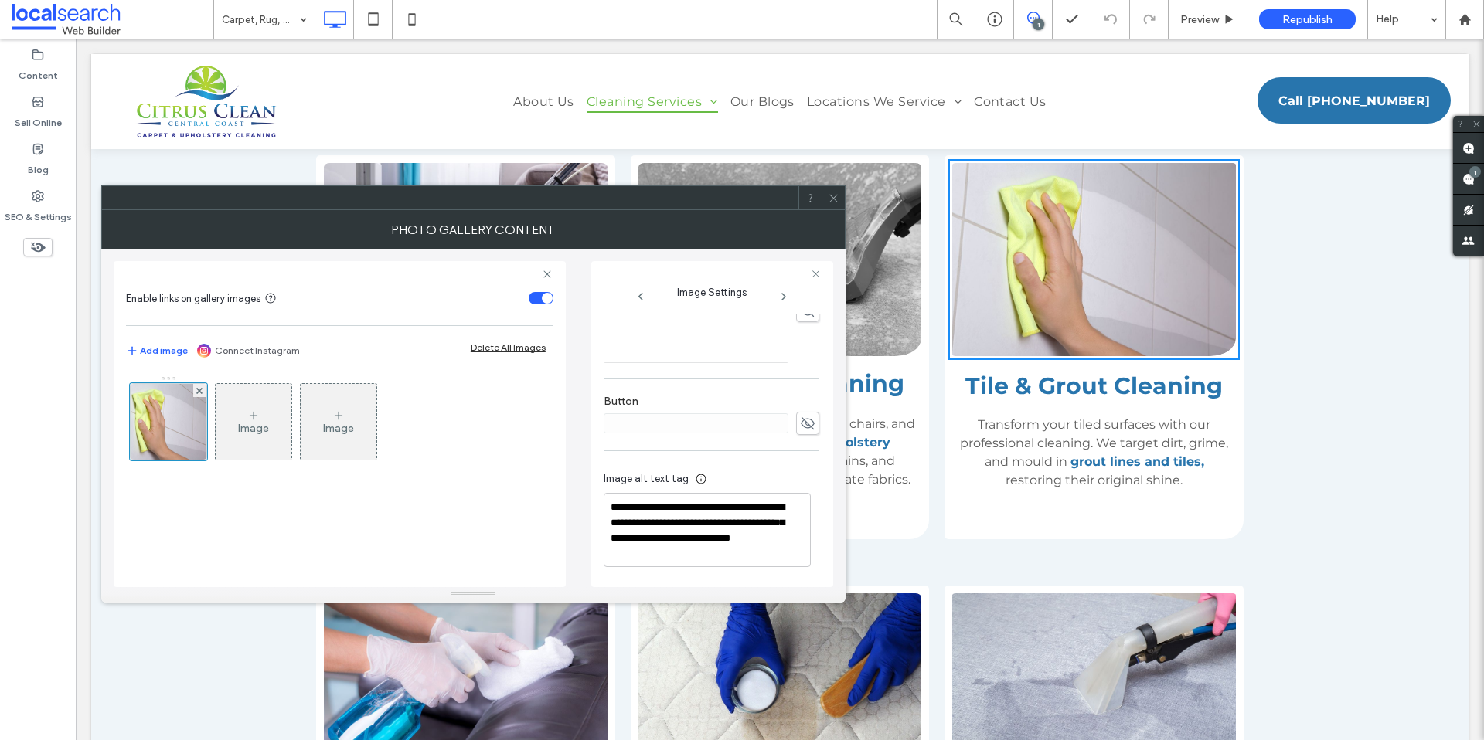
scroll to position [483, 0]
drag, startPoint x: 694, startPoint y: 505, endPoint x: 668, endPoint y: 529, distance: 35.6
click at [668, 530] on textarea "**********" at bounding box center [707, 530] width 207 height 74
click at [697, 499] on textarea "**********" at bounding box center [707, 530] width 207 height 74
drag, startPoint x: 696, startPoint y: 506, endPoint x: 769, endPoint y: 503, distance: 73.5
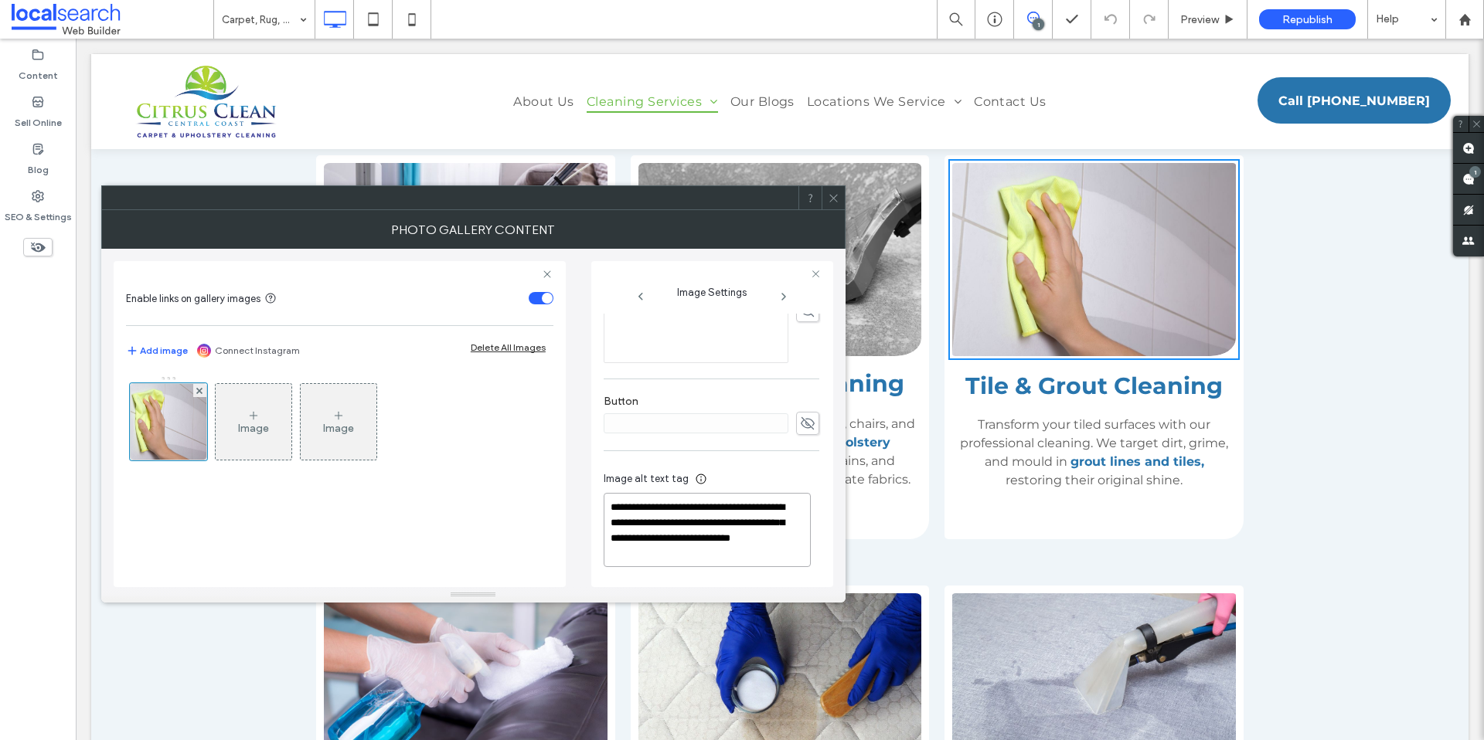
click at [769, 503] on textarea "**********" at bounding box center [707, 530] width 207 height 74
click at [702, 523] on textarea "**********" at bounding box center [707, 530] width 207 height 74
type textarea "**********"
click at [1340, 327] on div "Carpet Cleaning Revive your carpets with deep cleaning that removes dirt, stain…" at bounding box center [779, 577] width 1377 height 1029
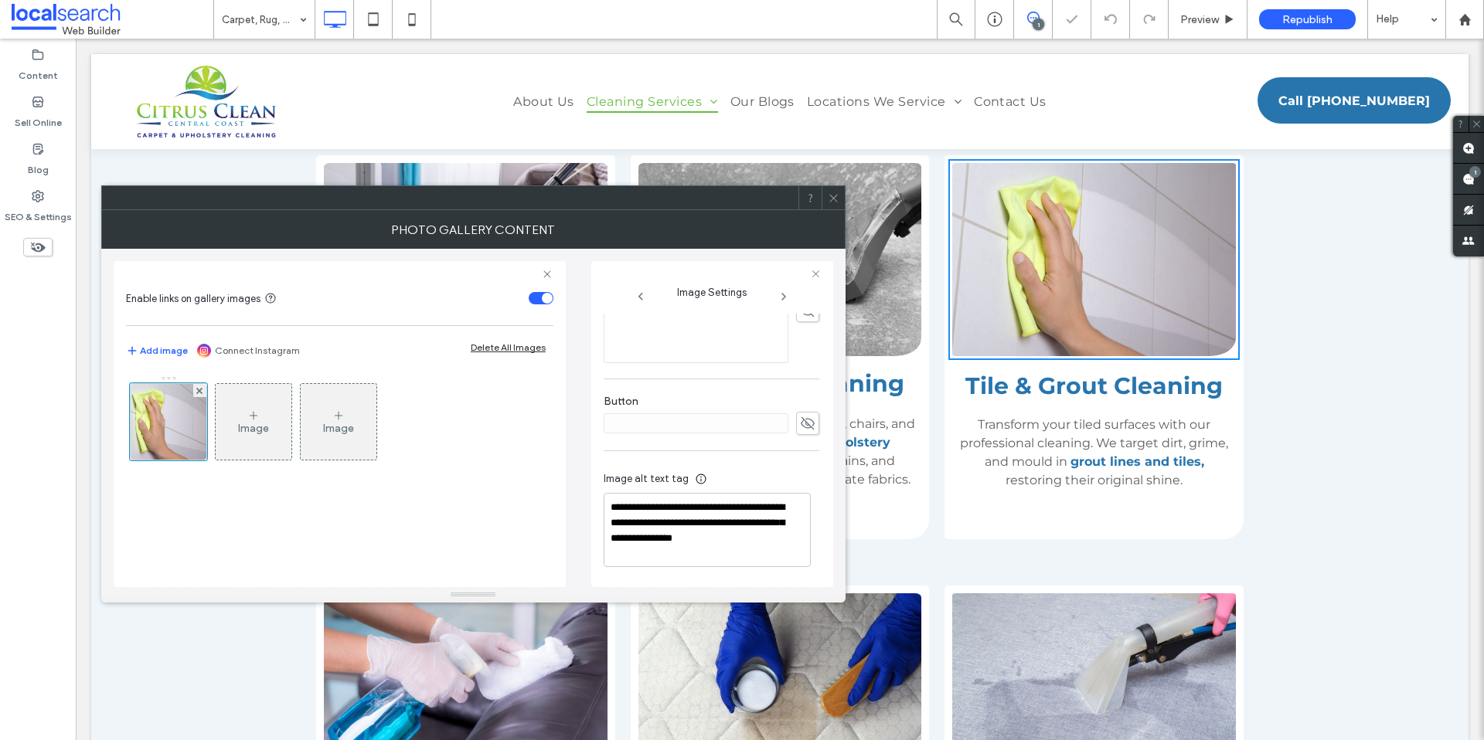
click at [832, 197] on icon at bounding box center [834, 198] width 12 height 12
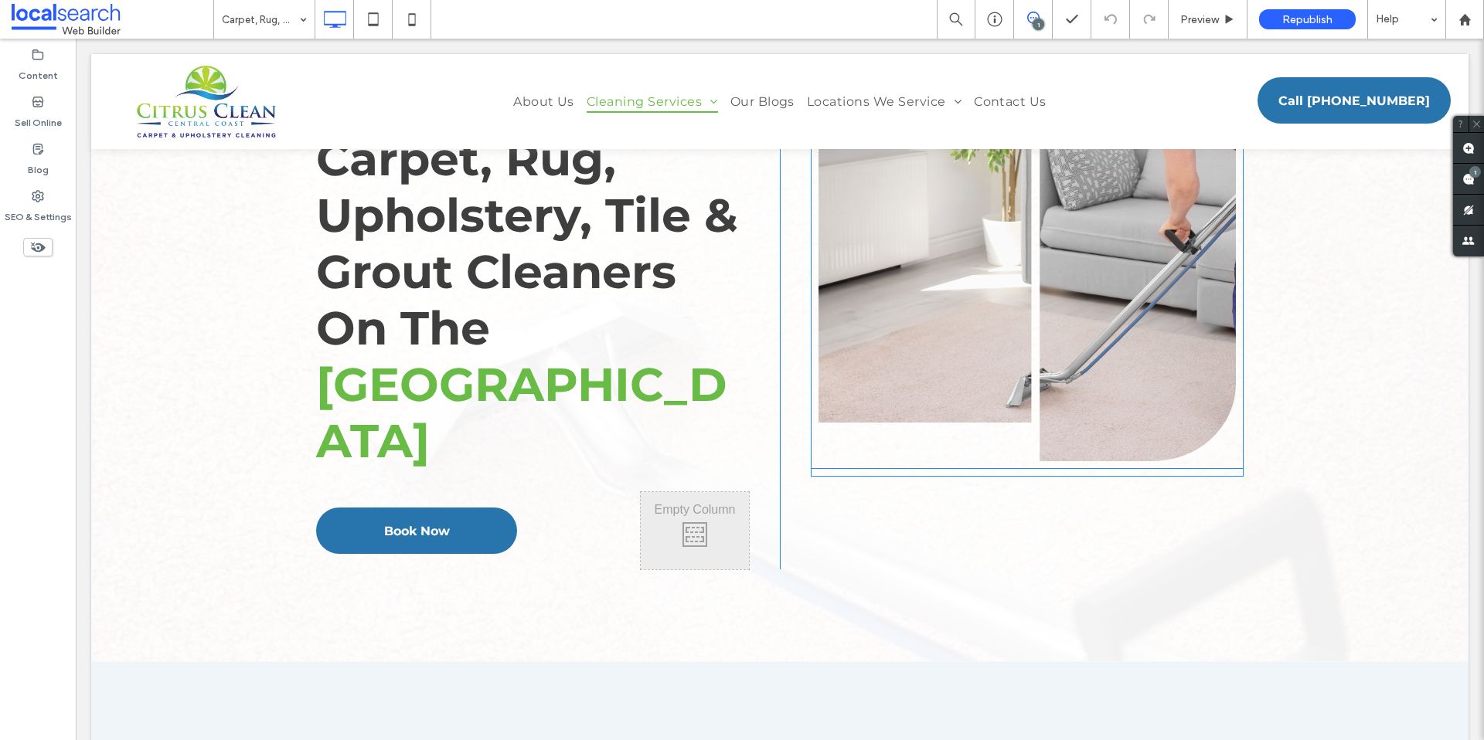
scroll to position [0, 0]
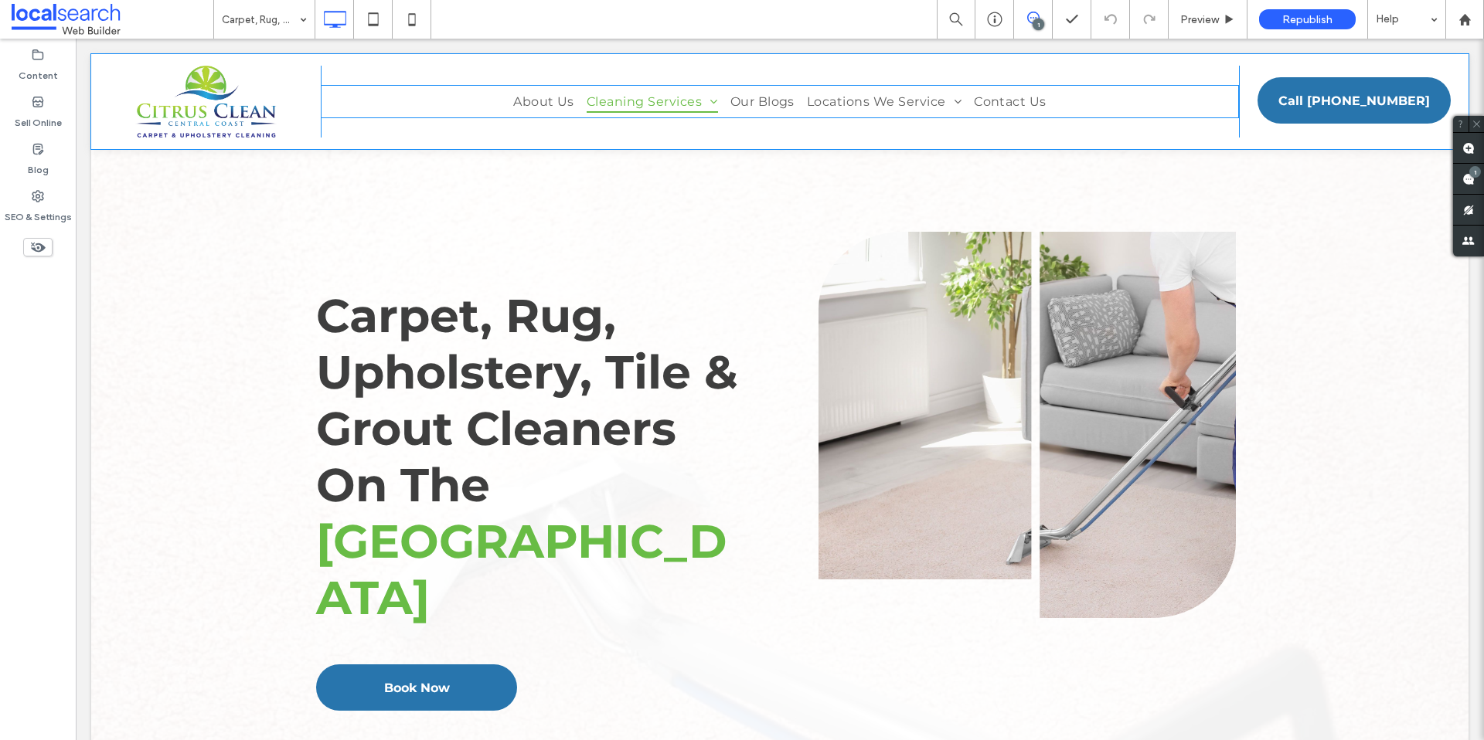
click at [324, 97] on nav "About Us Cleaning Services Carpet, Rug, Upholstery, Tile & Grout Cleaning Servi…" at bounding box center [780, 101] width 918 height 33
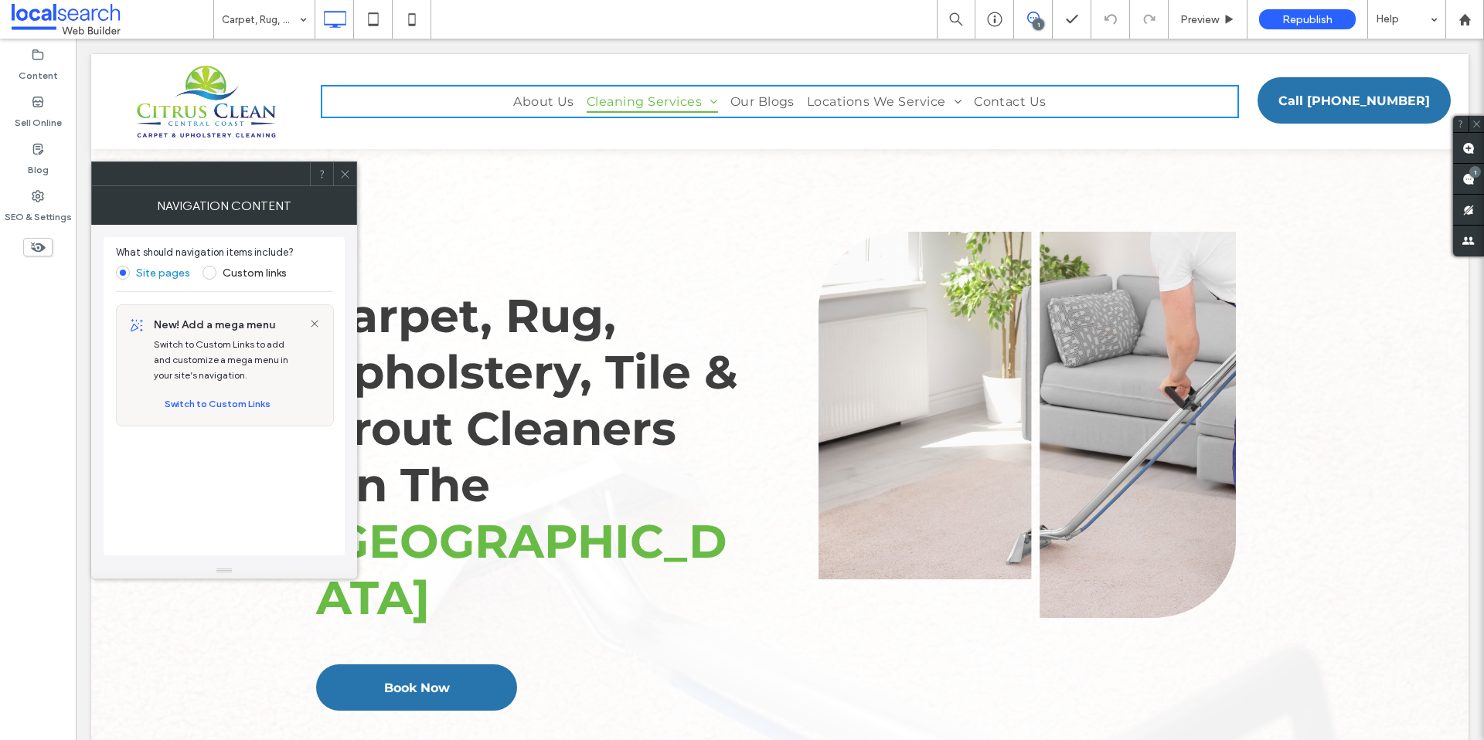
click at [499, 223] on div "Carpet, Rug, Upholstery, Tile & Grout Cleaners On The Central Coast Book Now" at bounding box center [548, 459] width 464 height 533
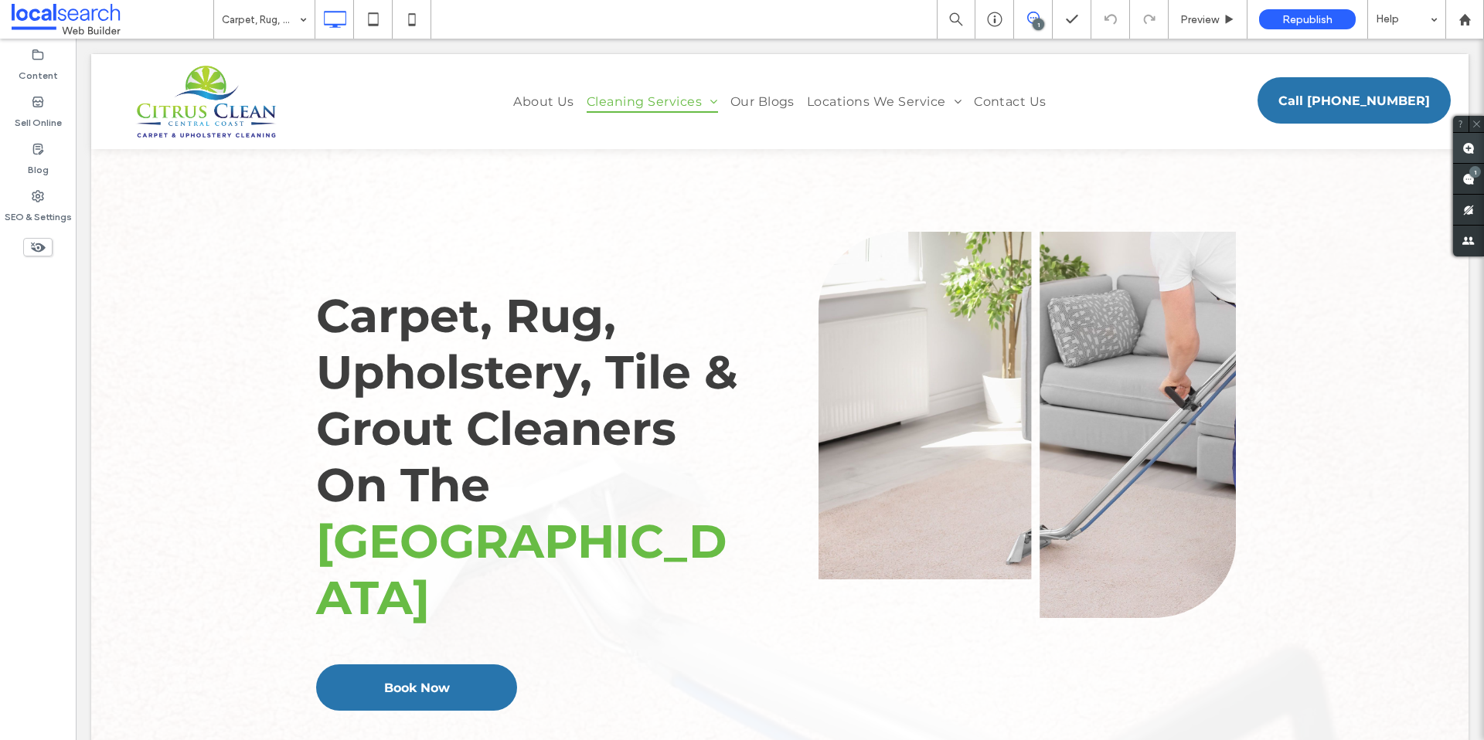
click at [1464, 148] on use at bounding box center [1468, 148] width 12 height 12
click at [1471, 152] on use at bounding box center [1468, 148] width 12 height 12
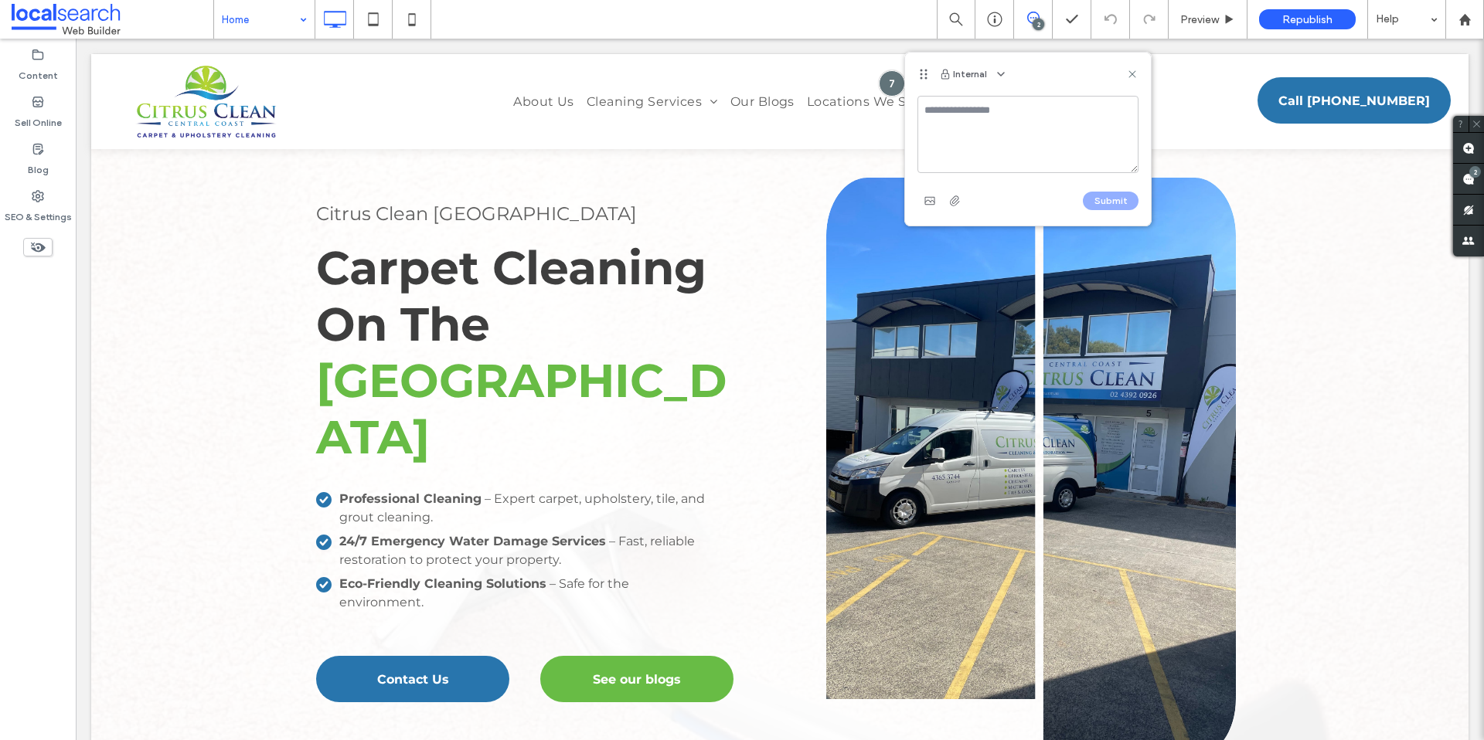
type textarea "*"
click at [1135, 72] on use at bounding box center [1132, 73] width 7 height 7
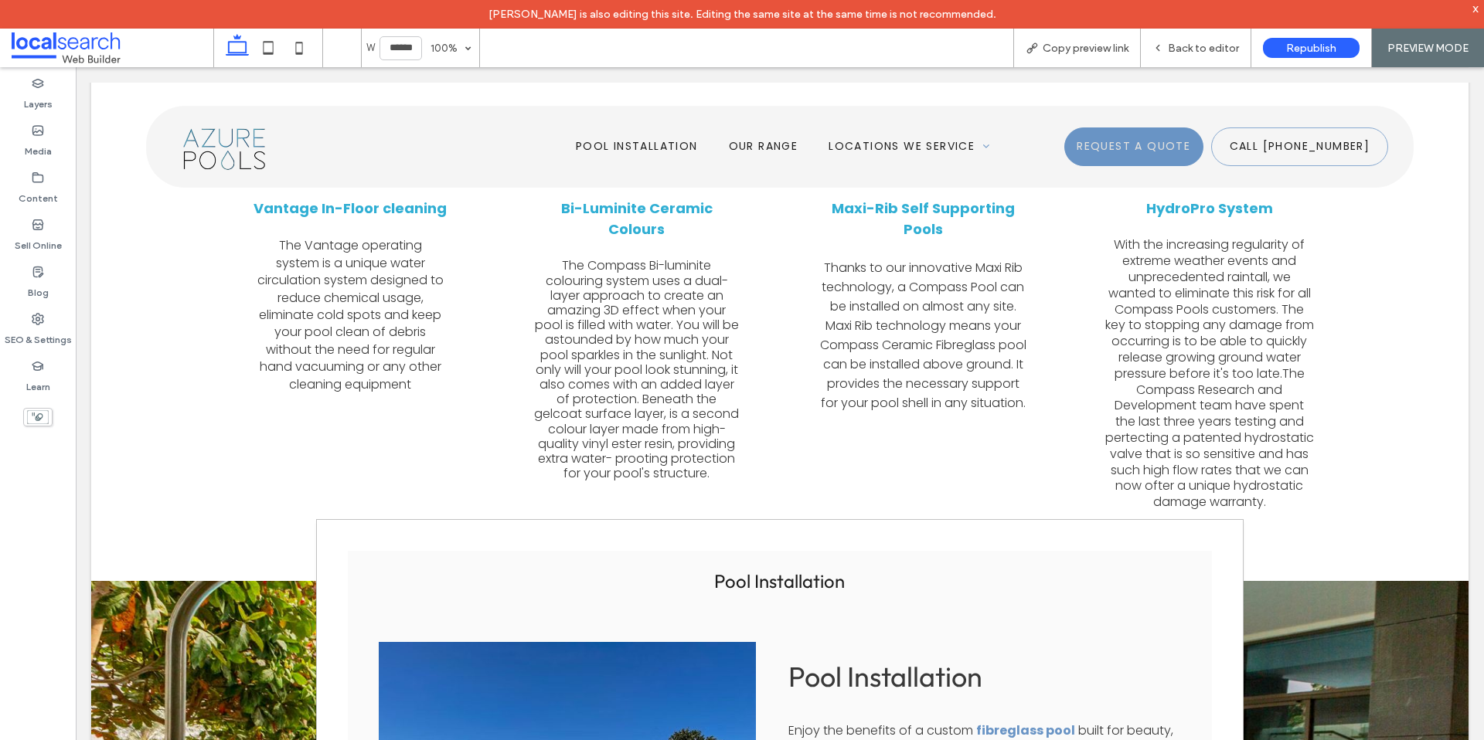
scroll to position [1992, 0]
